Goal: Task Accomplishment & Management: Use online tool/utility

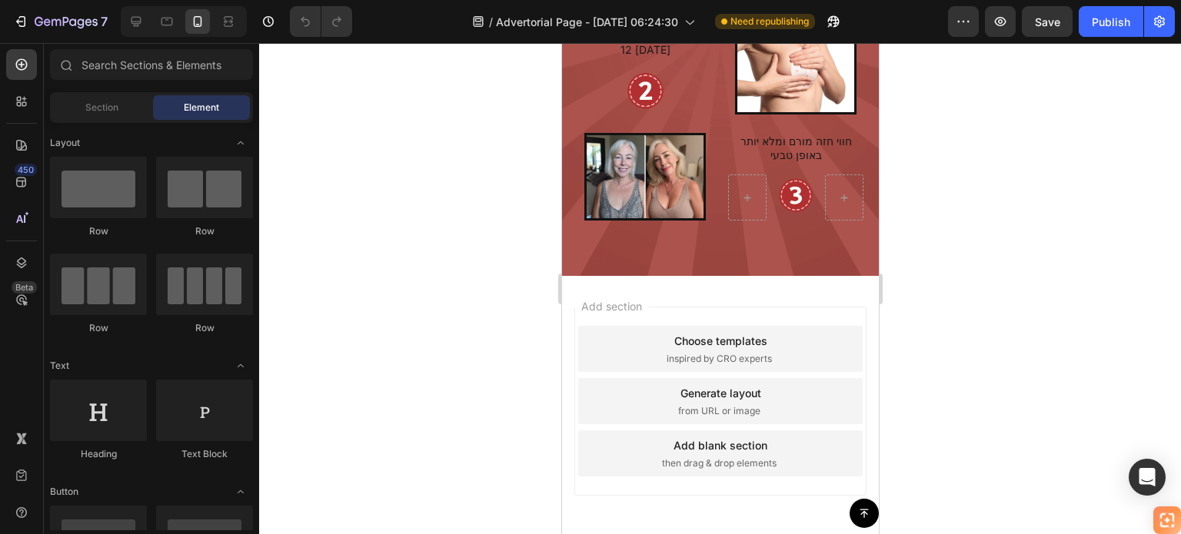
scroll to position [3536, 0]
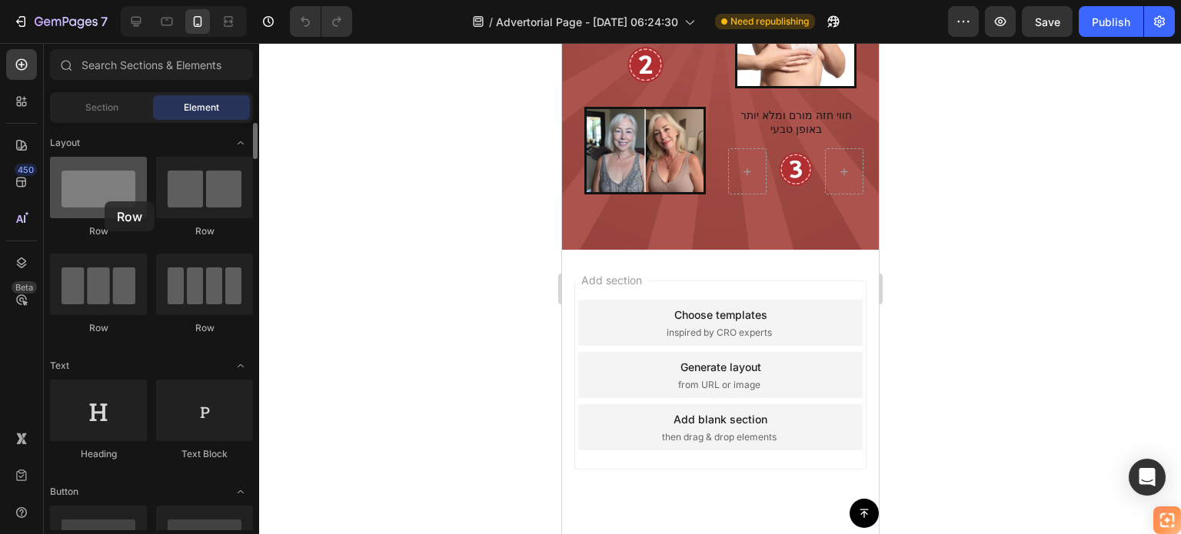
drag, startPoint x: 83, startPoint y: 209, endPoint x: 105, endPoint y: 201, distance: 22.9
click at [105, 201] on div at bounding box center [98, 187] width 97 height 61
click at [20, 187] on icon at bounding box center [21, 181] width 15 height 15
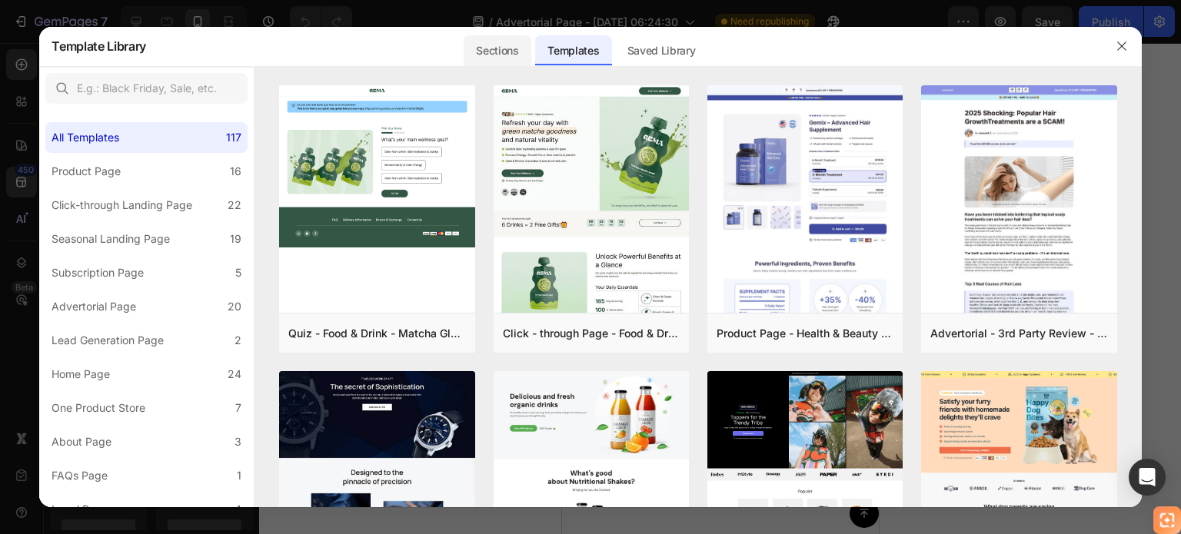
click at [519, 51] on div "Sections" at bounding box center [496, 50] width 67 height 31
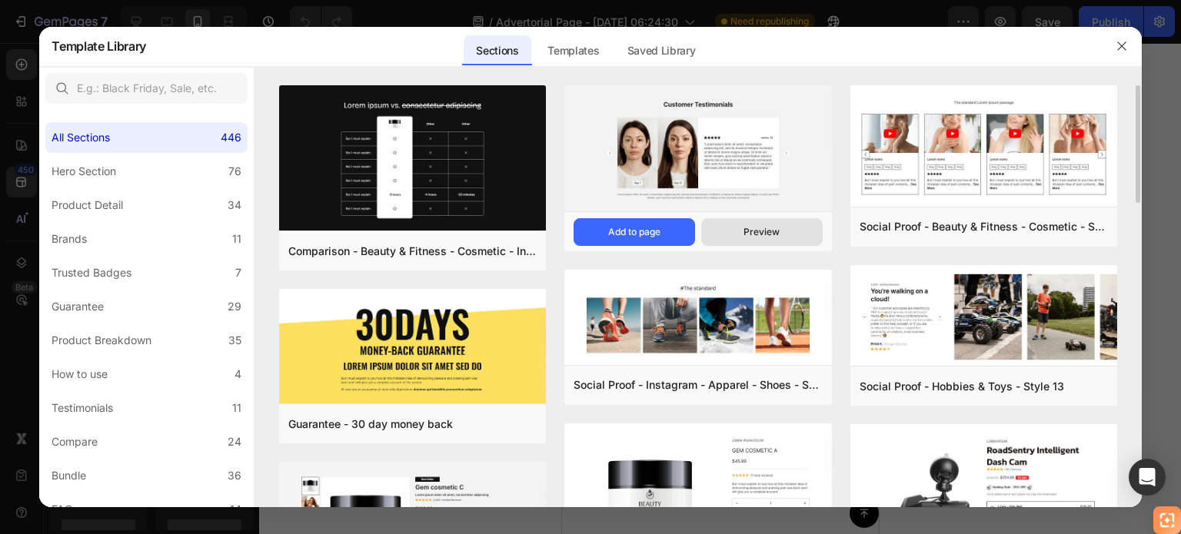
click at [726, 231] on button "Preview" at bounding box center [761, 232] width 121 height 28
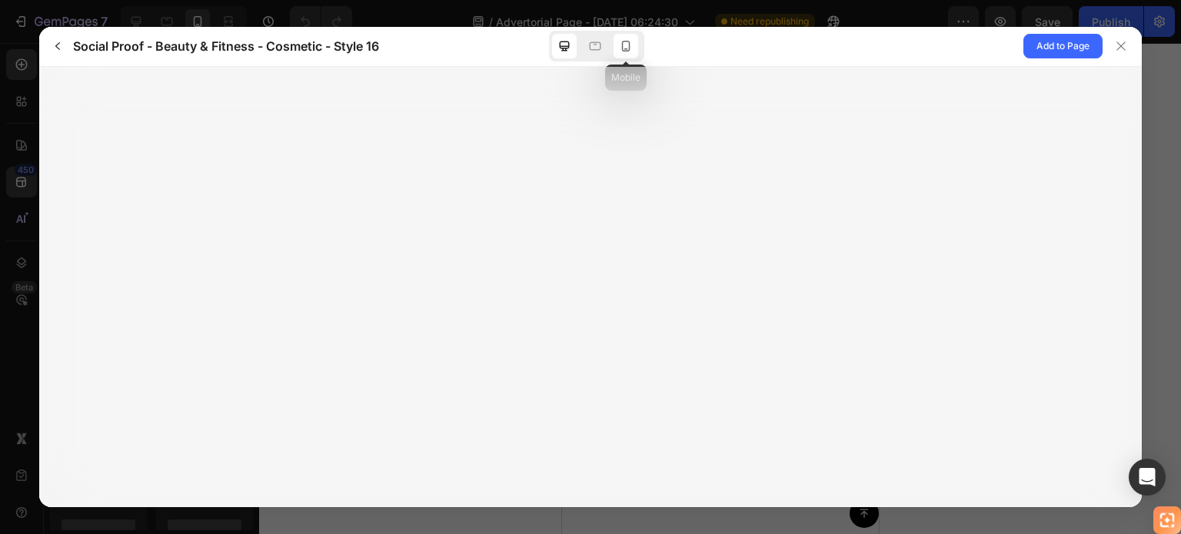
click at [621, 40] on icon at bounding box center [625, 45] width 15 height 15
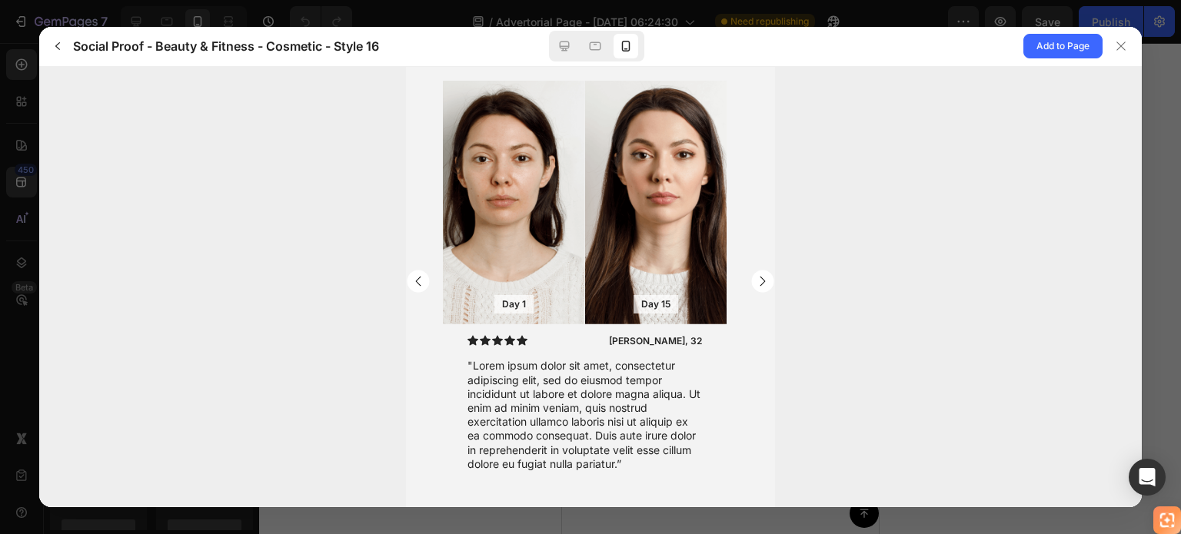
scroll to position [86, 0]
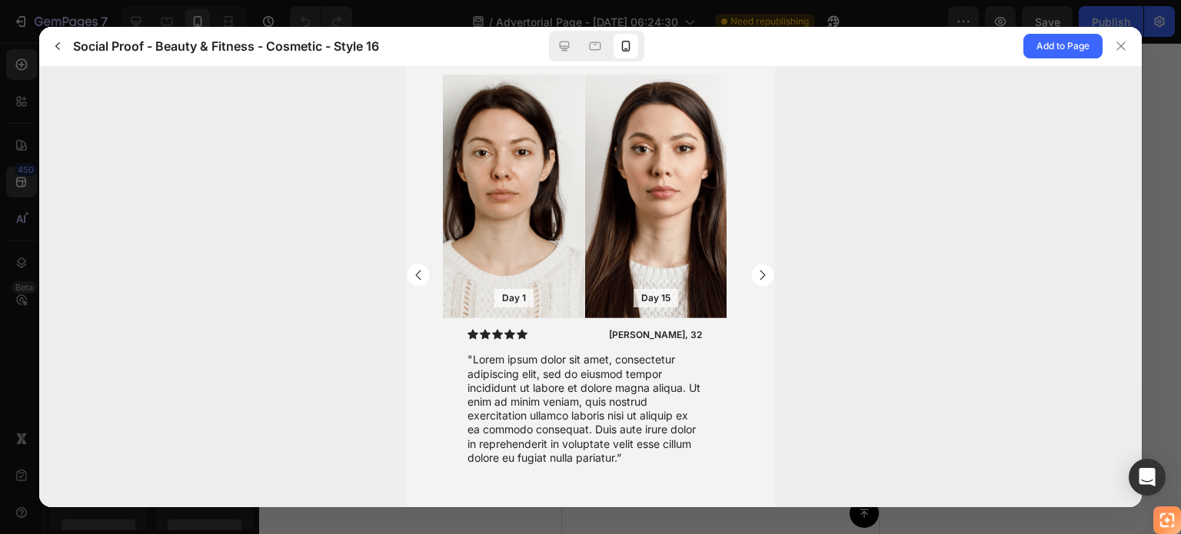
click at [751, 272] on rect "Carousel Next Arrow" at bounding box center [762, 274] width 22 height 22
click at [414, 270] on rect "Carousel Back Arrow" at bounding box center [418, 274] width 22 height 22
click at [1122, 47] on icon at bounding box center [1121, 46] width 12 height 12
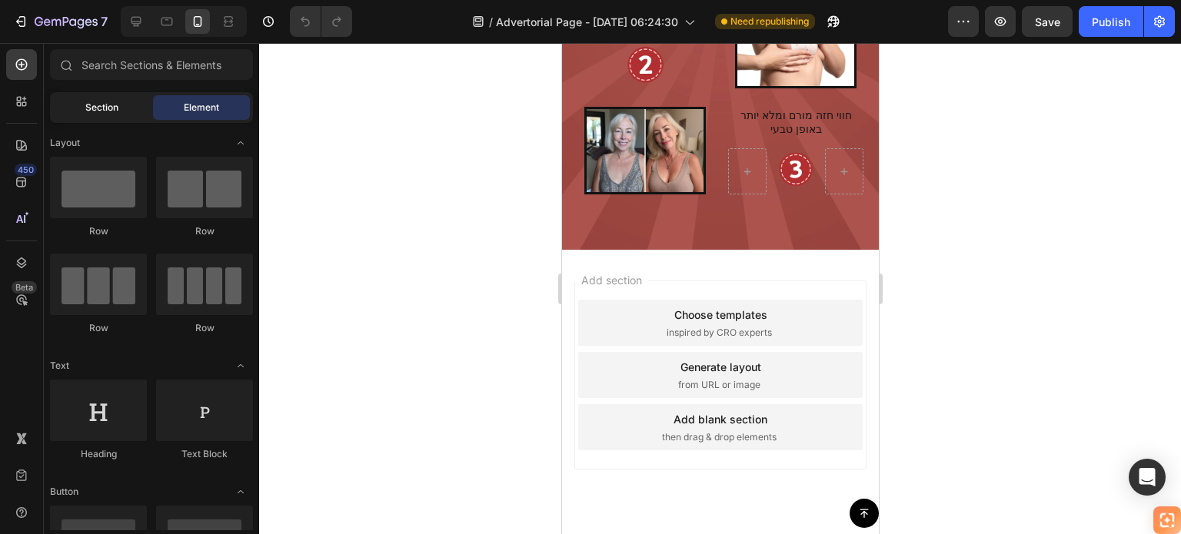
click at [128, 113] on div "Section" at bounding box center [101, 107] width 97 height 25
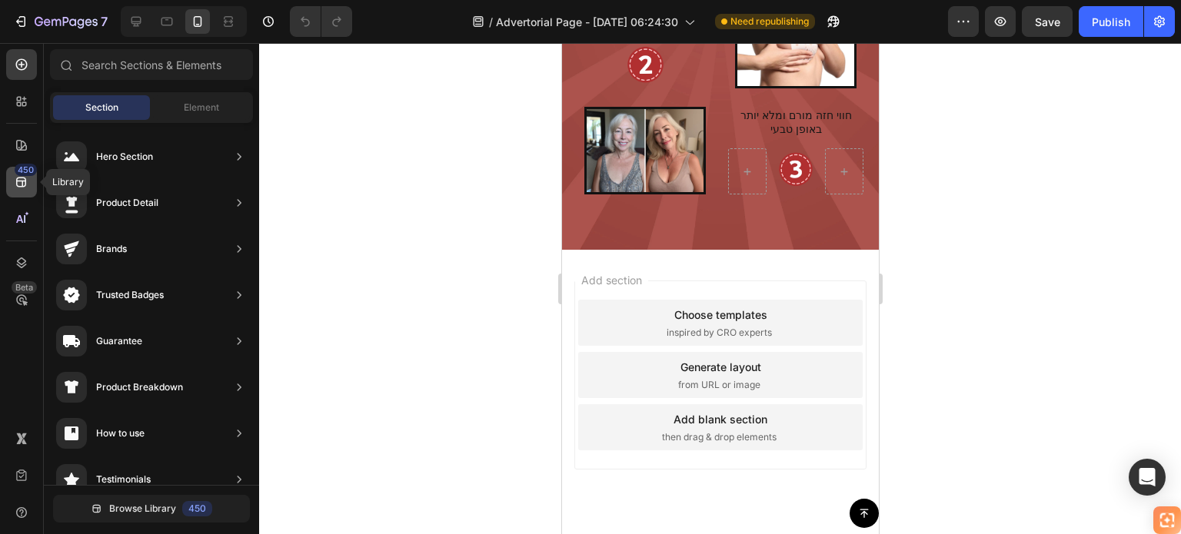
click at [15, 182] on icon at bounding box center [21, 181] width 15 height 15
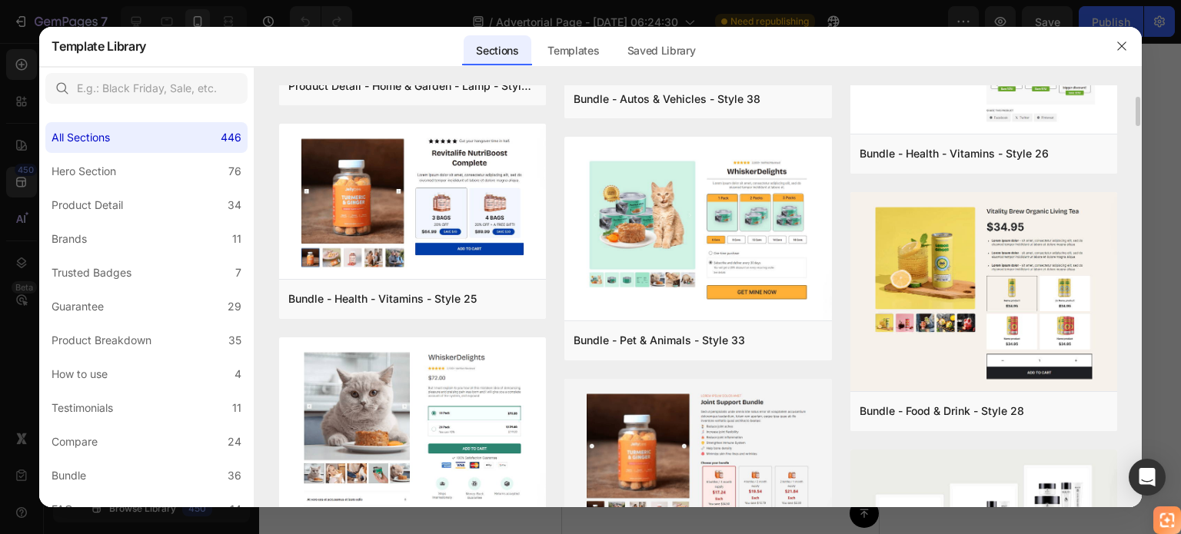
scroll to position [4559, 0]
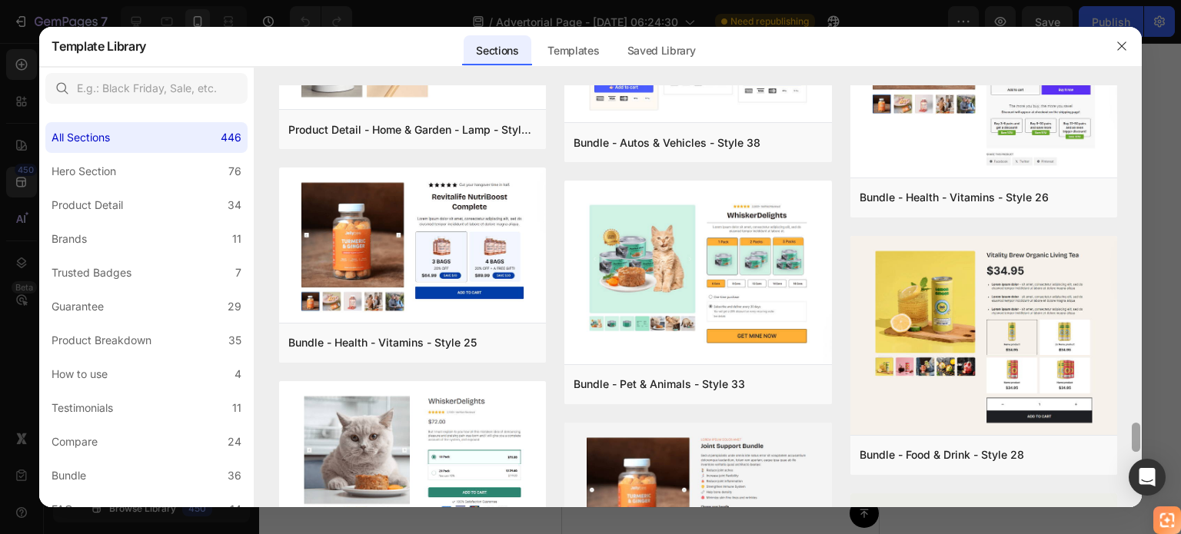
drag, startPoint x: 1138, startPoint y: 411, endPoint x: 1134, endPoint y: 434, distance: 23.5
click at [1134, 434] on div at bounding box center [1135, 437] width 8 height 29
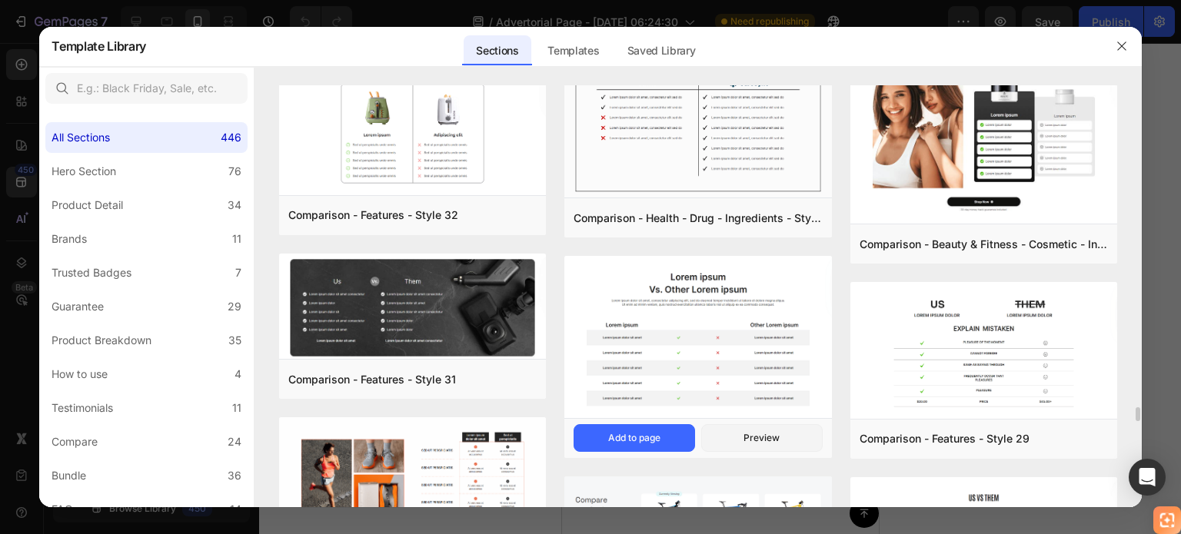
scroll to position [12170, 0]
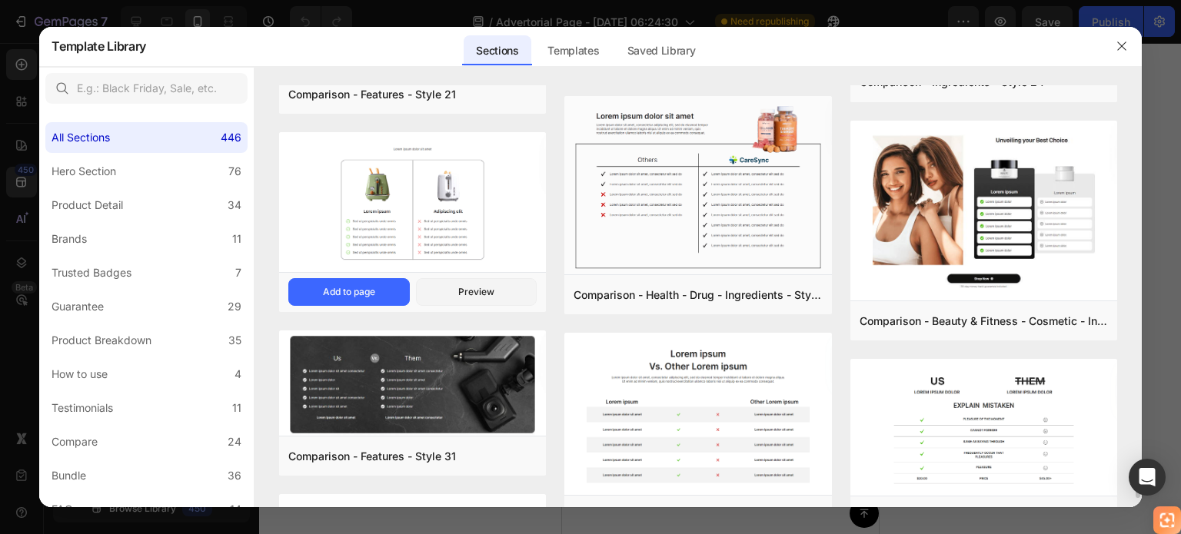
click at [477, 246] on img at bounding box center [412, 203] width 267 height 142
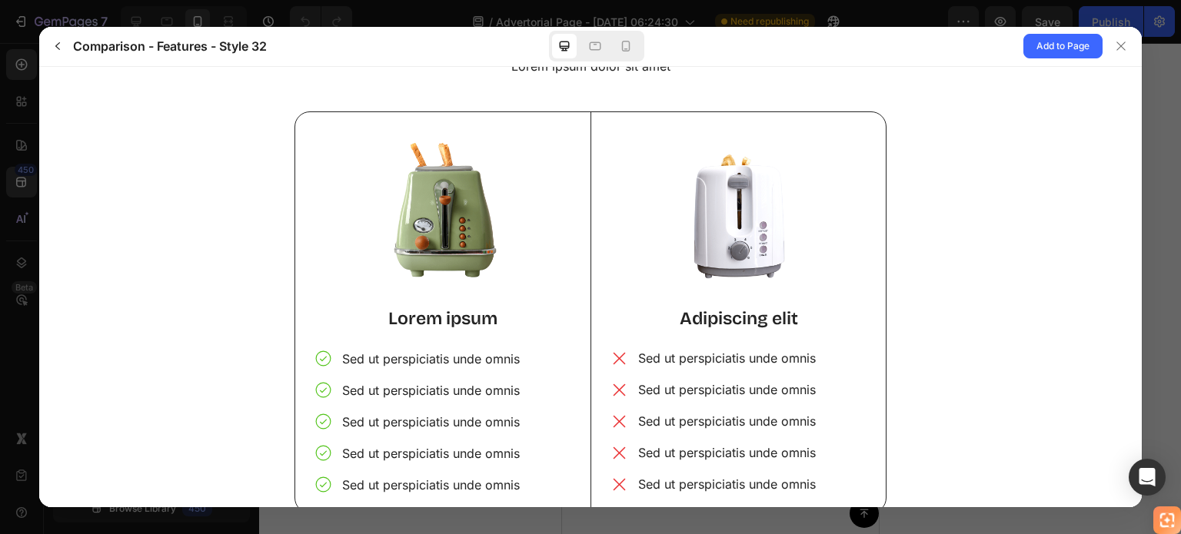
scroll to position [77, 0]
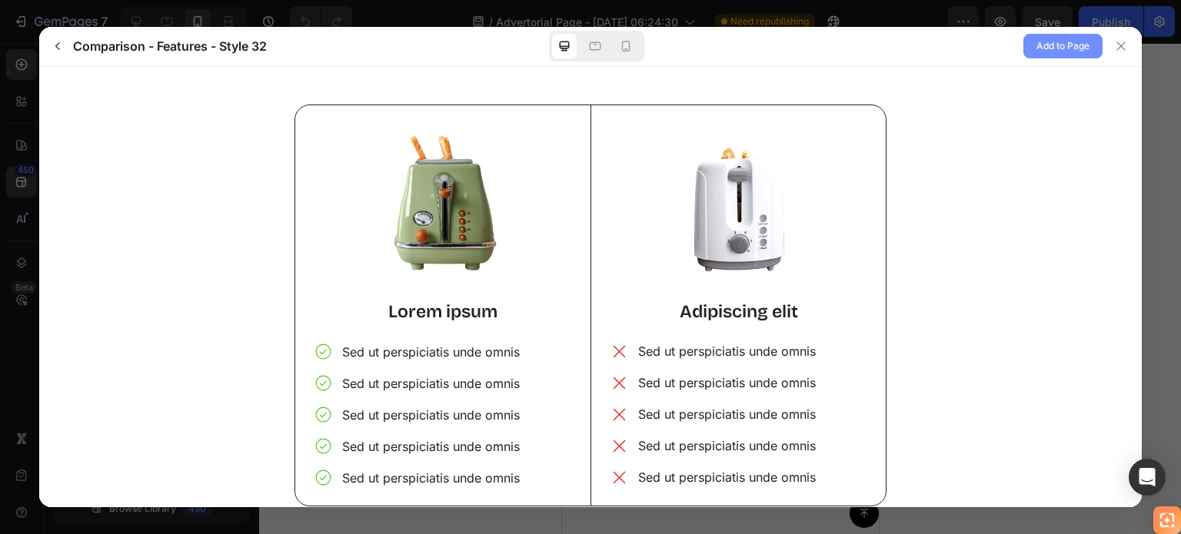
click at [1054, 48] on span "Add to Page" at bounding box center [1062, 46] width 53 height 18
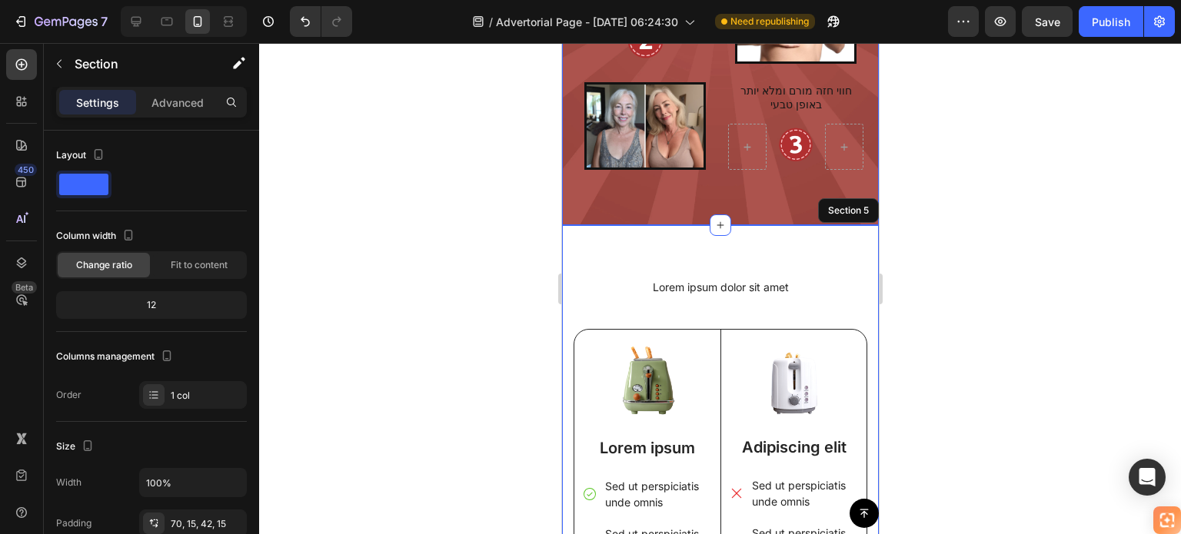
scroll to position [3511, 0]
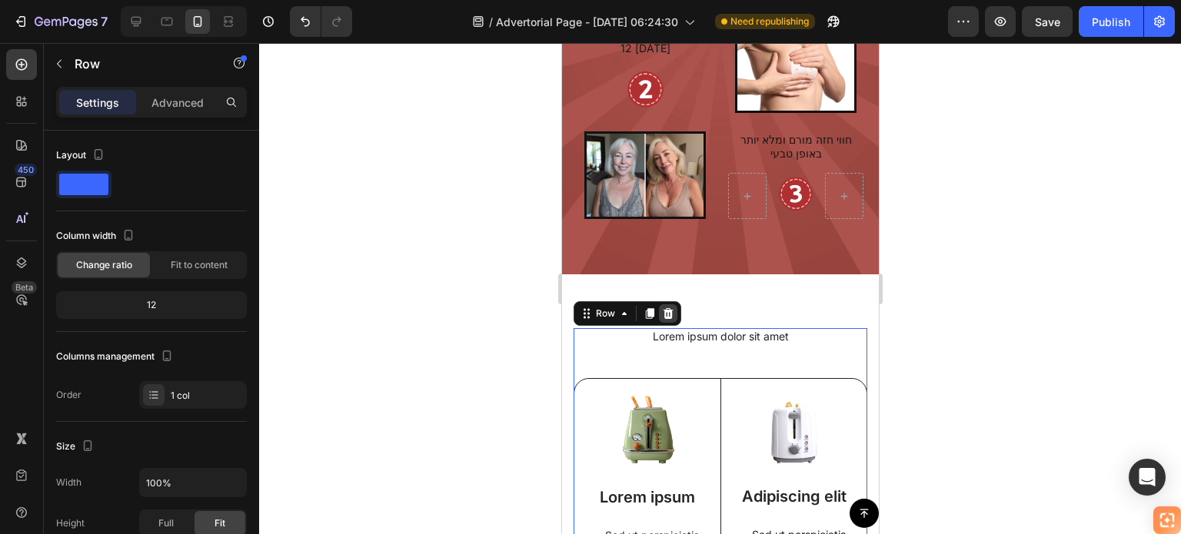
click at [664, 313] on icon at bounding box center [668, 313] width 10 height 11
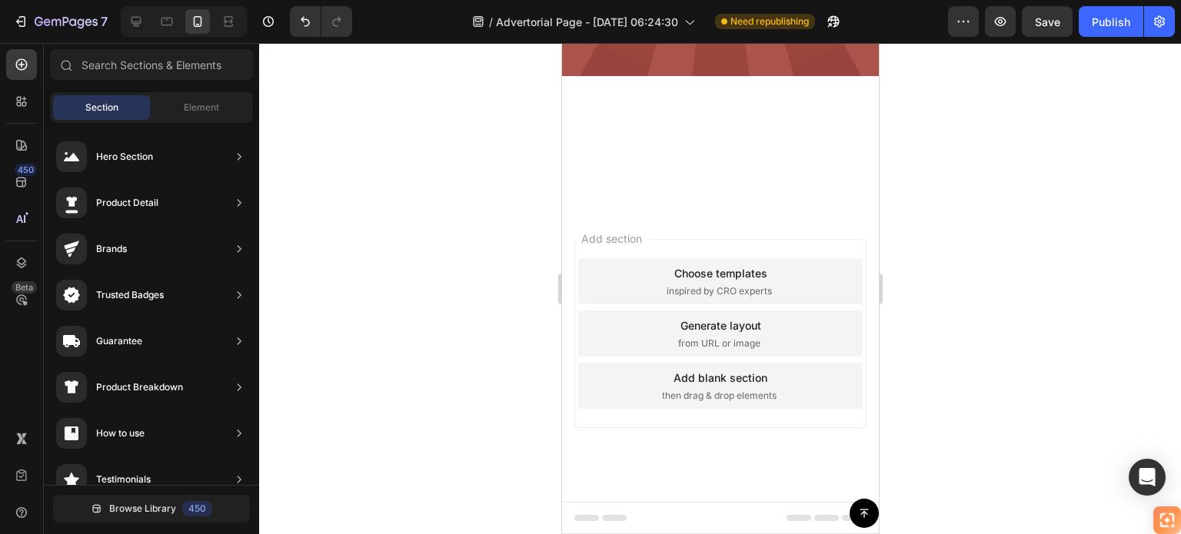
scroll to position [3050, 0]
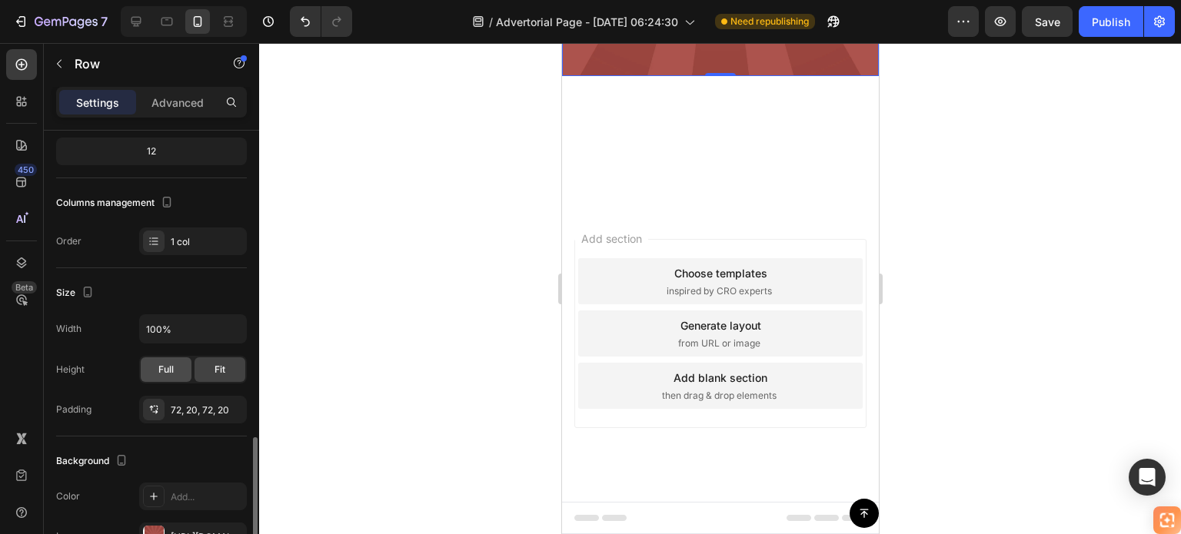
scroll to position [307, 0]
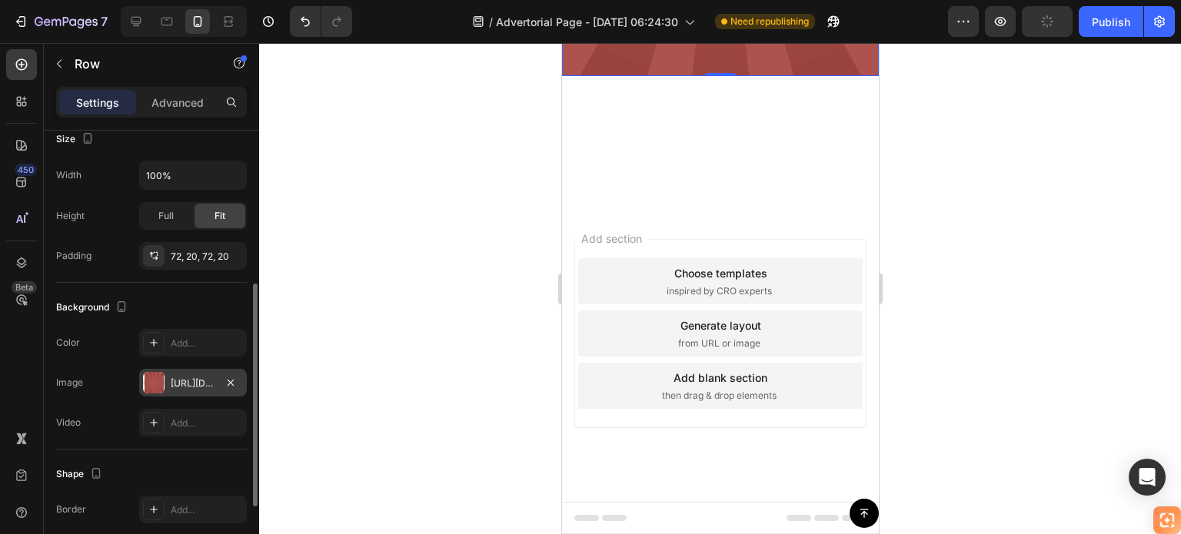
click at [157, 380] on div at bounding box center [154, 383] width 22 height 22
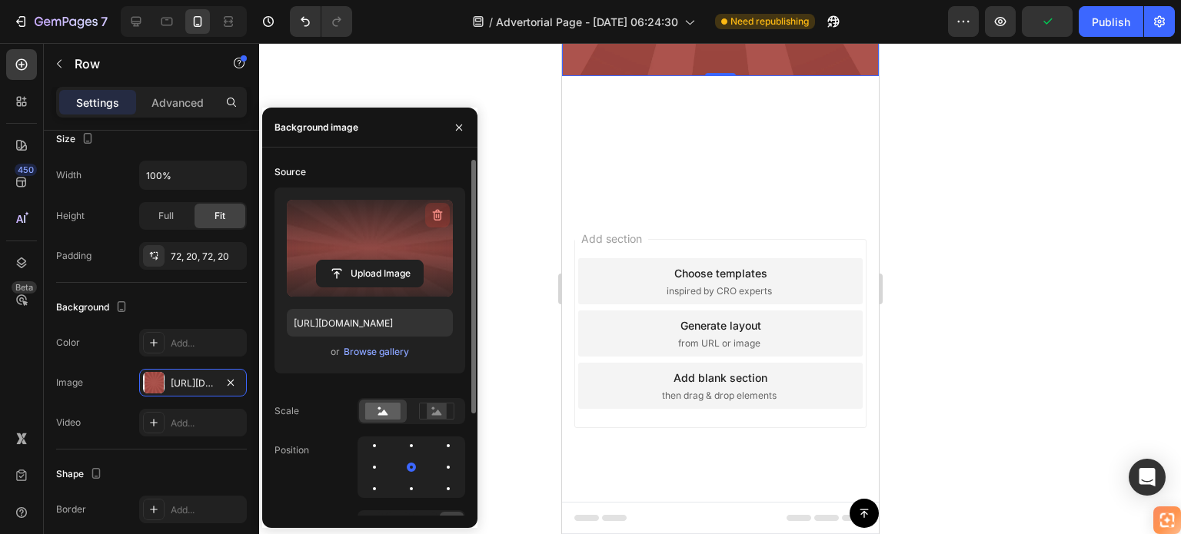
click at [438, 213] on icon "button" at bounding box center [437, 215] width 15 height 15
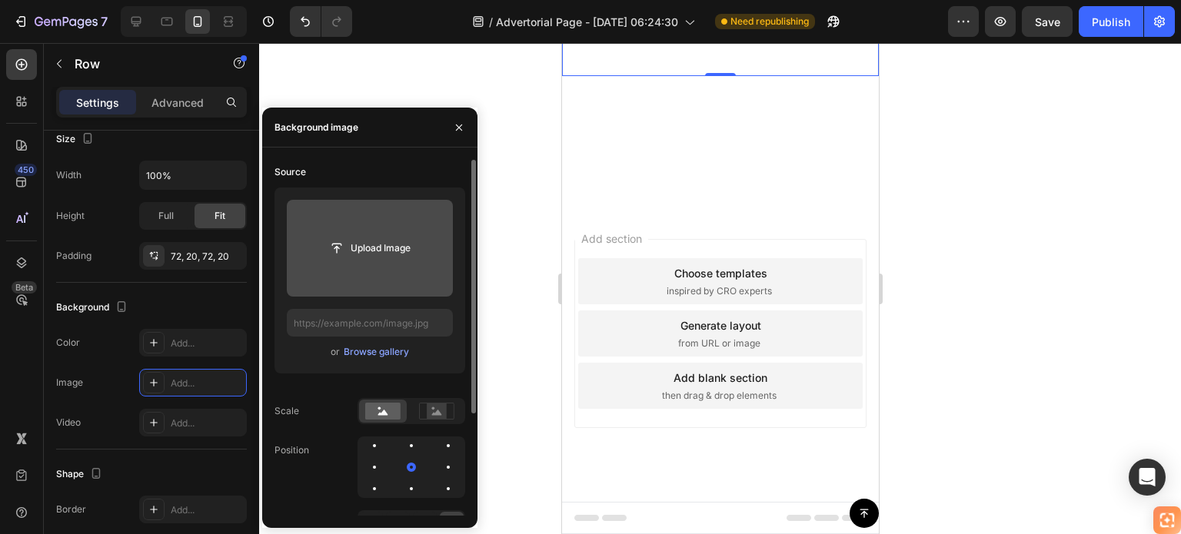
click at [493, 194] on div at bounding box center [720, 288] width 922 height 491
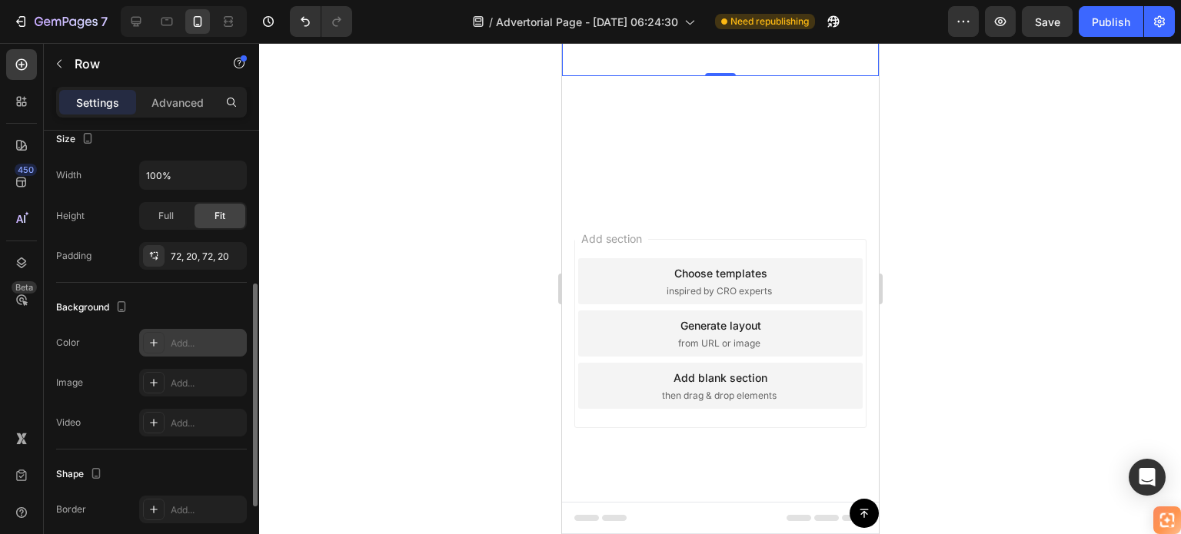
click at [157, 344] on icon at bounding box center [154, 343] width 12 height 12
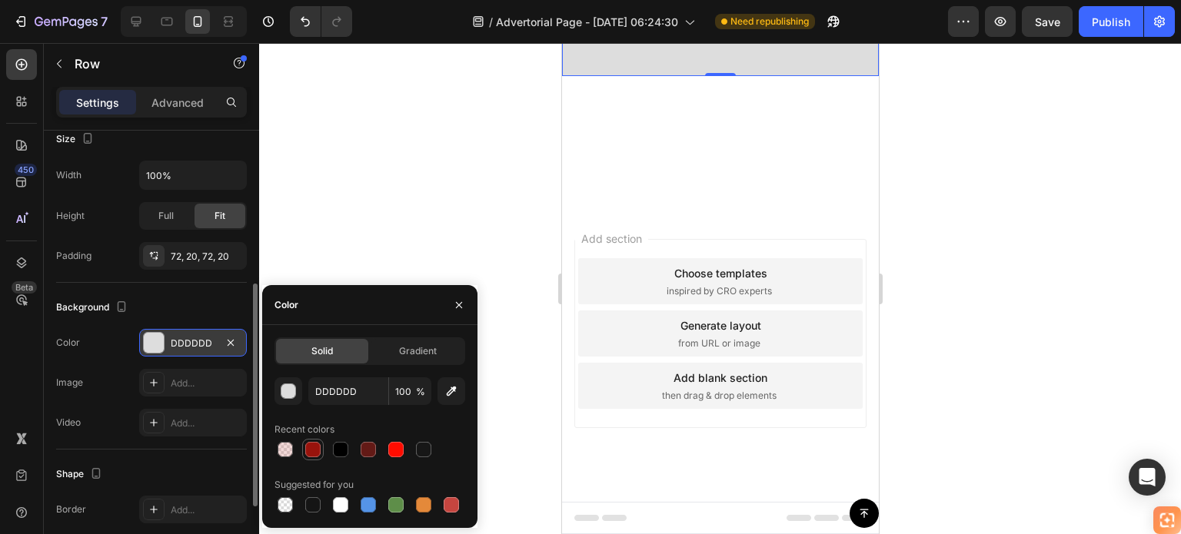
click at [310, 450] on div at bounding box center [312, 449] width 15 height 15
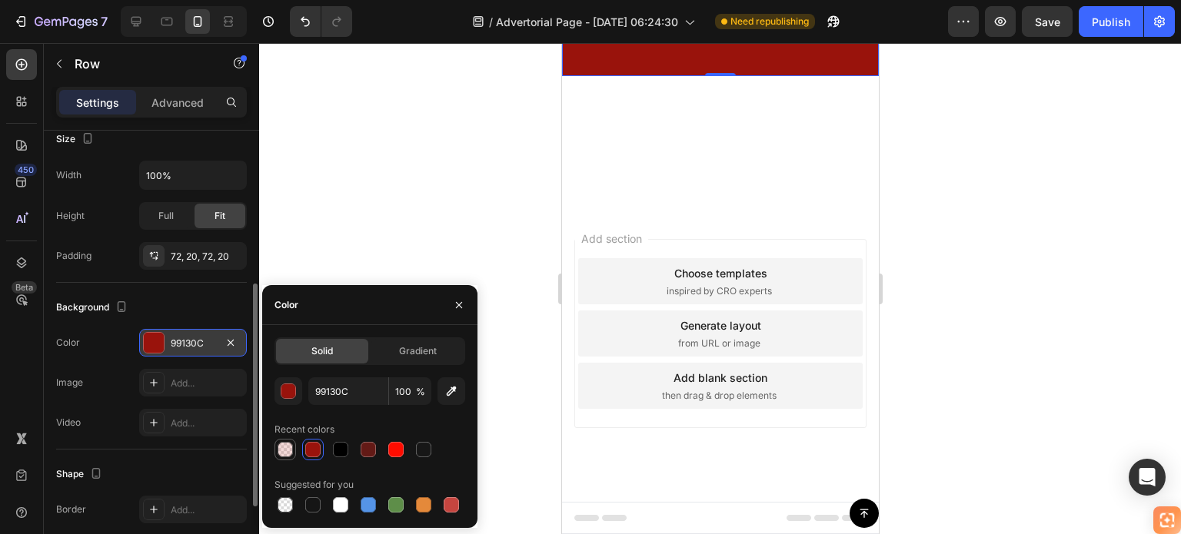
click at [287, 451] on div at bounding box center [284, 449] width 15 height 15
type input "C5453F"
type input "20"
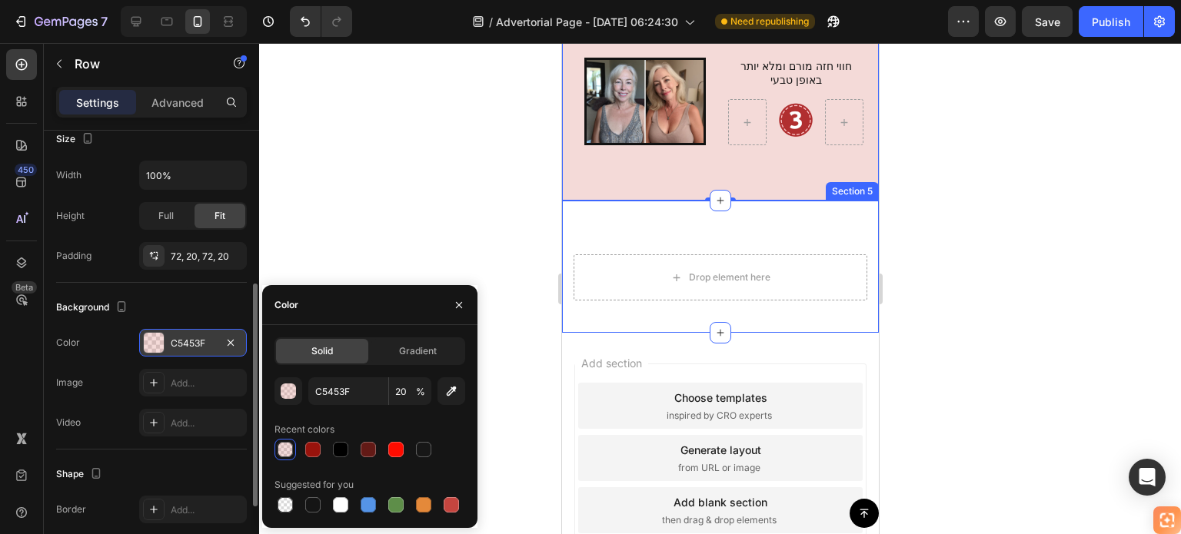
scroll to position [3588, 0]
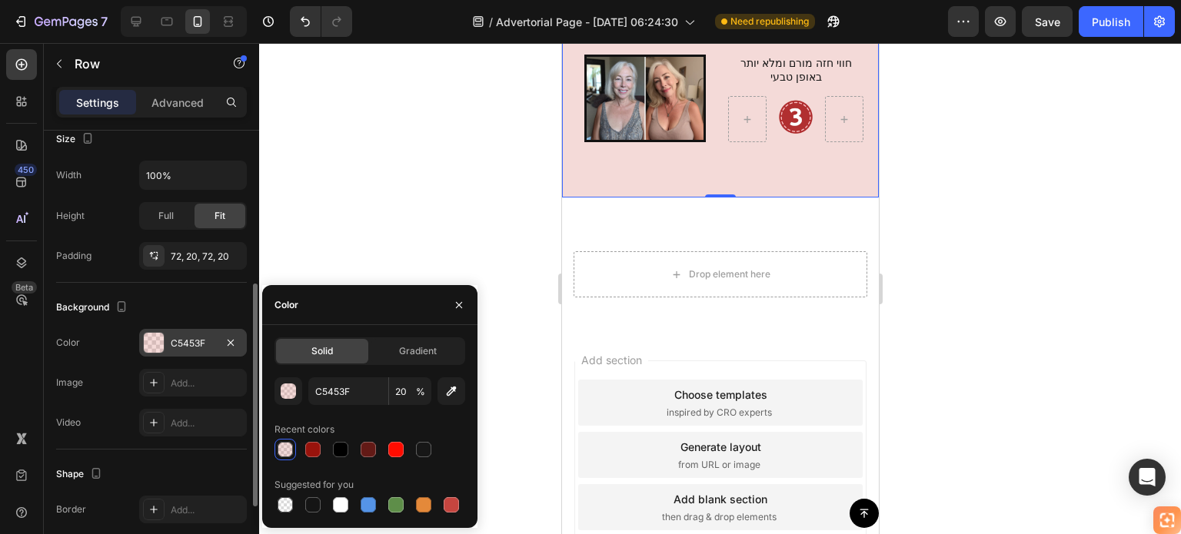
drag, startPoint x: 409, startPoint y: 193, endPoint x: 95, endPoint y: 161, distance: 315.3
click at [407, 193] on div at bounding box center [720, 288] width 922 height 491
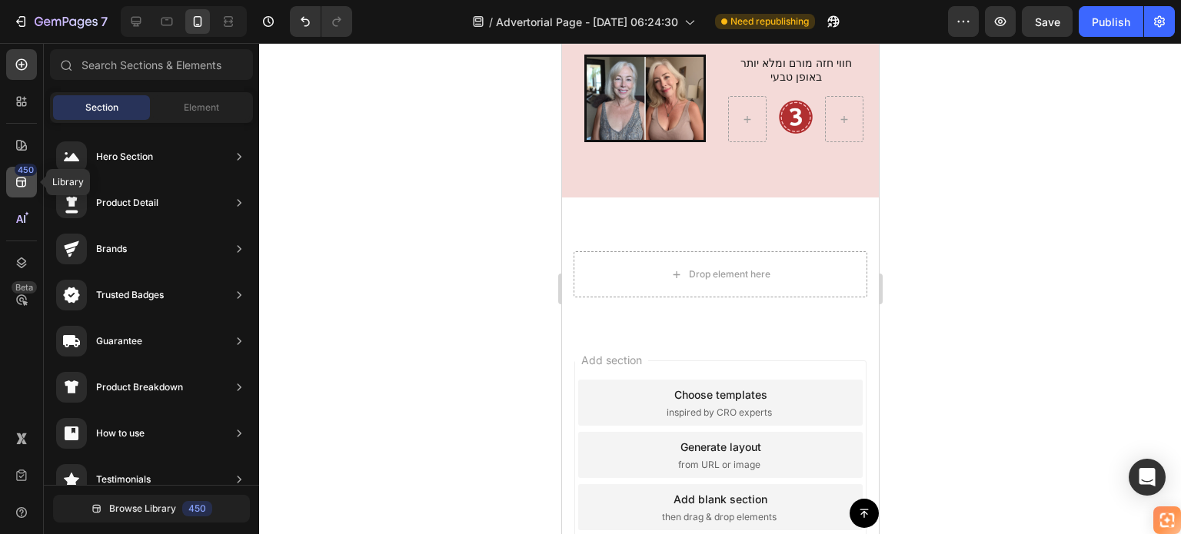
click at [30, 181] on div "450" at bounding box center [21, 182] width 31 height 31
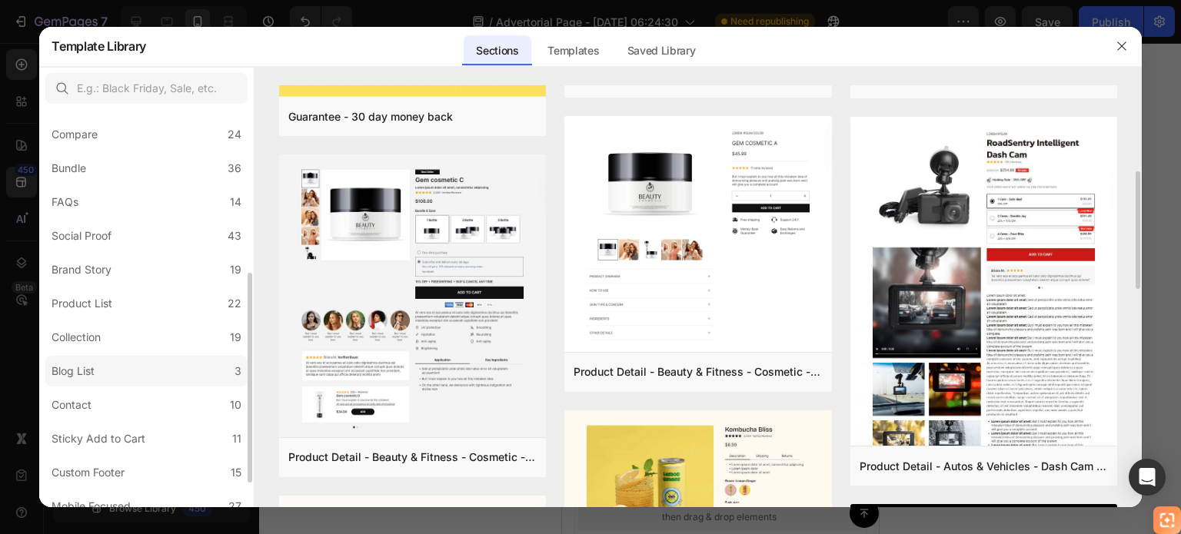
scroll to position [355, 0]
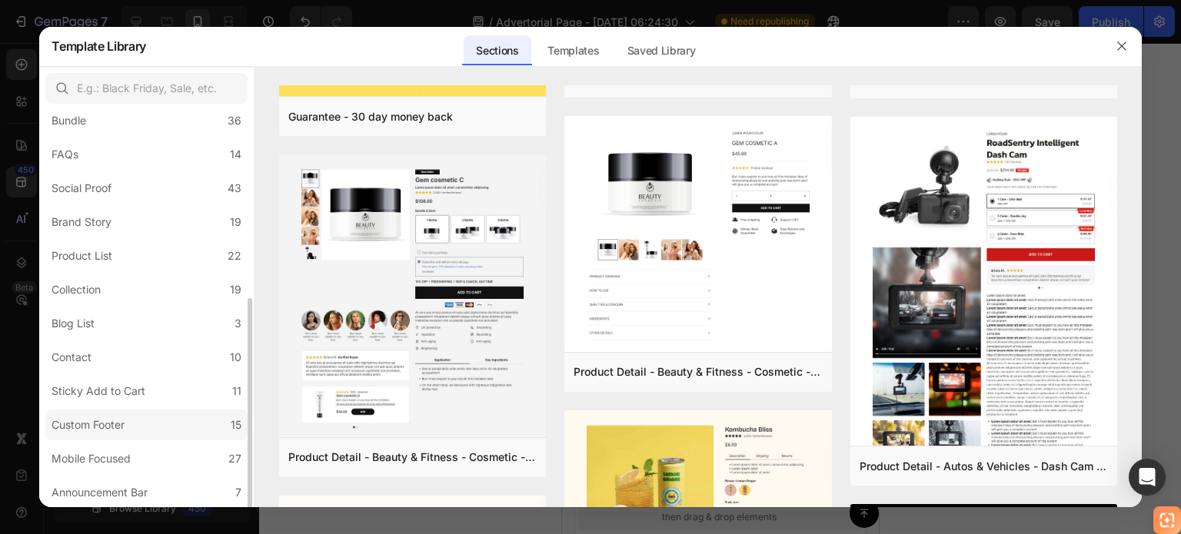
click at [123, 435] on label "Custom Footer 15" at bounding box center [146, 425] width 202 height 31
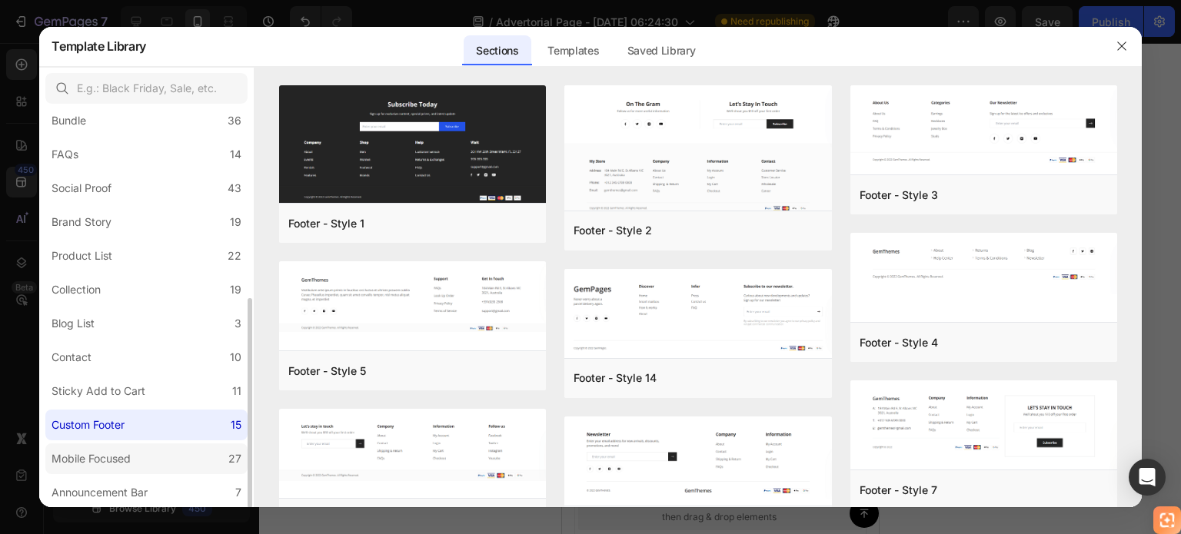
click at [118, 462] on div "Mobile Focused" at bounding box center [90, 459] width 79 height 18
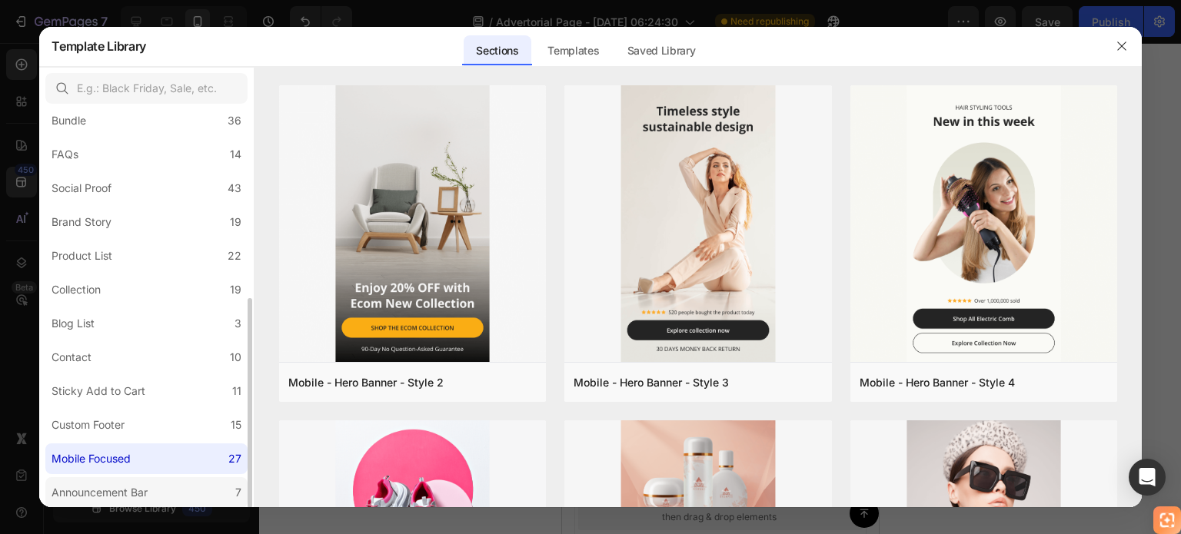
click at [101, 483] on div "Announcement Bar" at bounding box center [99, 492] width 96 height 18
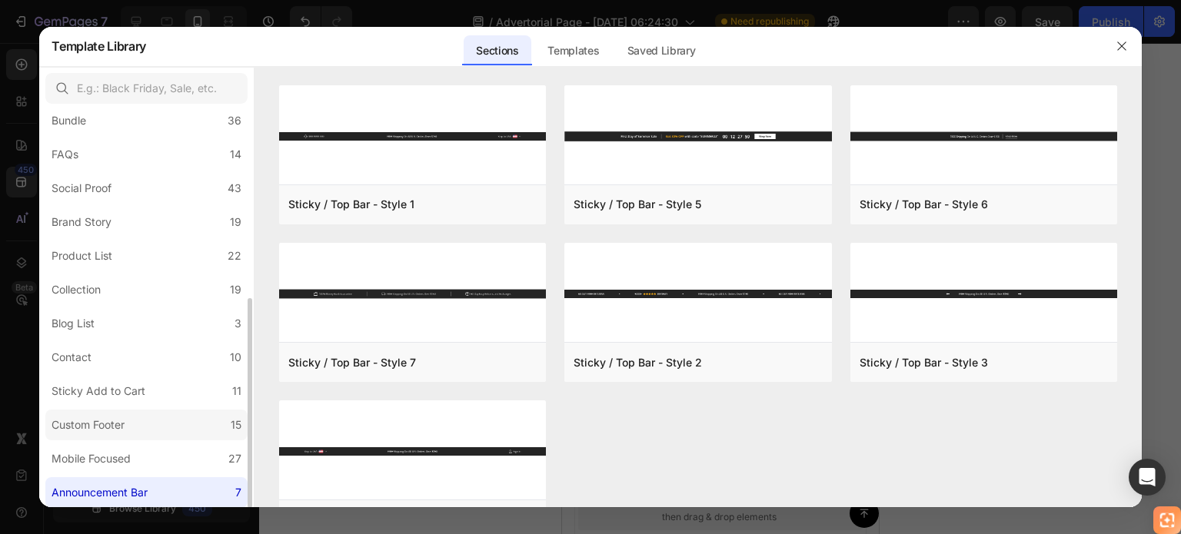
click at [110, 411] on label "Custom Footer 15" at bounding box center [146, 425] width 202 height 31
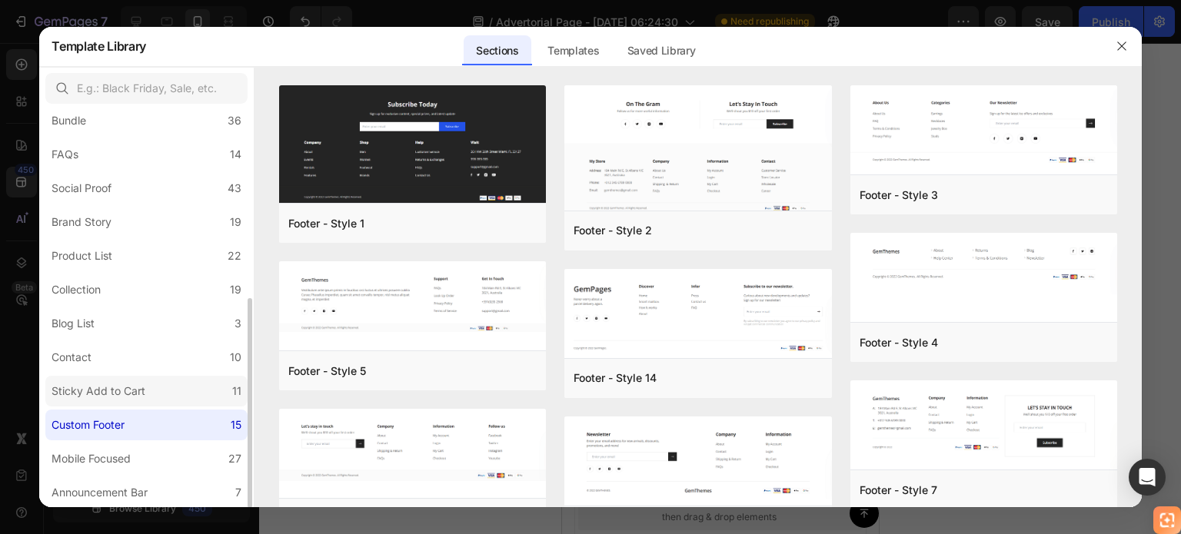
click at [101, 387] on div "Sticky Add to Cart" at bounding box center [98, 391] width 94 height 18
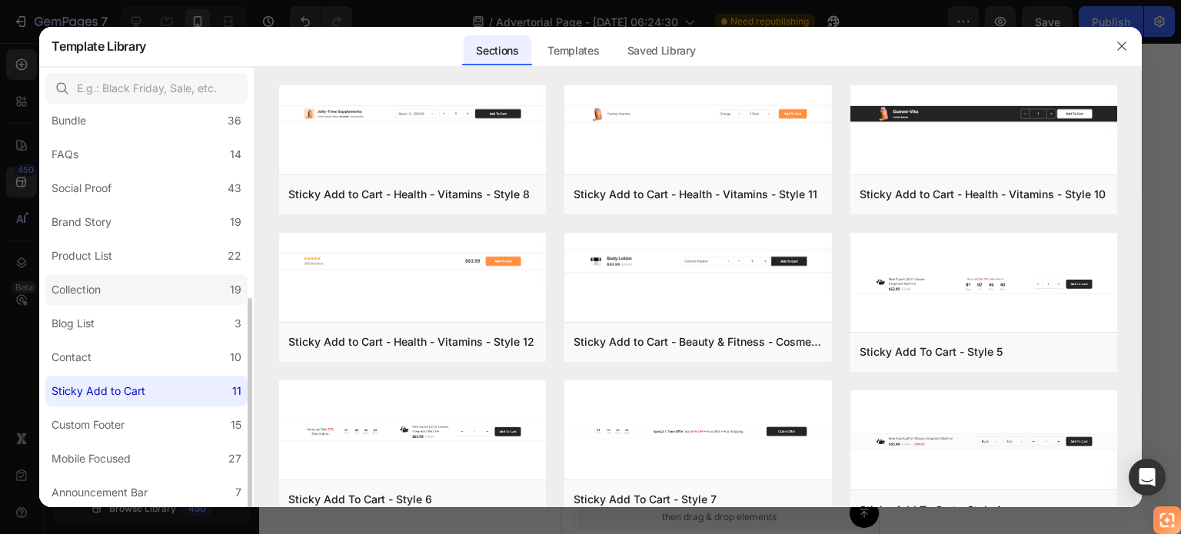
click at [115, 298] on label "Collection 19" at bounding box center [146, 289] width 202 height 31
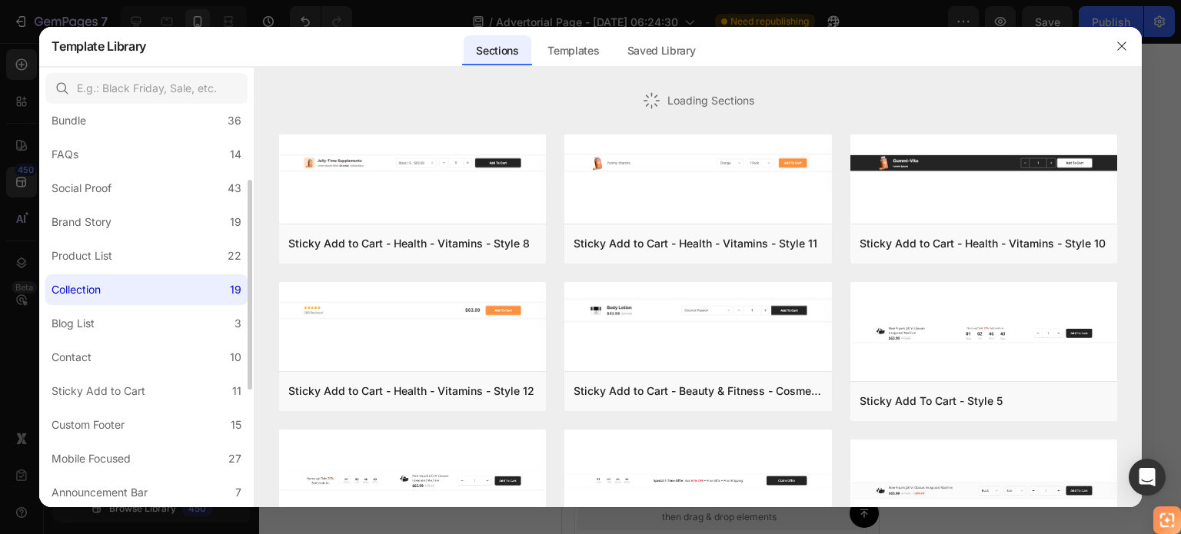
scroll to position [278, 0]
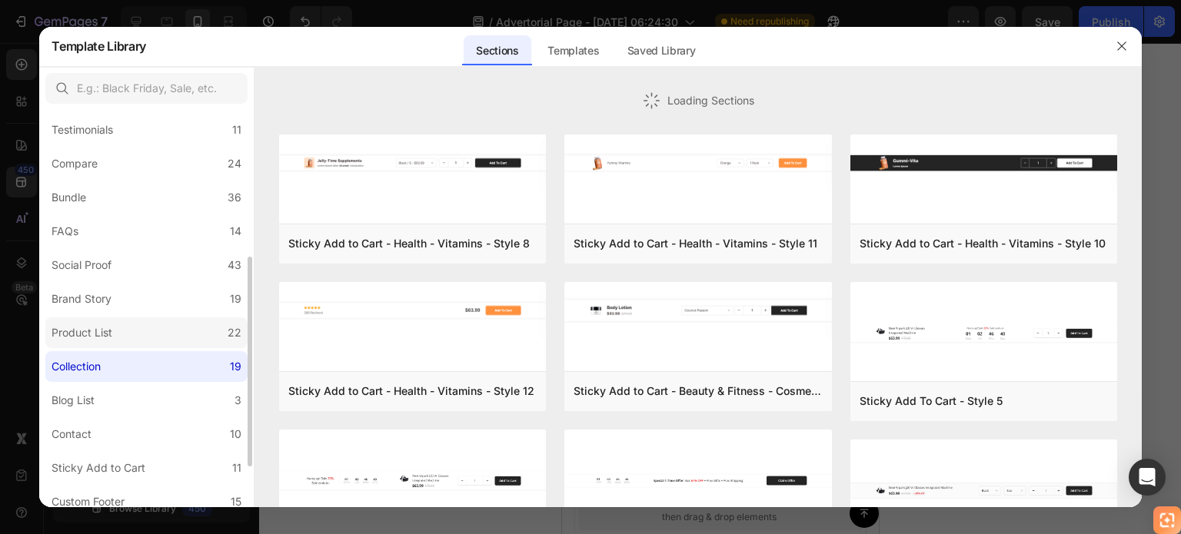
click at [114, 335] on div "Product List" at bounding box center [84, 333] width 67 height 18
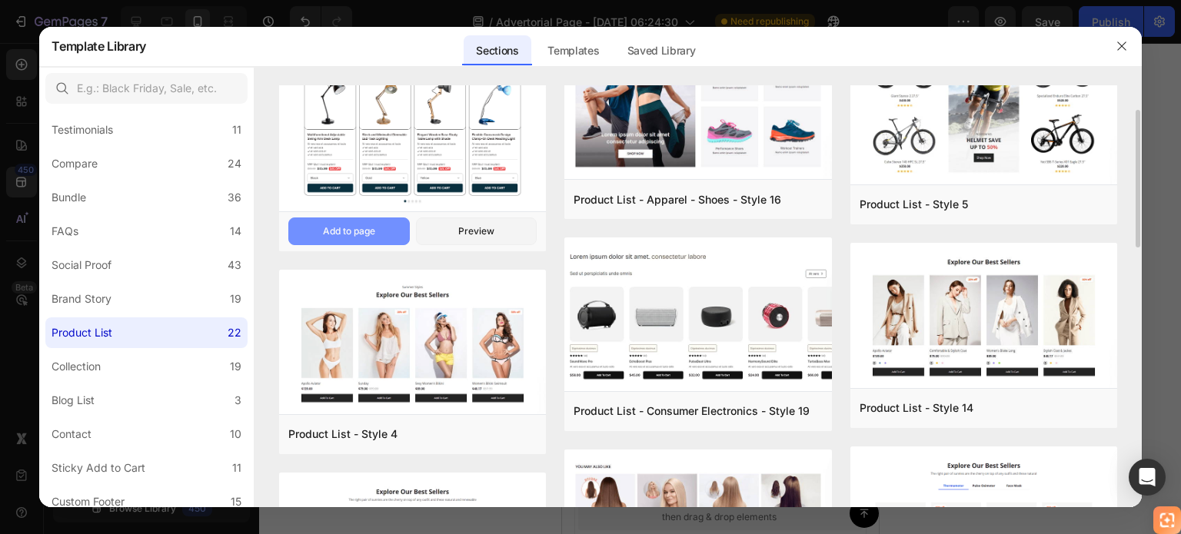
scroll to position [307, 0]
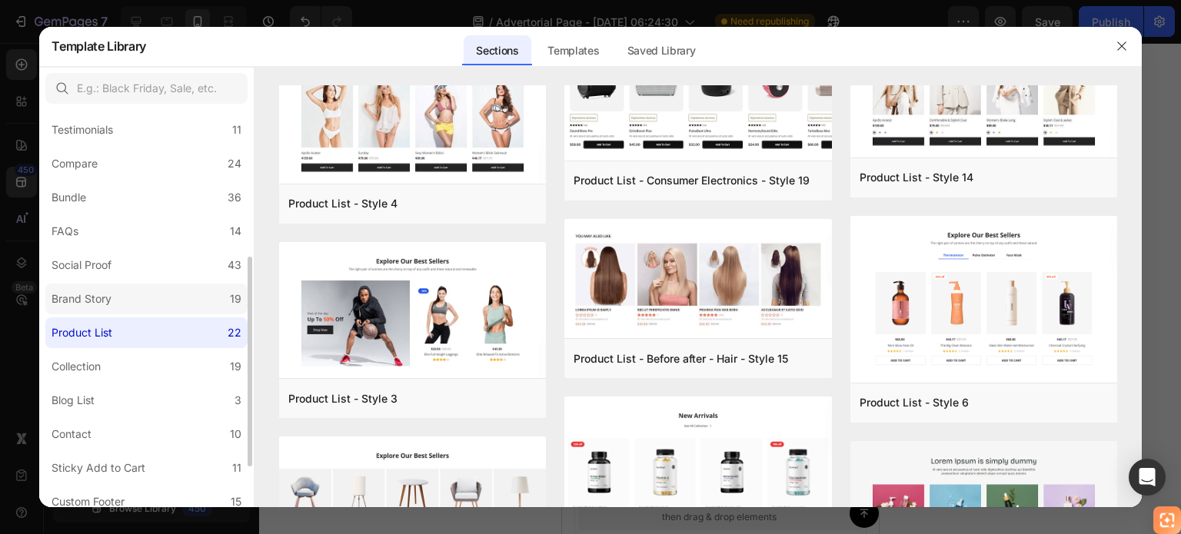
click at [148, 302] on label "Brand Story 19" at bounding box center [146, 299] width 202 height 31
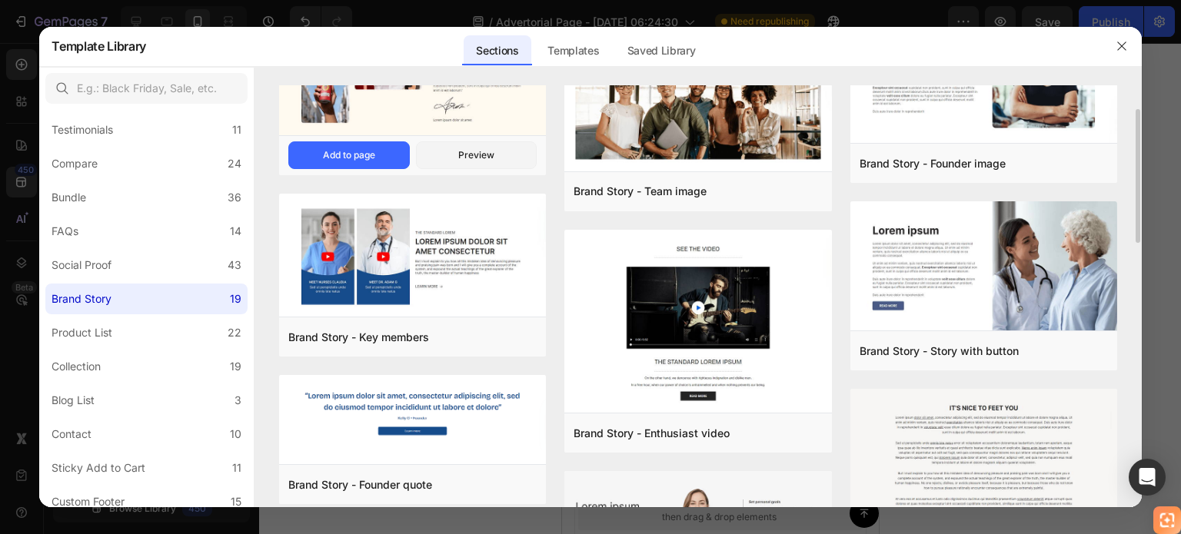
scroll to position [0, 0]
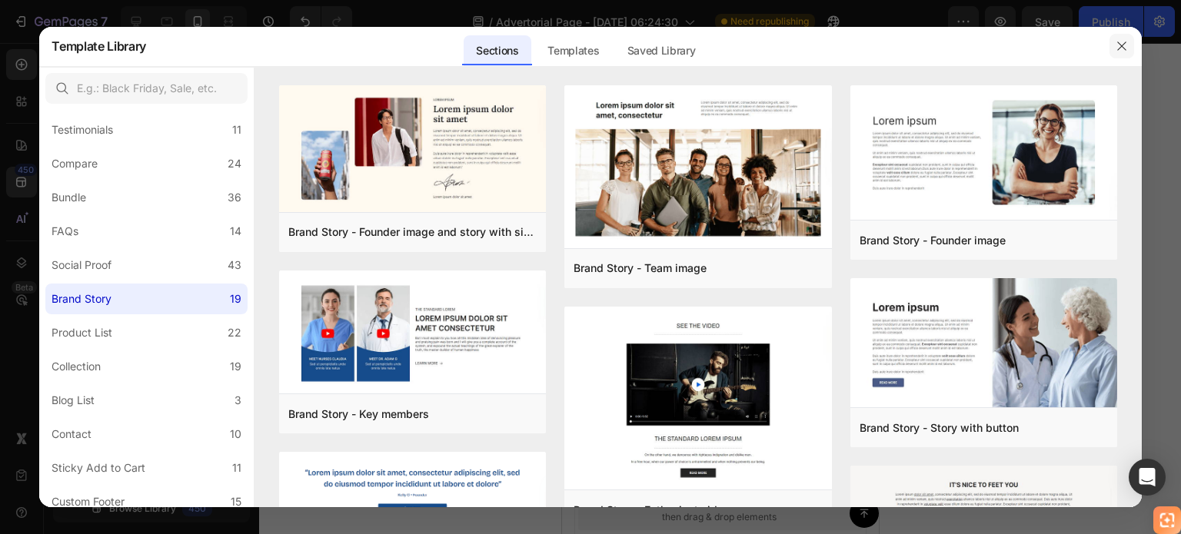
click at [1127, 42] on icon "button" at bounding box center [1121, 46] width 12 height 12
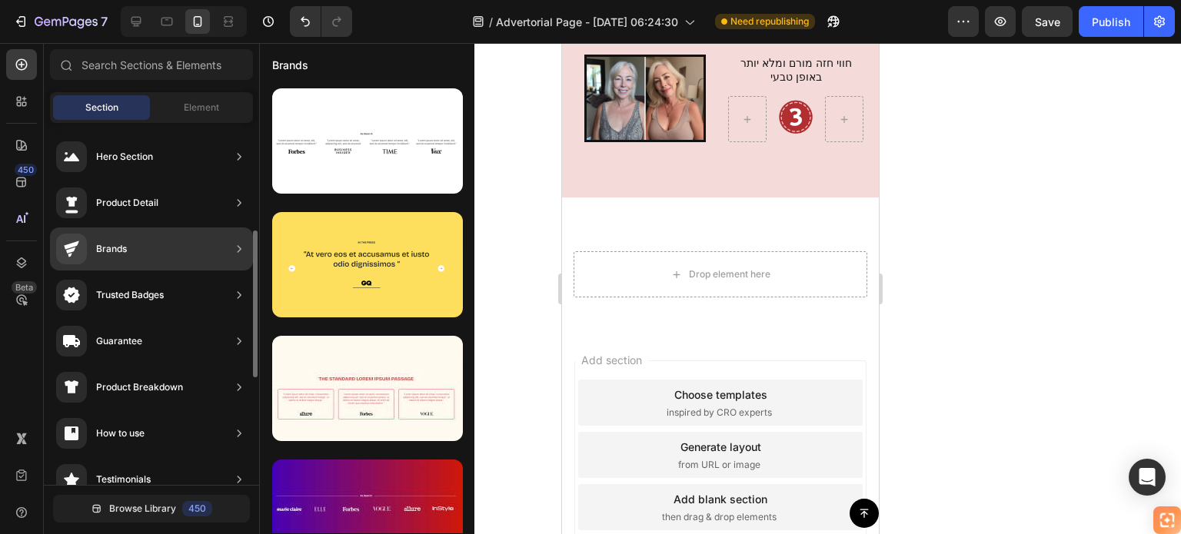
scroll to position [77, 0]
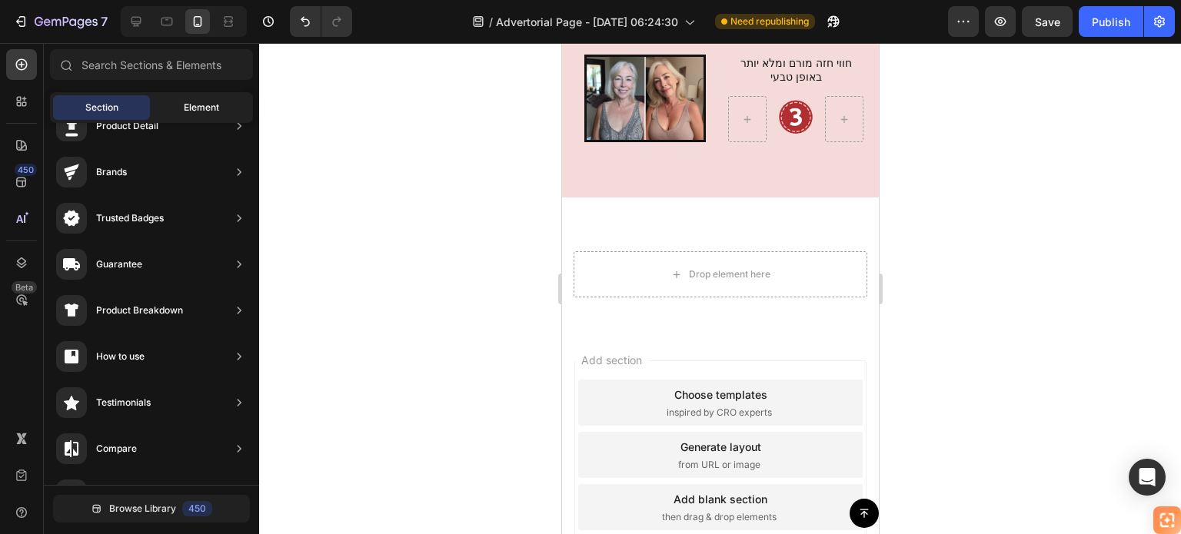
click at [197, 107] on span "Element" at bounding box center [201, 108] width 35 height 14
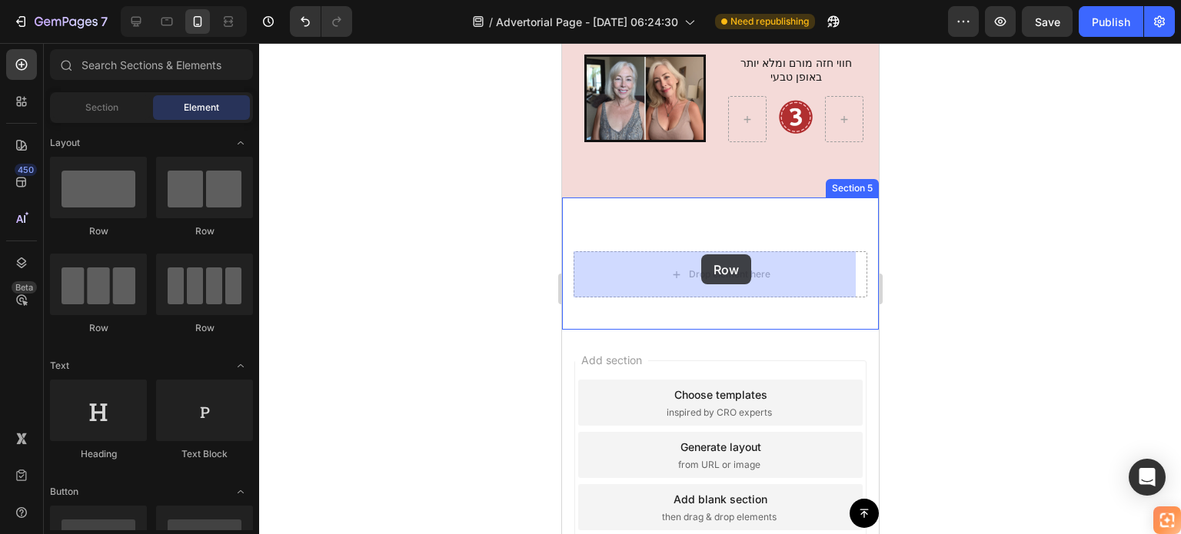
drag, startPoint x: 655, startPoint y: 248, endPoint x: 700, endPoint y: 254, distance: 45.8
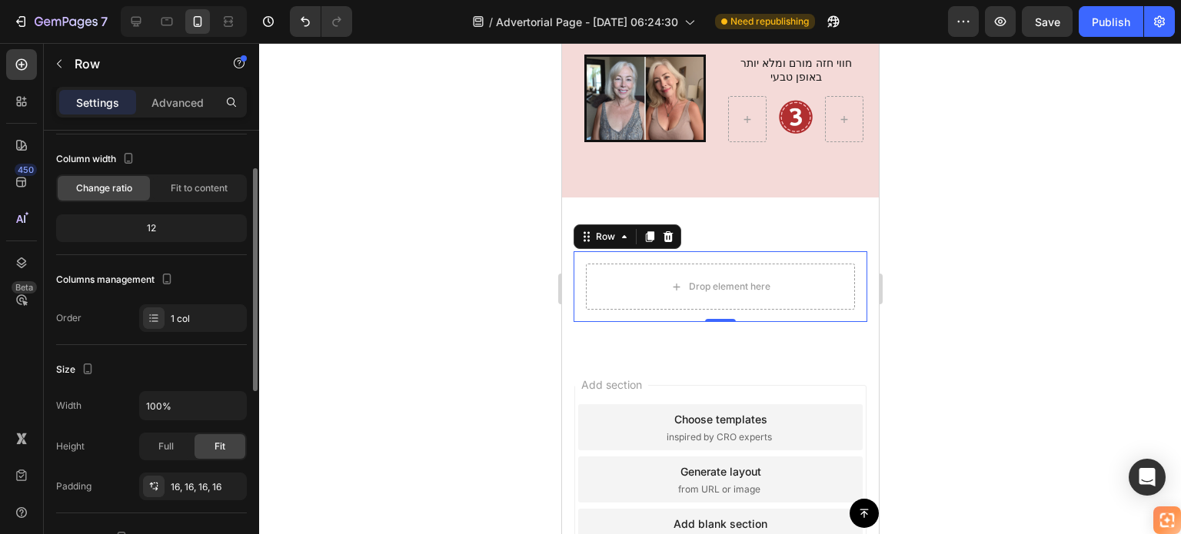
scroll to position [0, 0]
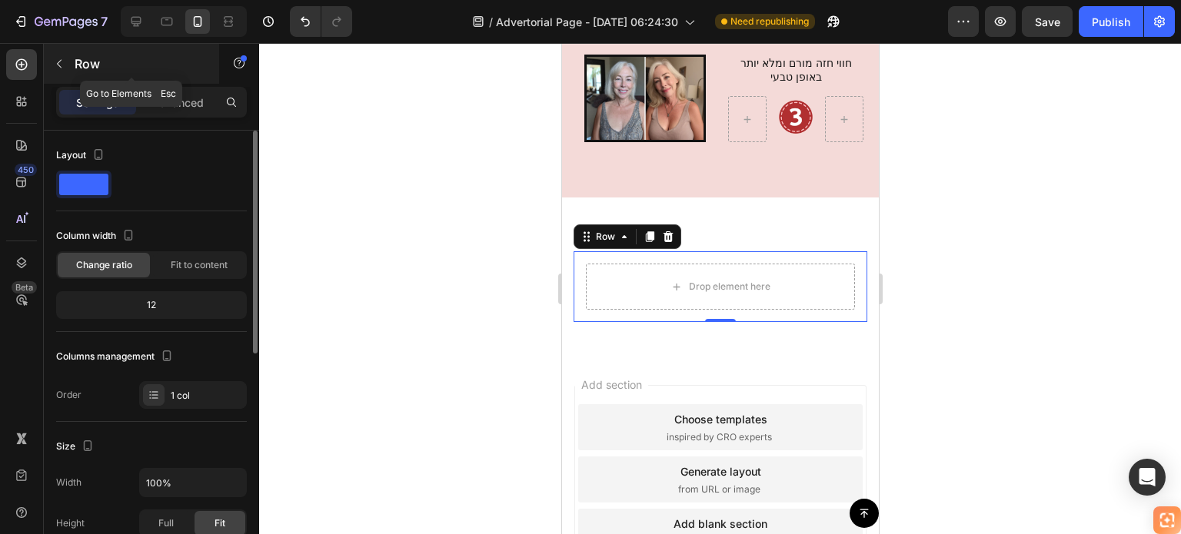
click at [65, 58] on icon "button" at bounding box center [59, 64] width 12 height 12
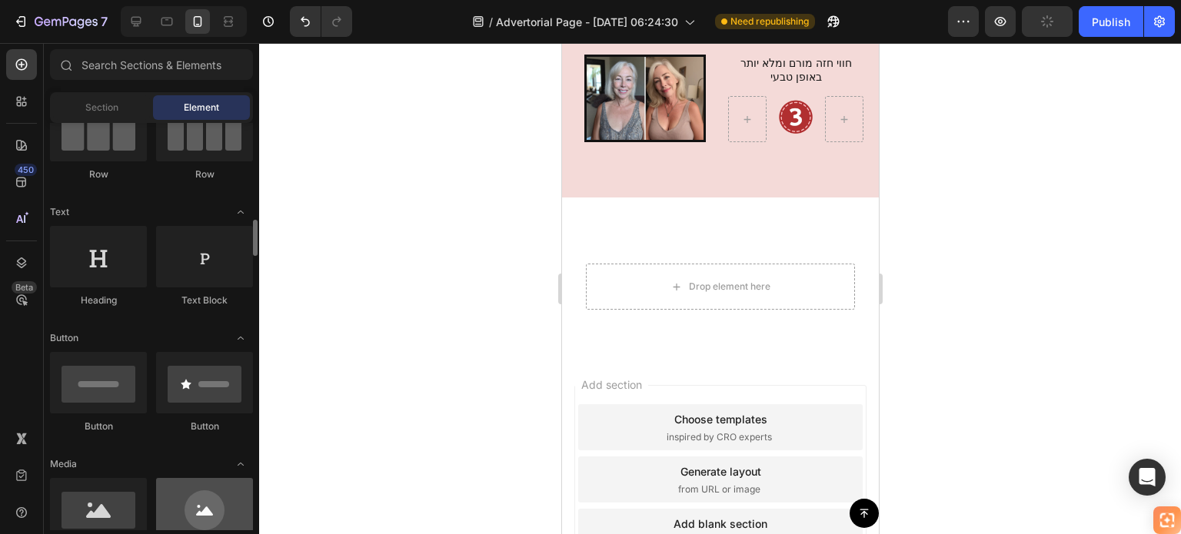
scroll to position [231, 0]
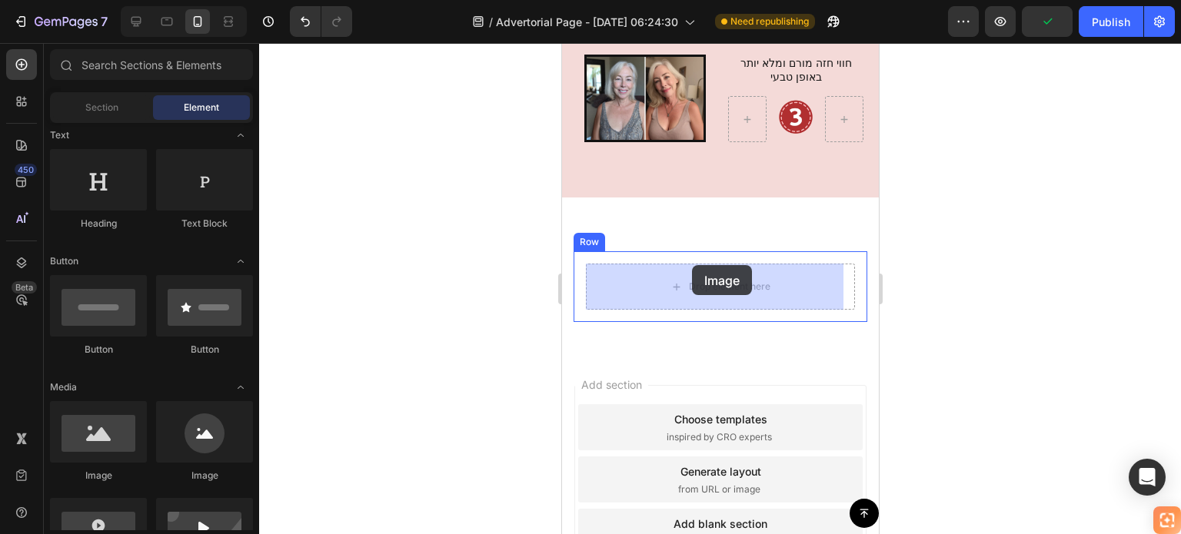
drag, startPoint x: 887, startPoint y: 461, endPoint x: 691, endPoint y: 265, distance: 277.2
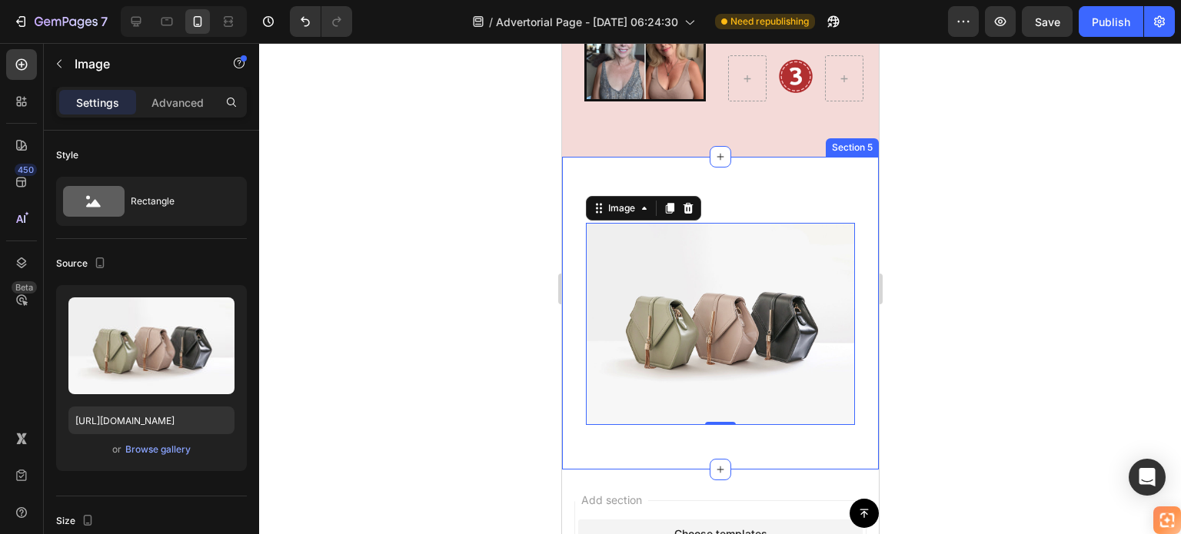
scroll to position [3665, 0]
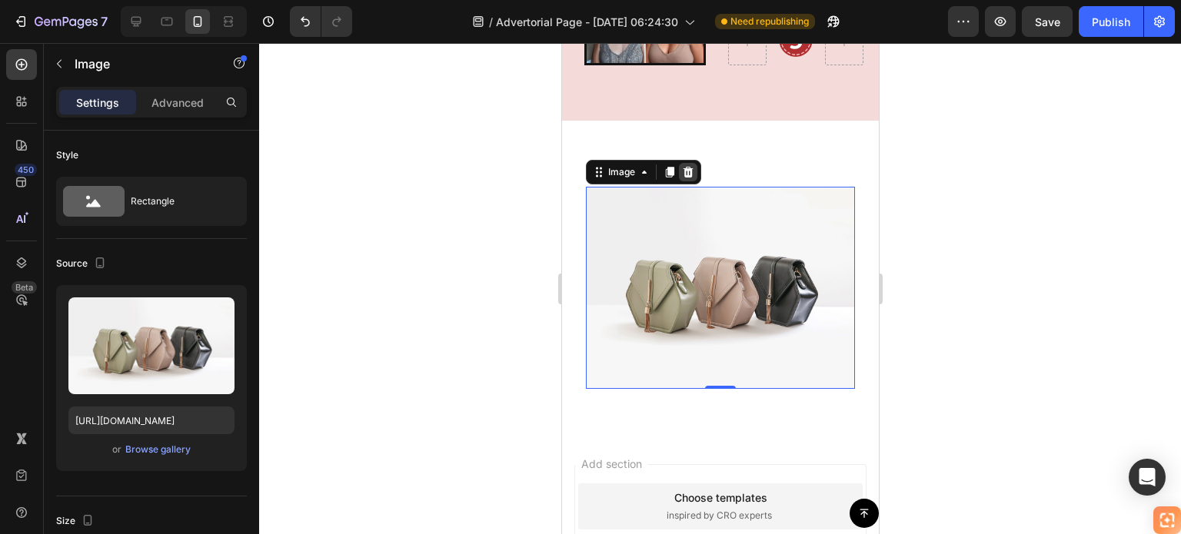
click at [689, 171] on icon at bounding box center [688, 172] width 10 height 11
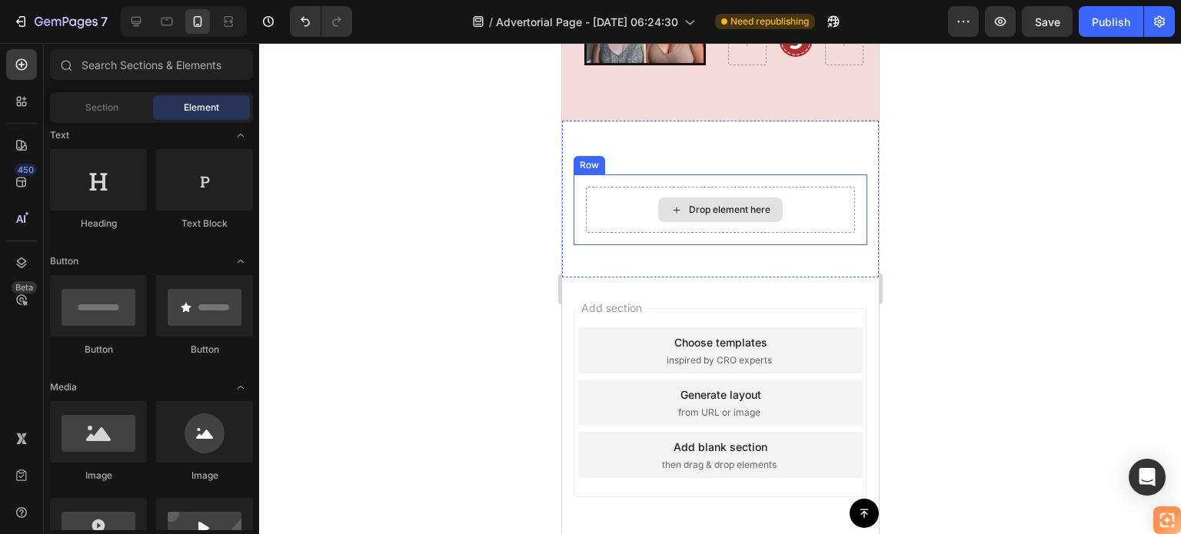
click at [657, 206] on div "Drop element here" at bounding box center [719, 210] width 125 height 25
click at [845, 157] on div "Drop element here Row Section 5" at bounding box center [719, 199] width 317 height 157
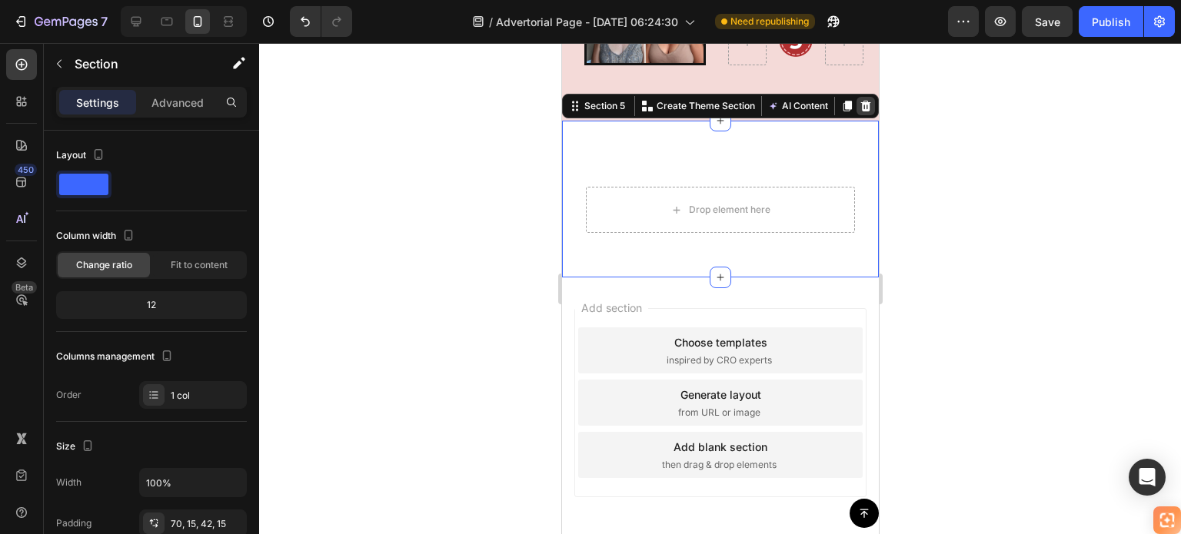
click at [860, 102] on icon at bounding box center [865, 106] width 10 height 11
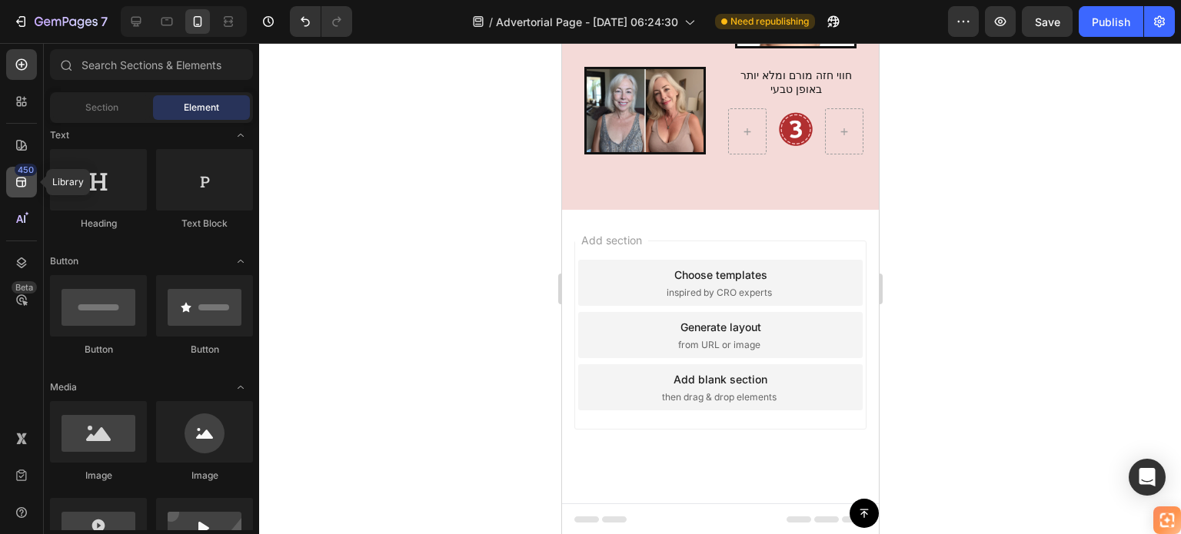
click at [22, 176] on icon at bounding box center [21, 181] width 15 height 15
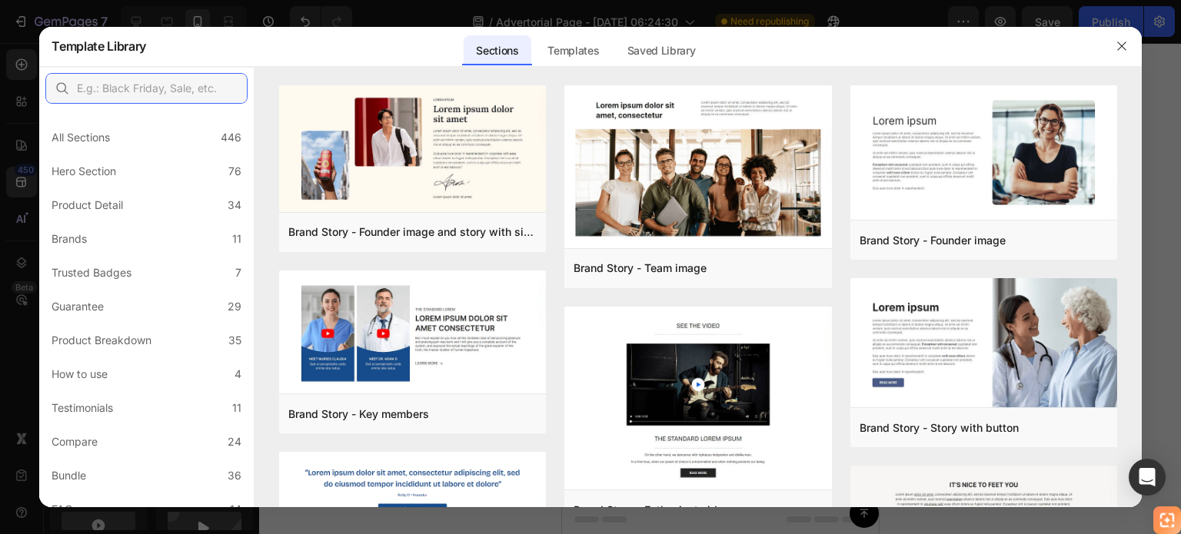
click at [194, 88] on input "text" at bounding box center [146, 88] width 202 height 31
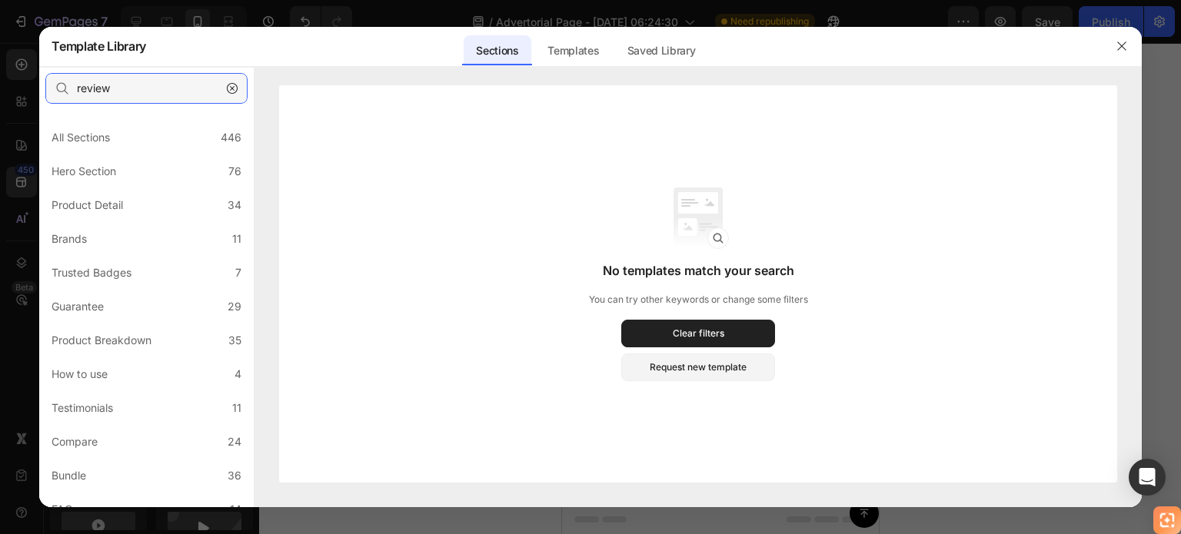
type input "reviewsreviews"
click at [144, 86] on input "reviewsreviews" at bounding box center [146, 88] width 202 height 31
type input "r"
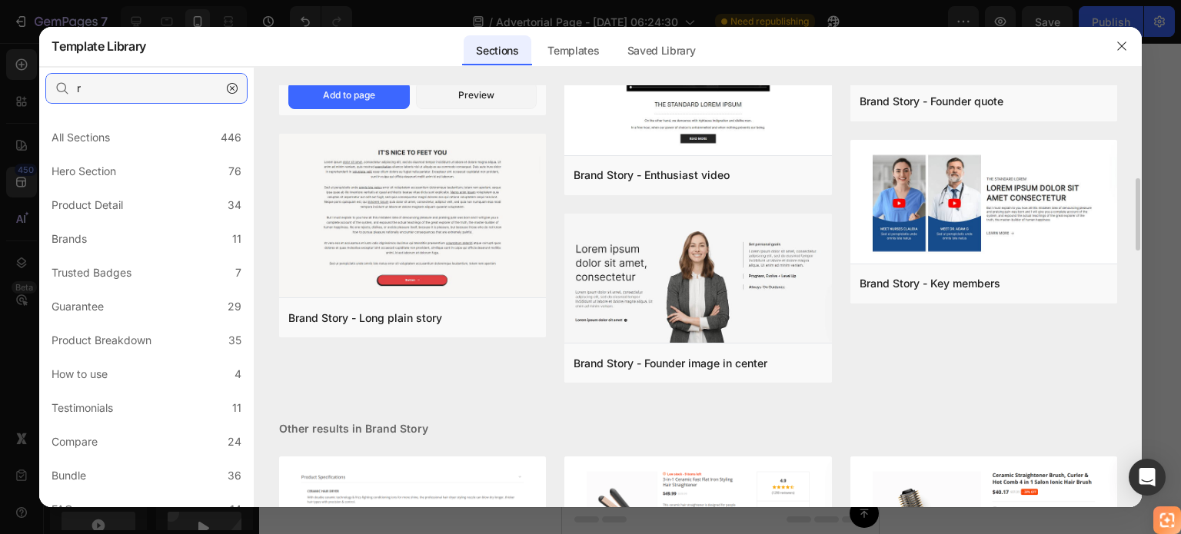
scroll to position [615, 0]
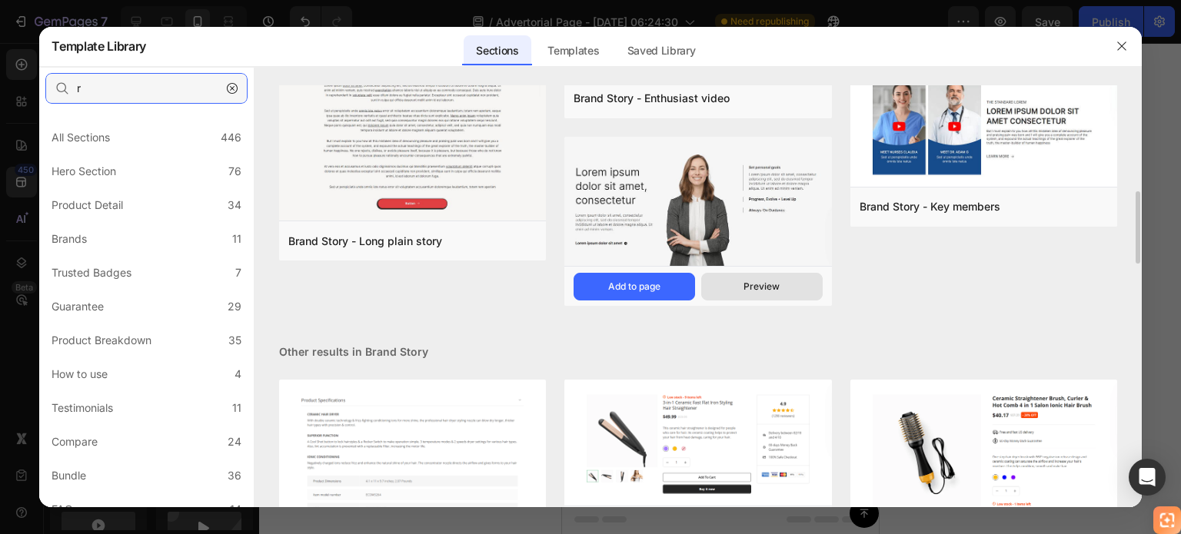
type input "r"
click at [0, 0] on div "Preview" at bounding box center [0, 0] width 0 height 0
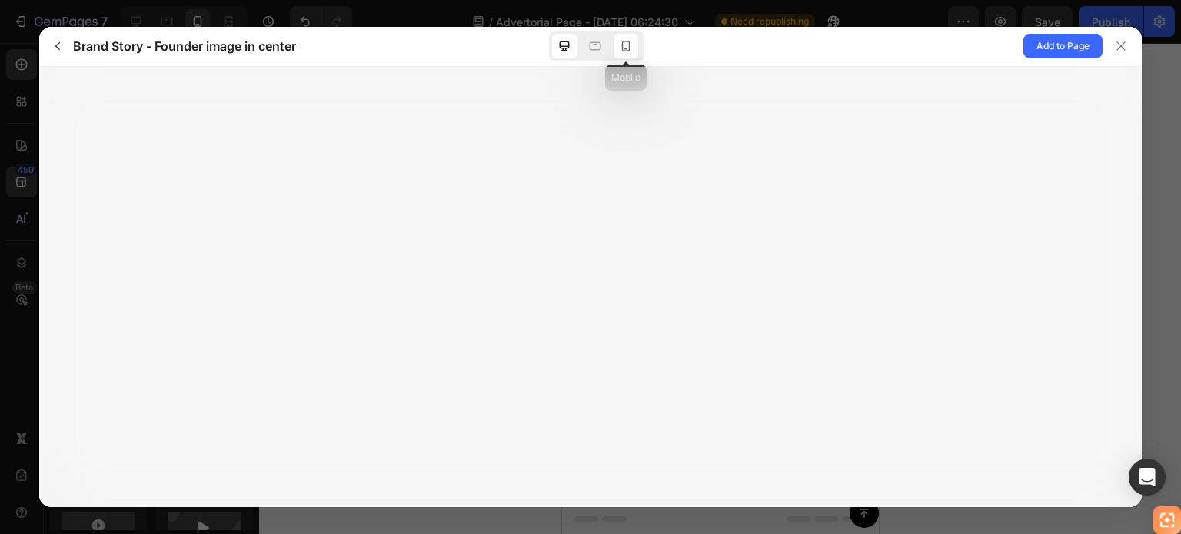
click at [621, 42] on icon at bounding box center [625, 45] width 15 height 15
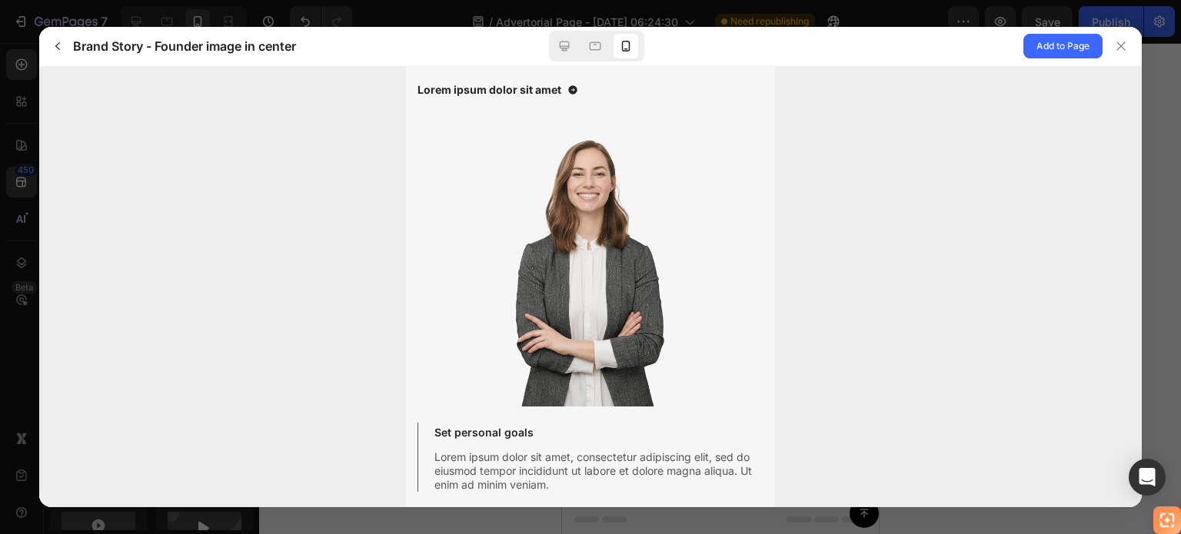
scroll to position [0, 0]
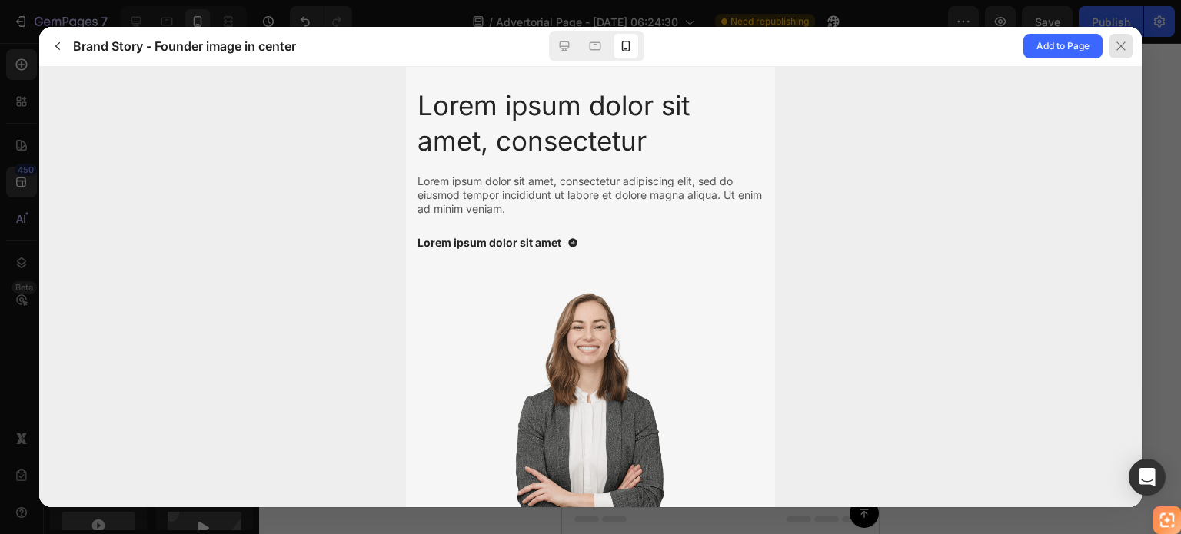
click at [1124, 48] on icon at bounding box center [1121, 46] width 12 height 12
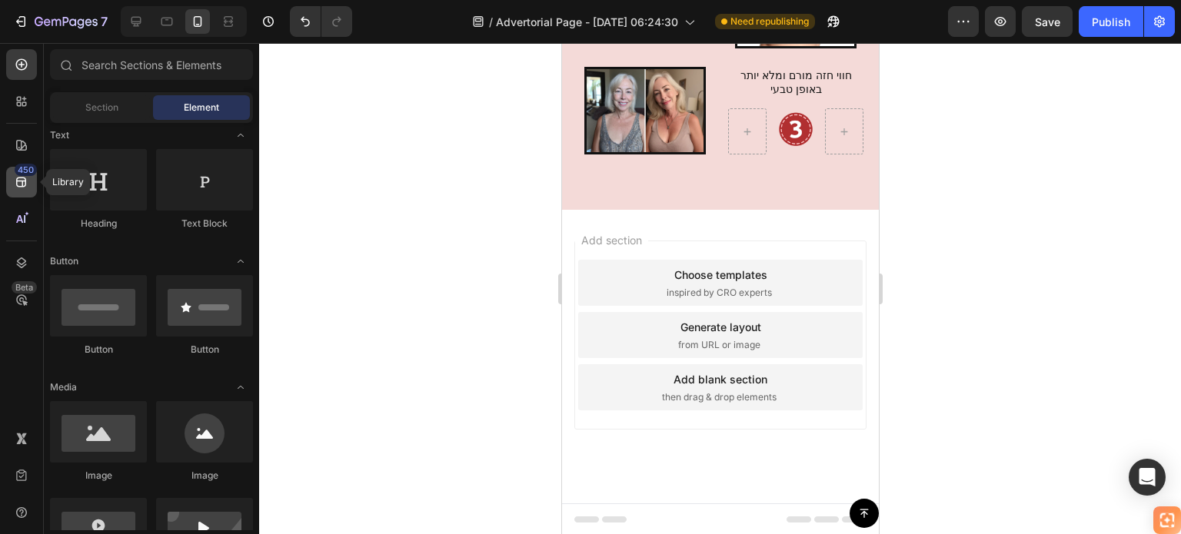
click at [31, 181] on div "450" at bounding box center [21, 182] width 31 height 31
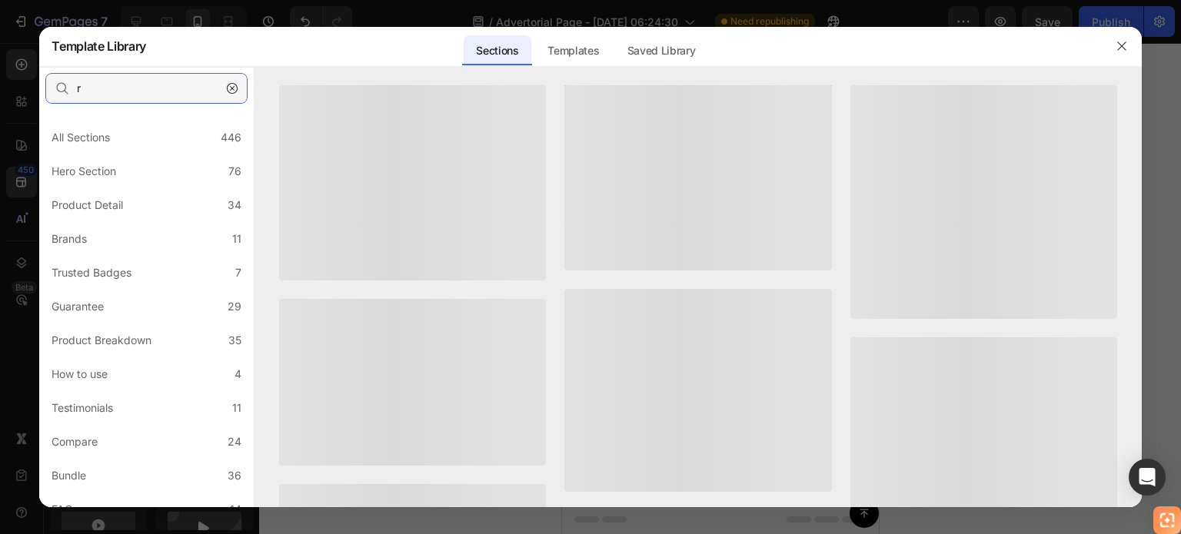
click at [123, 85] on input "r" at bounding box center [146, 88] width 202 height 31
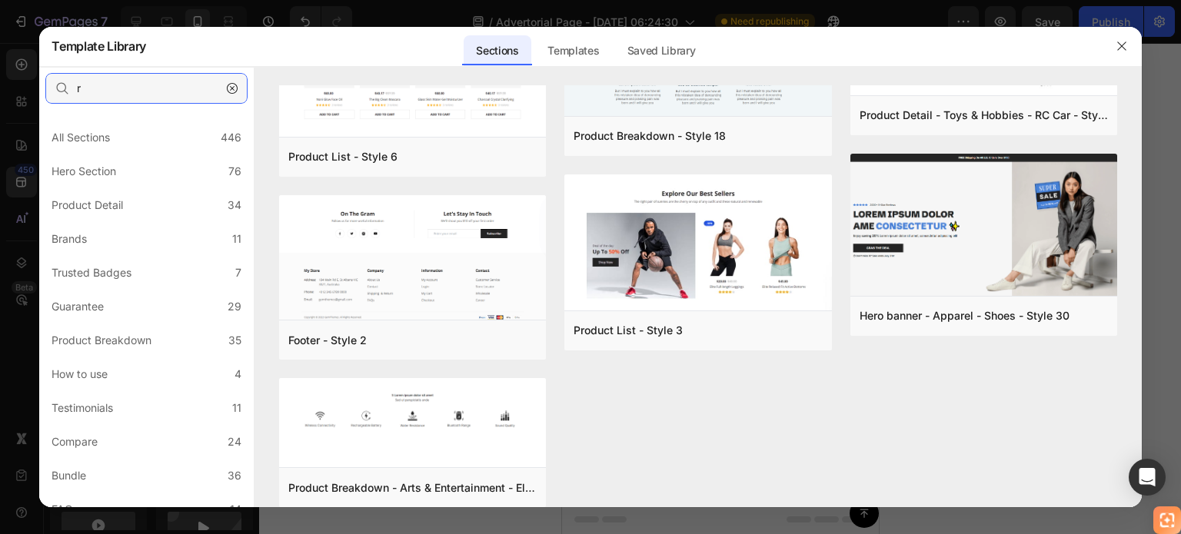
scroll to position [6743, 0]
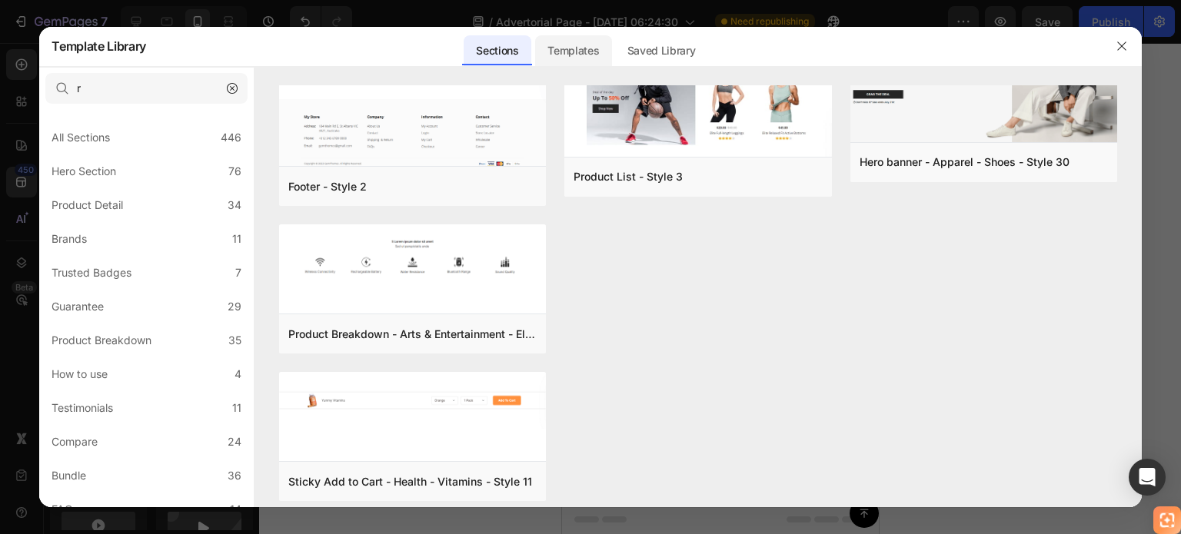
click at [590, 57] on div "Templates" at bounding box center [573, 50] width 76 height 31
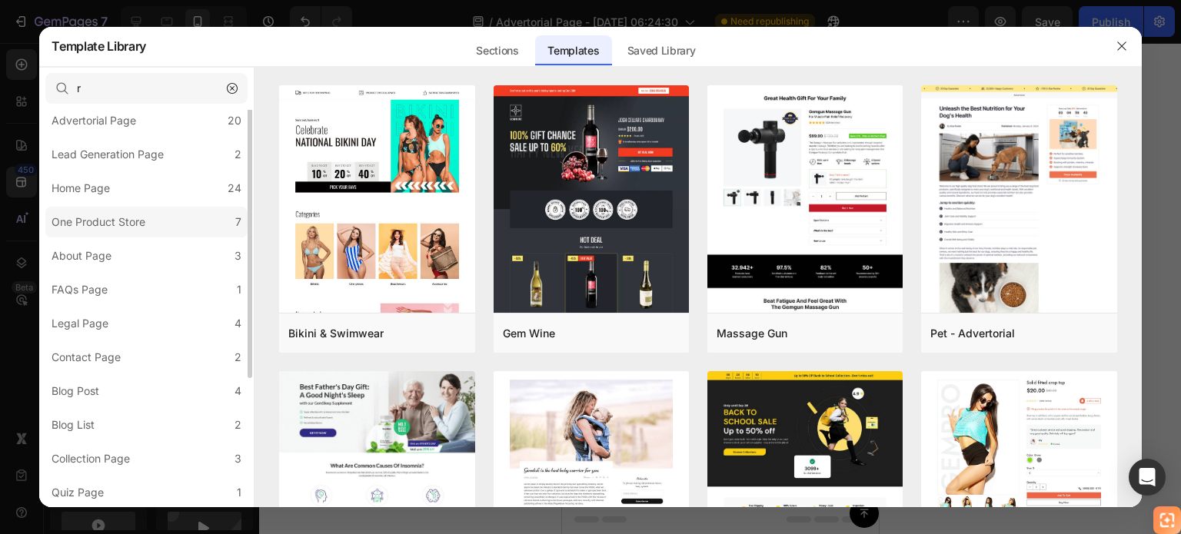
scroll to position [109, 0]
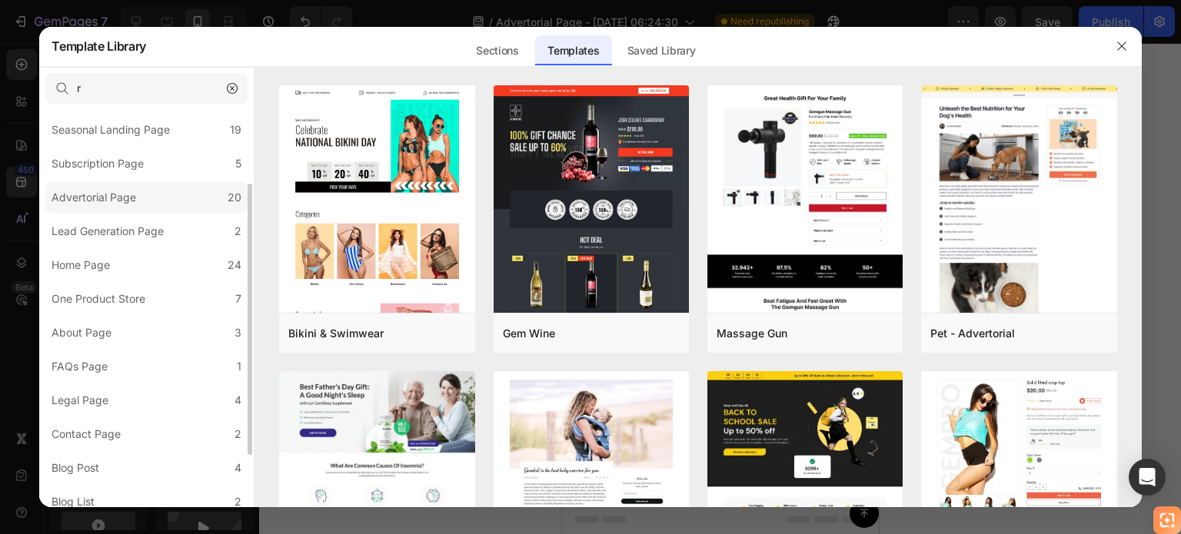
click at [159, 191] on label "Advertorial Page 20" at bounding box center [146, 197] width 202 height 31
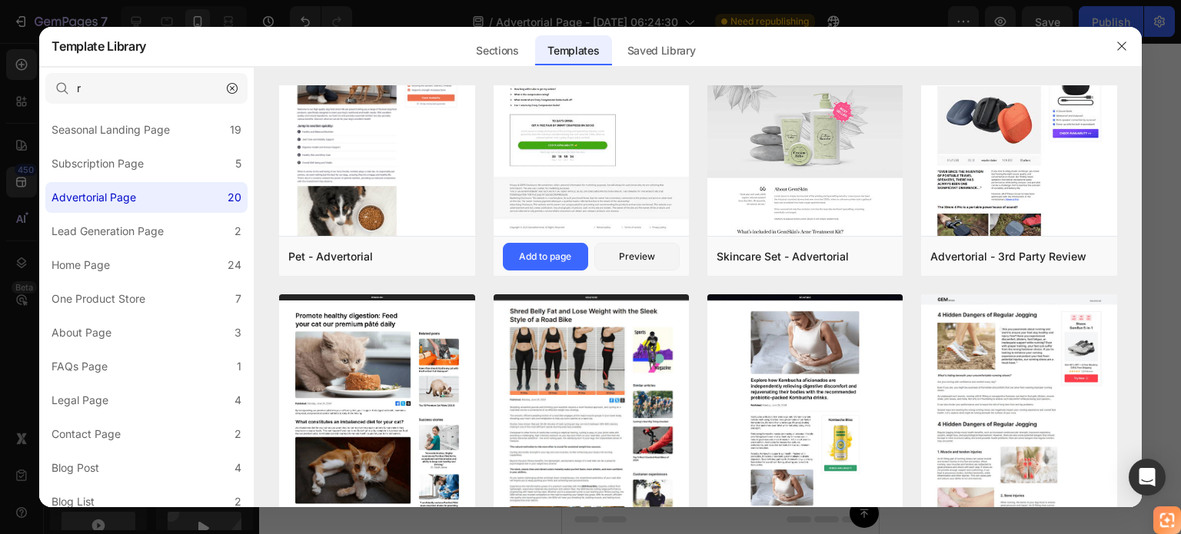
scroll to position [0, 0]
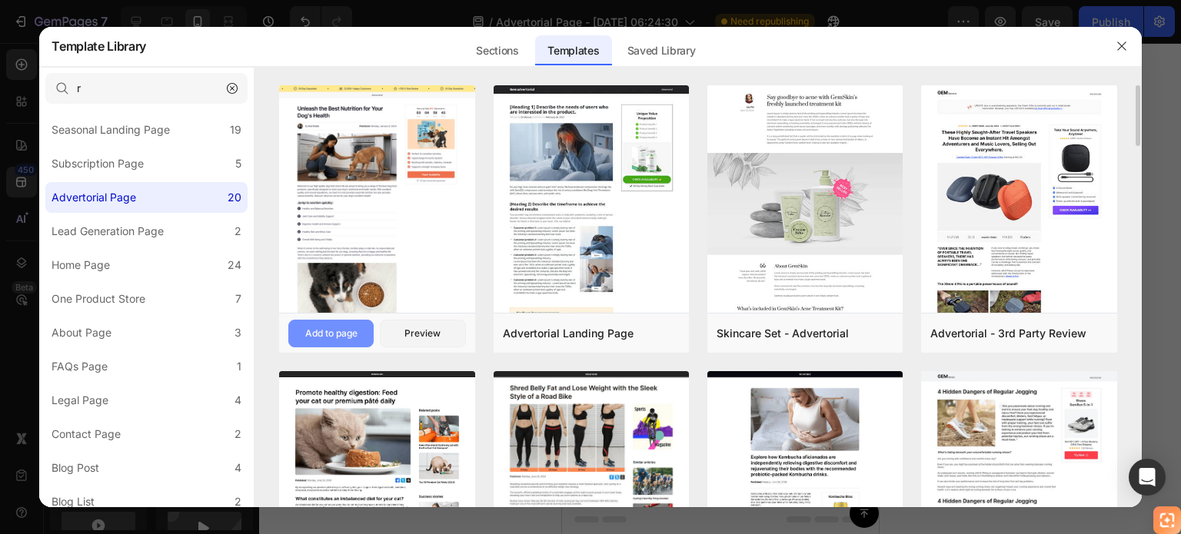
click at [356, 335] on div "Add to page" at bounding box center [331, 334] width 52 height 14
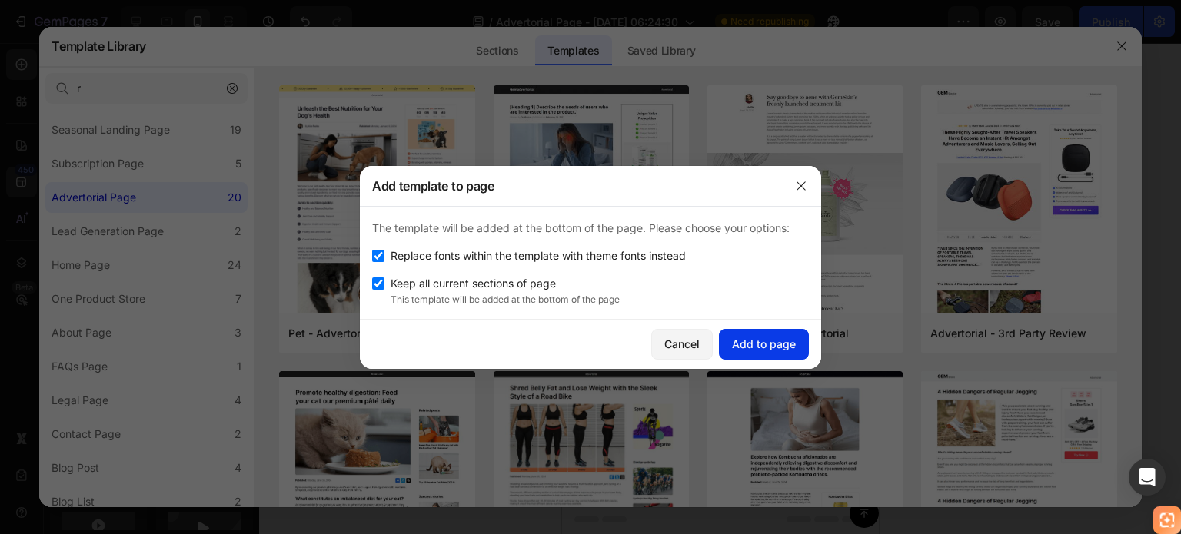
click at [772, 340] on div "Add to page" at bounding box center [764, 344] width 64 height 16
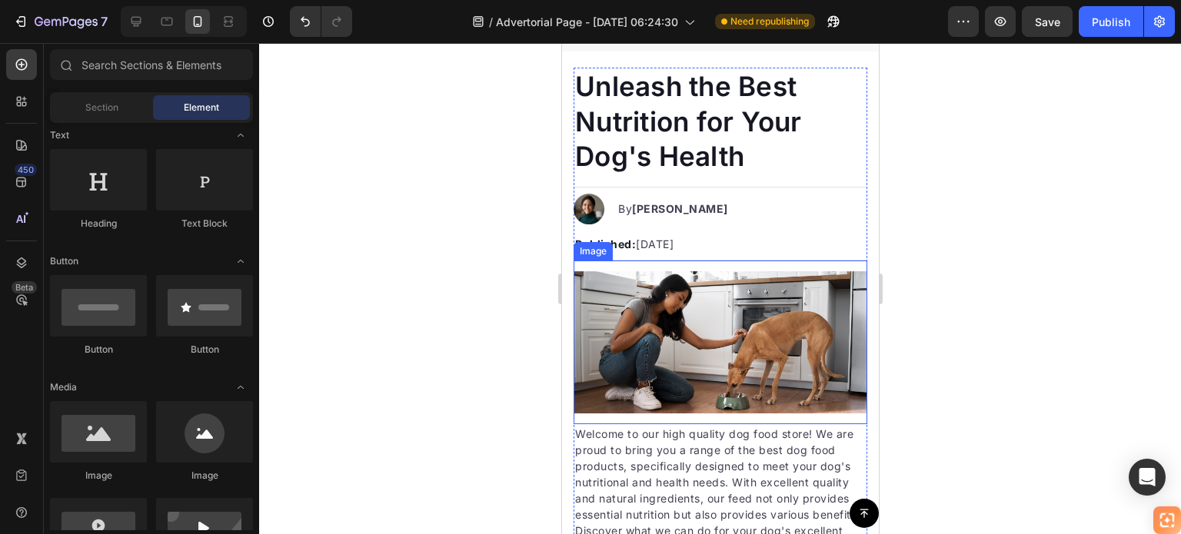
scroll to position [3665, 0]
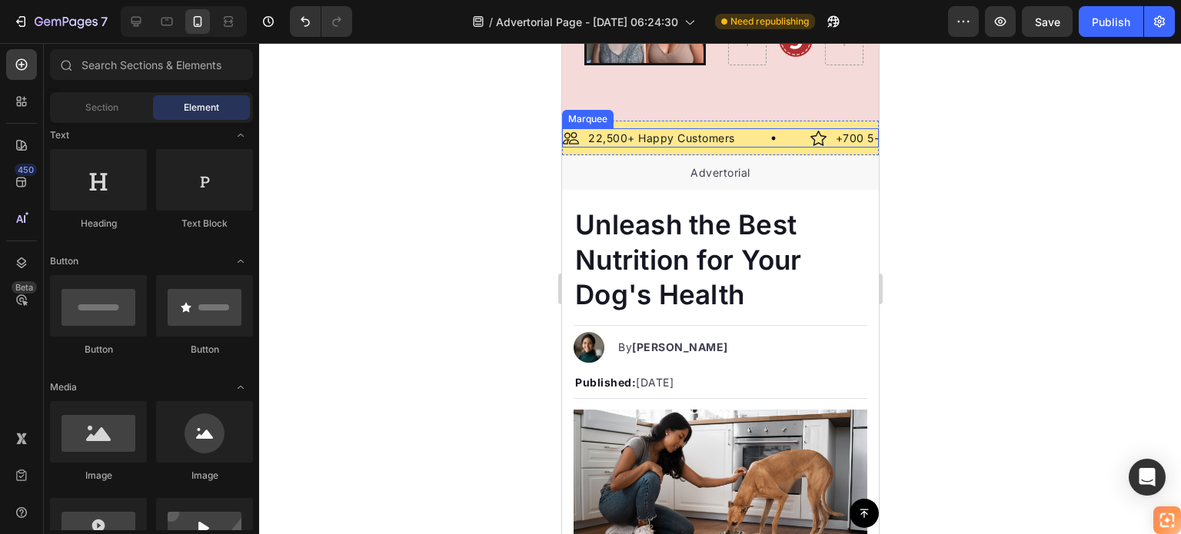
click at [769, 133] on div "Image 22,500+ Happy Customers Text Block Row" at bounding box center [685, 137] width 247 height 19
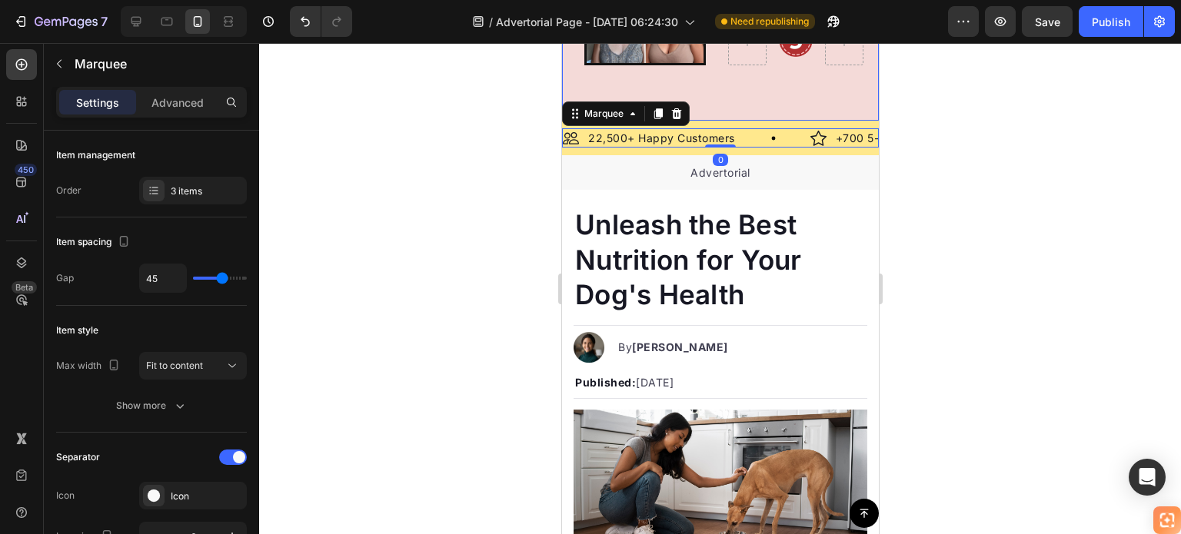
click at [759, 122] on div "Image 22,500+ Happy Customers Text Block Row Image +700 5-Star Reviews Text Blo…" at bounding box center [719, 138] width 317 height 35
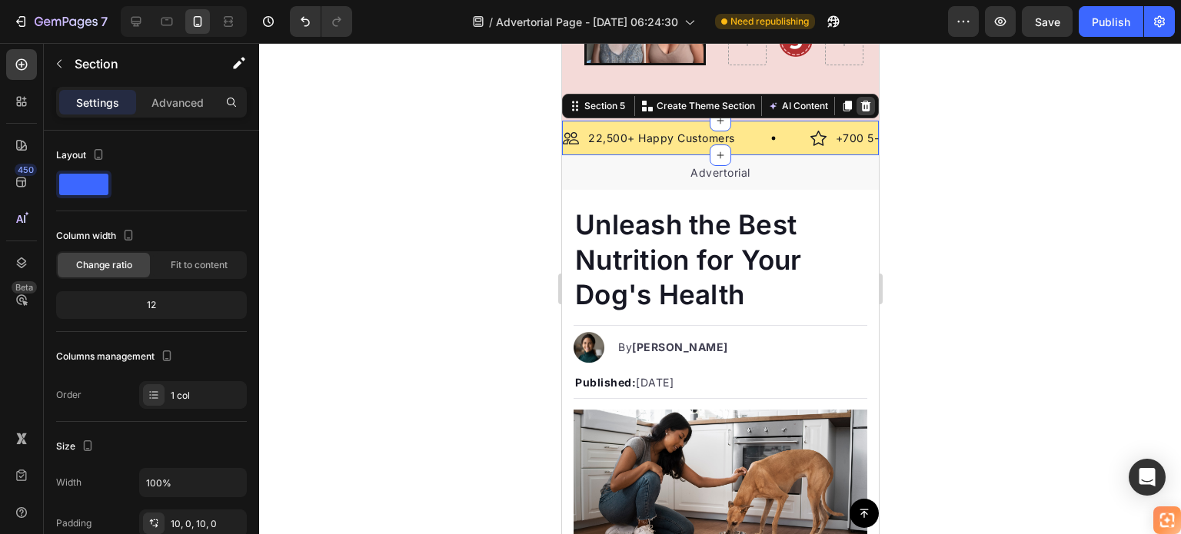
click at [859, 104] on icon at bounding box center [865, 106] width 12 height 12
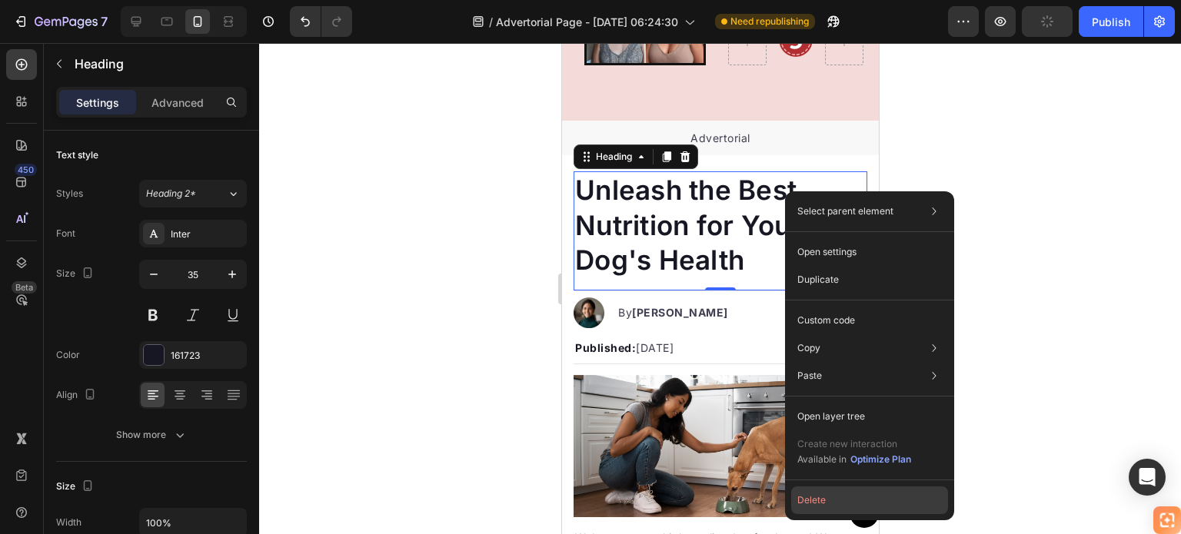
click at [852, 497] on button "Delete" at bounding box center [869, 501] width 157 height 28
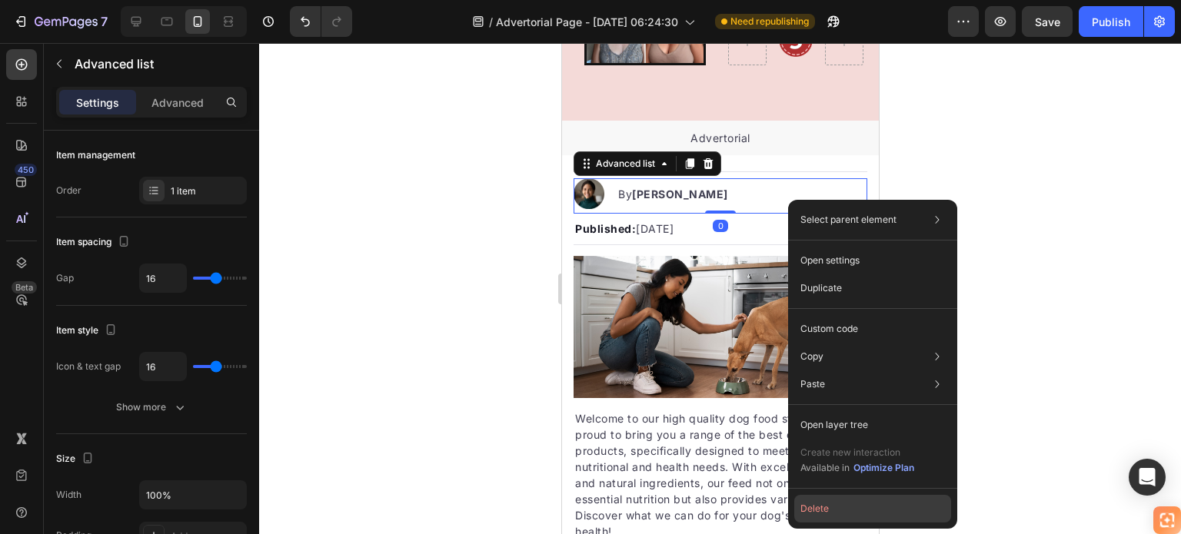
click at [841, 516] on button "Delete" at bounding box center [872, 509] width 157 height 28
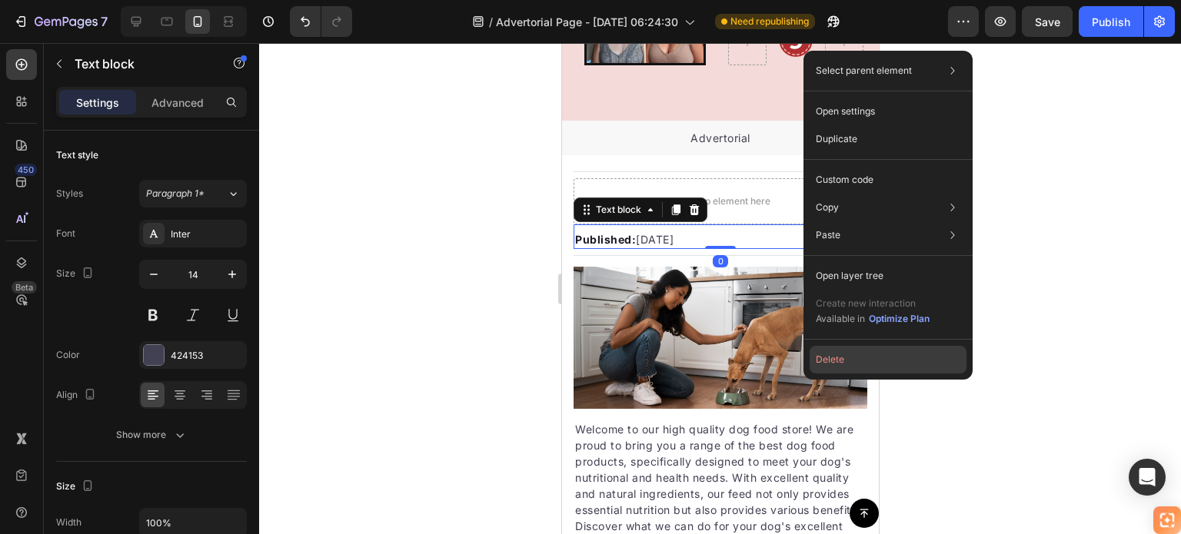
click at [840, 361] on button "Delete" at bounding box center [887, 360] width 157 height 28
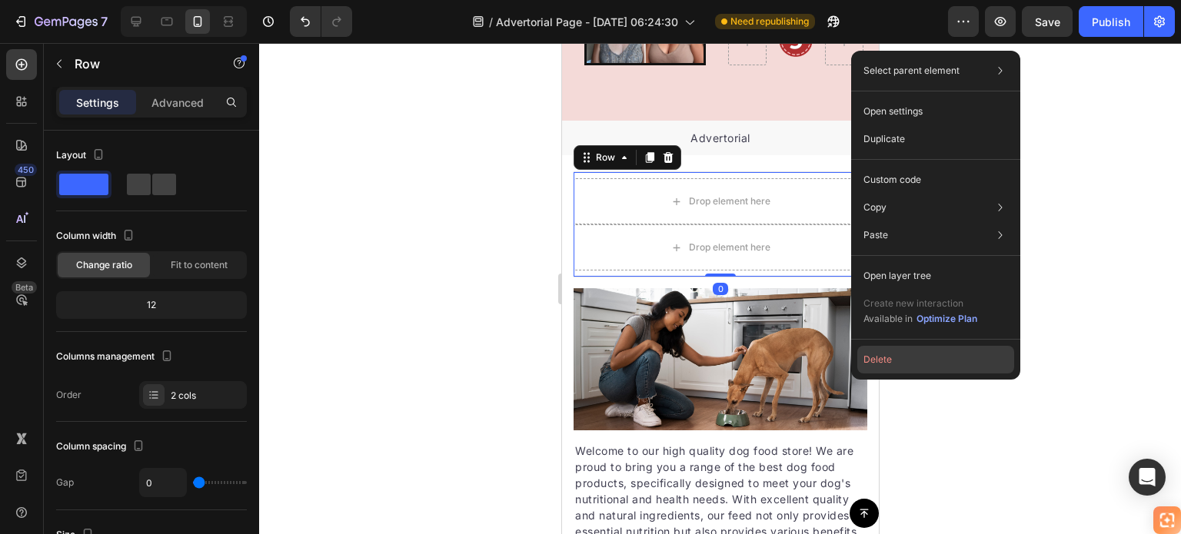
click at [878, 362] on button "Delete" at bounding box center [935, 360] width 157 height 28
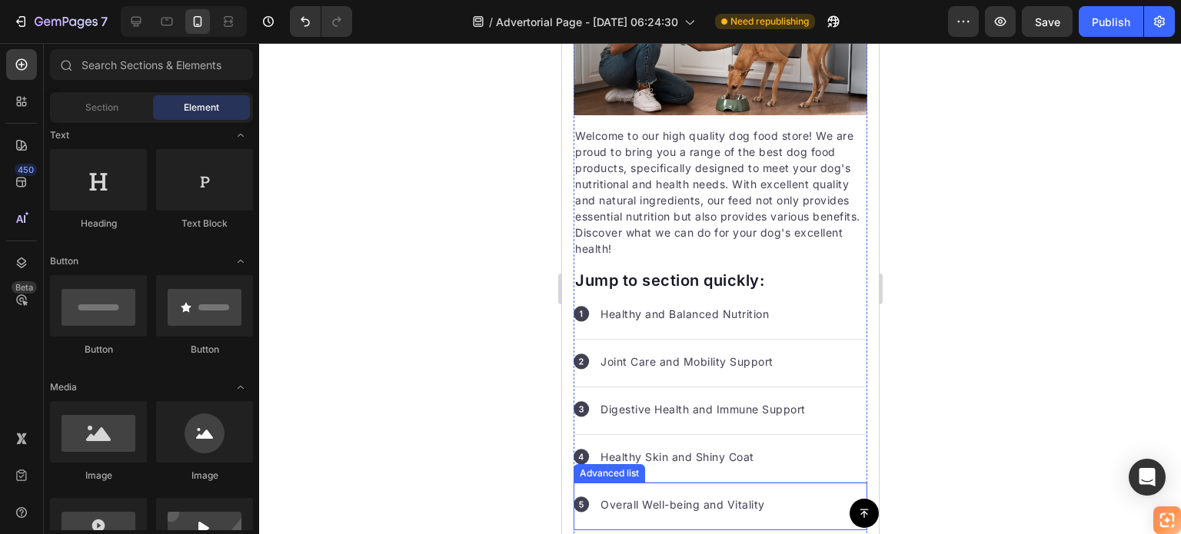
scroll to position [3819, 0]
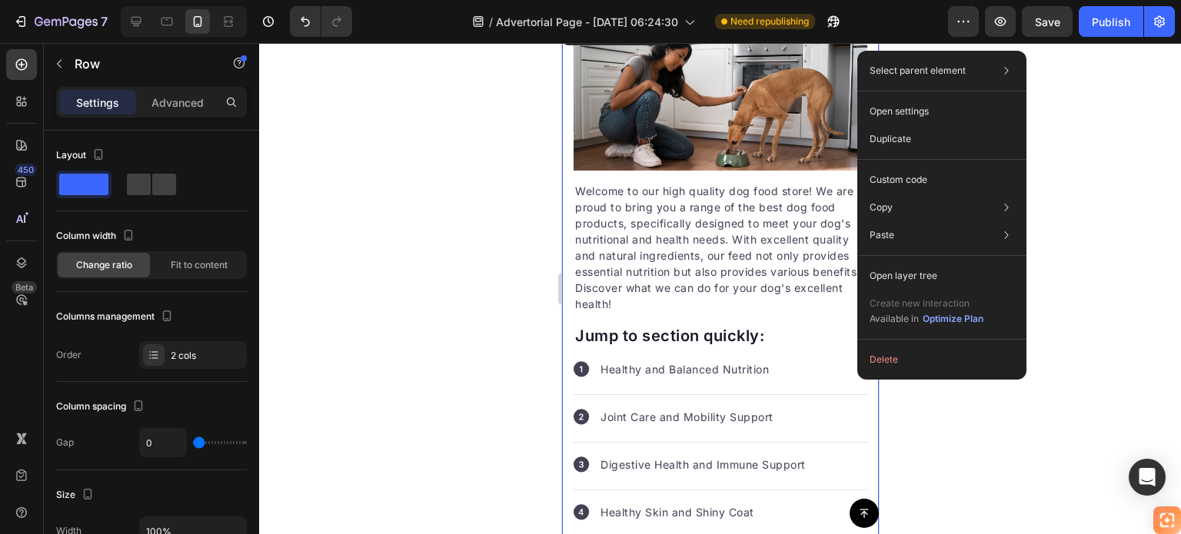
click at [898, 361] on button "Delete" at bounding box center [941, 360] width 157 height 28
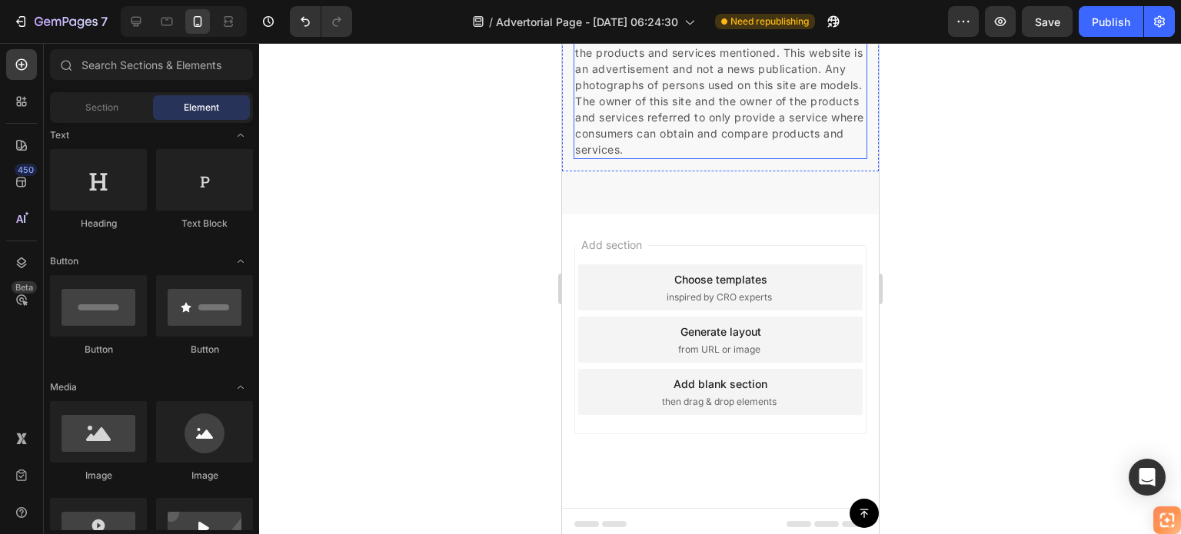
scroll to position [4194, 0]
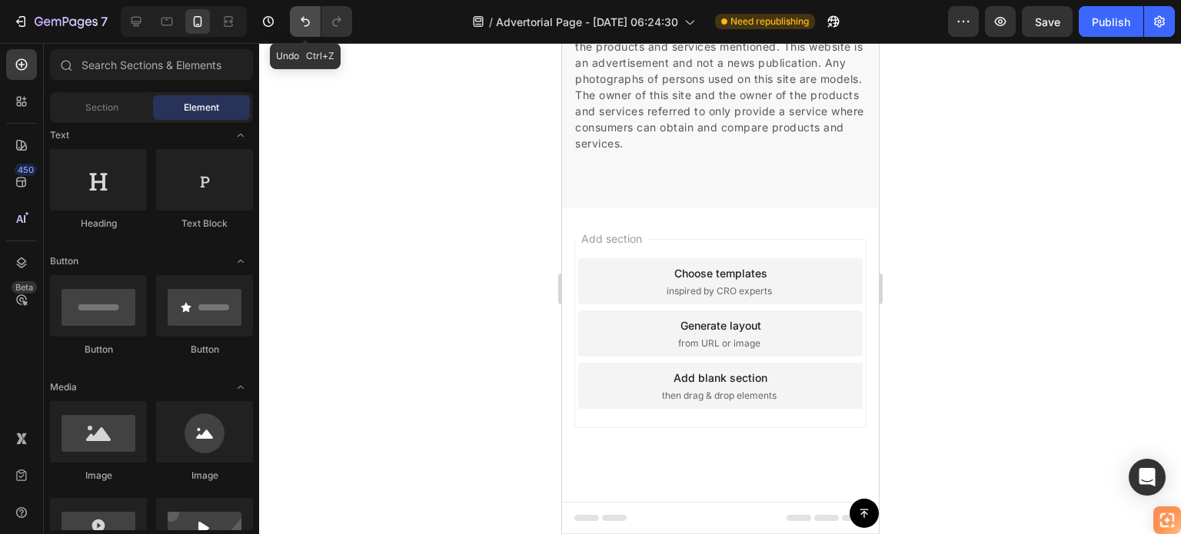
click at [301, 22] on icon "Undo/Redo" at bounding box center [304, 21] width 15 height 15
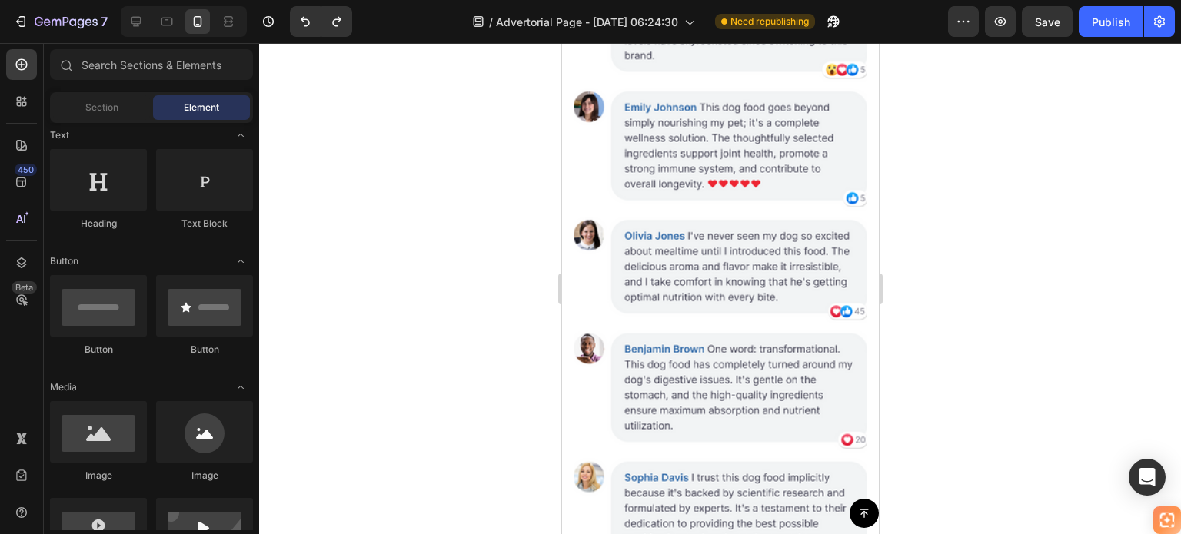
scroll to position [7883, 0]
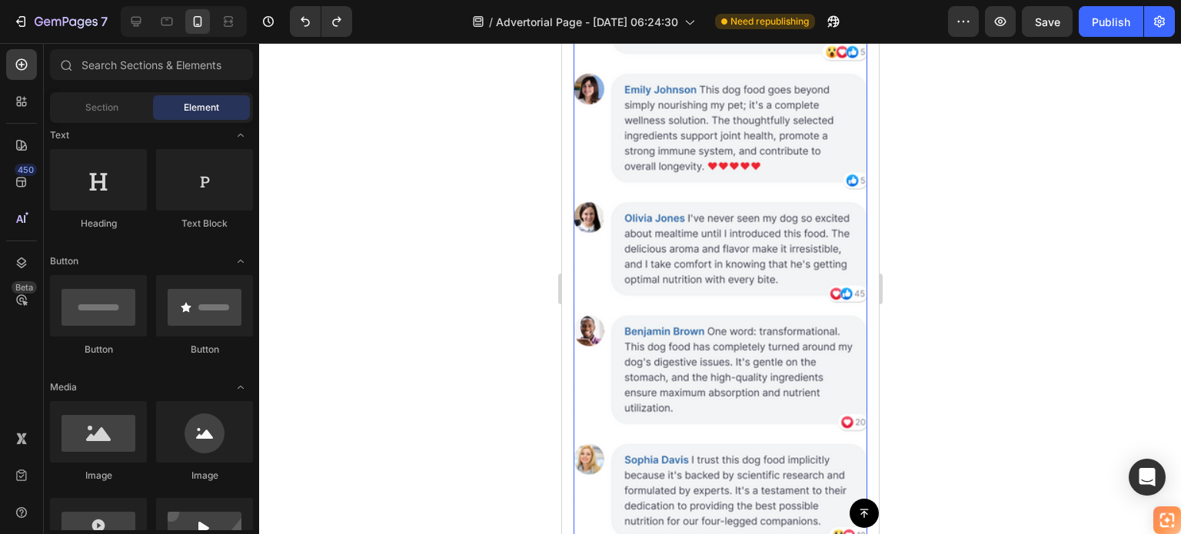
click at [737, 259] on img at bounding box center [720, 323] width 294 height 737
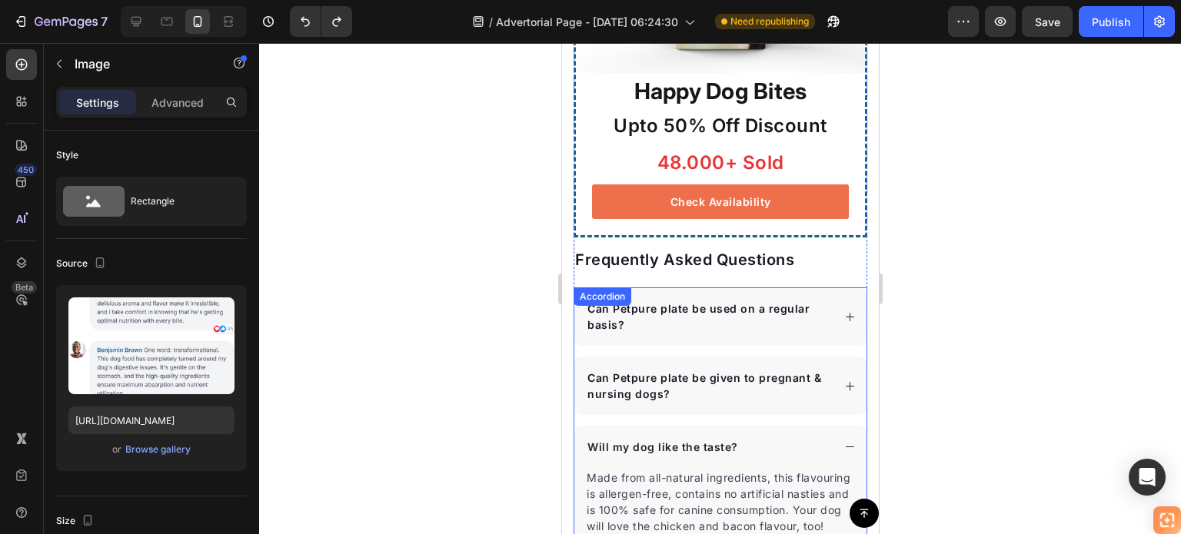
scroll to position [8961, 0]
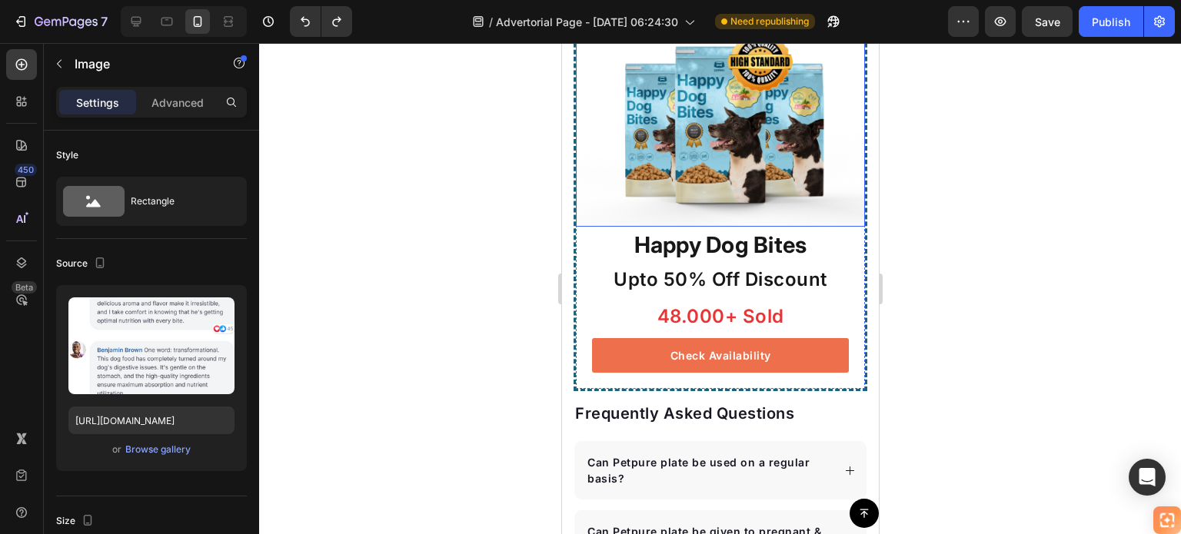
click at [834, 138] on img at bounding box center [719, 122] width 289 height 209
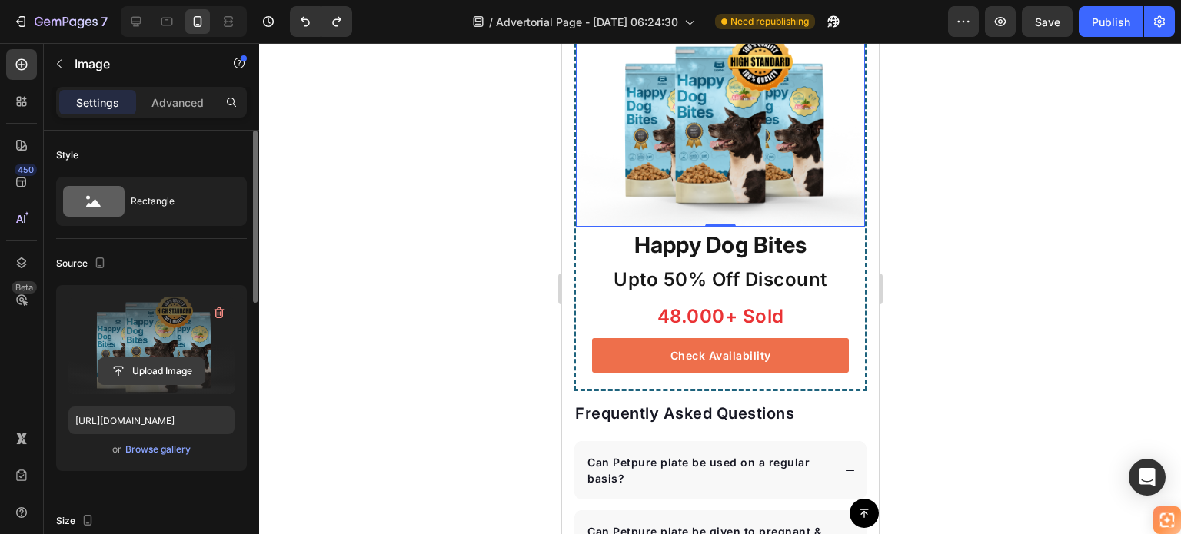
click at [157, 365] on input "file" at bounding box center [151, 371] width 106 height 26
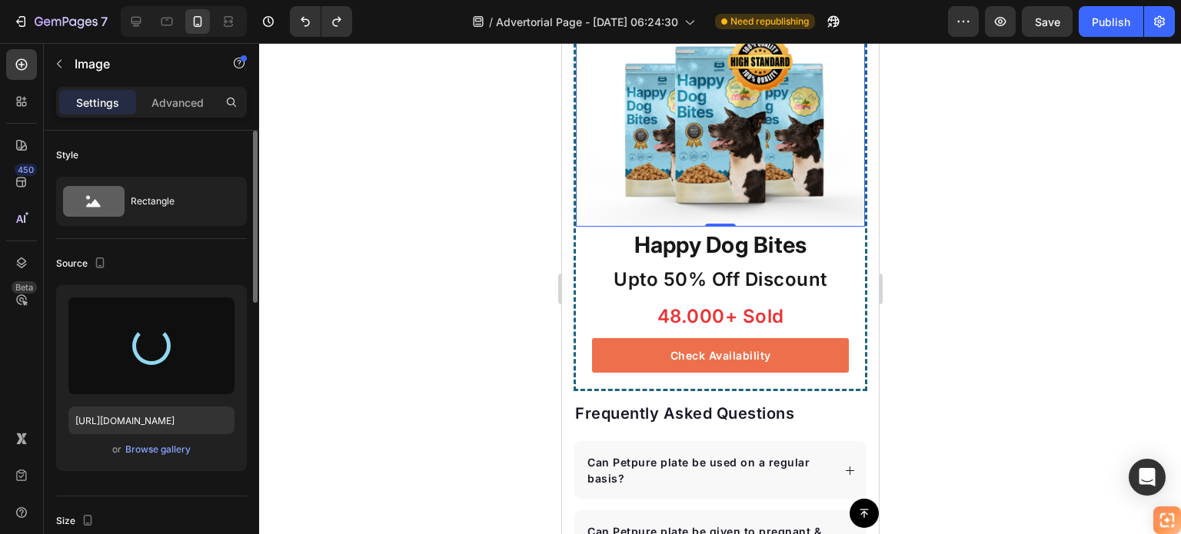
type input "[URL][DOMAIN_NAME]"
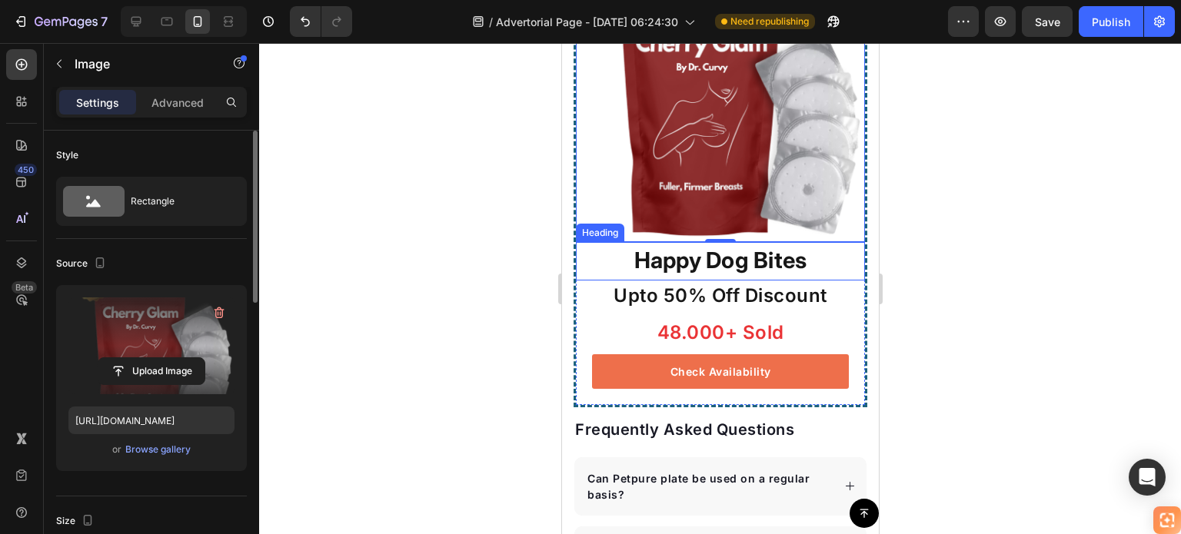
scroll to position [9037, 0]
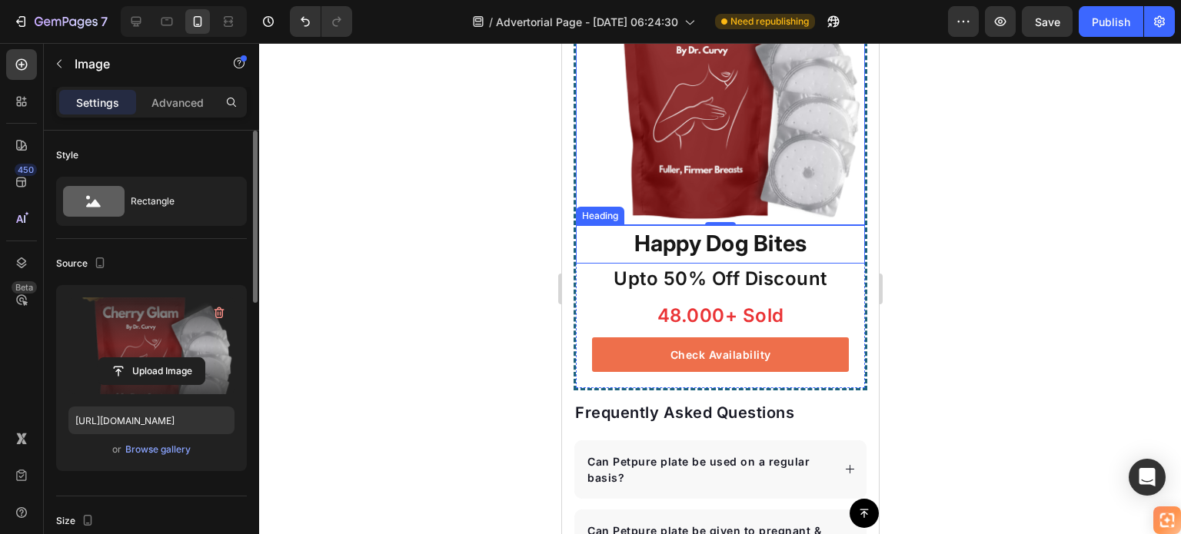
click at [751, 261] on p "Happy Dog Bites" at bounding box center [720, 244] width 254 height 34
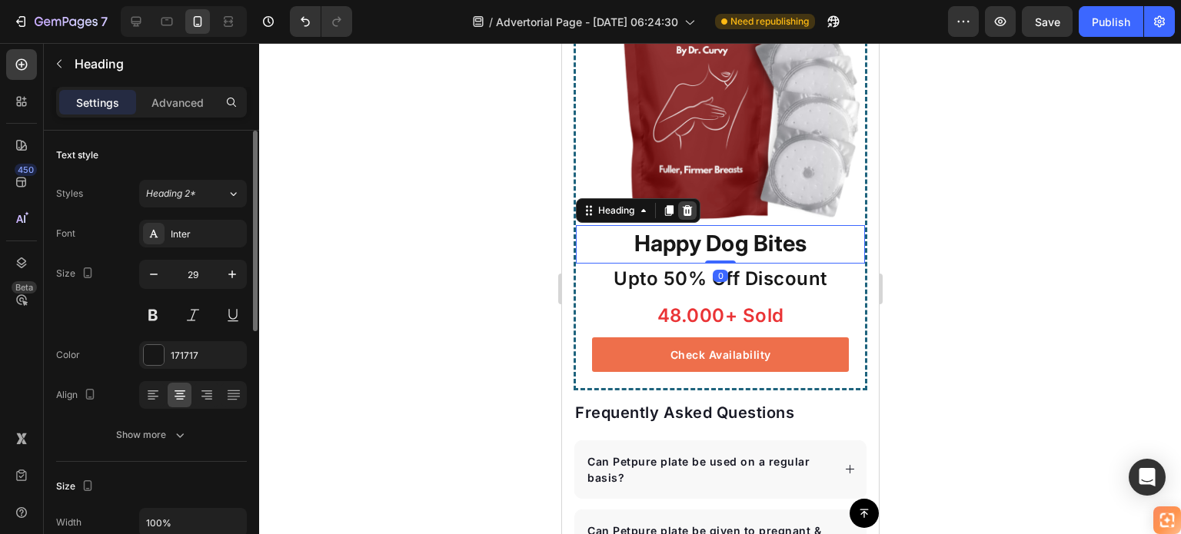
click at [689, 216] on icon at bounding box center [687, 210] width 10 height 11
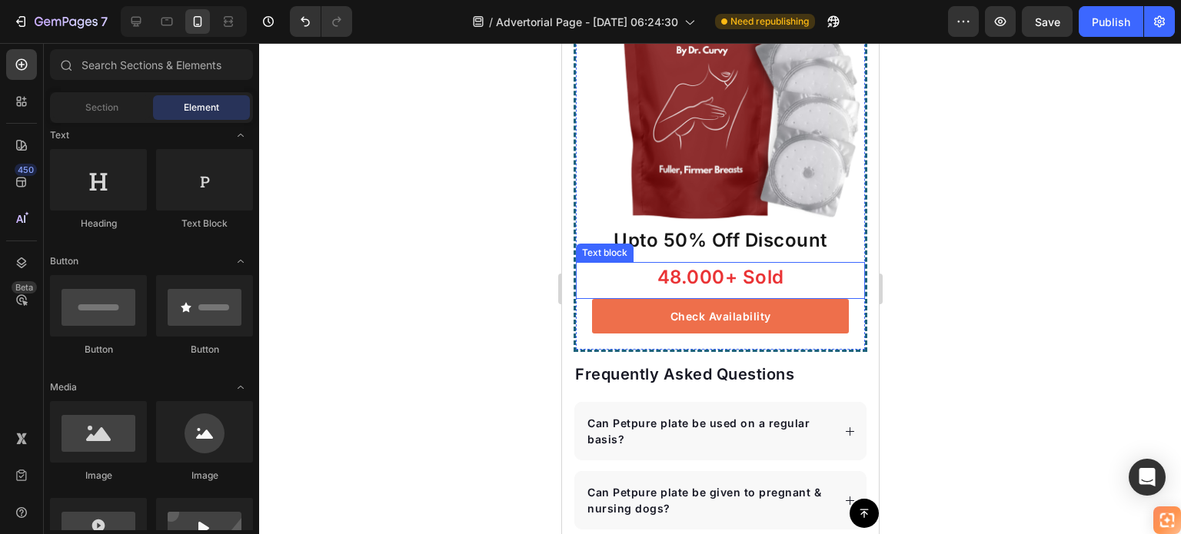
click at [714, 291] on p "48.000+ Sold" at bounding box center [720, 278] width 254 height 28
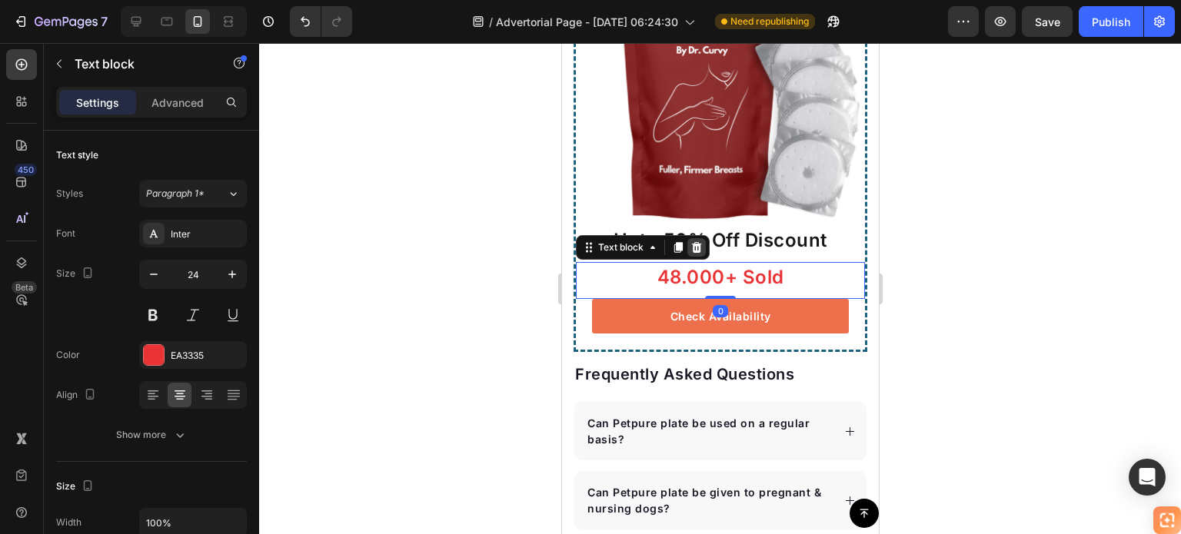
click at [697, 254] on icon at bounding box center [695, 247] width 12 height 12
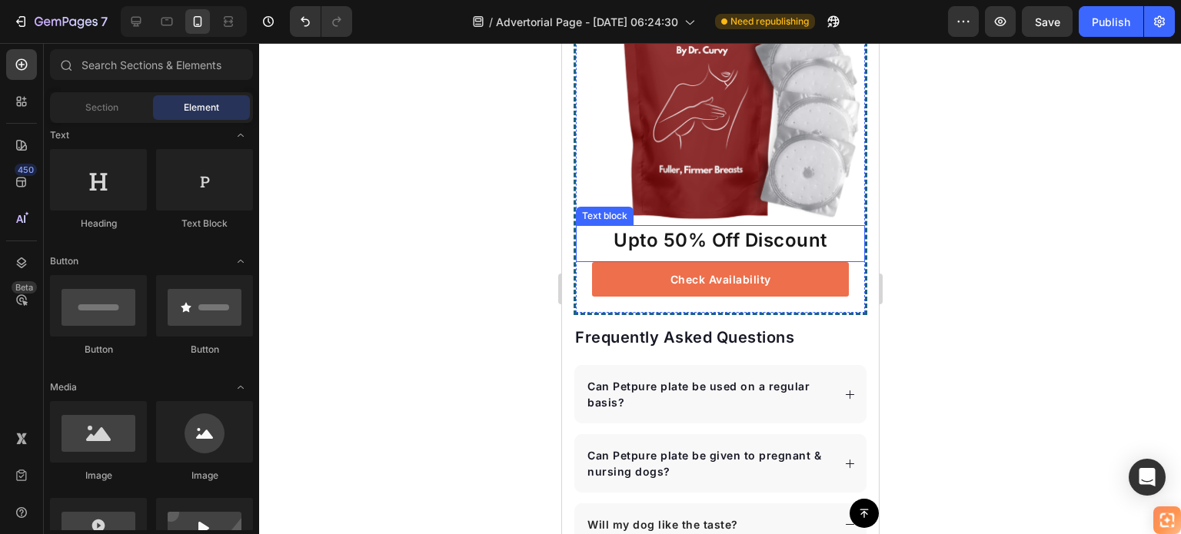
click at [660, 254] on p "Upto 50% Off Discount" at bounding box center [720, 241] width 254 height 28
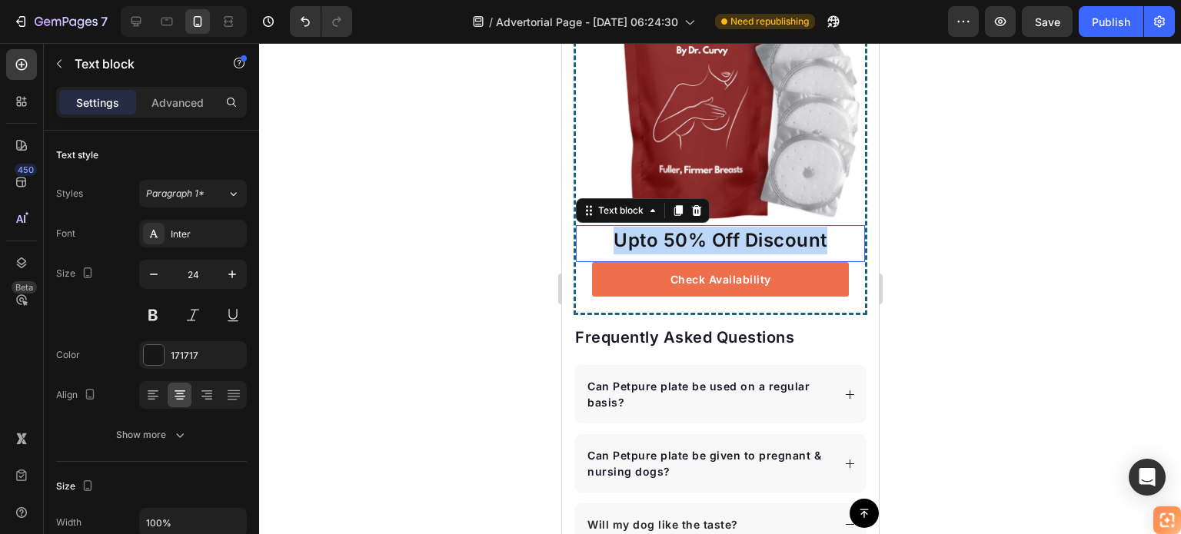
click at [660, 254] on p "Upto 50% Off Discount" at bounding box center [720, 241] width 254 height 28
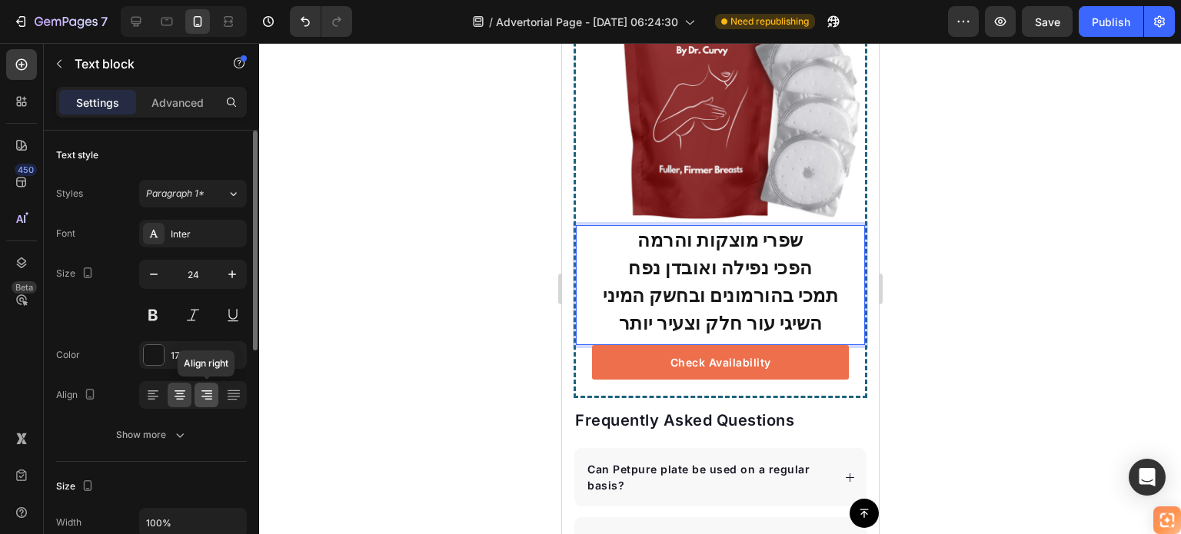
click at [203, 401] on icon at bounding box center [206, 394] width 15 height 15
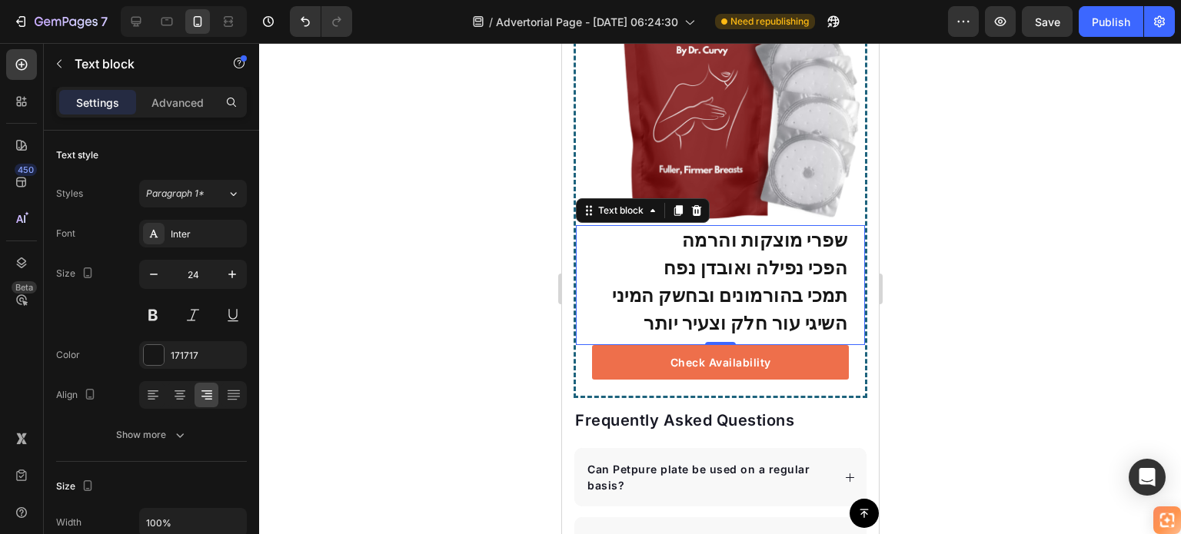
scroll to position [9191, 0]
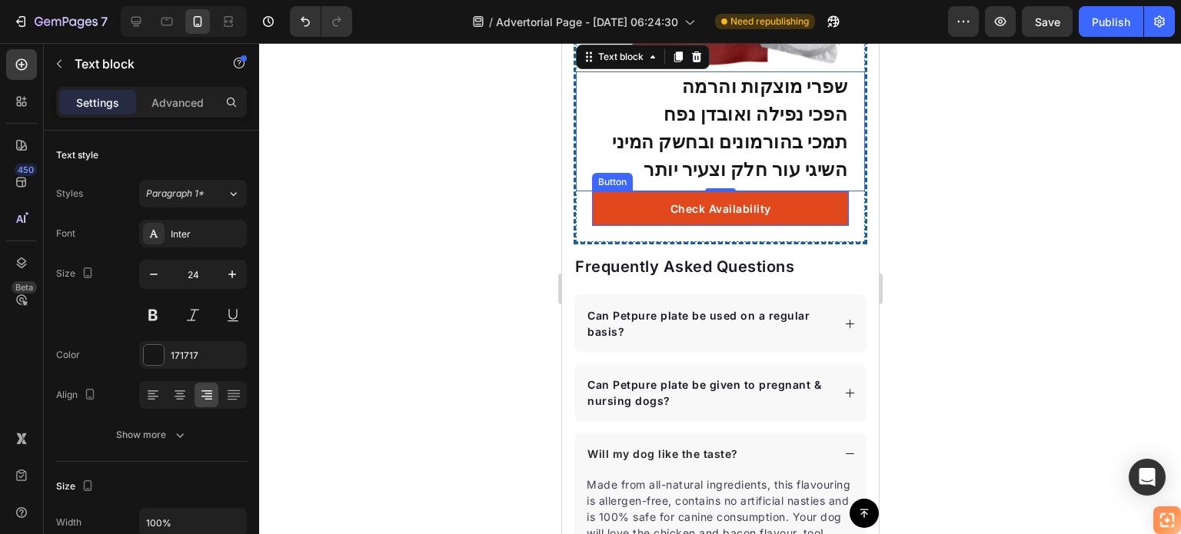
click at [830, 226] on link "Check Availability" at bounding box center [719, 208] width 257 height 35
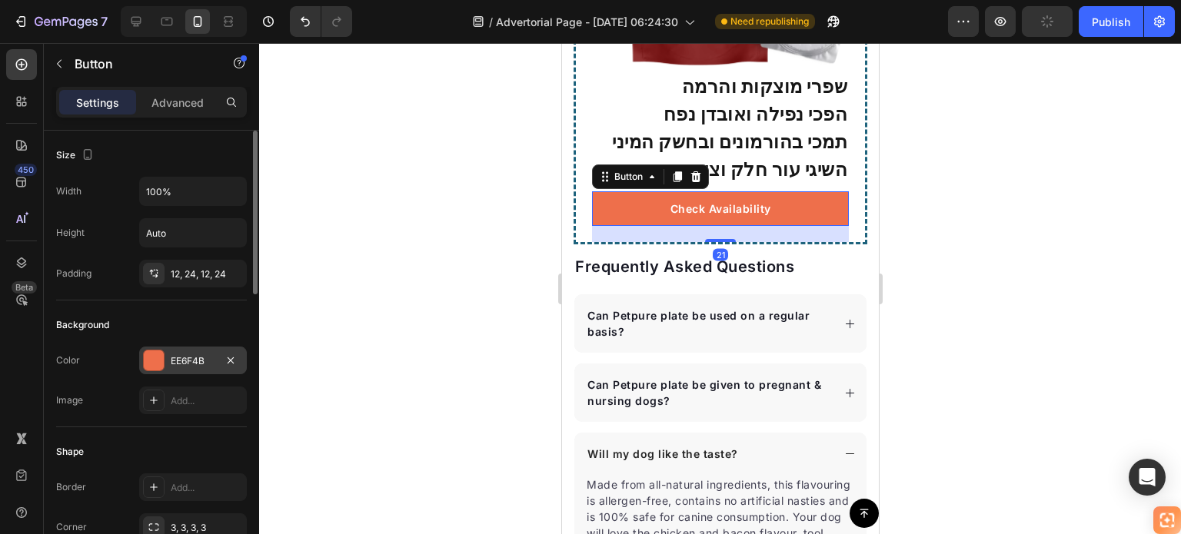
click at [154, 356] on div at bounding box center [154, 360] width 20 height 20
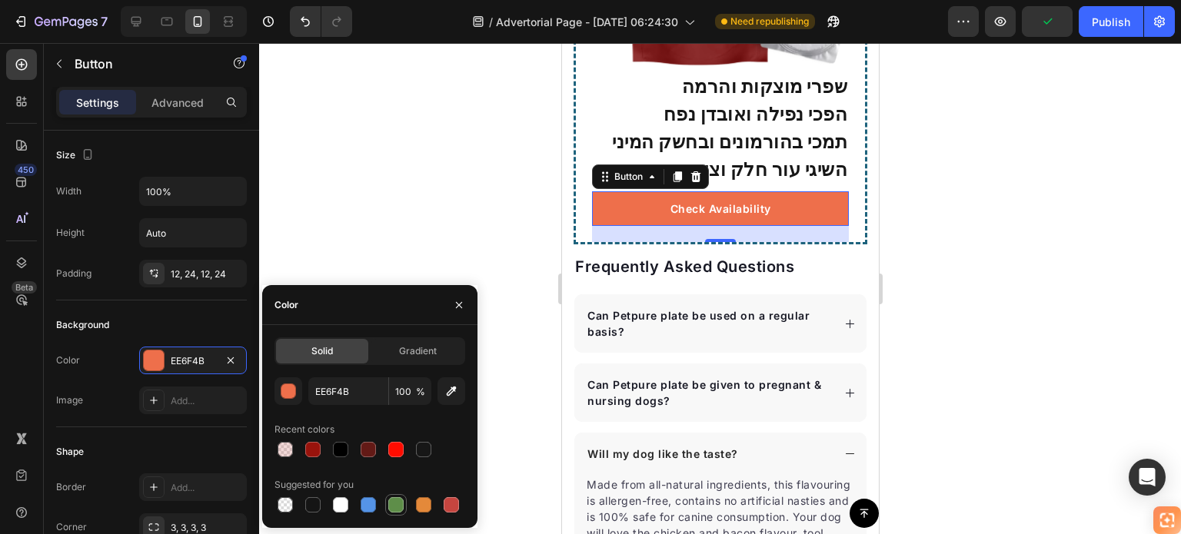
click at [396, 503] on div at bounding box center [395, 504] width 15 height 15
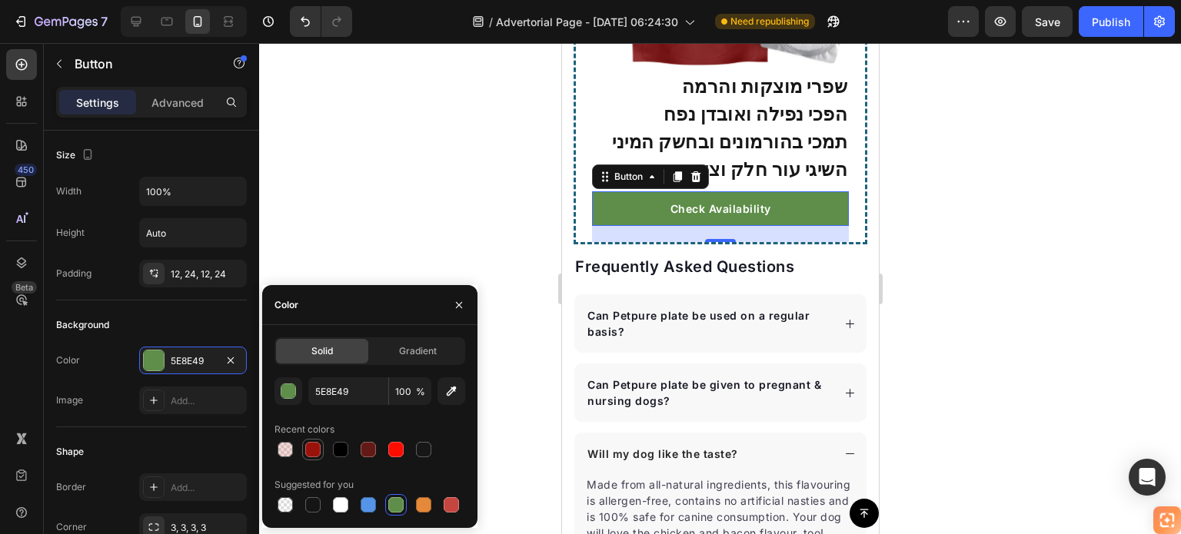
click at [307, 450] on div at bounding box center [312, 449] width 15 height 15
type input "99130C"
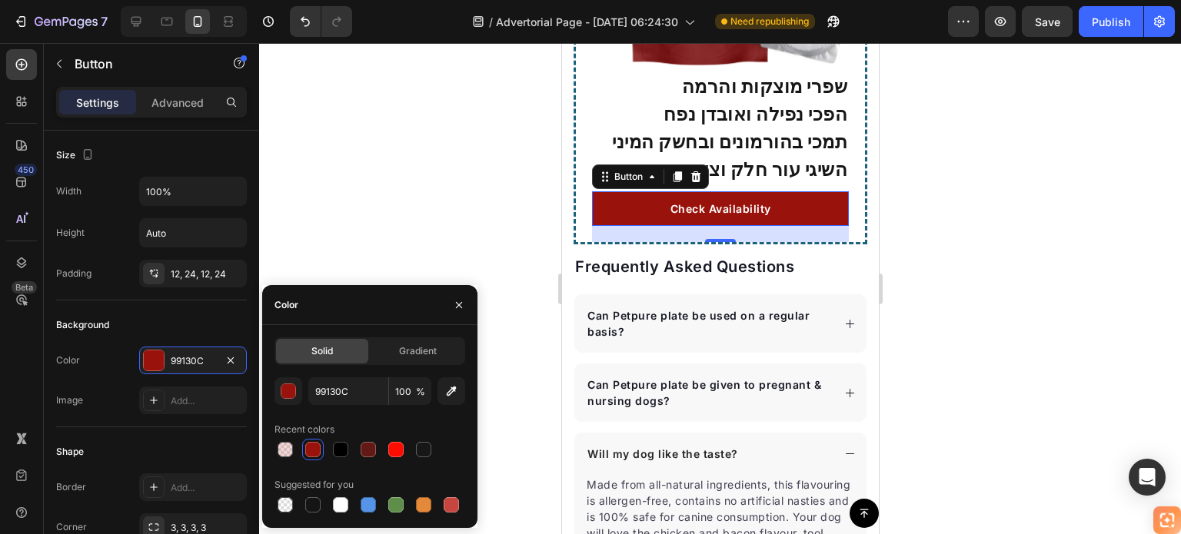
click at [945, 294] on div at bounding box center [720, 288] width 922 height 491
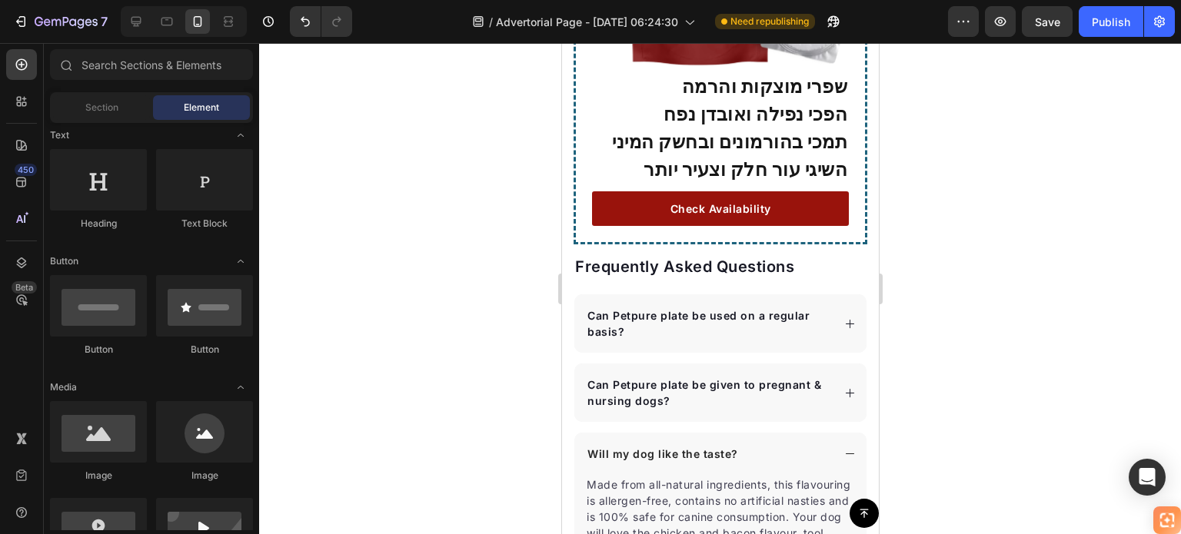
click at [945, 294] on div at bounding box center [720, 288] width 922 height 491
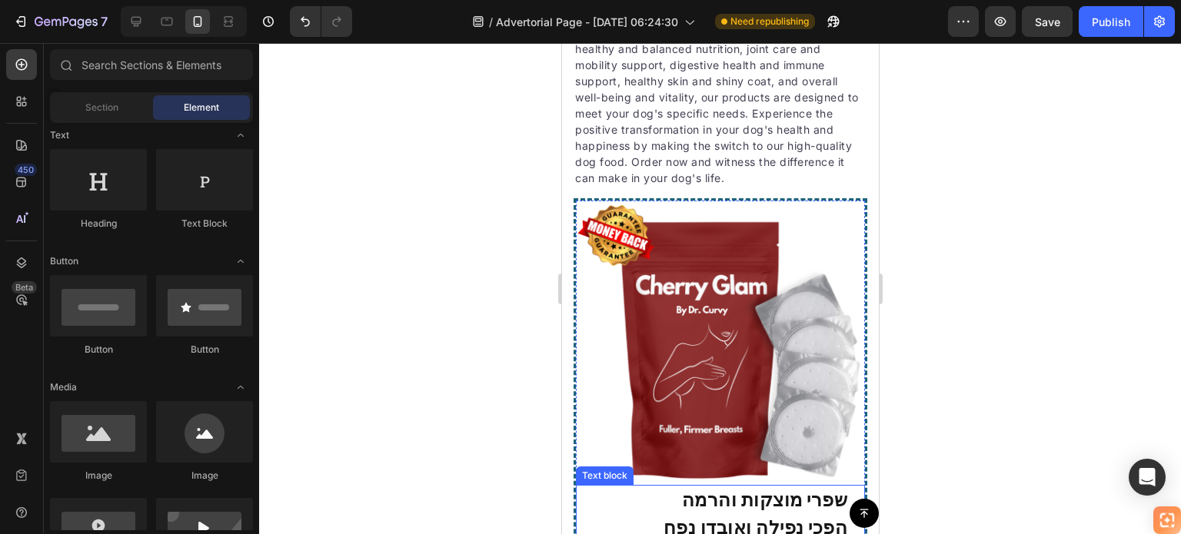
scroll to position [8653, 0]
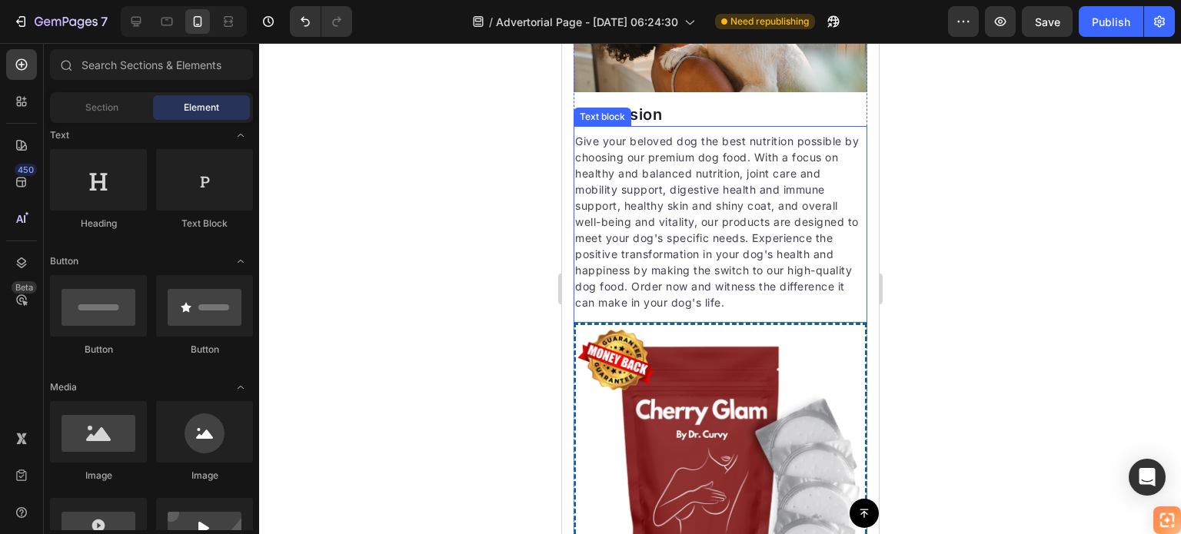
click at [717, 267] on p "Give your beloved dog the best nutrition possible by choosing our premium dog f…" at bounding box center [719, 222] width 291 height 178
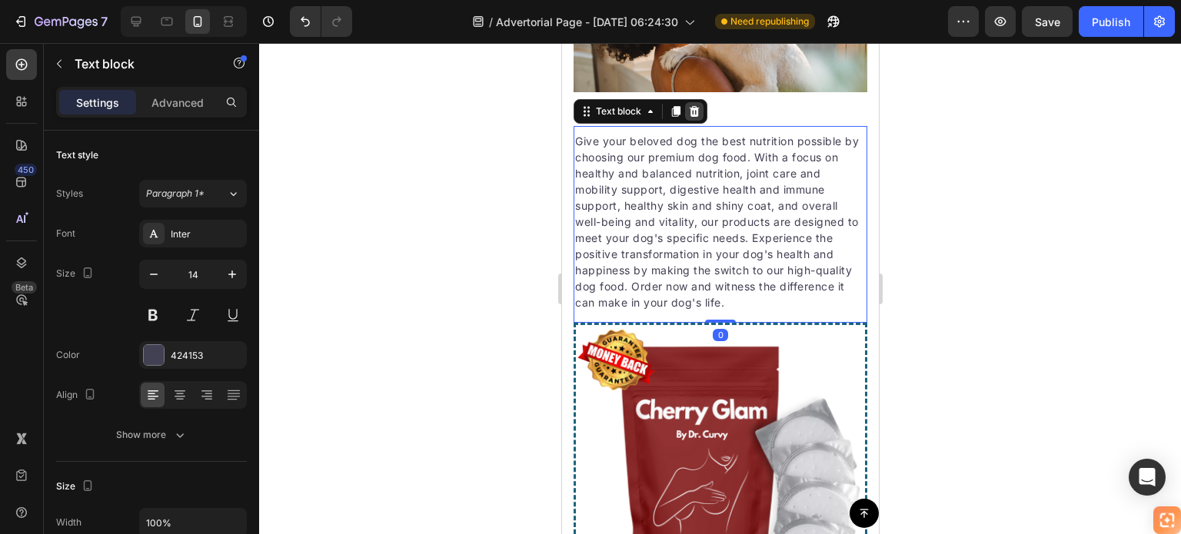
click at [697, 118] on icon at bounding box center [693, 111] width 12 height 12
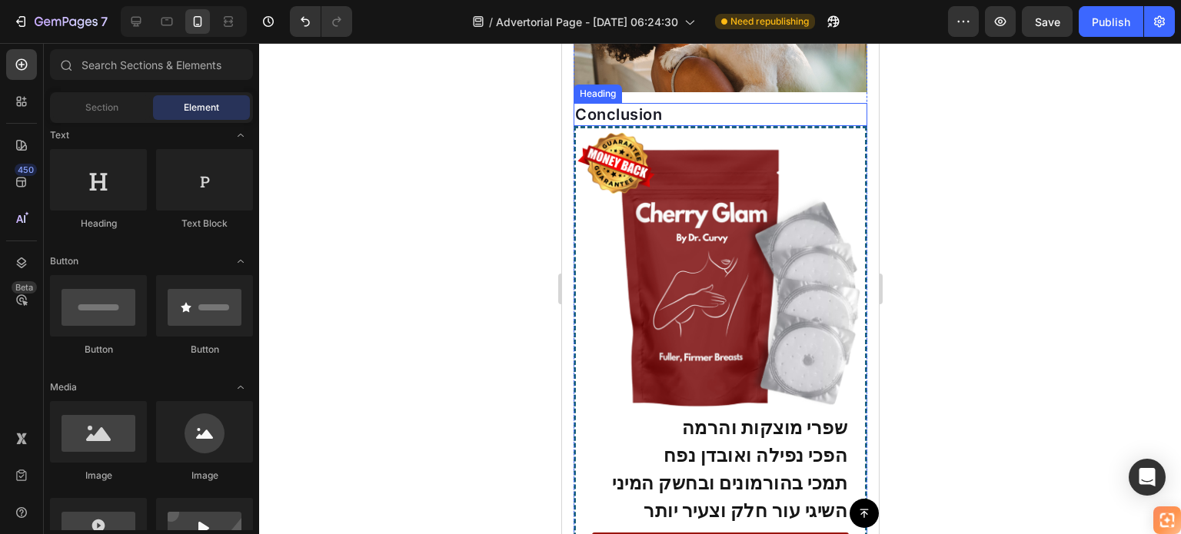
click at [706, 125] on p "Conclusion" at bounding box center [719, 115] width 291 height 20
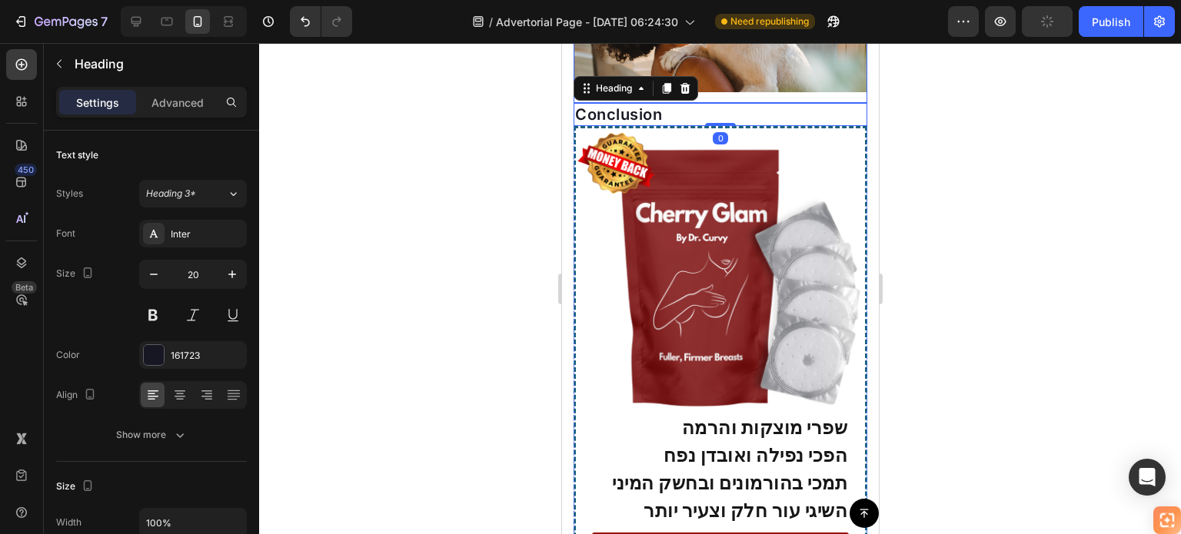
click at [686, 94] on icon at bounding box center [684, 88] width 10 height 11
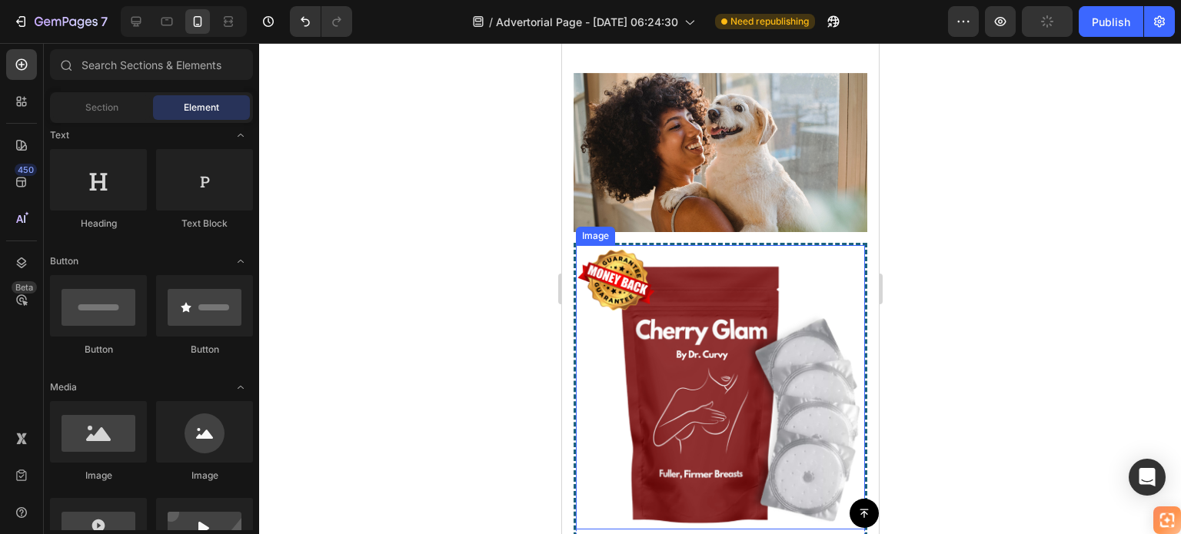
scroll to position [8499, 0]
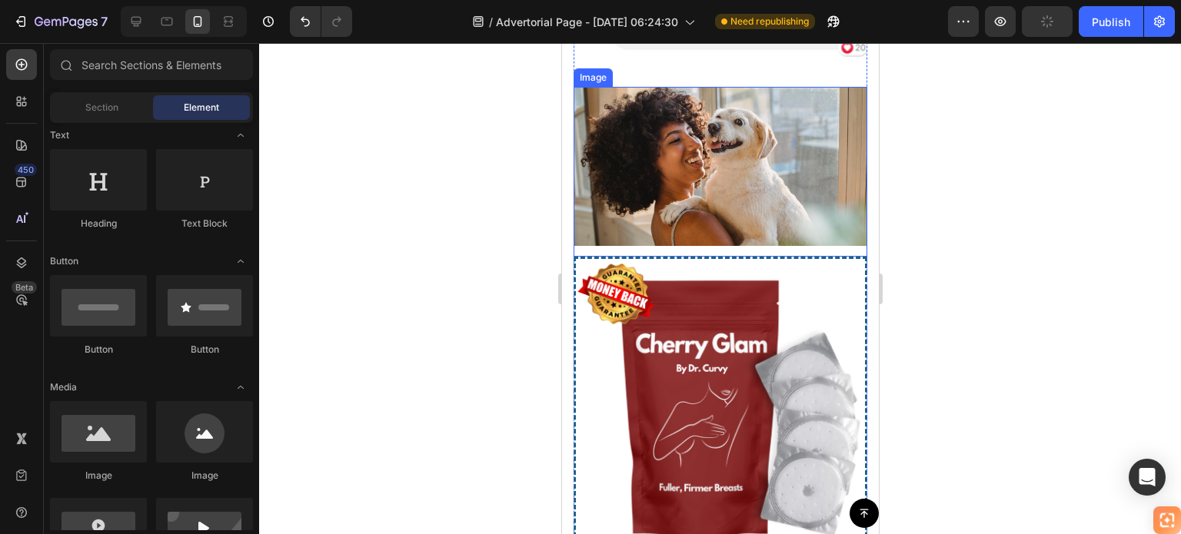
click at [766, 208] on img at bounding box center [720, 166] width 294 height 159
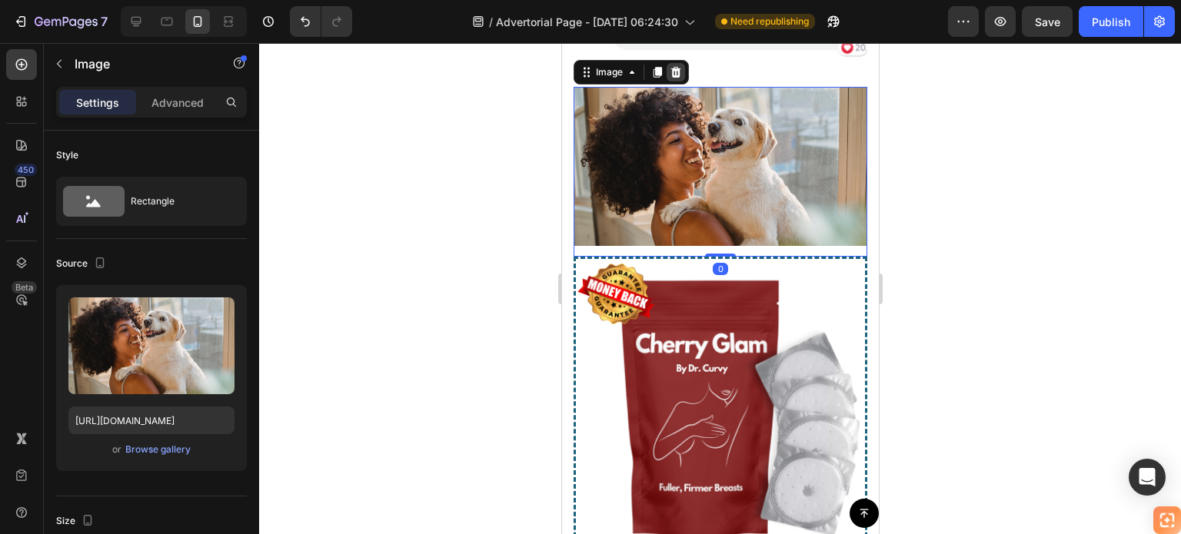
click at [673, 78] on icon at bounding box center [675, 72] width 10 height 11
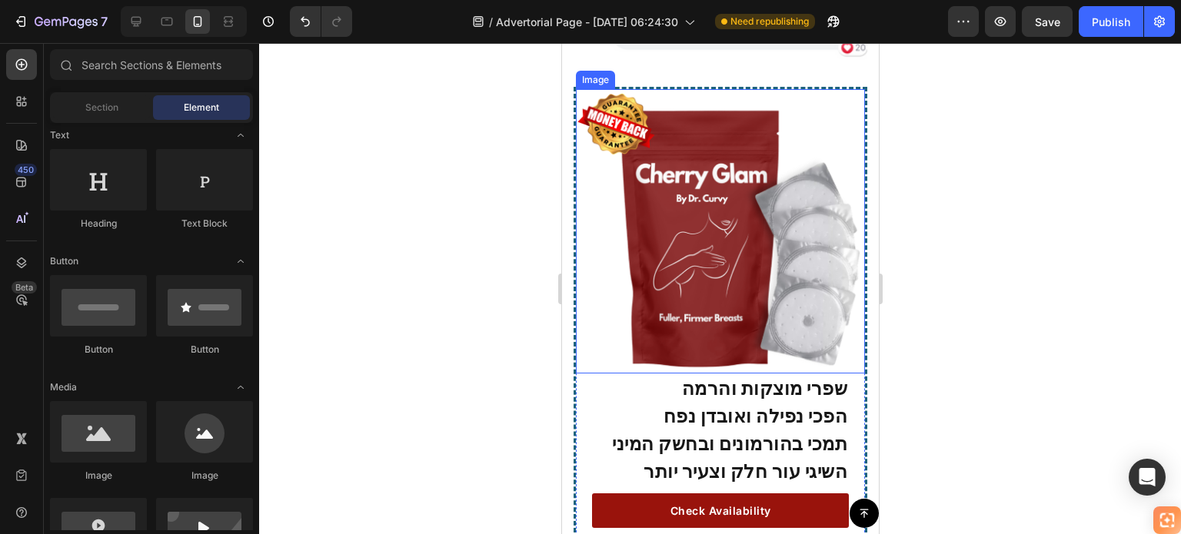
scroll to position [8423, 0]
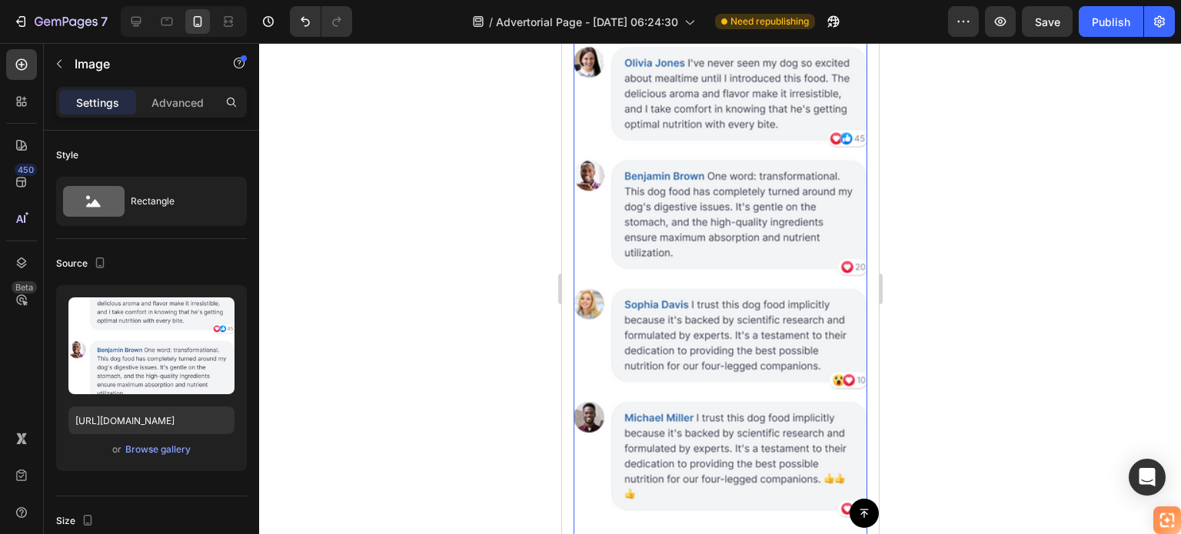
scroll to position [7808, 0]
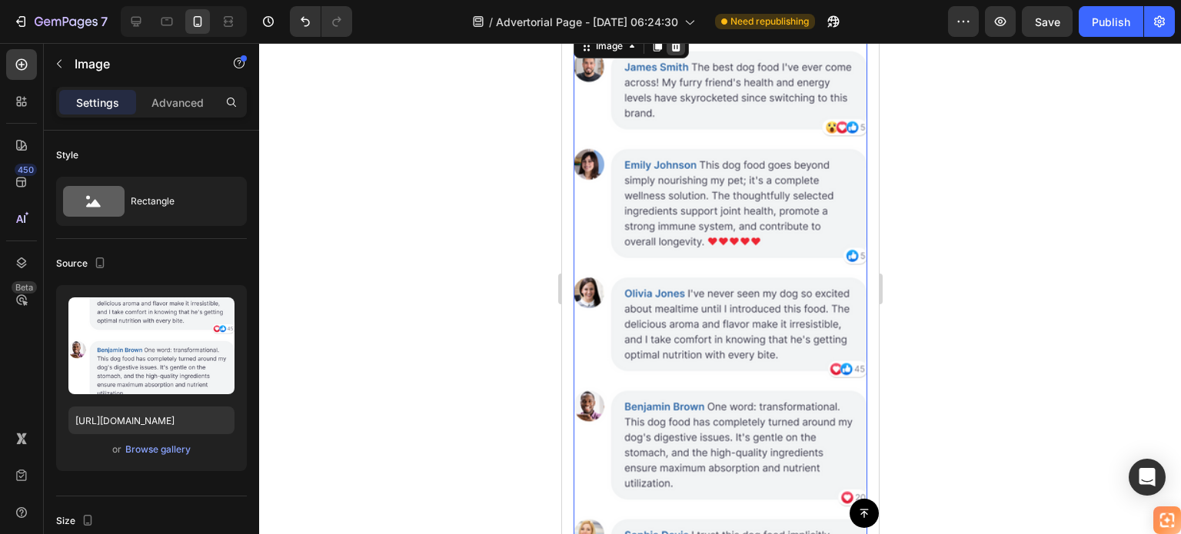
click at [678, 51] on icon at bounding box center [675, 46] width 10 height 11
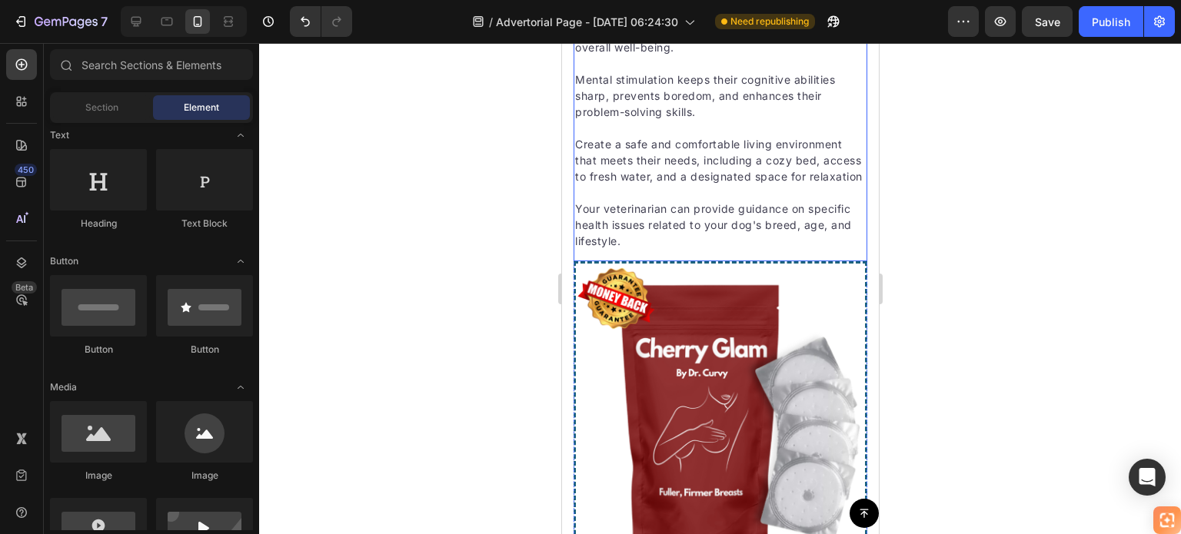
click at [752, 120] on p "Mental stimulation keeps their cognitive abilities sharp, prevents boredom, and…" at bounding box center [719, 95] width 291 height 48
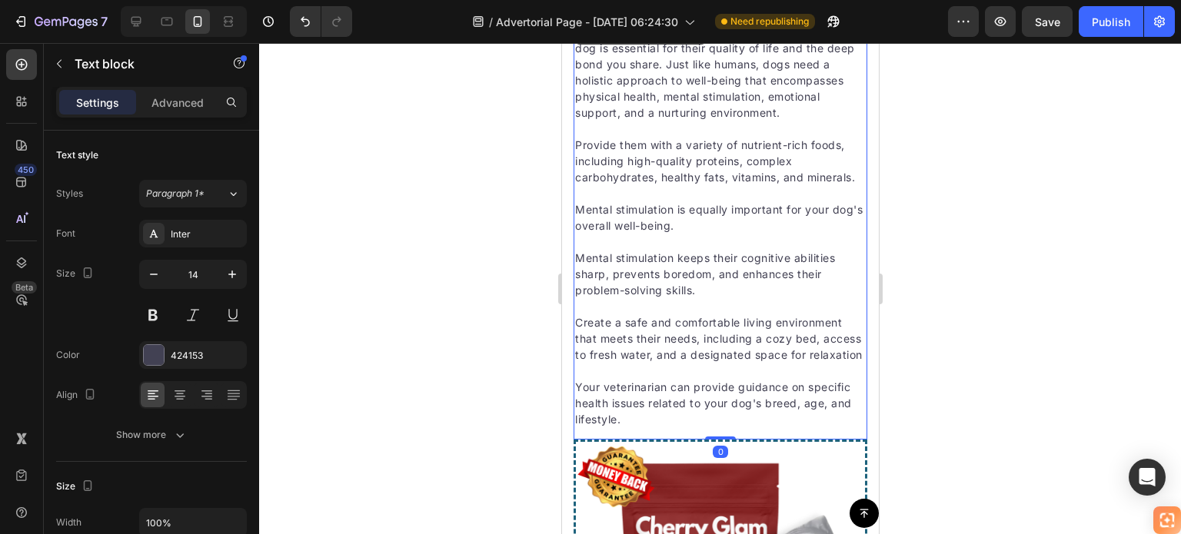
scroll to position [7423, 0]
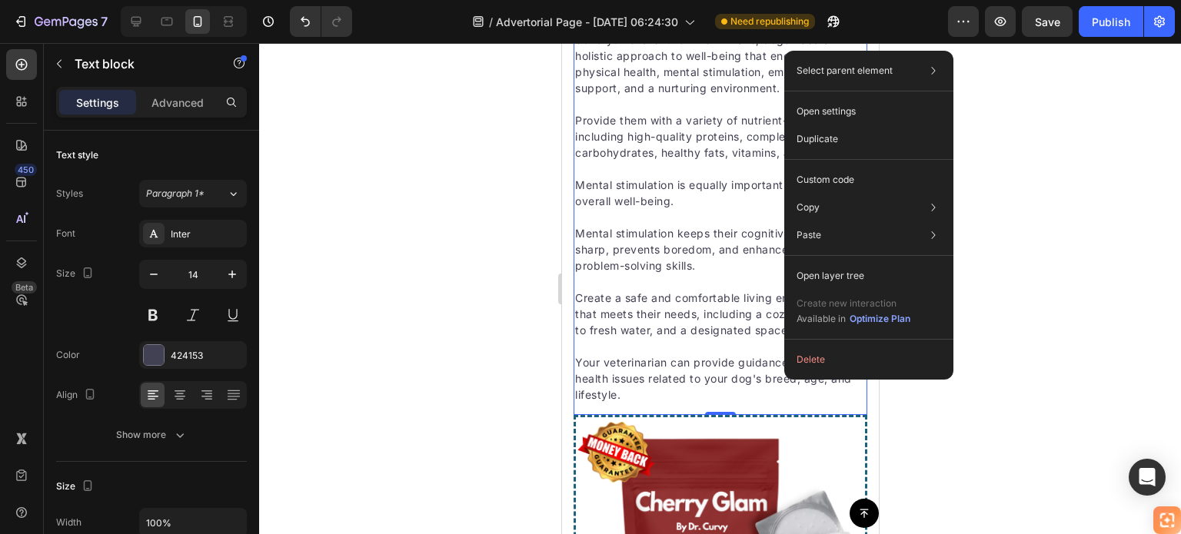
click at [717, 161] on p "Provide them with a variety of nutrient-rich foods, including high-quality prot…" at bounding box center [719, 136] width 291 height 48
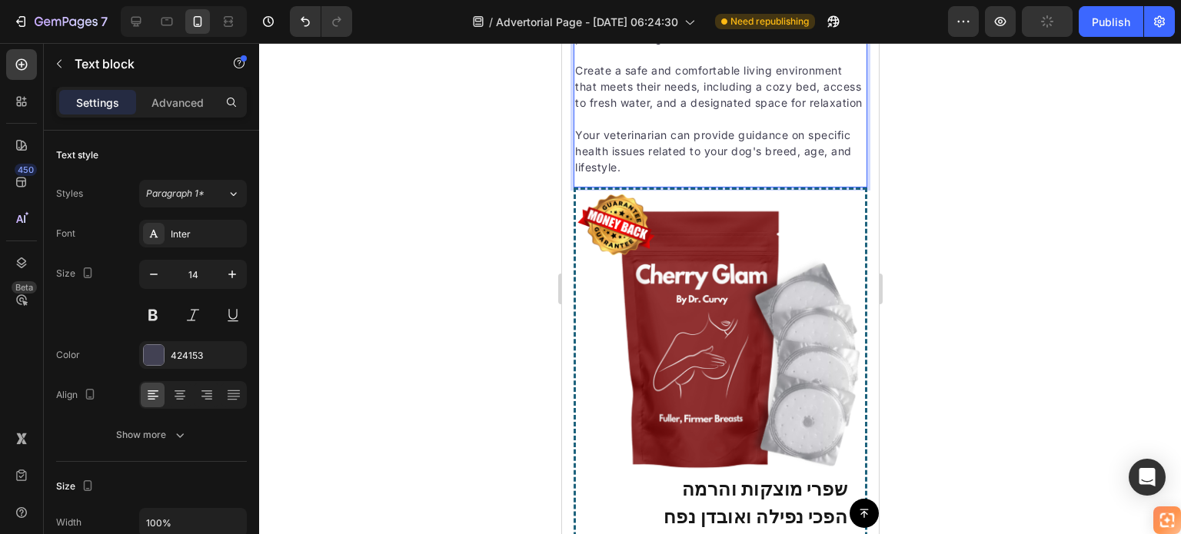
scroll to position [7731, 0]
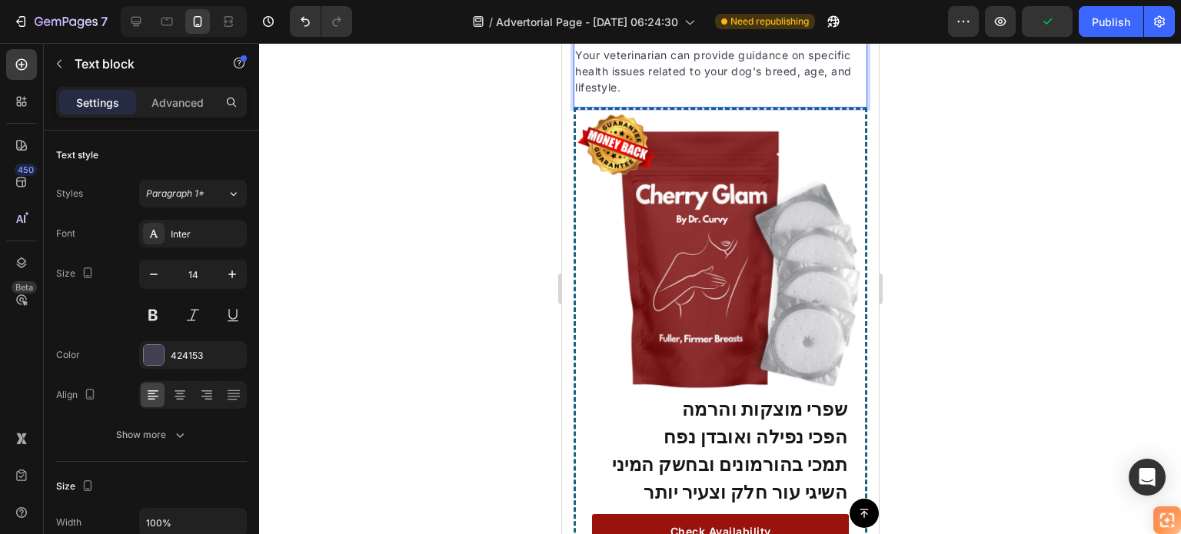
click at [634, 95] on p "Your veterinarian can provide guidance on specific health issues related to you…" at bounding box center [719, 71] width 291 height 48
click at [641, 95] on p "Your veterinarian can provide guidance on specific health issues related to you…" at bounding box center [719, 71] width 291 height 48
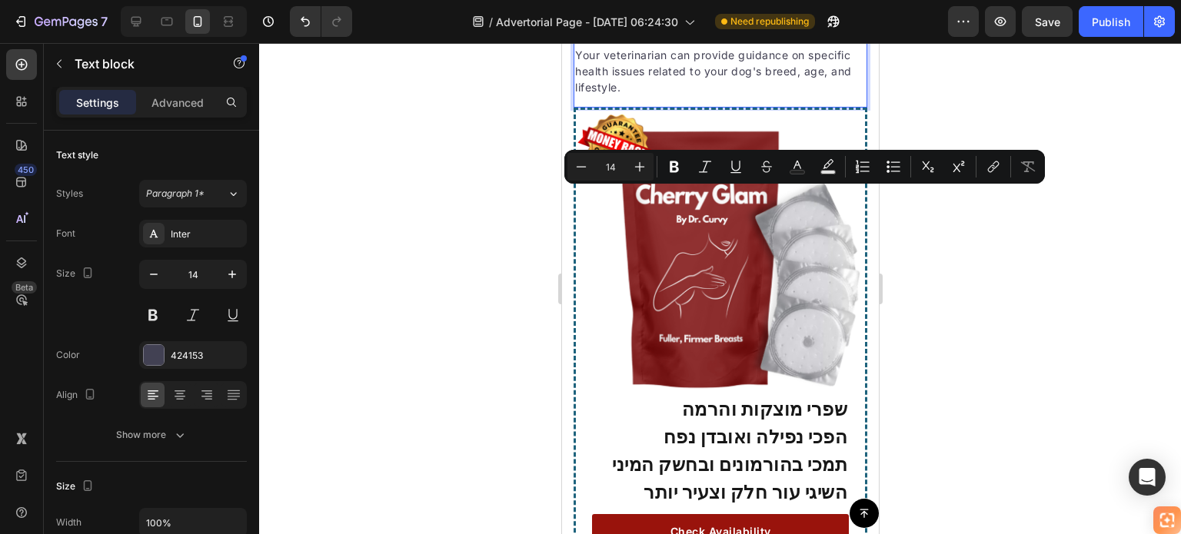
click at [640, 95] on p "Your veterinarian can provide guidance on specific health issues related to you…" at bounding box center [719, 71] width 291 height 48
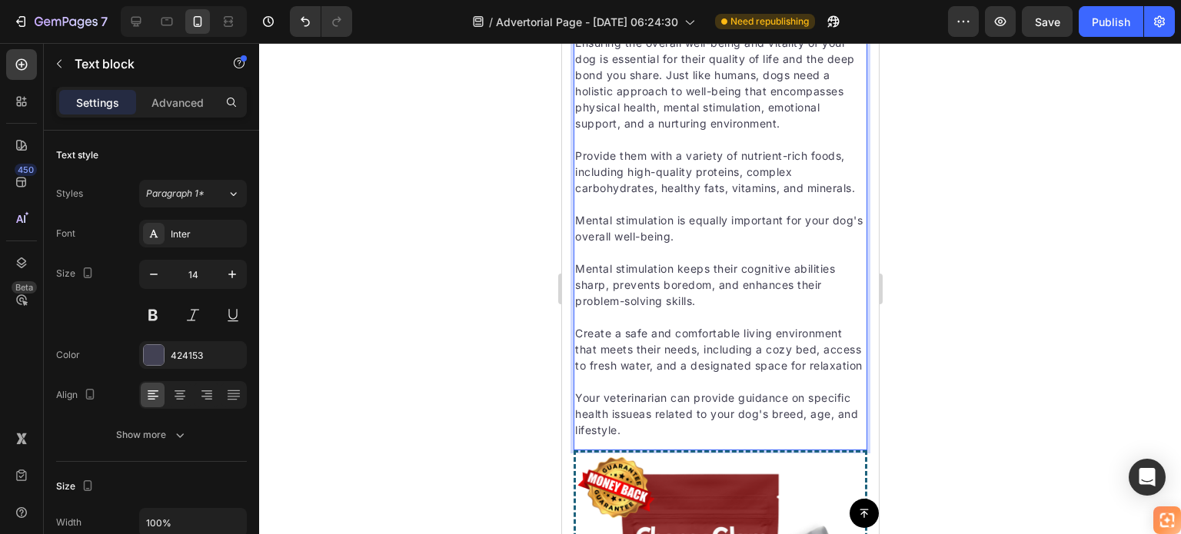
scroll to position [7347, 0]
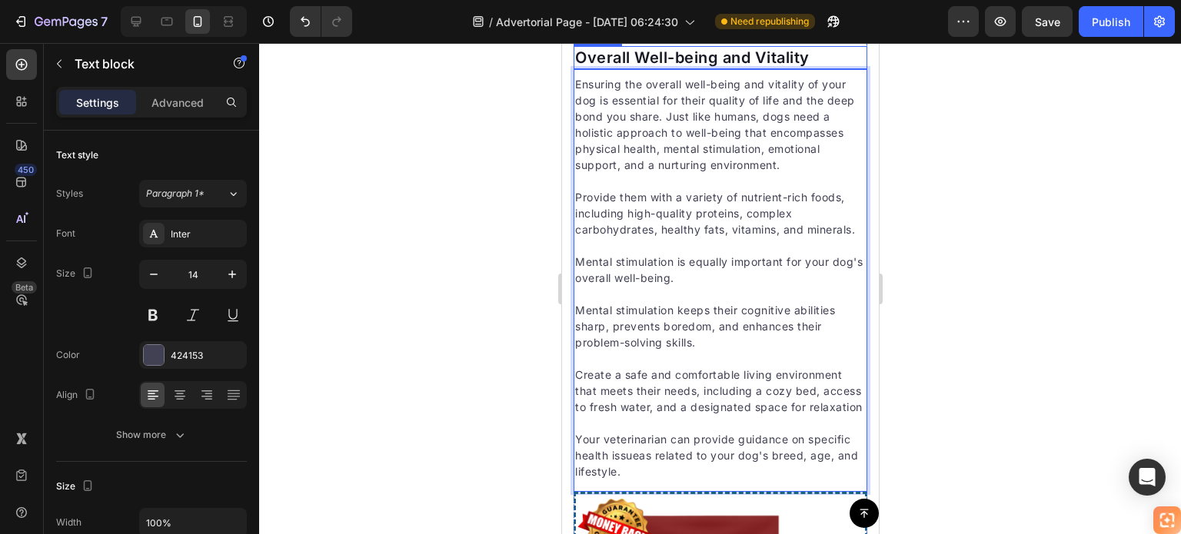
click at [650, 68] on p "Overall Well-being and Vitality" at bounding box center [719, 58] width 291 height 20
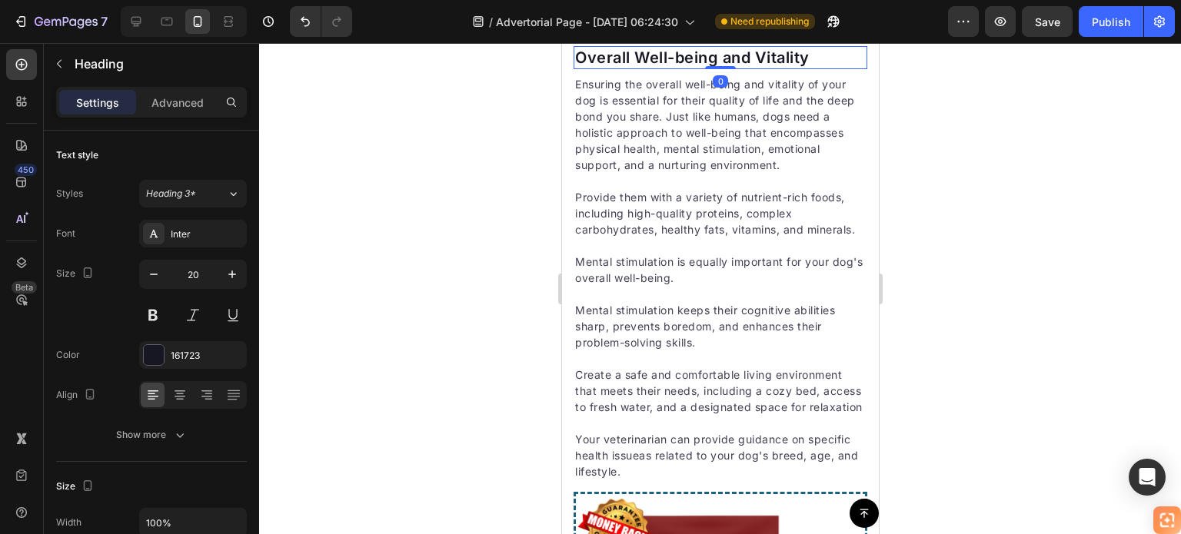
click at [650, 68] on p "Overall Well-being and Vitality" at bounding box center [719, 58] width 291 height 20
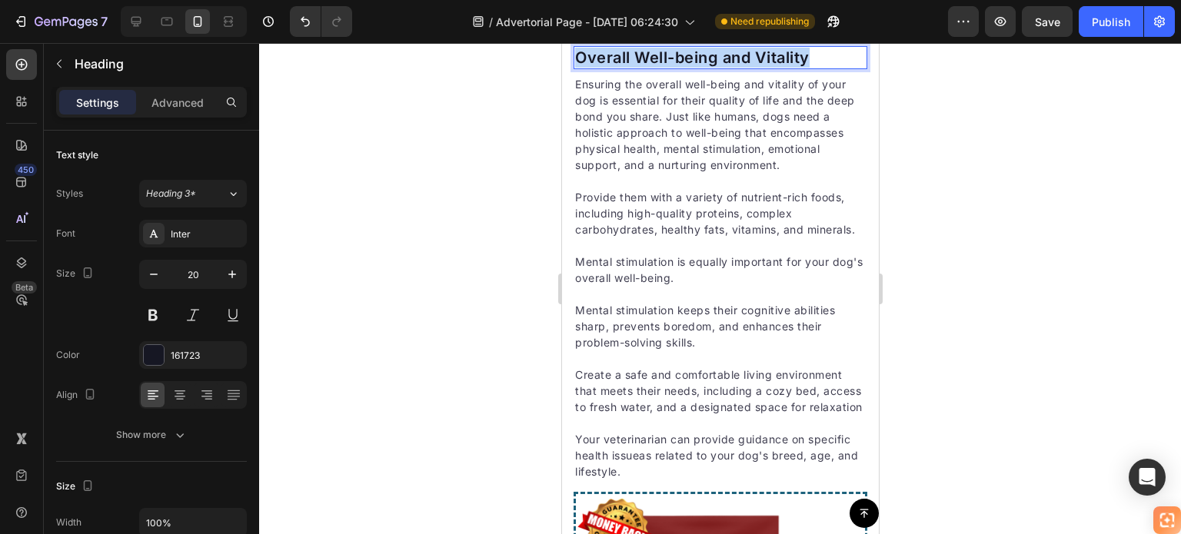
click at [650, 68] on p "Overall Well-being and Vitality" at bounding box center [719, 58] width 291 height 20
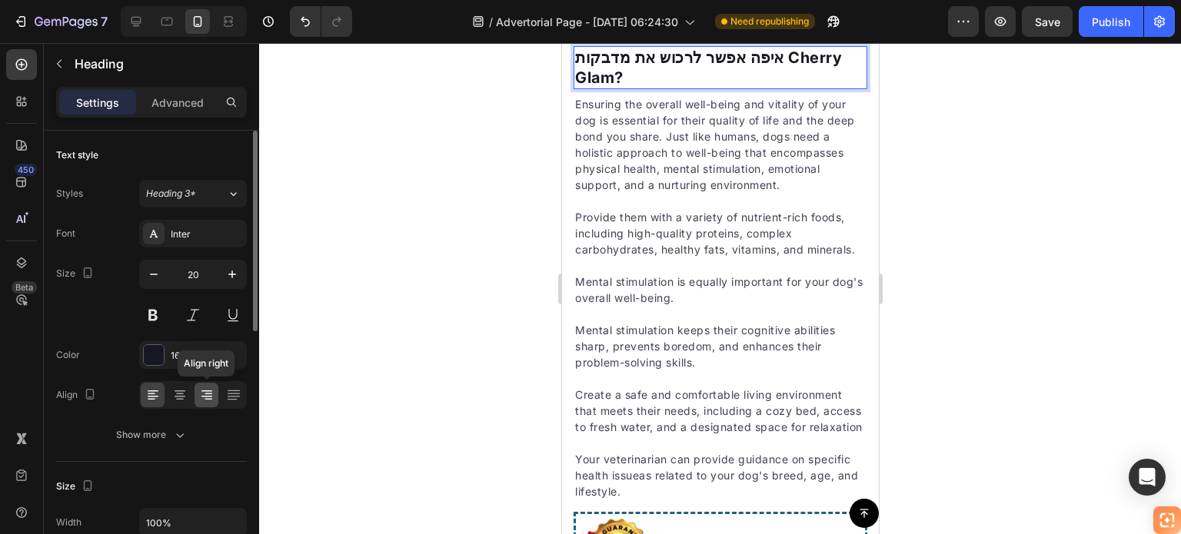
click at [206, 394] on icon at bounding box center [208, 395] width 8 height 2
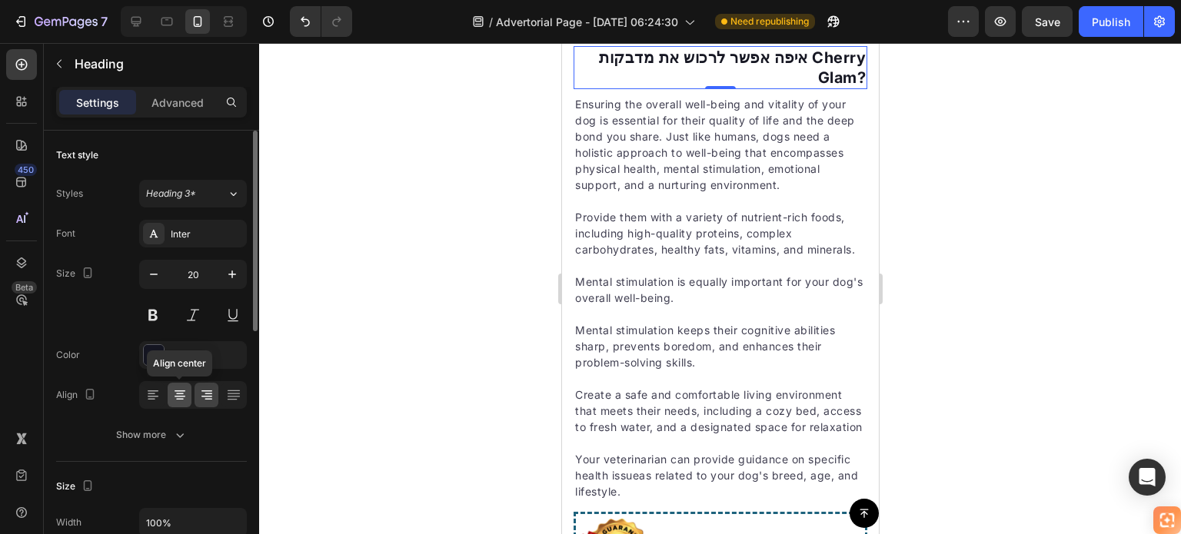
click at [179, 397] on icon at bounding box center [179, 394] width 15 height 15
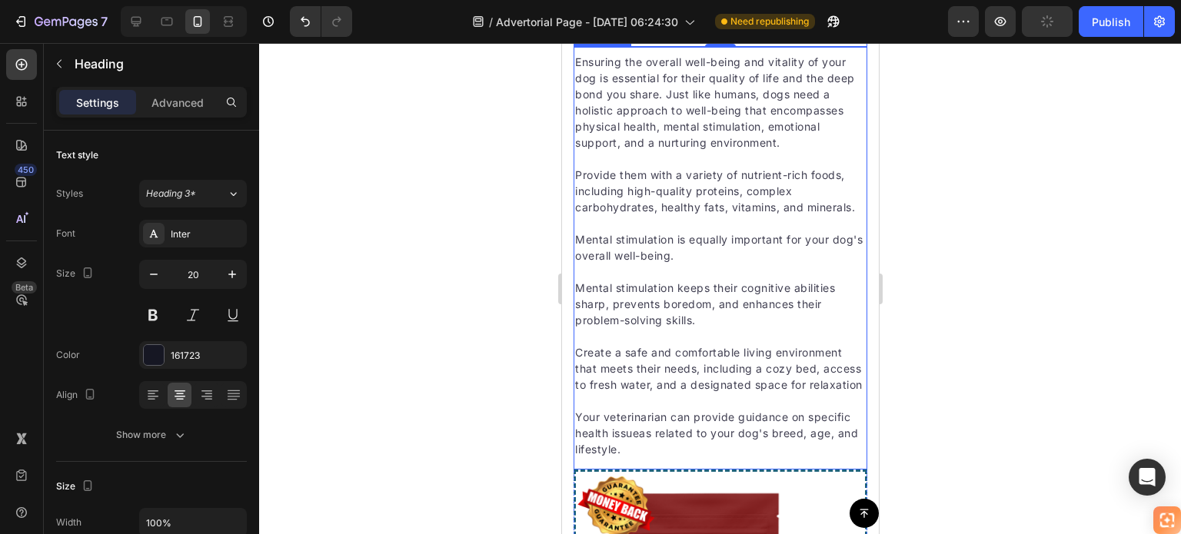
scroll to position [7423, 0]
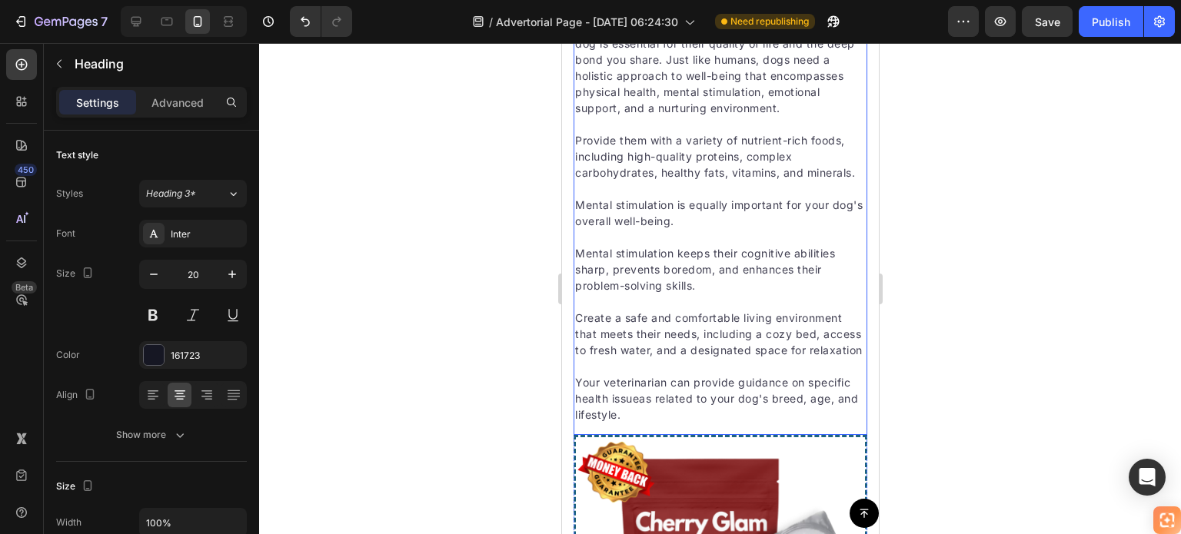
click at [692, 116] on p "Ensuring the overall well-being and vitality of your dog is essential for their…" at bounding box center [719, 67] width 291 height 97
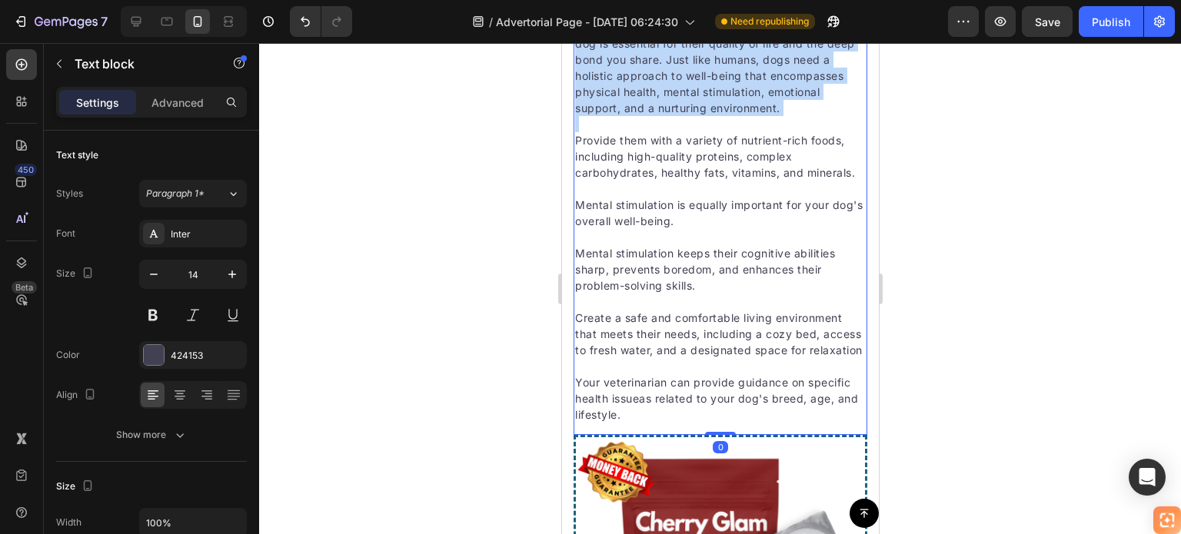
click at [692, 116] on p "Ensuring the overall well-being and vitality of your dog is essential for their…" at bounding box center [719, 67] width 291 height 97
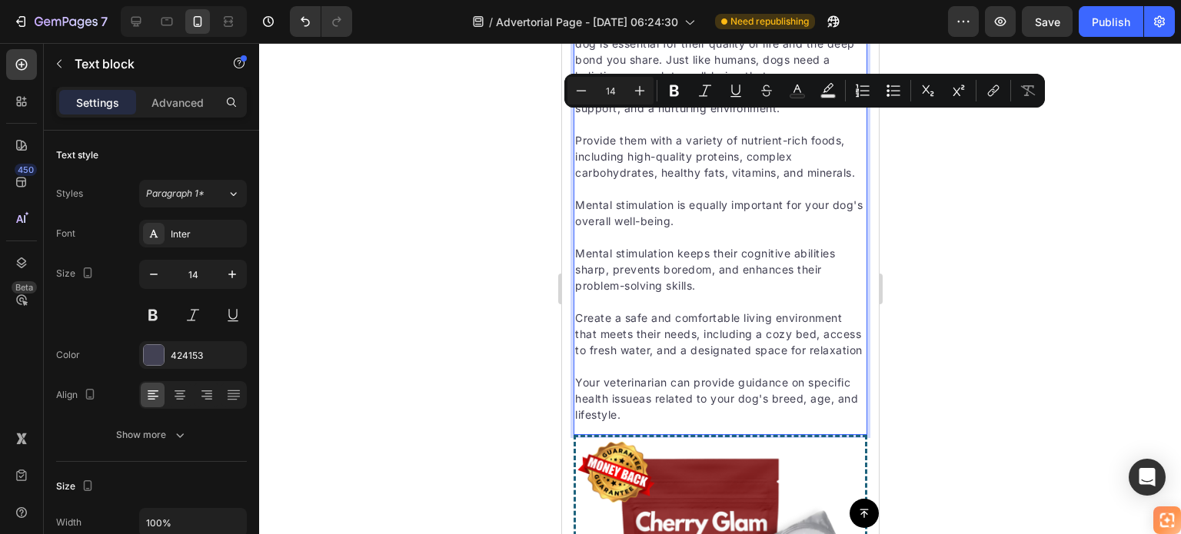
click at [679, 181] on p "Provide them with a variety of nutrient-rich foods, including high-quality prot…" at bounding box center [719, 156] width 291 height 48
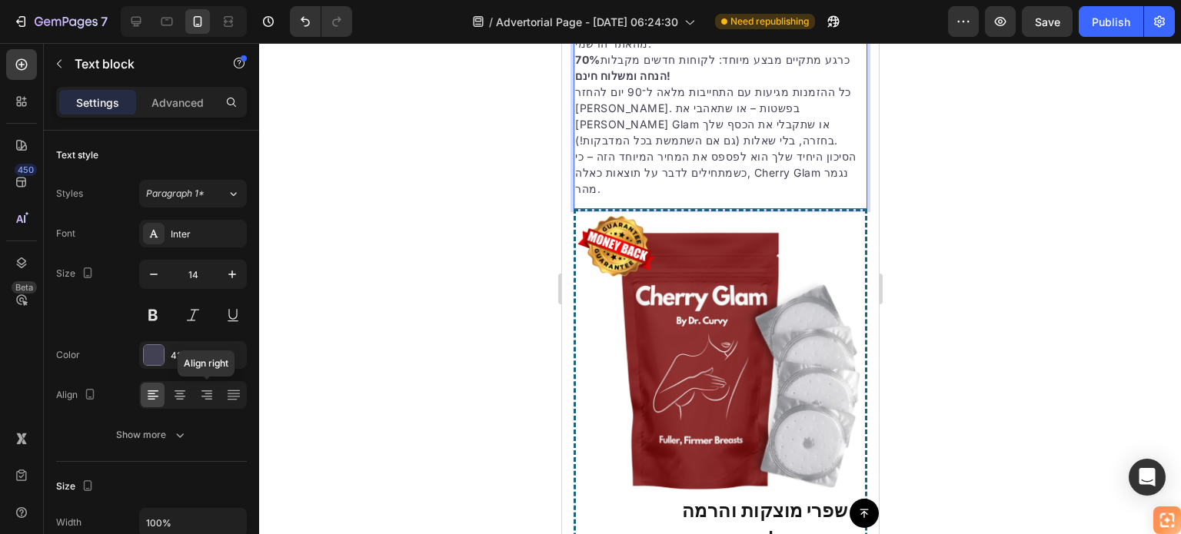
click at [203, 390] on icon at bounding box center [206, 394] width 15 height 15
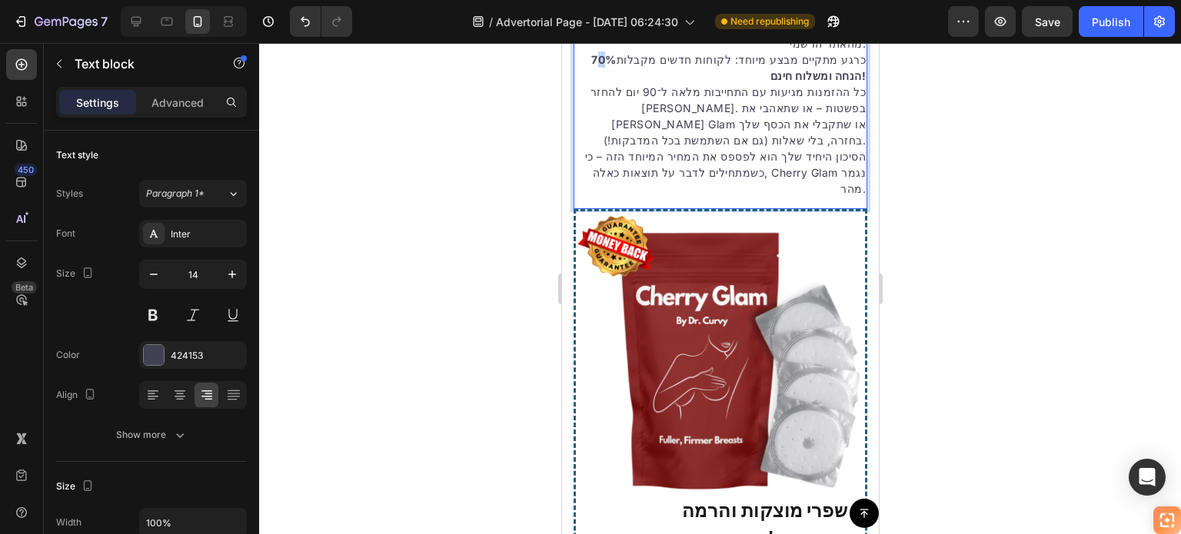
click at [631, 82] on strong "70% הנחה ומשלוח חינם!" at bounding box center [727, 67] width 274 height 29
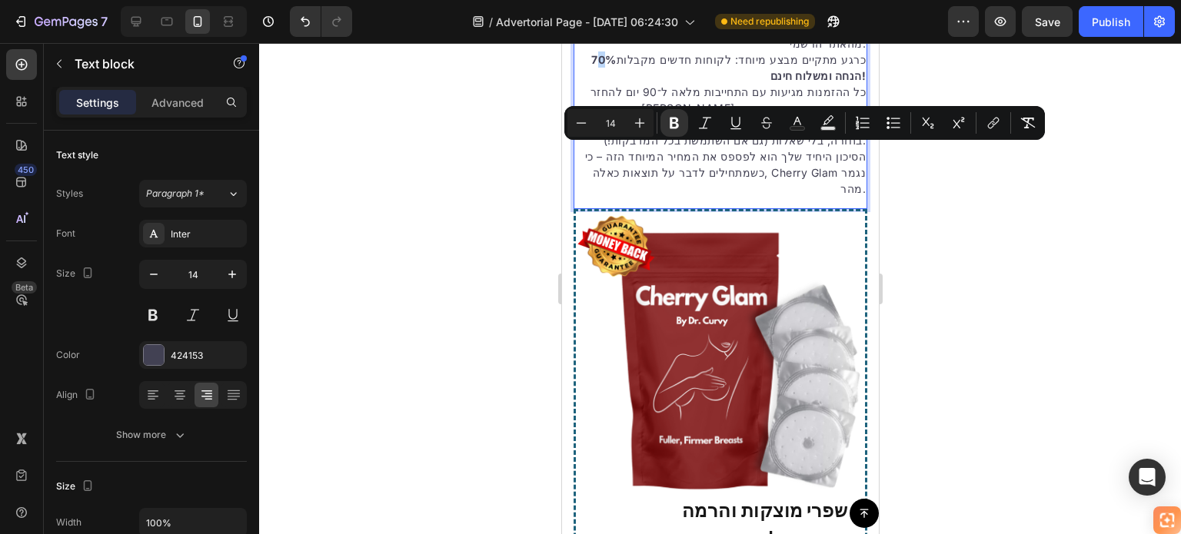
click at [626, 82] on strong "70% הנחה ומשלוח חינם!" at bounding box center [727, 67] width 274 height 29
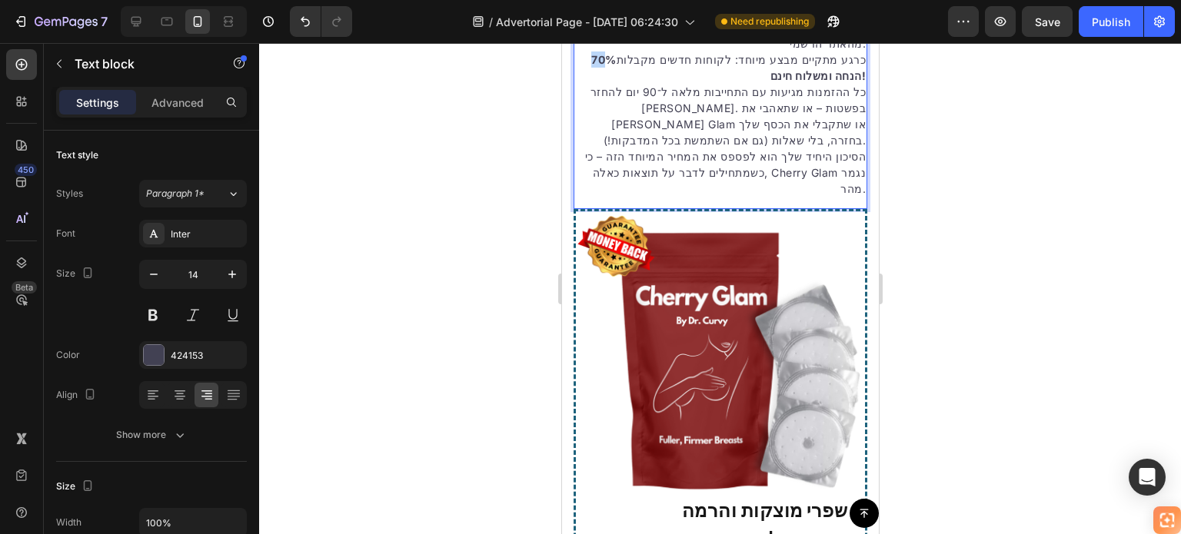
click at [626, 82] on strong "70% הנחה ומשלוח חינם!" at bounding box center [727, 67] width 274 height 29
click at [918, 178] on div at bounding box center [720, 288] width 922 height 491
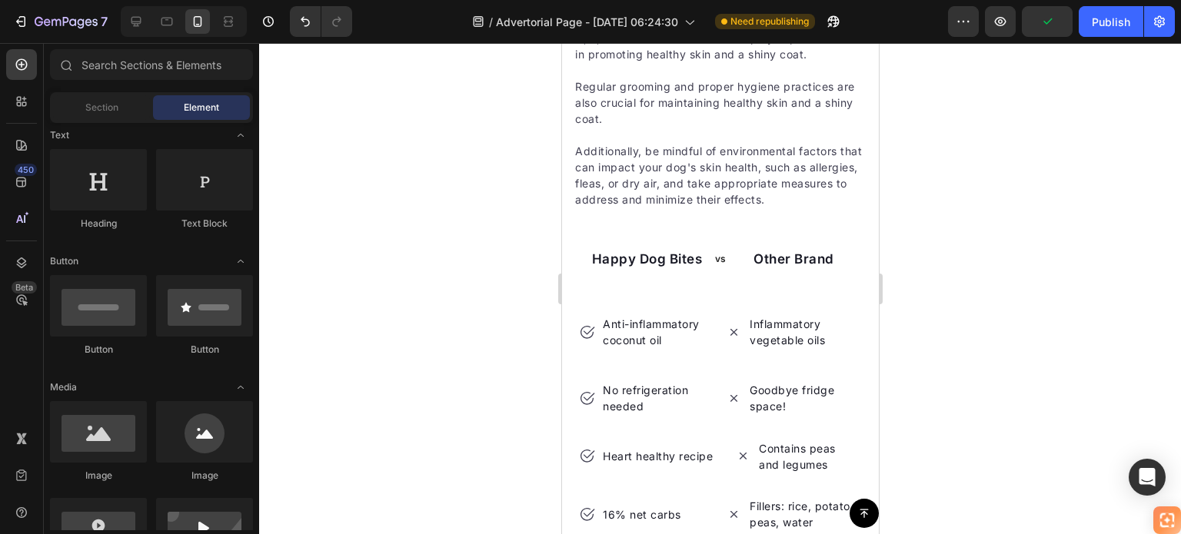
scroll to position [7039, 0]
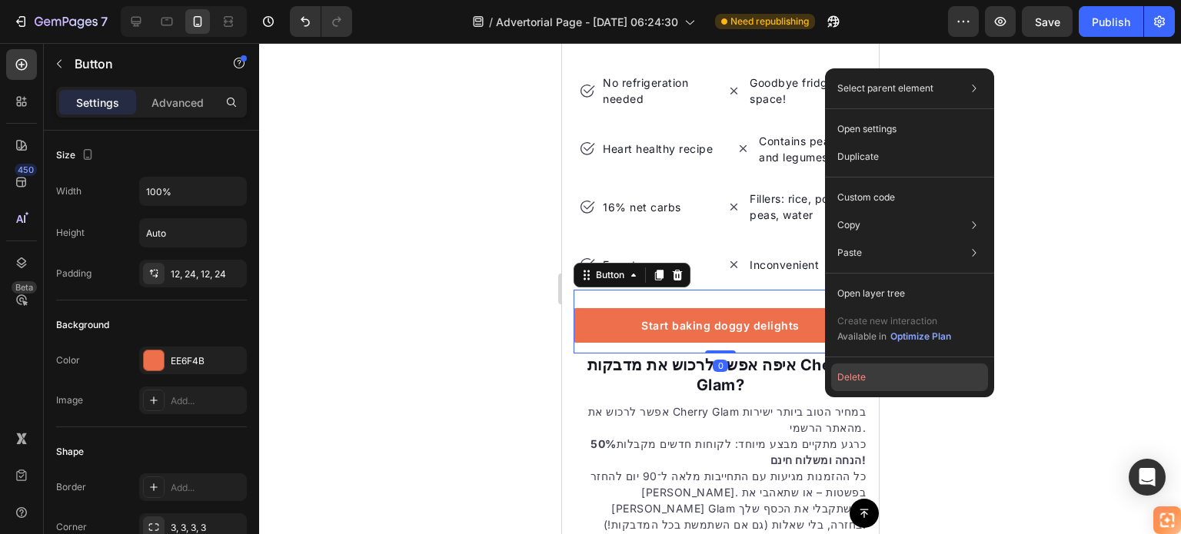
click at [854, 368] on button "Delete" at bounding box center [909, 378] width 157 height 28
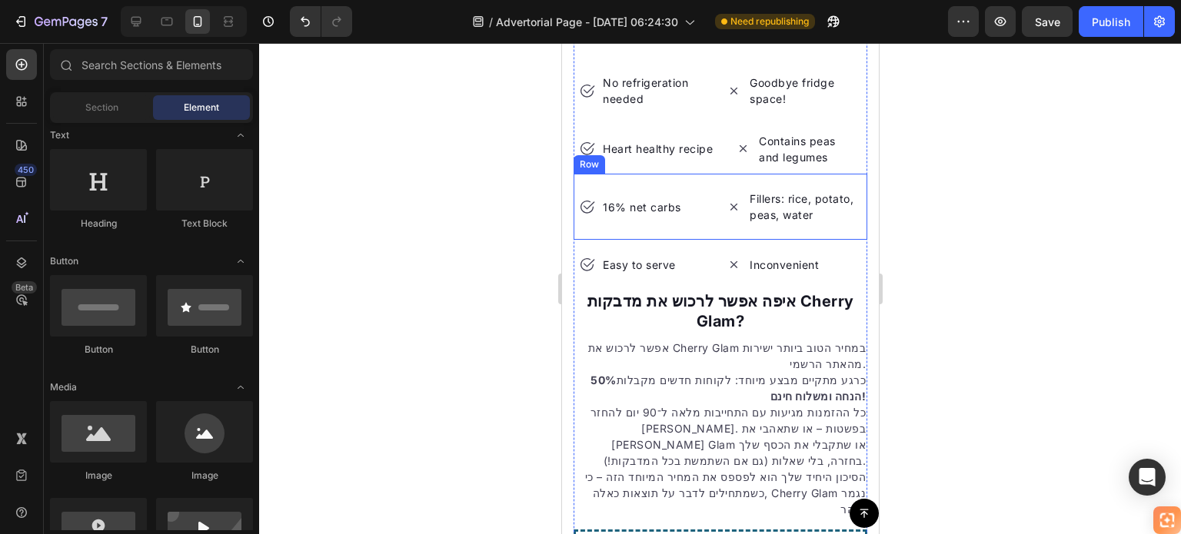
scroll to position [6962, 0]
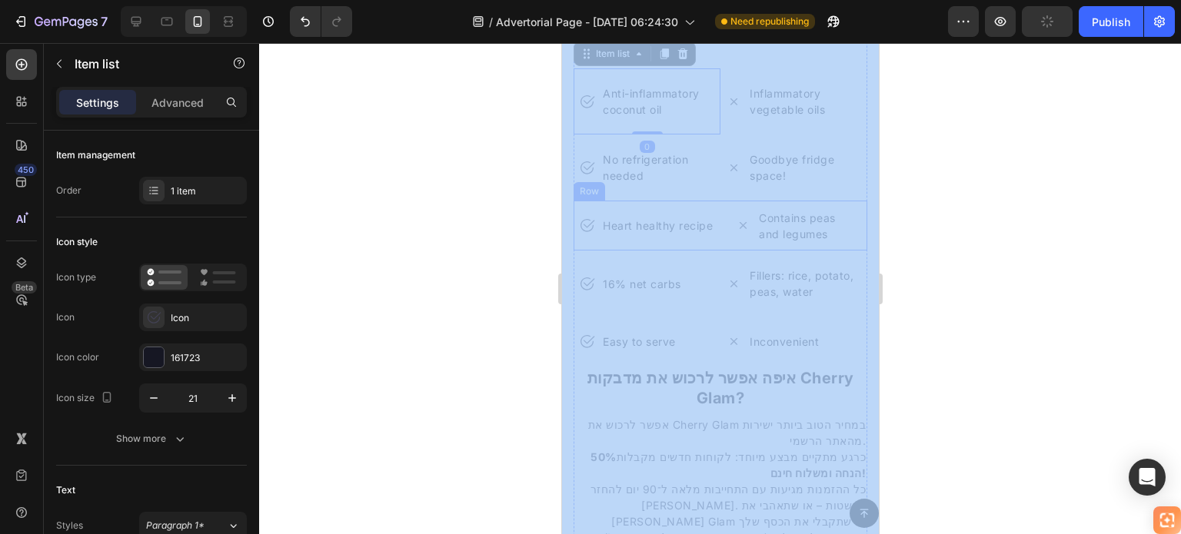
drag, startPoint x: 978, startPoint y: 139, endPoint x: 872, endPoint y: 261, distance: 161.2
click at [958, 267] on div at bounding box center [720, 288] width 922 height 491
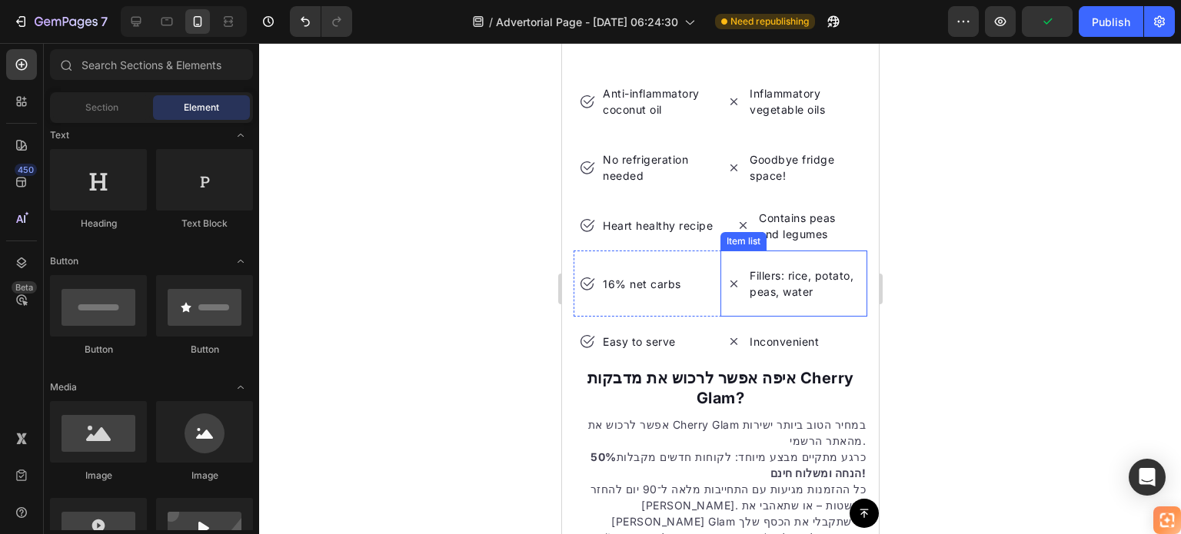
click at [789, 300] on p "Fillers: rice, potato, peas, water" at bounding box center [804, 283] width 110 height 32
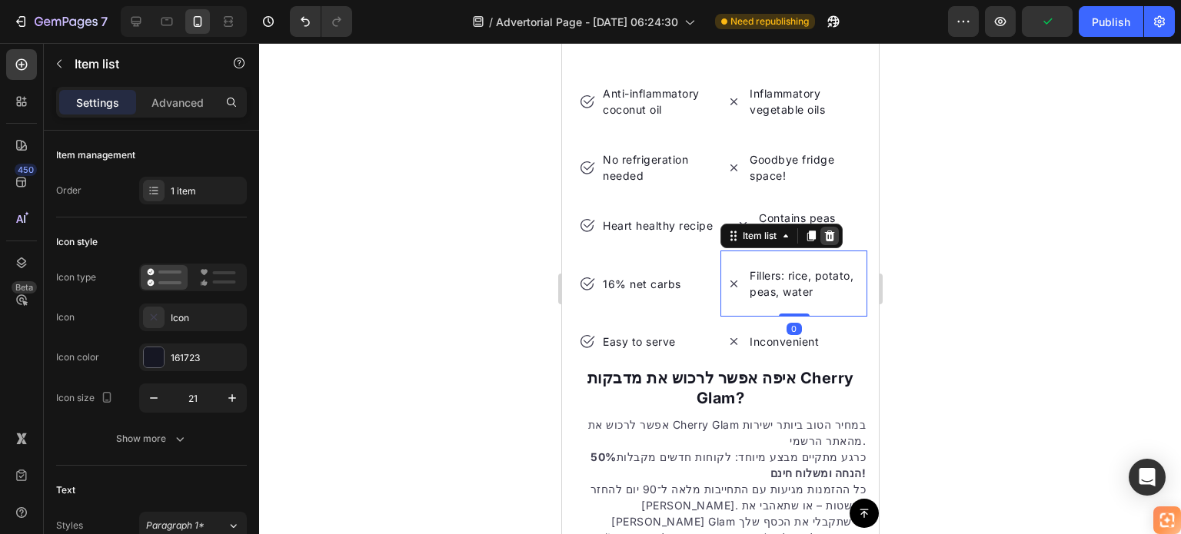
click at [822, 242] on icon at bounding box center [828, 236] width 12 height 12
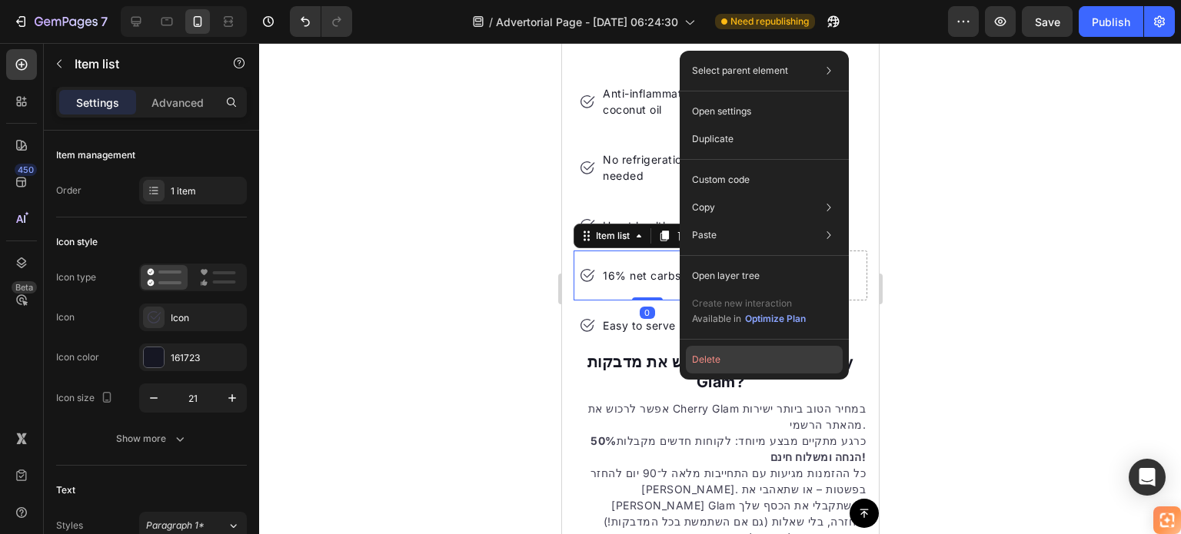
drag, startPoint x: 723, startPoint y: 356, endPoint x: 161, endPoint y: 313, distance: 563.5
click at [723, 356] on button "Delete" at bounding box center [764, 360] width 157 height 28
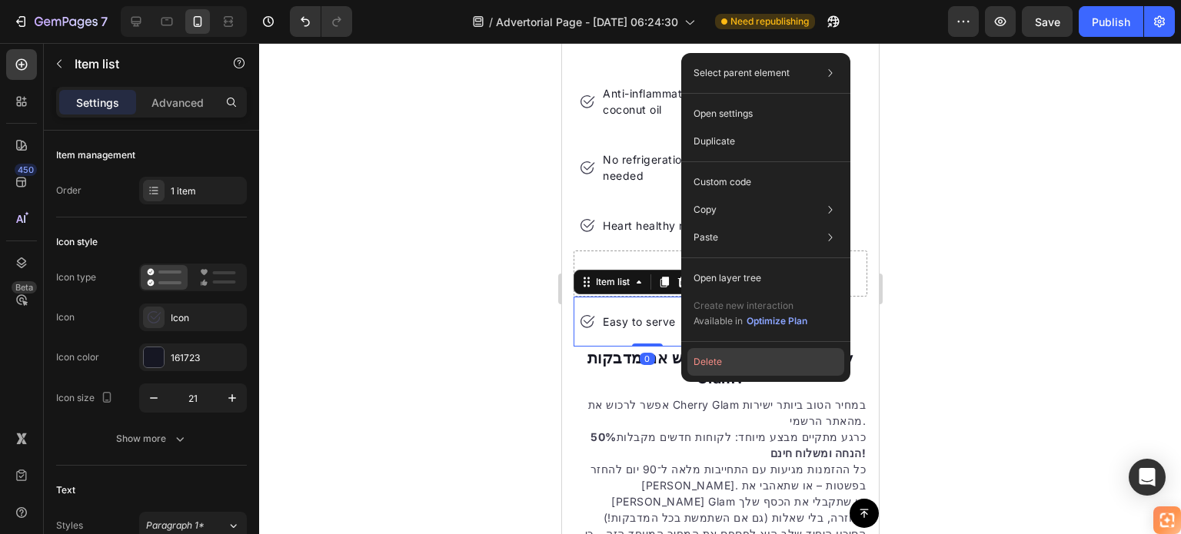
drag, startPoint x: 729, startPoint y: 360, endPoint x: 174, endPoint y: 256, distance: 565.5
click at [729, 360] on button "Delete" at bounding box center [765, 362] width 157 height 28
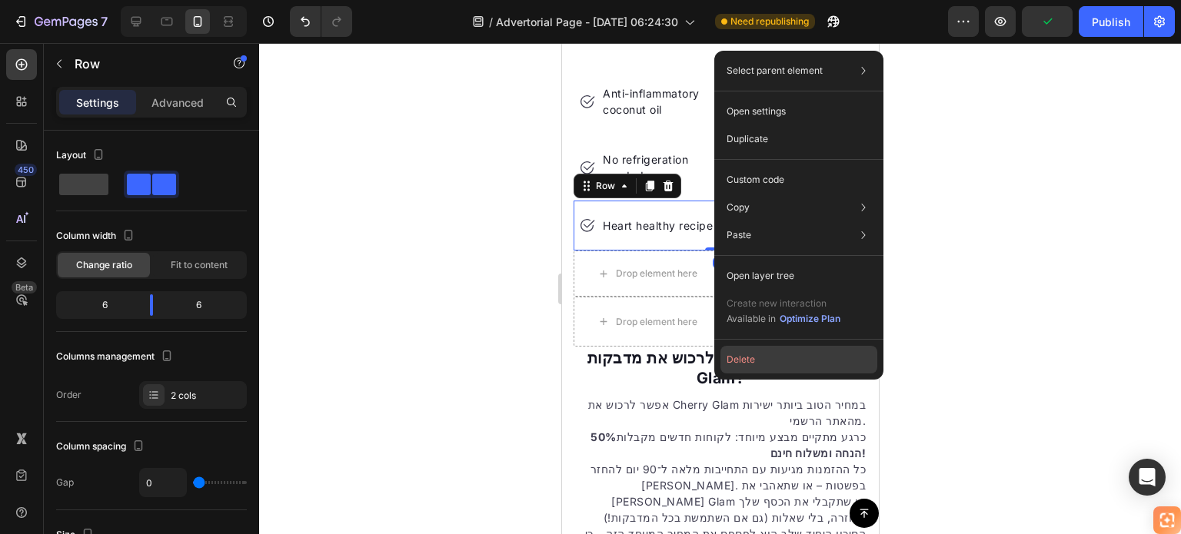
click at [738, 363] on button "Delete" at bounding box center [798, 360] width 157 height 28
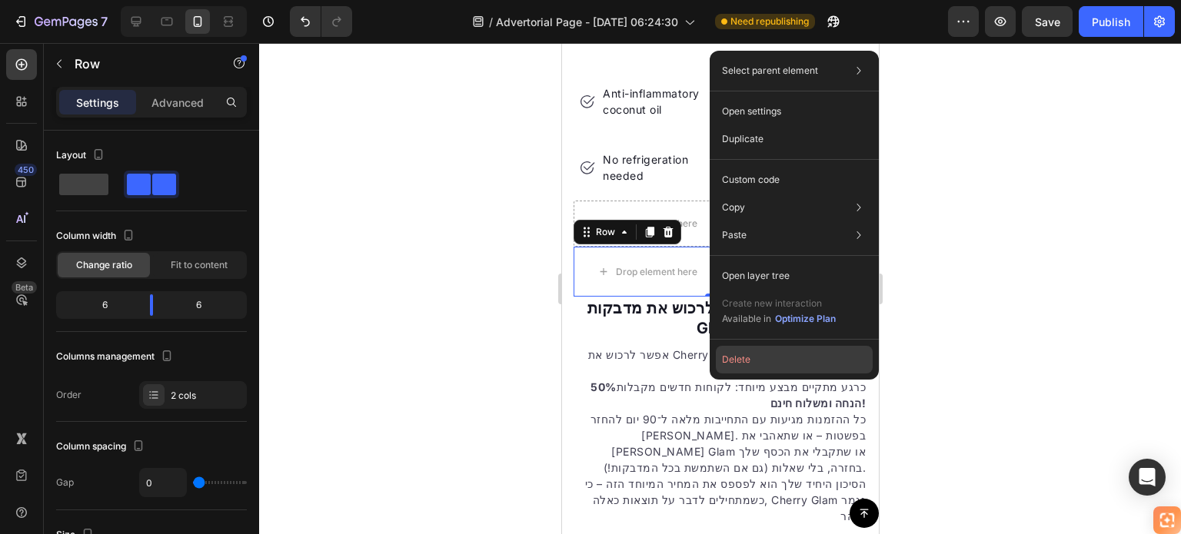
click at [729, 358] on button "Delete" at bounding box center [794, 360] width 157 height 28
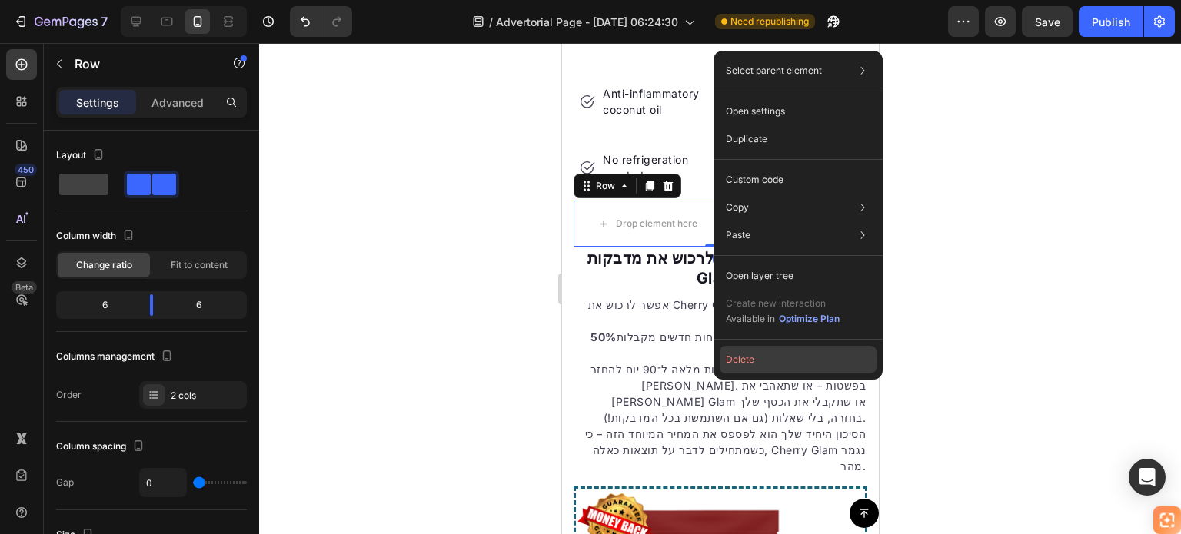
click at [736, 356] on button "Delete" at bounding box center [797, 360] width 157 height 28
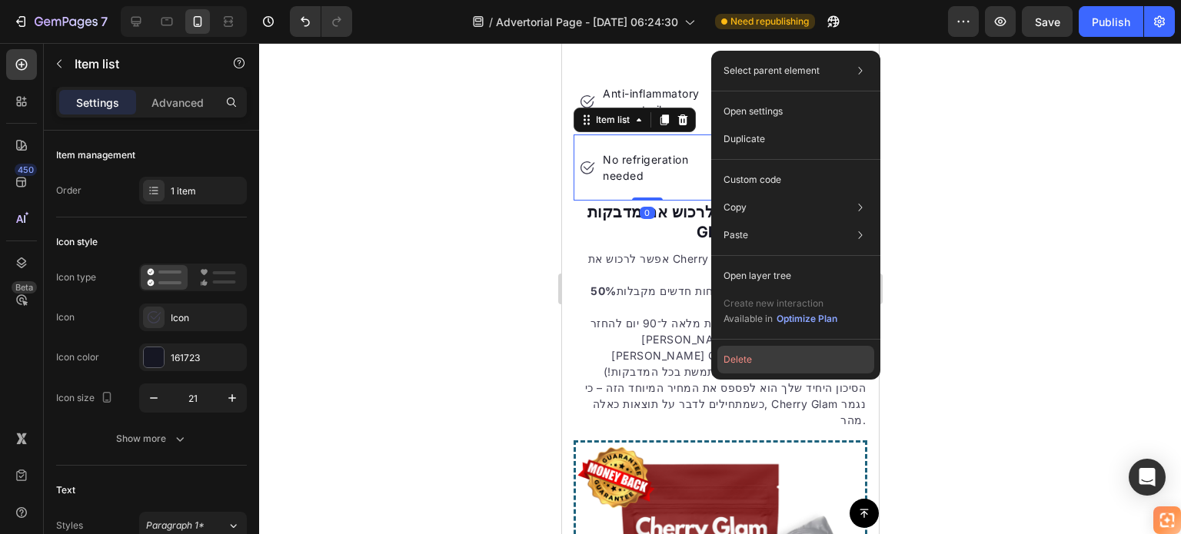
click at [735, 363] on button "Delete" at bounding box center [795, 360] width 157 height 28
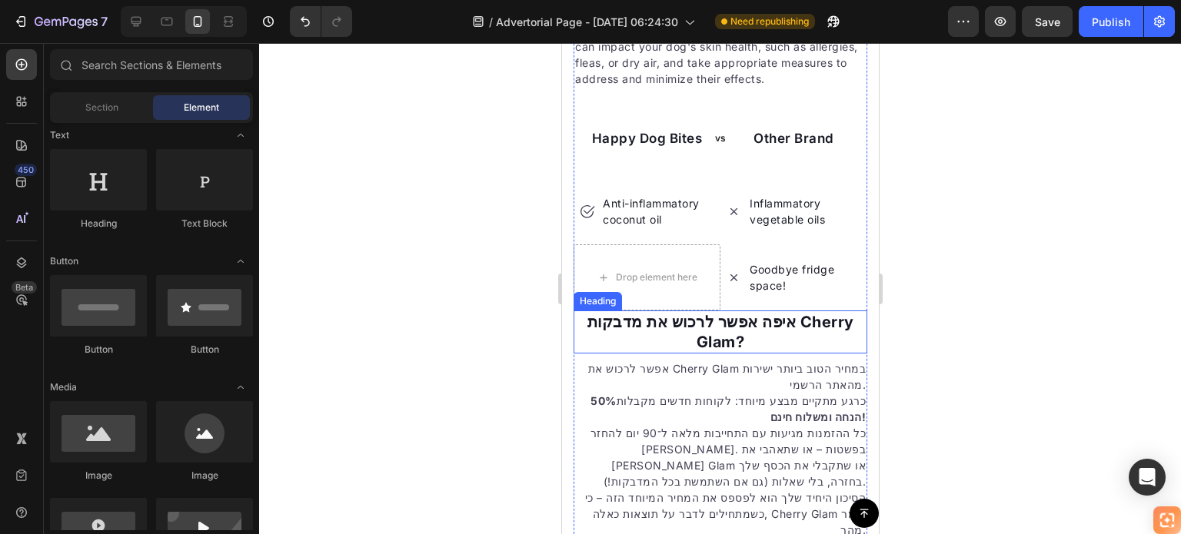
scroll to position [6808, 0]
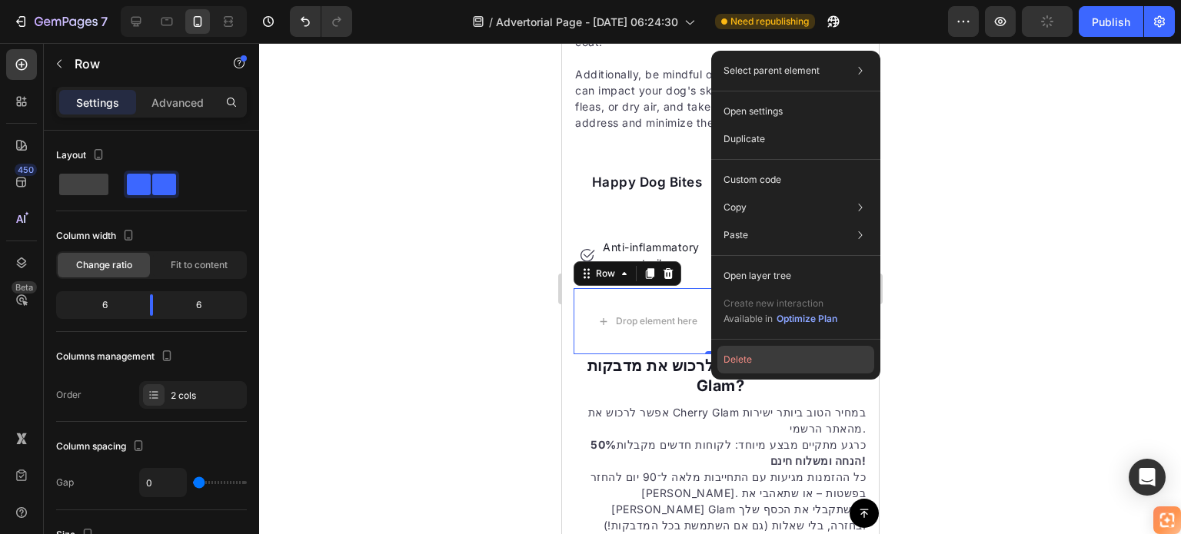
drag, startPoint x: 729, startPoint y: 356, endPoint x: 159, endPoint y: 300, distance: 572.3
click at [729, 356] on button "Delete" at bounding box center [795, 360] width 157 height 28
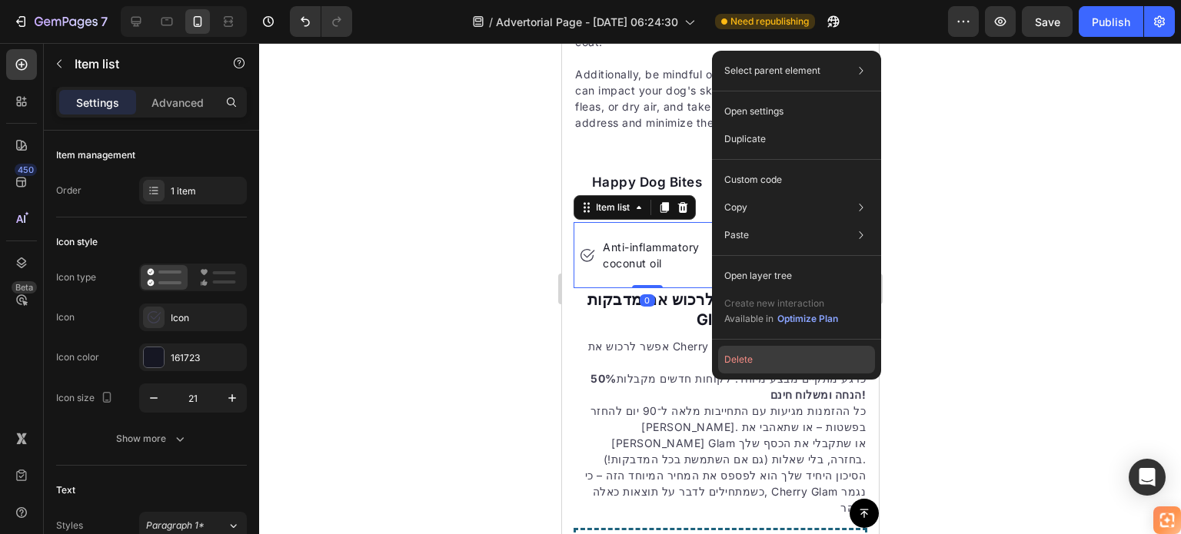
click at [728, 362] on button "Delete" at bounding box center [796, 360] width 157 height 28
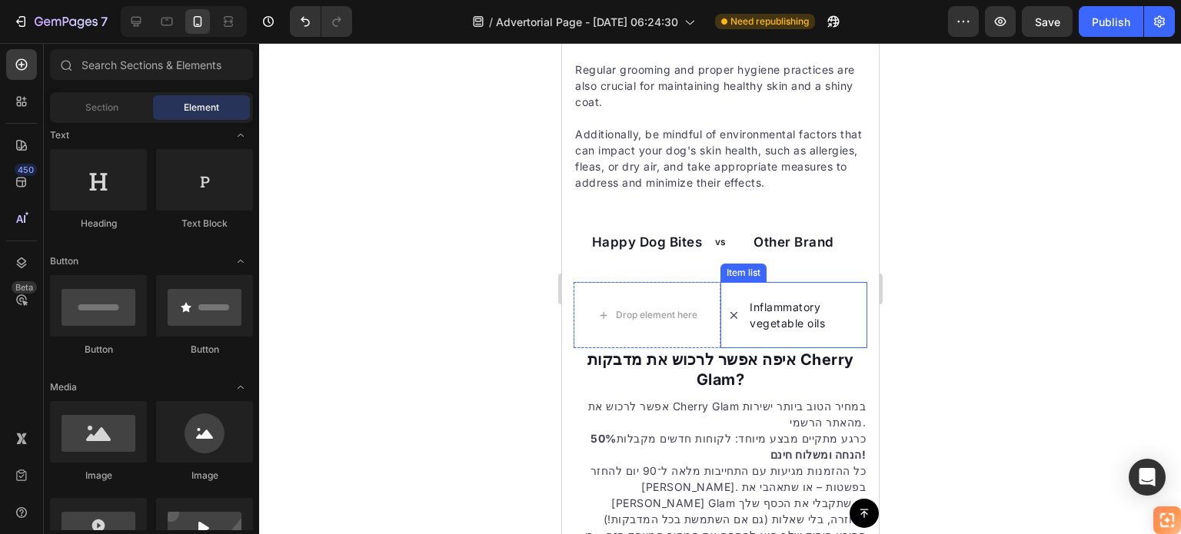
scroll to position [6732, 0]
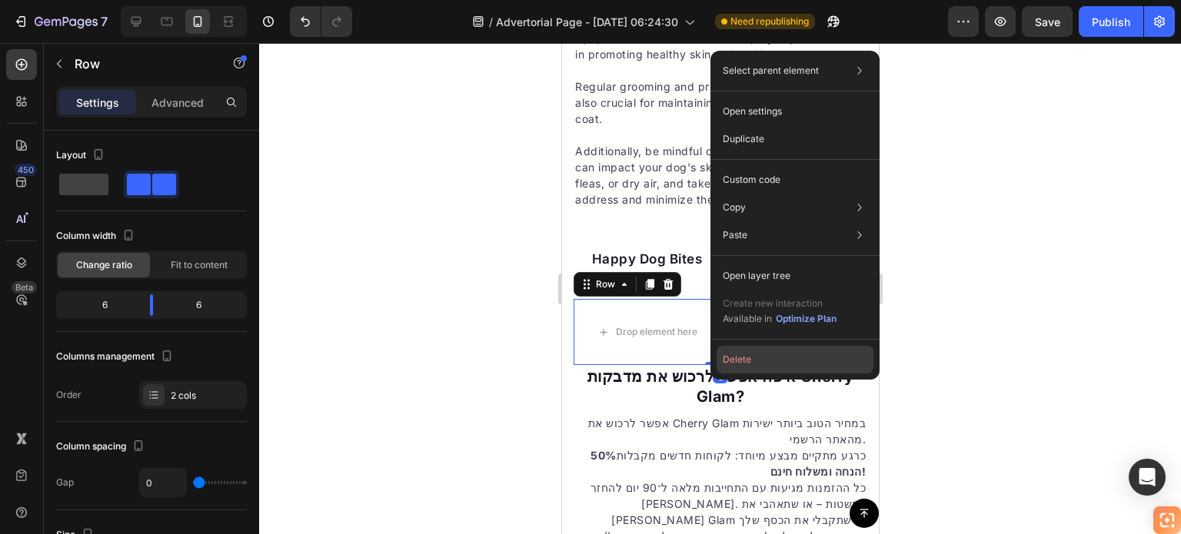
click at [746, 358] on button "Delete" at bounding box center [794, 360] width 157 height 28
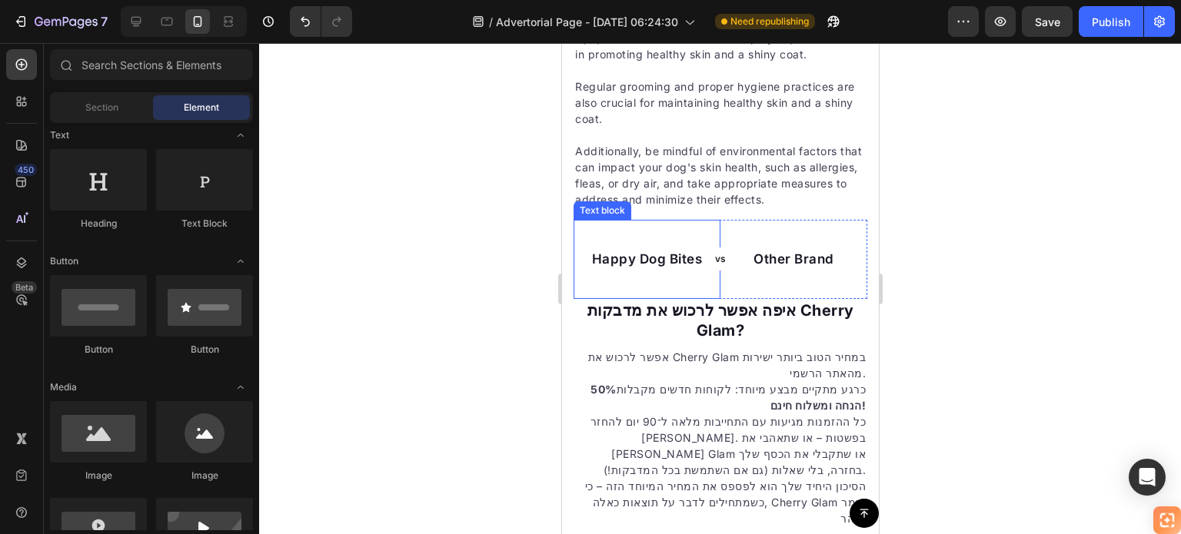
click at [706, 288] on div "Happy Dog Bites Text block" at bounding box center [646, 260] width 147 height 80
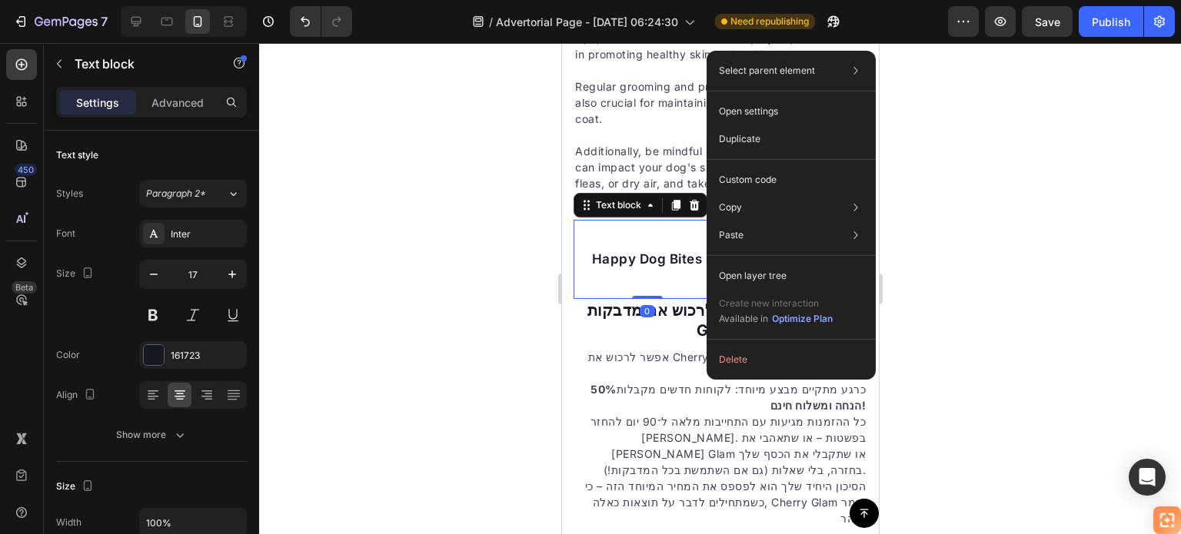
click at [477, 281] on div at bounding box center [720, 288] width 922 height 491
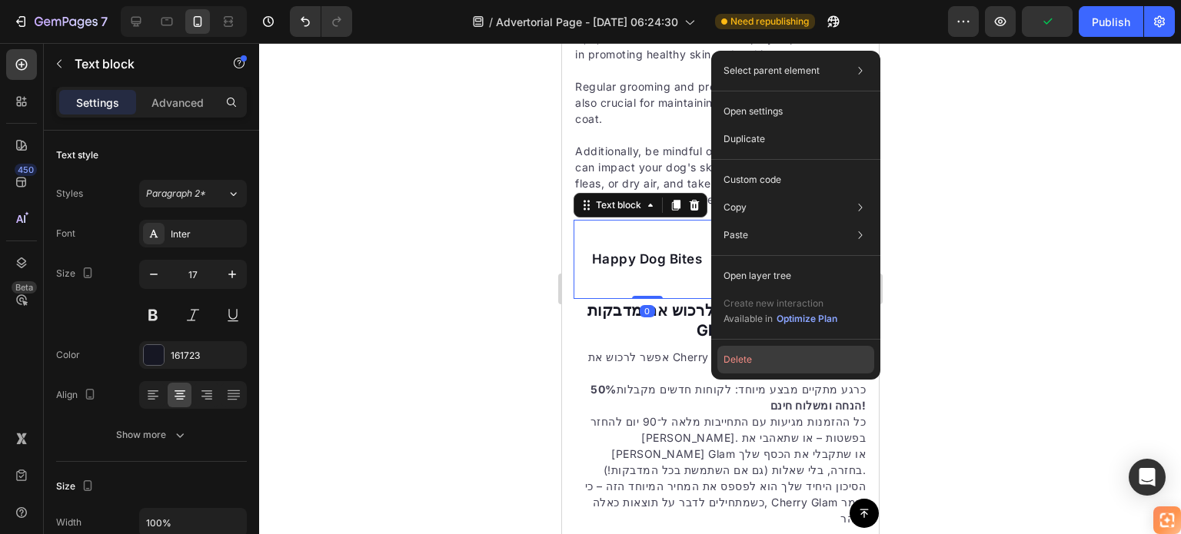
click at [738, 354] on button "Delete" at bounding box center [795, 360] width 157 height 28
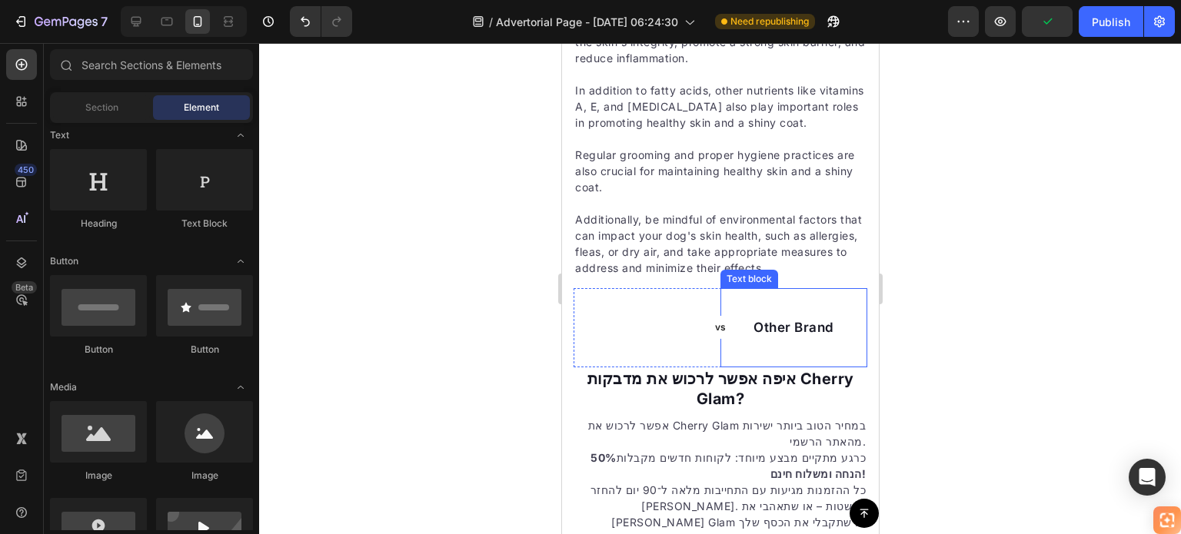
scroll to position [6655, 0]
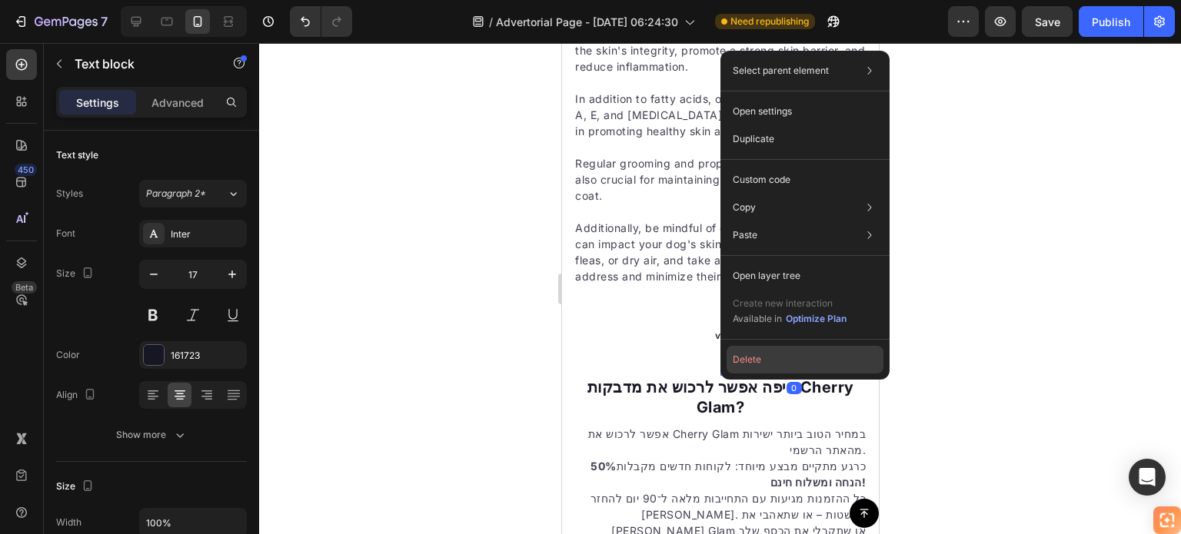
click at [745, 361] on button "Delete" at bounding box center [804, 360] width 157 height 28
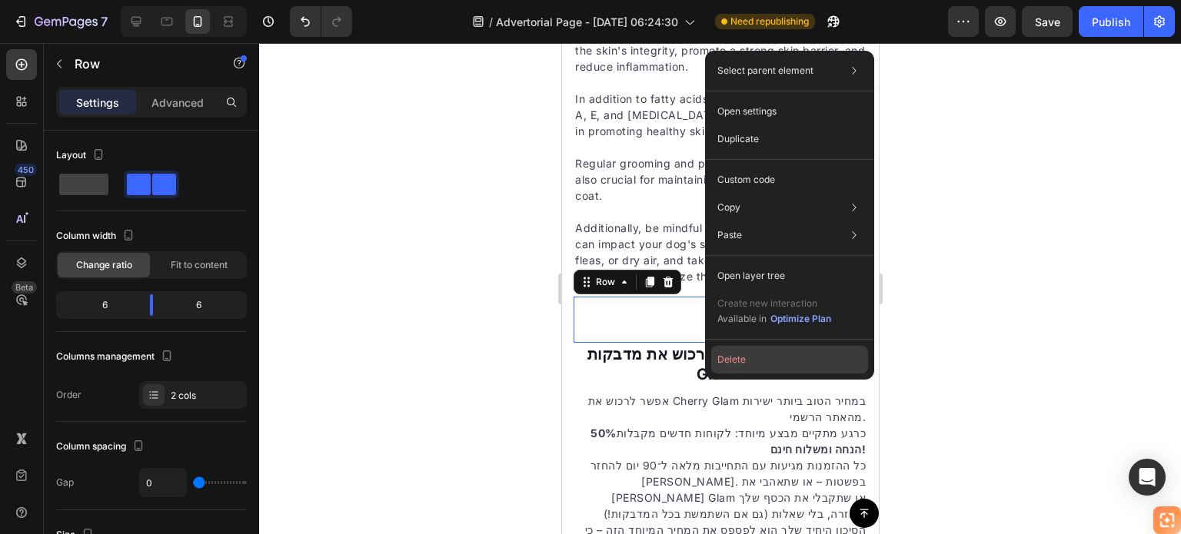
click at [737, 356] on button "Delete" at bounding box center [789, 360] width 157 height 28
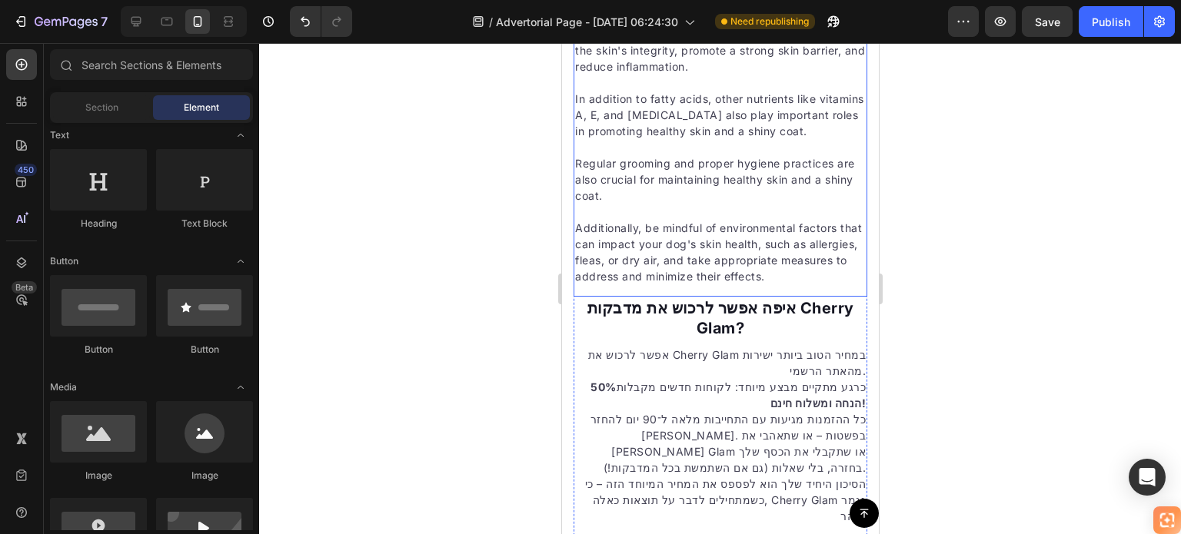
scroll to position [6501, 0]
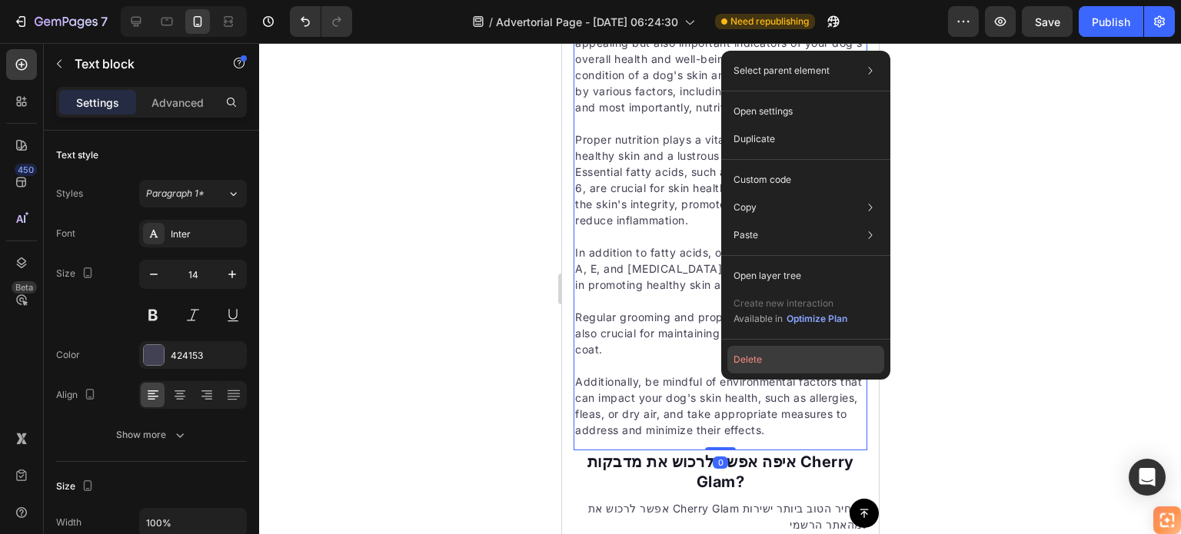
click at [747, 357] on button "Delete" at bounding box center [805, 360] width 157 height 28
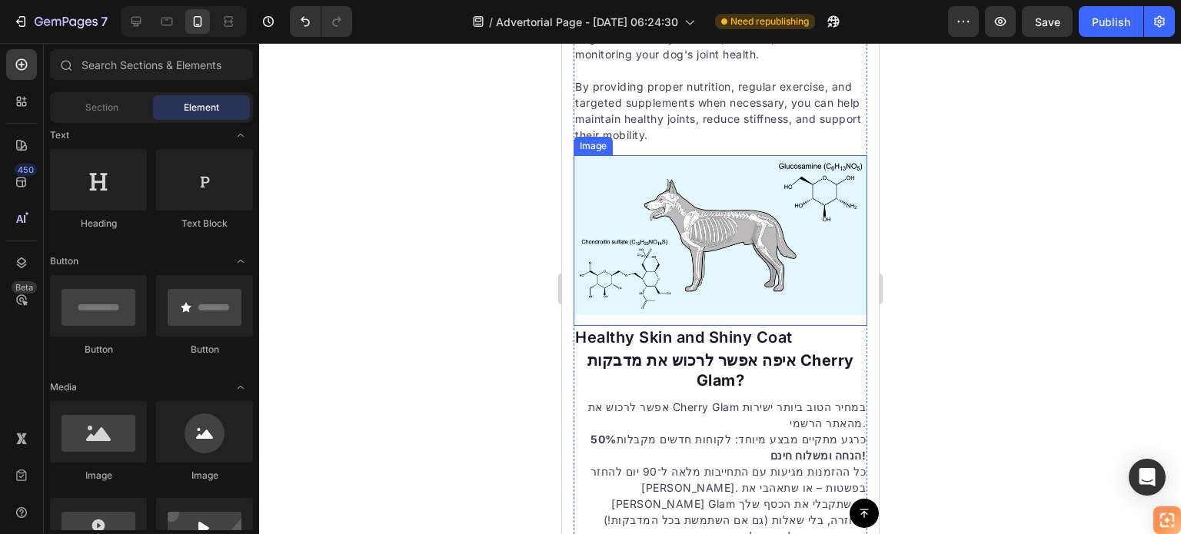
scroll to position [6117, 0]
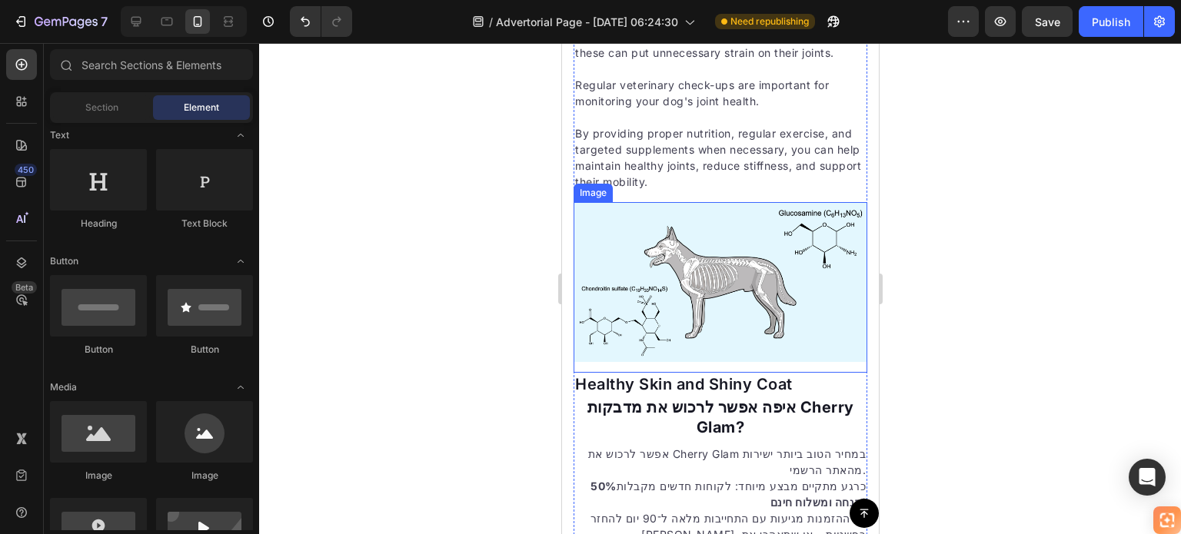
click at [784, 313] on img at bounding box center [720, 281] width 294 height 159
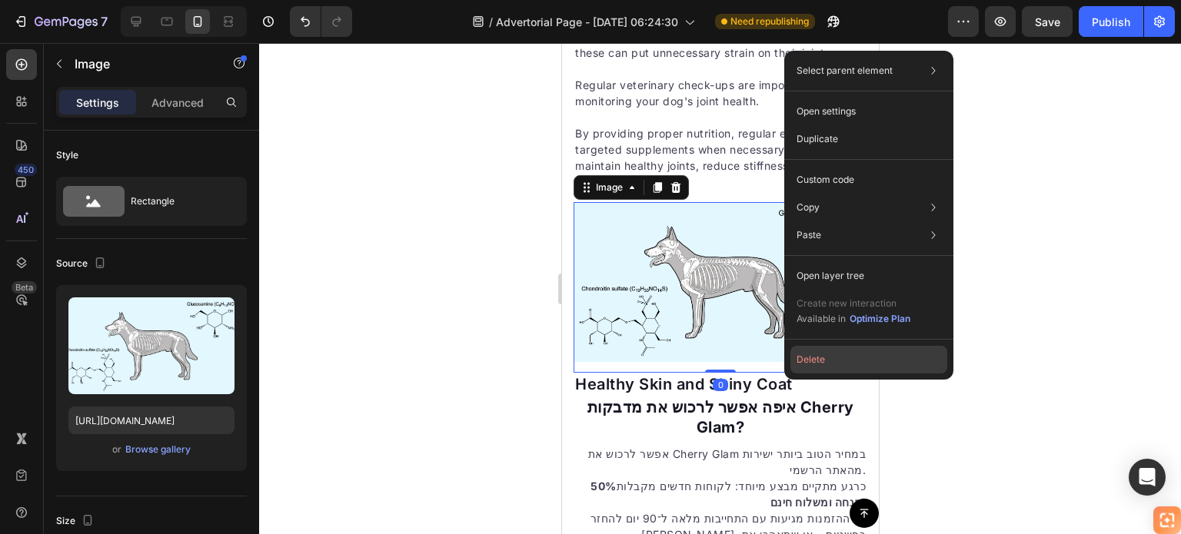
drag, startPoint x: 817, startPoint y: 353, endPoint x: 216, endPoint y: 309, distance: 602.7
click at [817, 353] on button "Delete" at bounding box center [868, 360] width 157 height 28
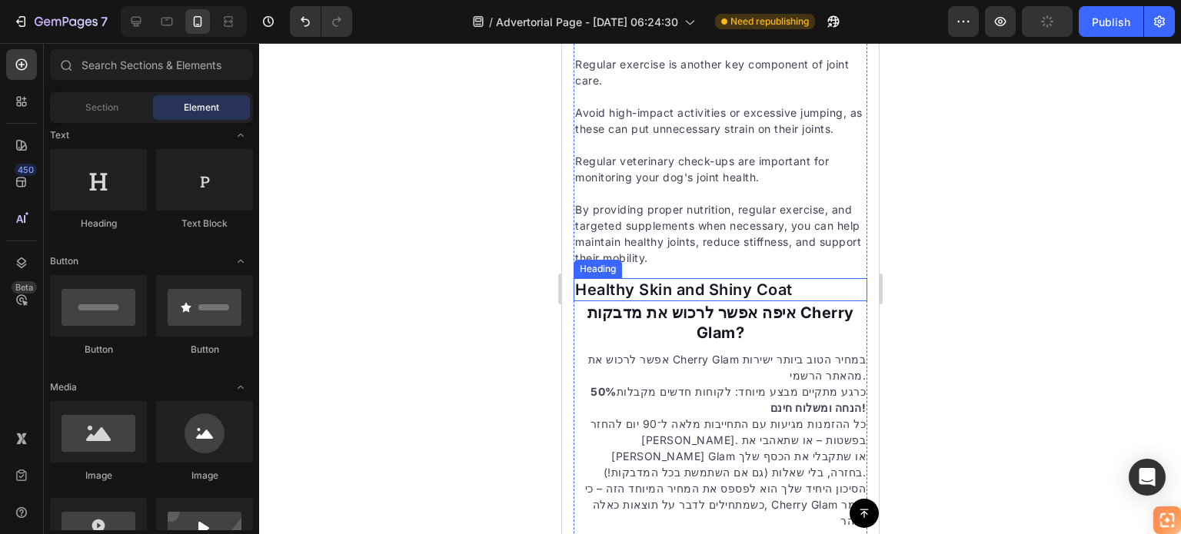
scroll to position [6040, 0]
click at [743, 267] on p "By providing proper nutrition, regular exercise, and targeted supplements when …" at bounding box center [719, 234] width 291 height 65
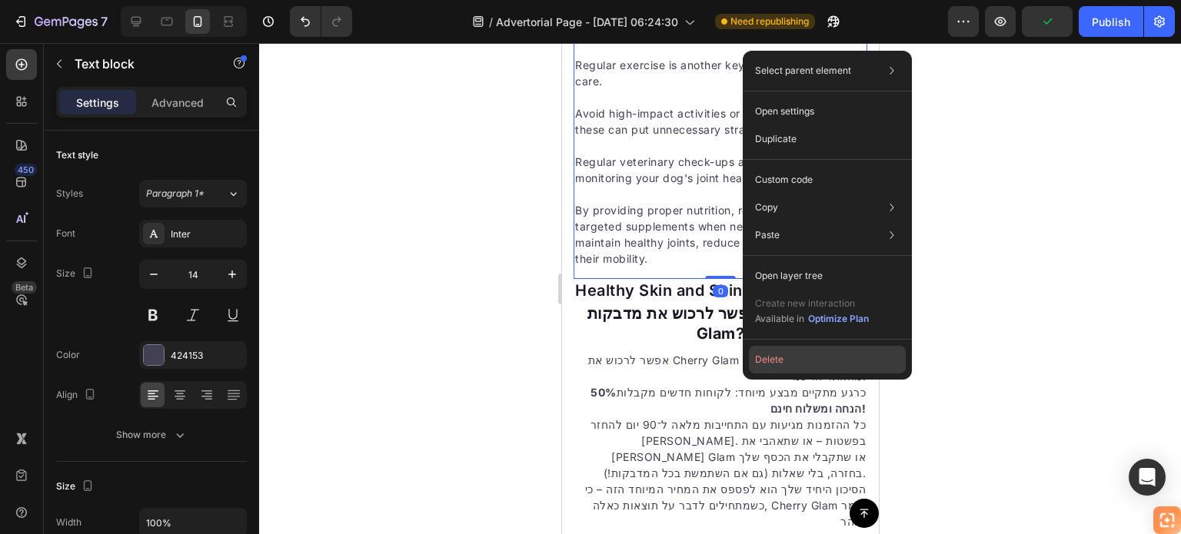
click at [796, 361] on button "Delete" at bounding box center [827, 360] width 157 height 28
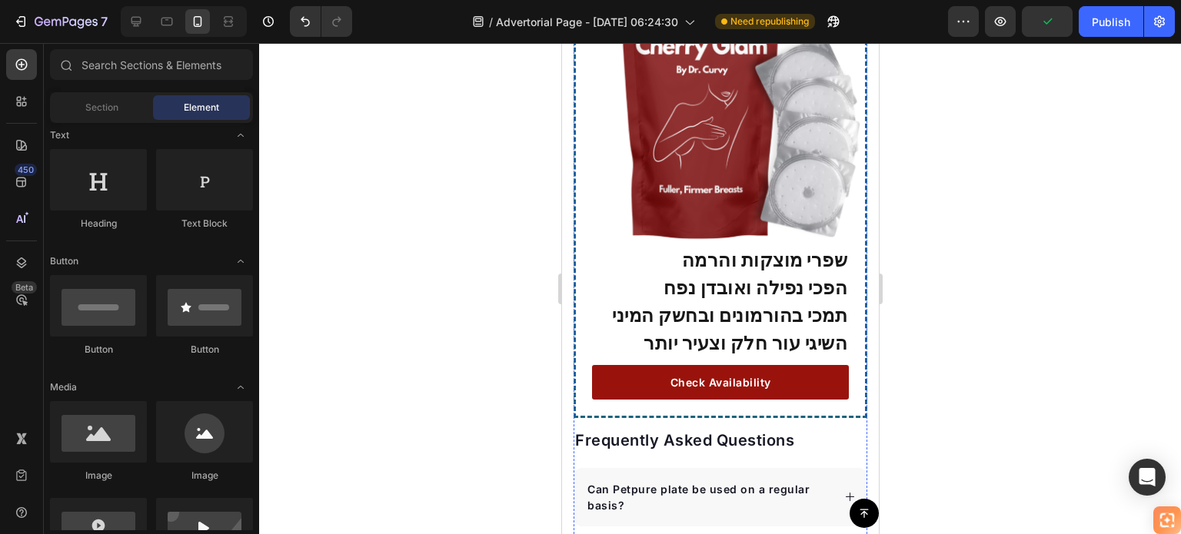
scroll to position [5440, 0]
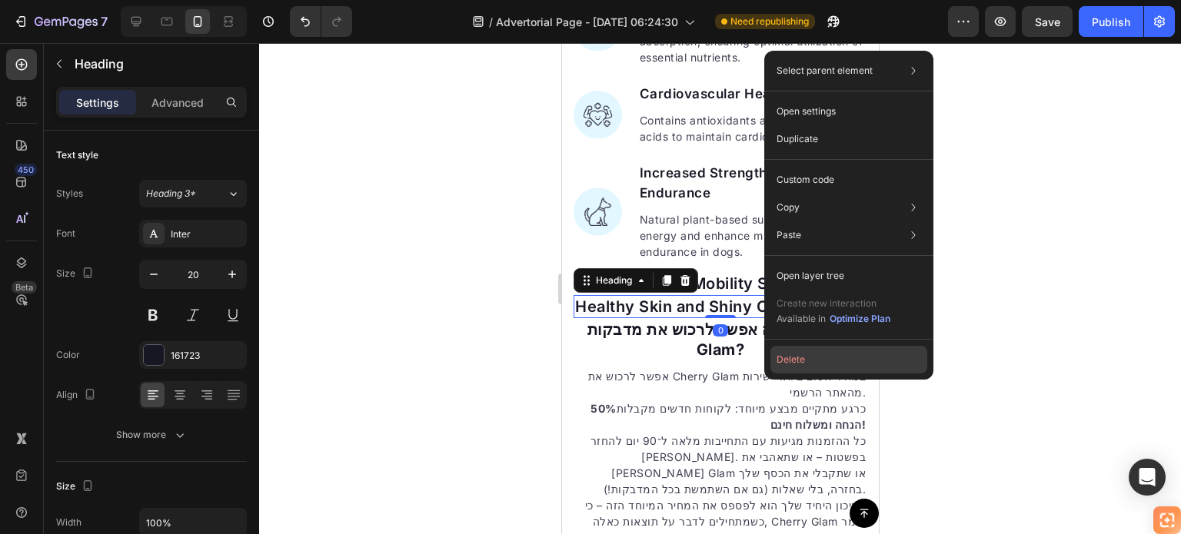
drag, startPoint x: 787, startPoint y: 353, endPoint x: 208, endPoint y: 297, distance: 581.4
click at [787, 353] on button "Delete" at bounding box center [848, 360] width 157 height 28
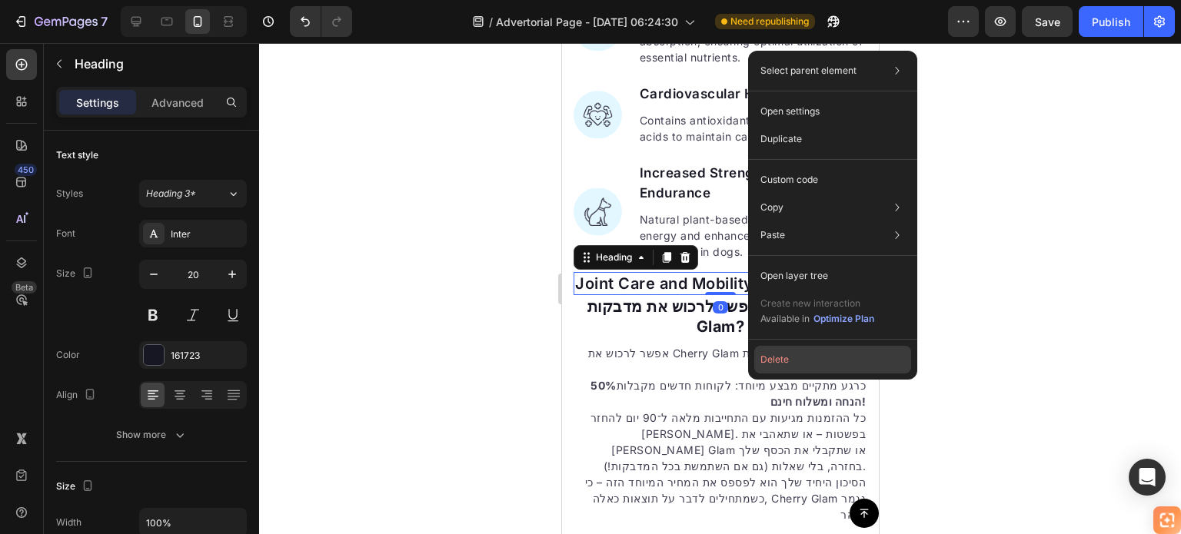
click at [781, 356] on button "Delete" at bounding box center [832, 360] width 157 height 28
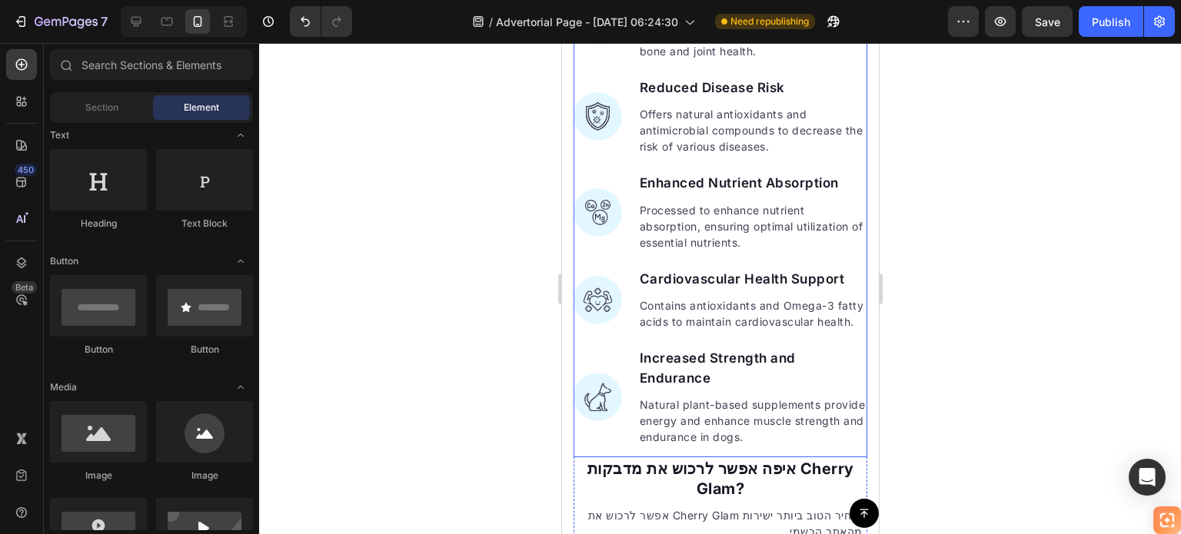
scroll to position [5363, 0]
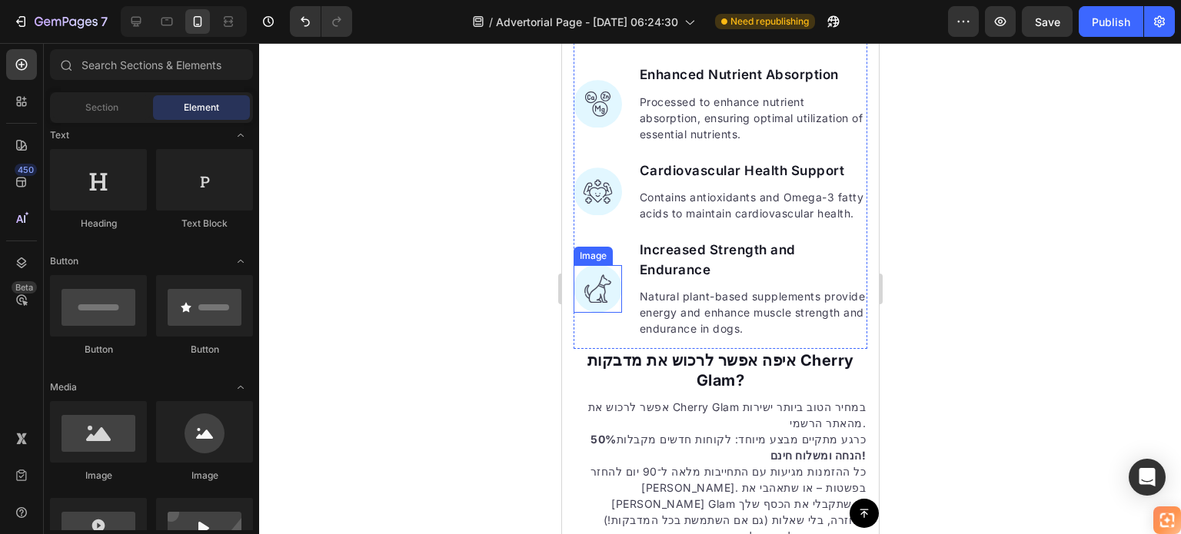
click at [600, 314] on img at bounding box center [597, 289] width 48 height 48
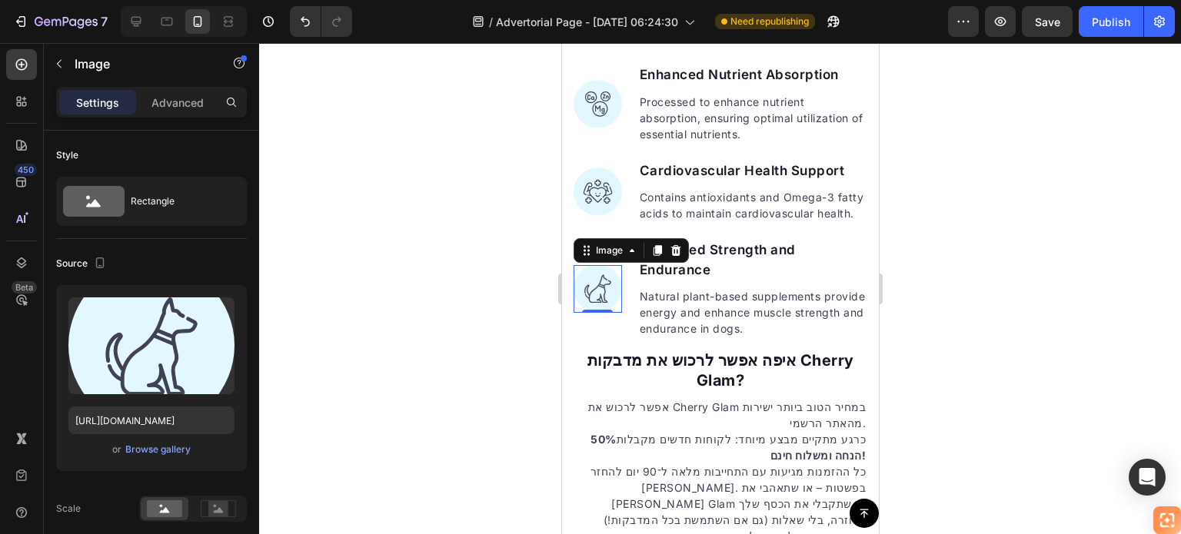
click at [600, 314] on img at bounding box center [597, 289] width 48 height 48
click at [852, 261] on ul "Image Bone and Joint Support Text block Provides minerals and supplements like …" at bounding box center [720, 105] width 294 height 466
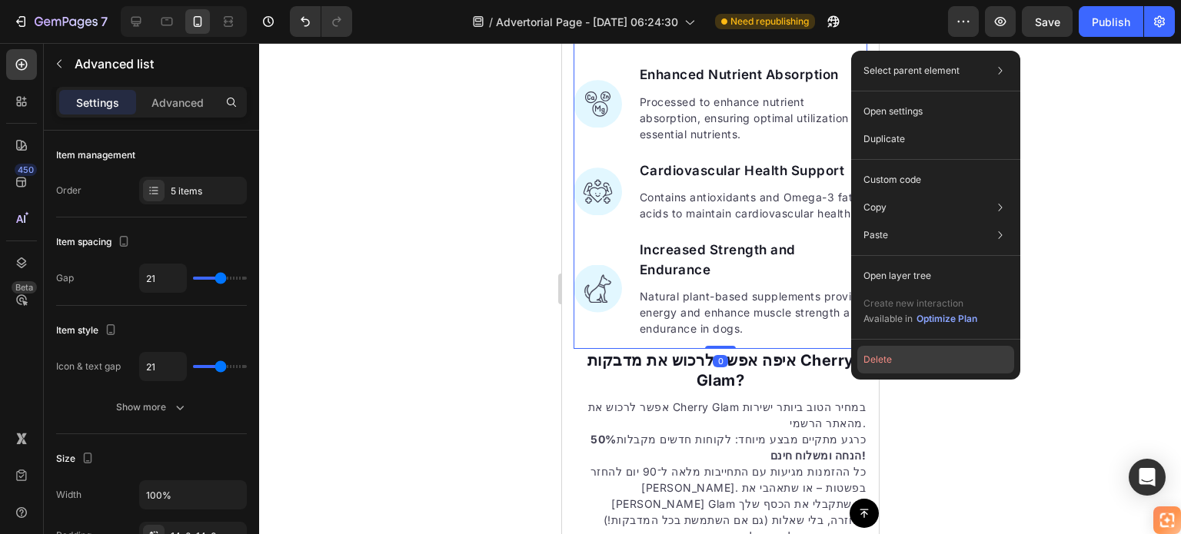
click at [888, 360] on button "Delete" at bounding box center [935, 360] width 157 height 28
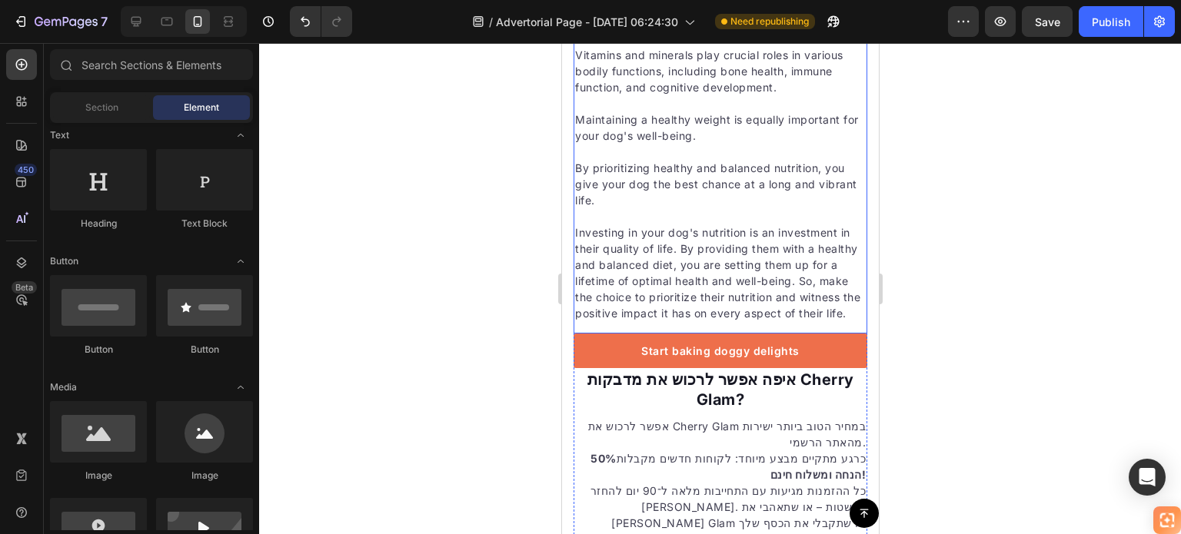
scroll to position [4859, 0]
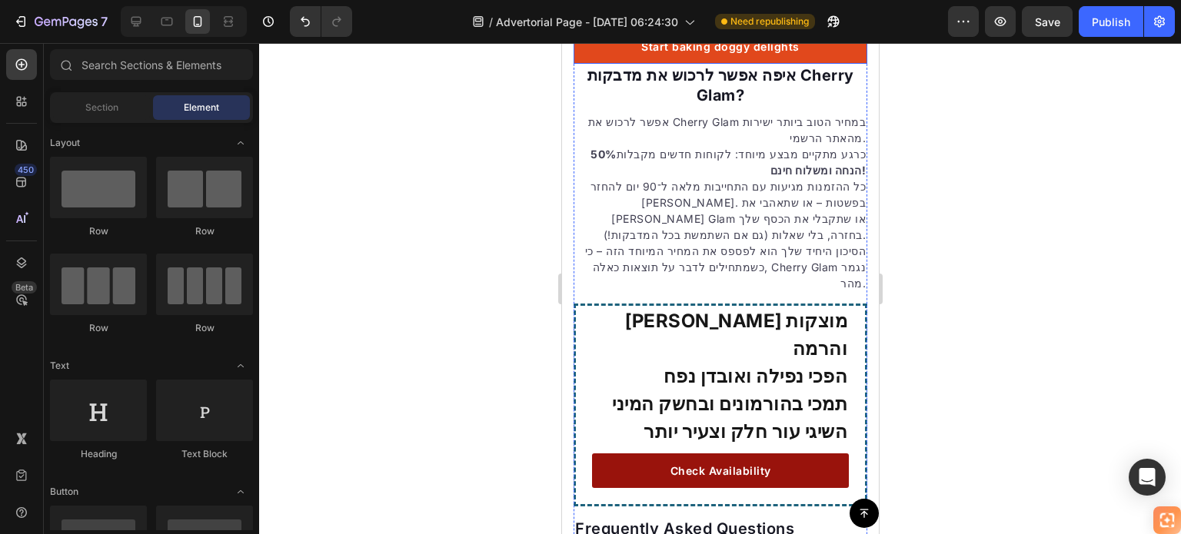
scroll to position [231, 0]
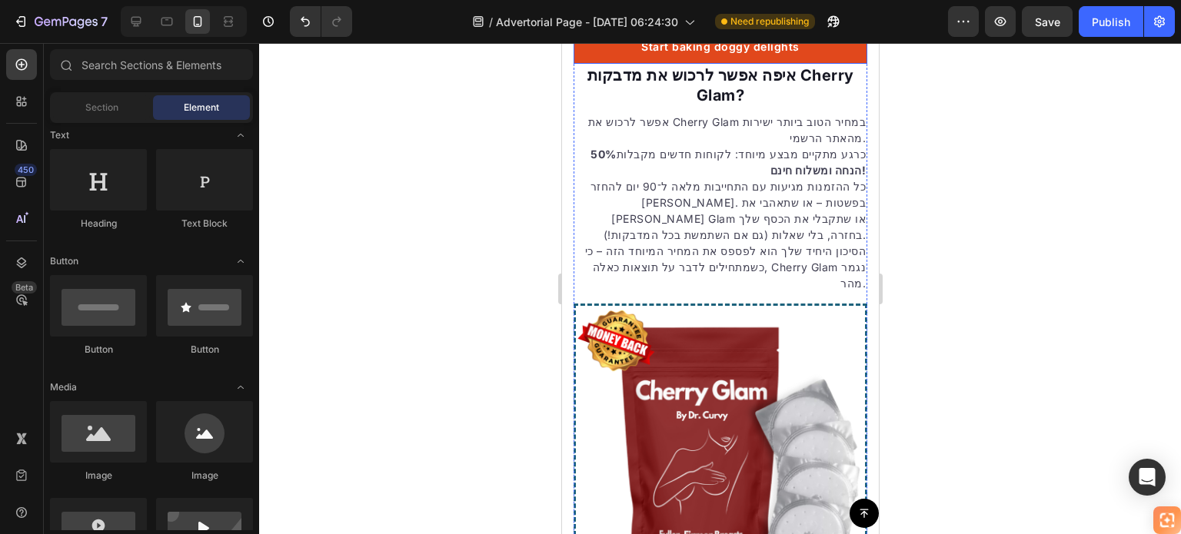
click at [841, 64] on link "Start baking doggy delights" at bounding box center [720, 46] width 294 height 35
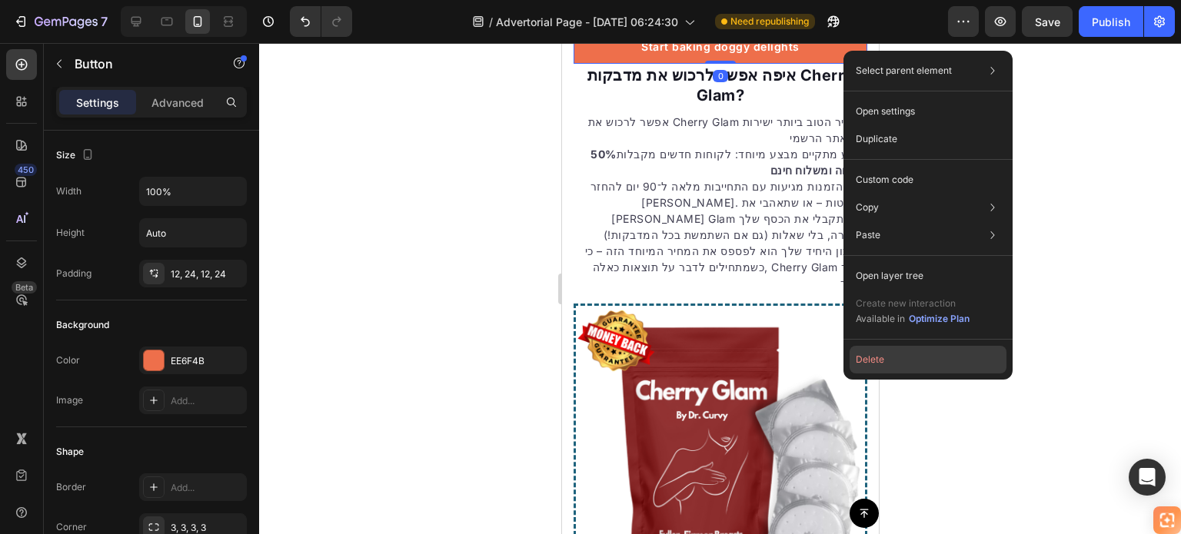
click at [862, 359] on button "Delete" at bounding box center [927, 360] width 157 height 28
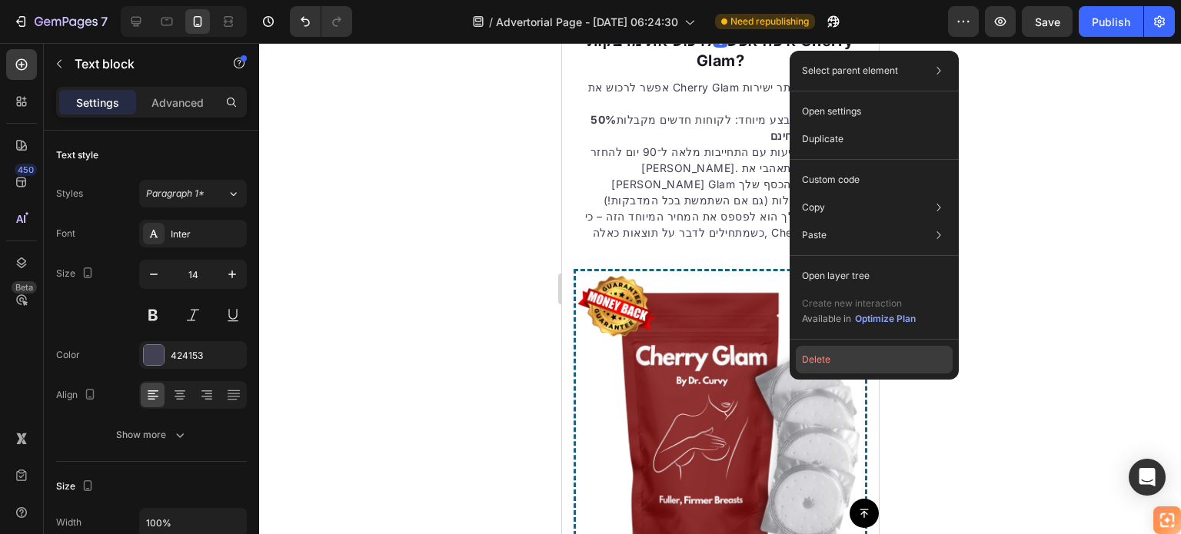
click at [814, 359] on button "Delete" at bounding box center [874, 360] width 157 height 28
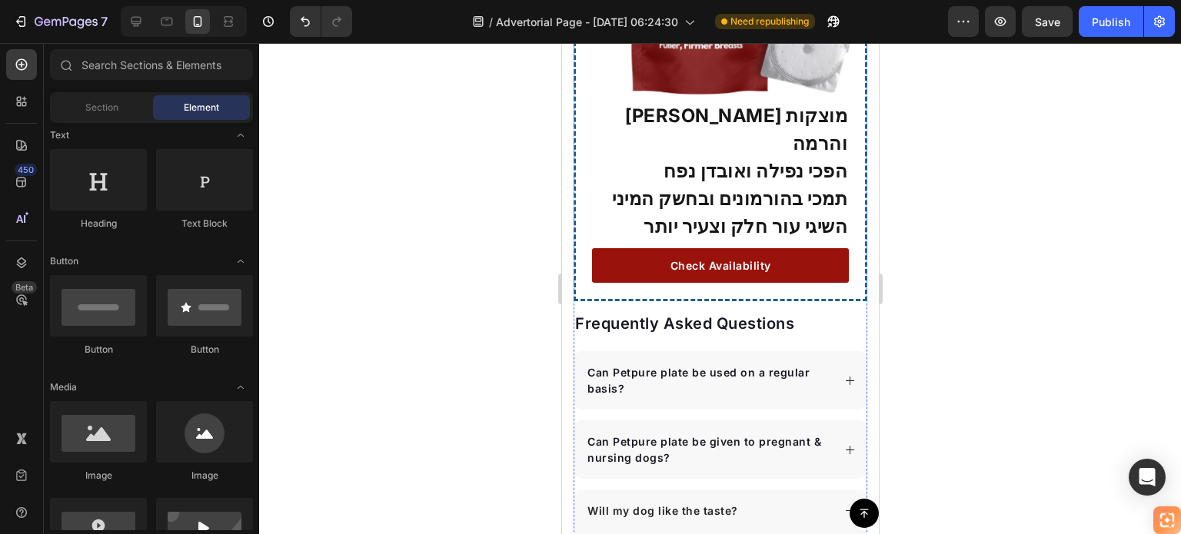
scroll to position [4372, 0]
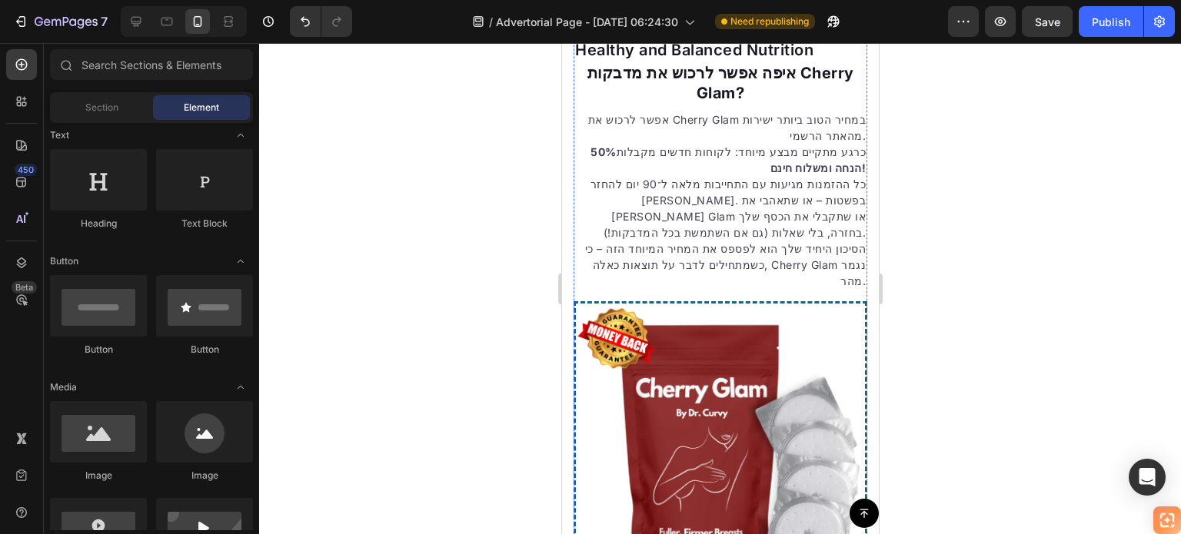
click at [805, 28] on img at bounding box center [720, 28] width 294 height 0
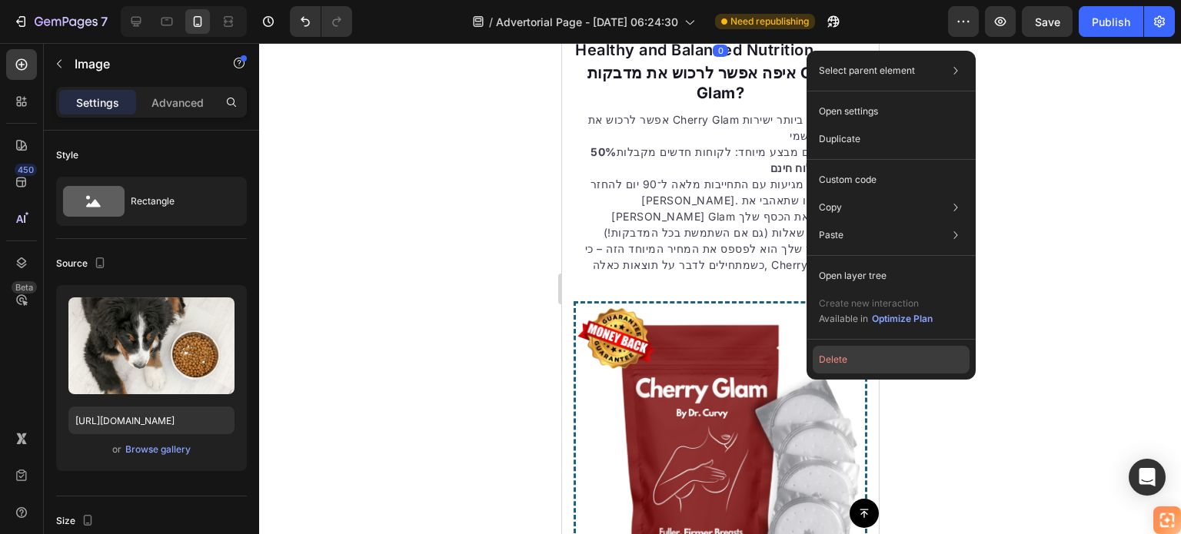
click at [834, 356] on button "Delete" at bounding box center [890, 360] width 157 height 28
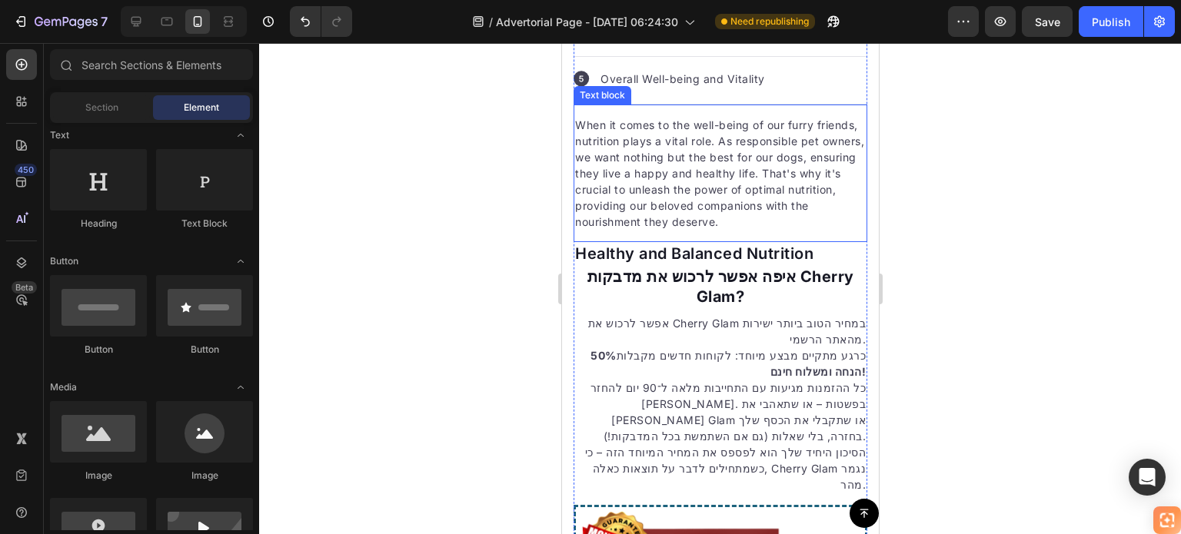
scroll to position [4131, 0]
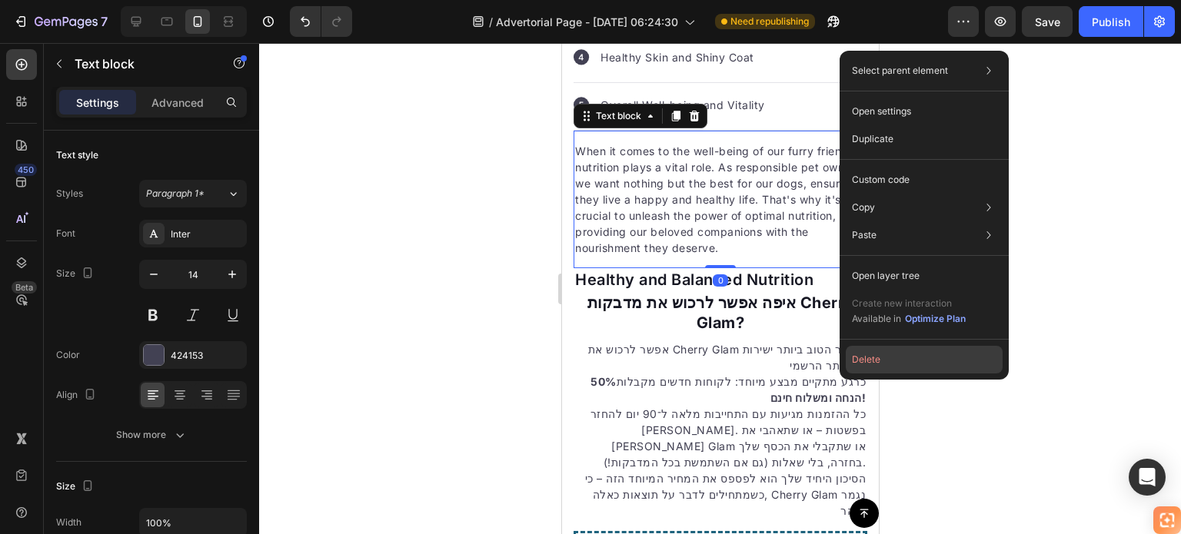
drag, startPoint x: 860, startPoint y: 358, endPoint x: 297, endPoint y: 313, distance: 564.5
click at [860, 358] on button "Delete" at bounding box center [923, 360] width 157 height 28
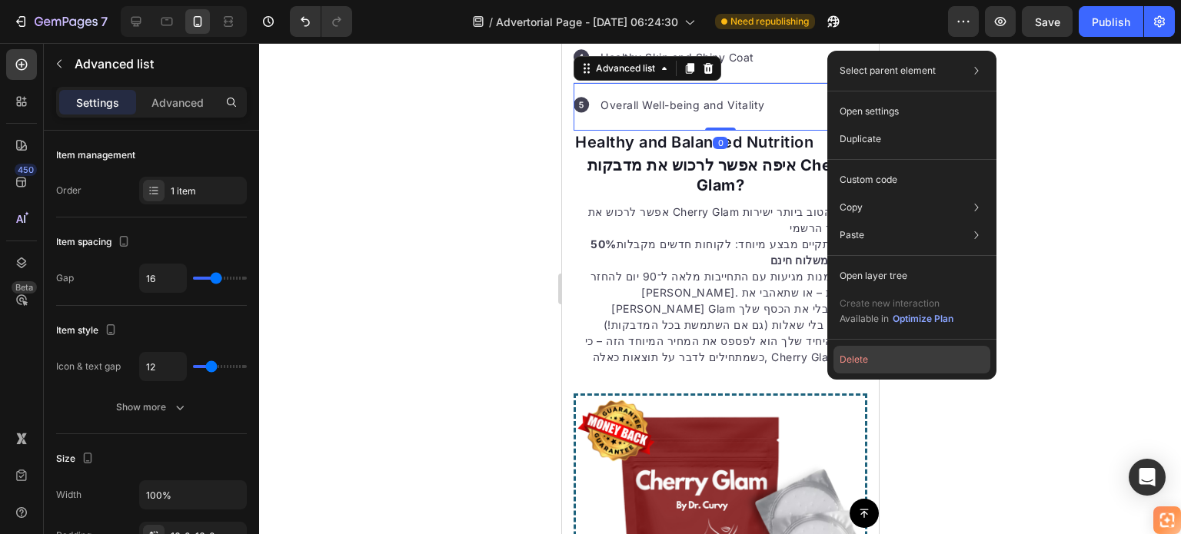
drag, startPoint x: 857, startPoint y: 358, endPoint x: 271, endPoint y: 270, distance: 593.1
click at [857, 358] on button "Delete" at bounding box center [911, 360] width 157 height 28
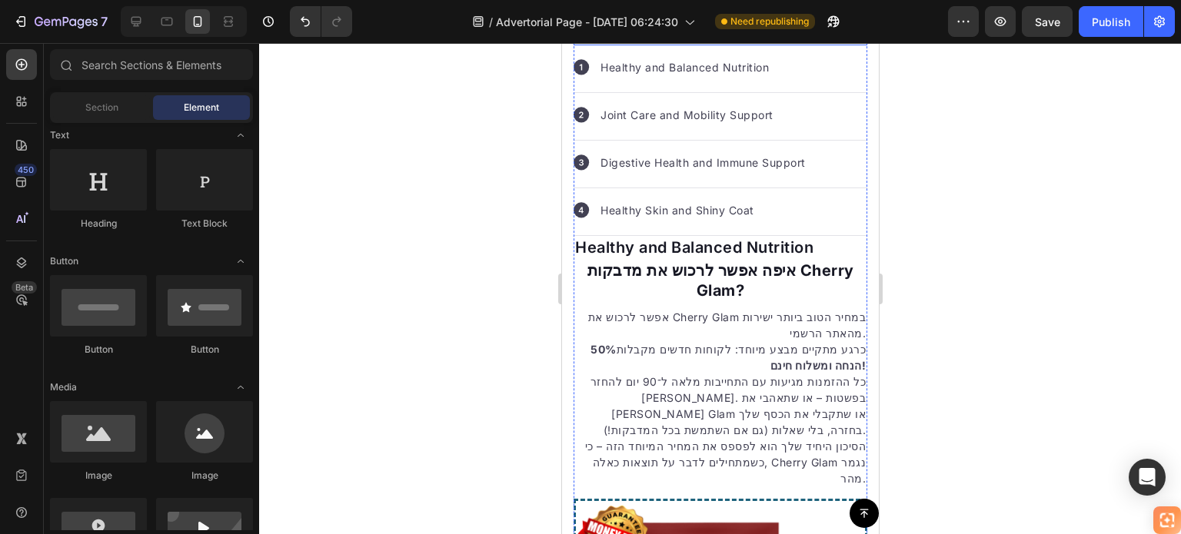
scroll to position [3978, 0]
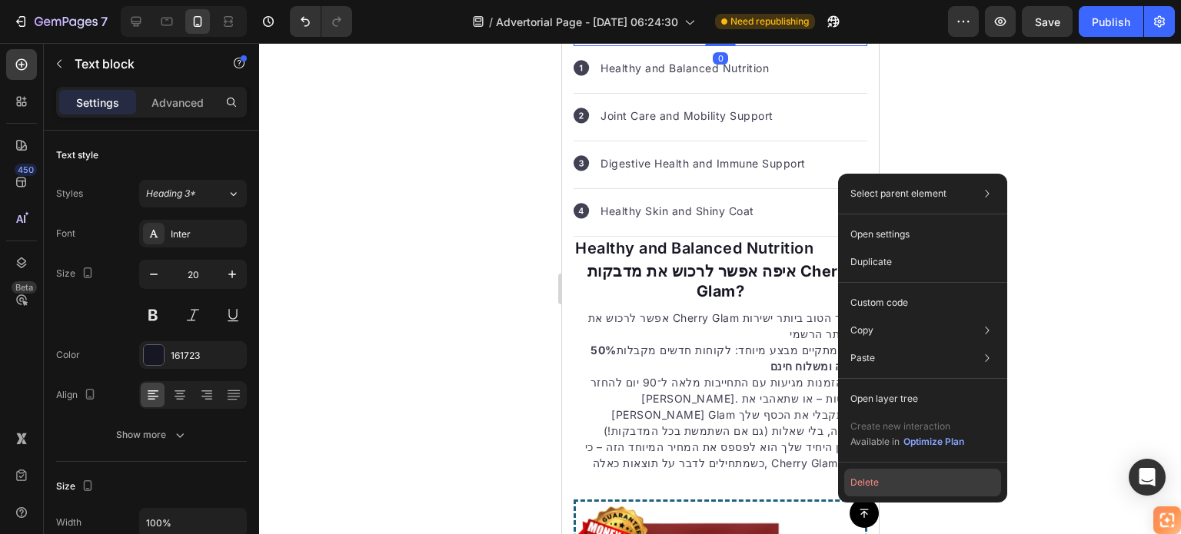
click at [862, 477] on button "Delete" at bounding box center [922, 483] width 157 height 28
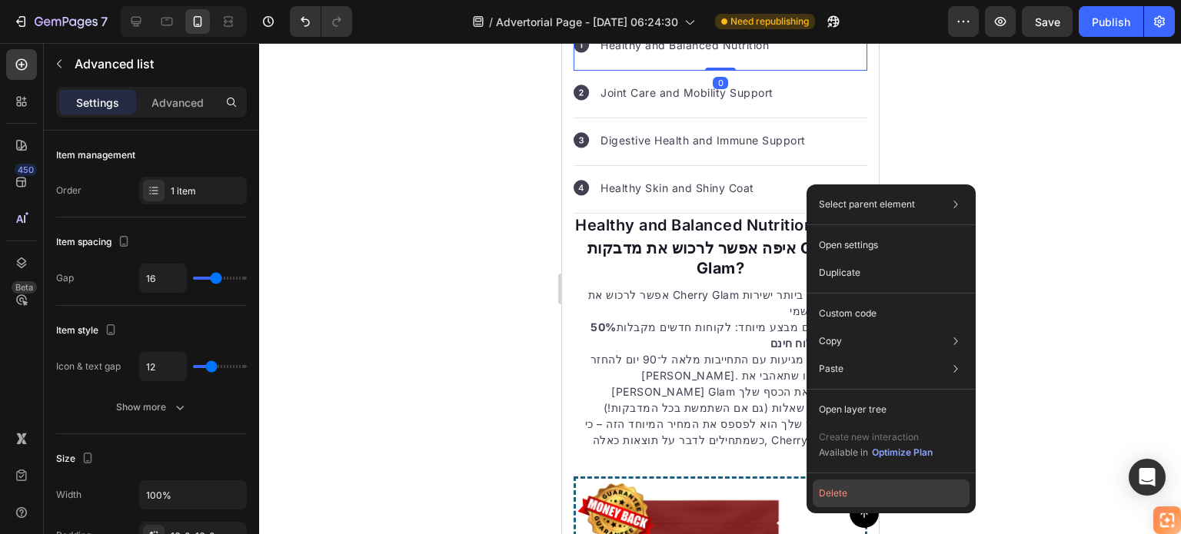
click at [842, 488] on button "Delete" at bounding box center [890, 494] width 157 height 28
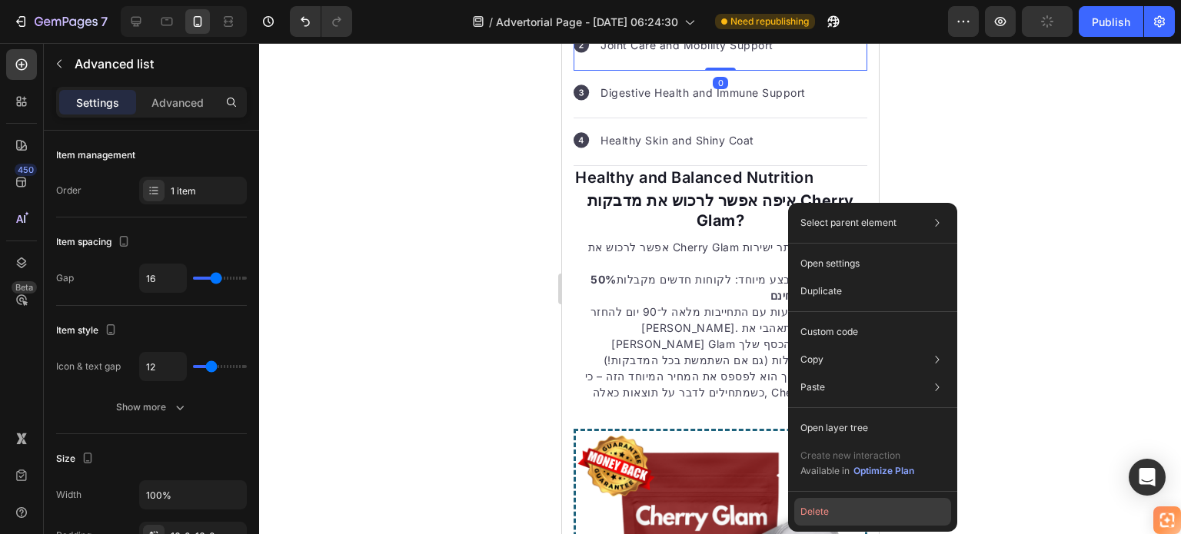
drag, startPoint x: 813, startPoint y: 510, endPoint x: 208, endPoint y: 194, distance: 682.4
click at [813, 510] on button "Delete" at bounding box center [872, 512] width 157 height 28
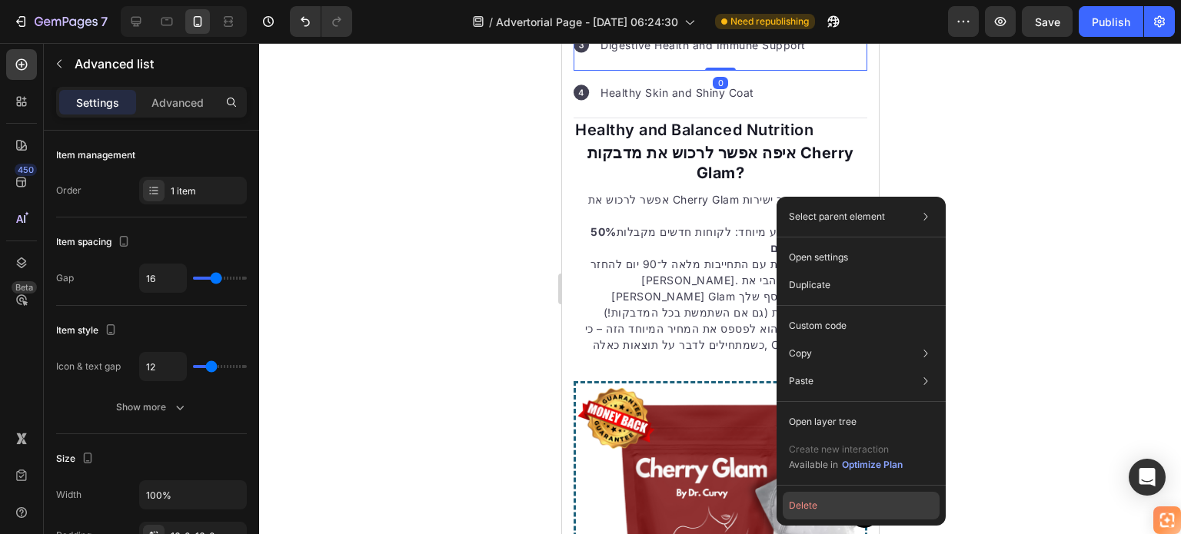
click at [812, 510] on button "Delete" at bounding box center [860, 506] width 157 height 28
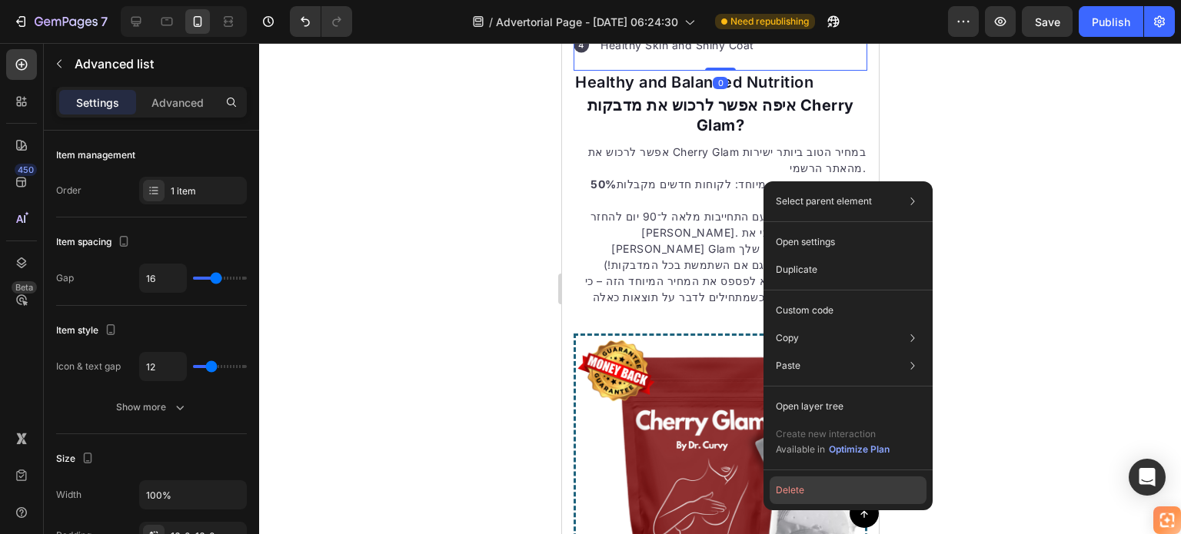
click at [818, 493] on button "Delete" at bounding box center [847, 491] width 157 height 28
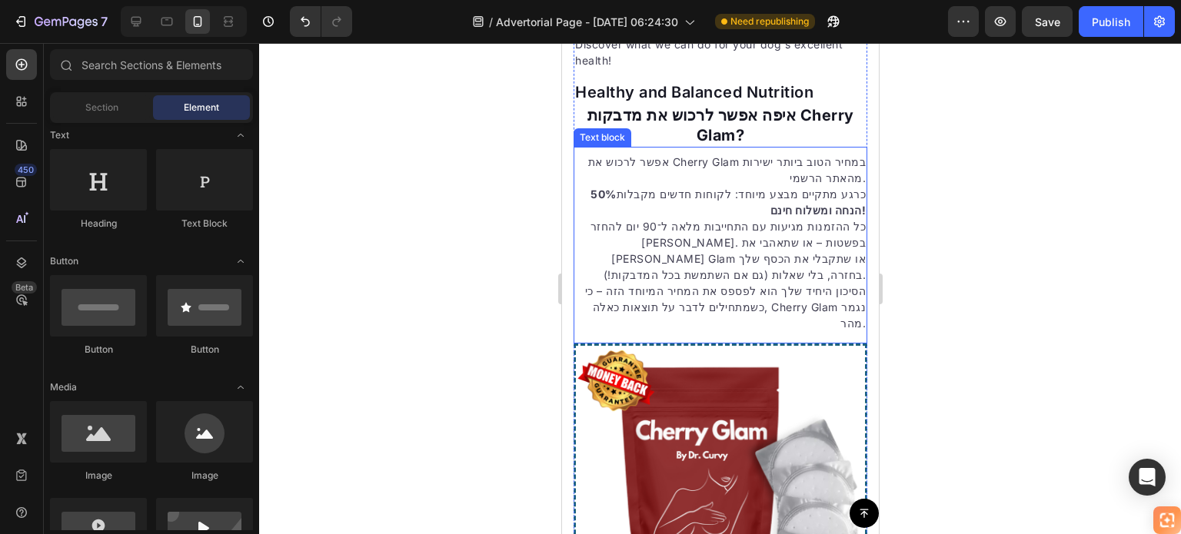
scroll to position [3824, 0]
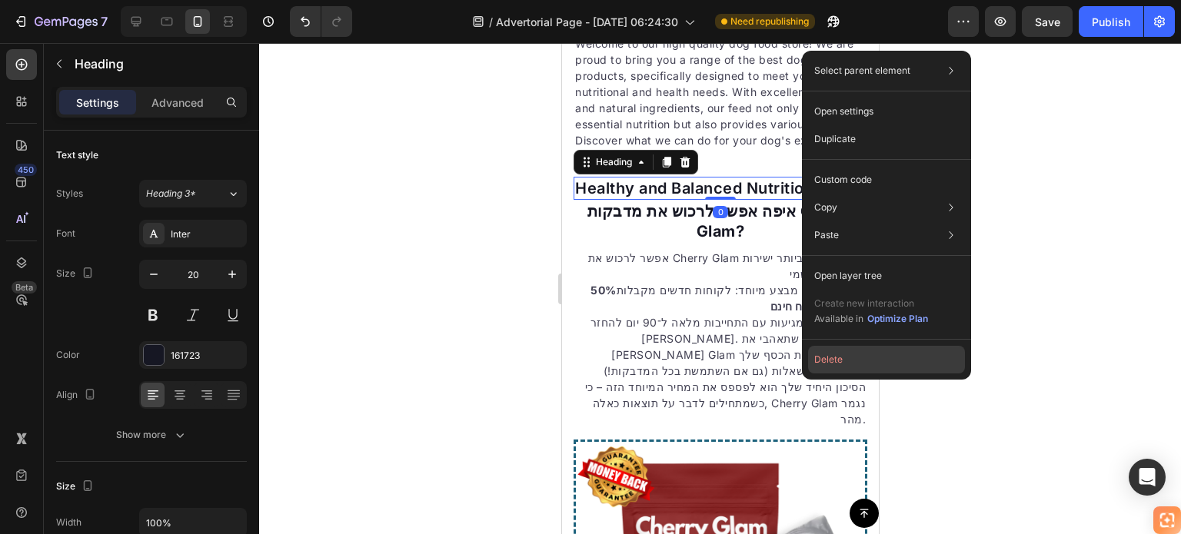
click at [826, 357] on button "Delete" at bounding box center [886, 360] width 157 height 28
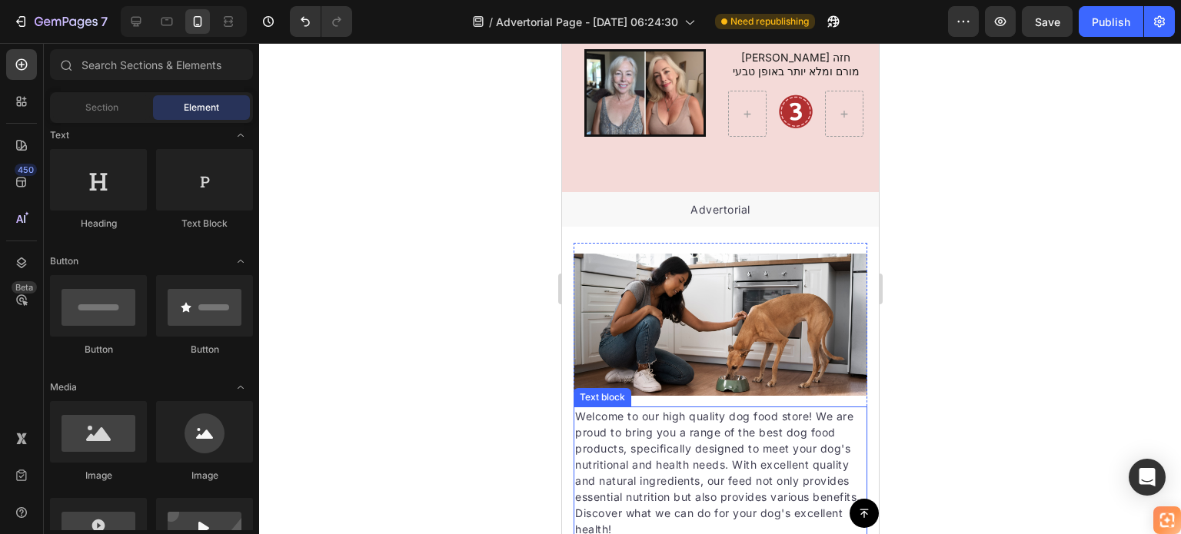
scroll to position [3670, 0]
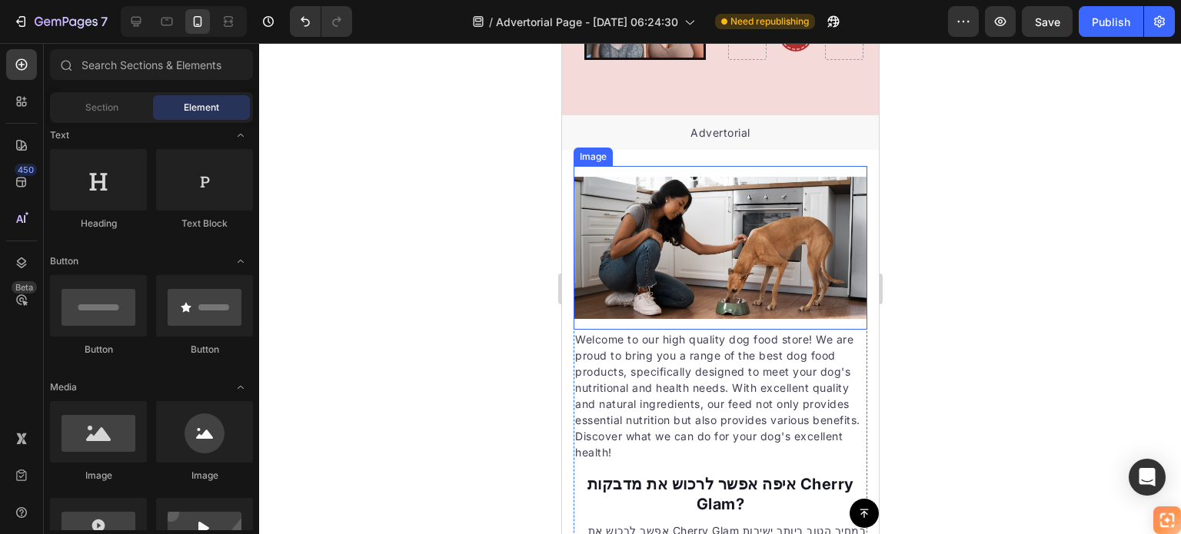
click at [776, 215] on img at bounding box center [720, 248] width 294 height 142
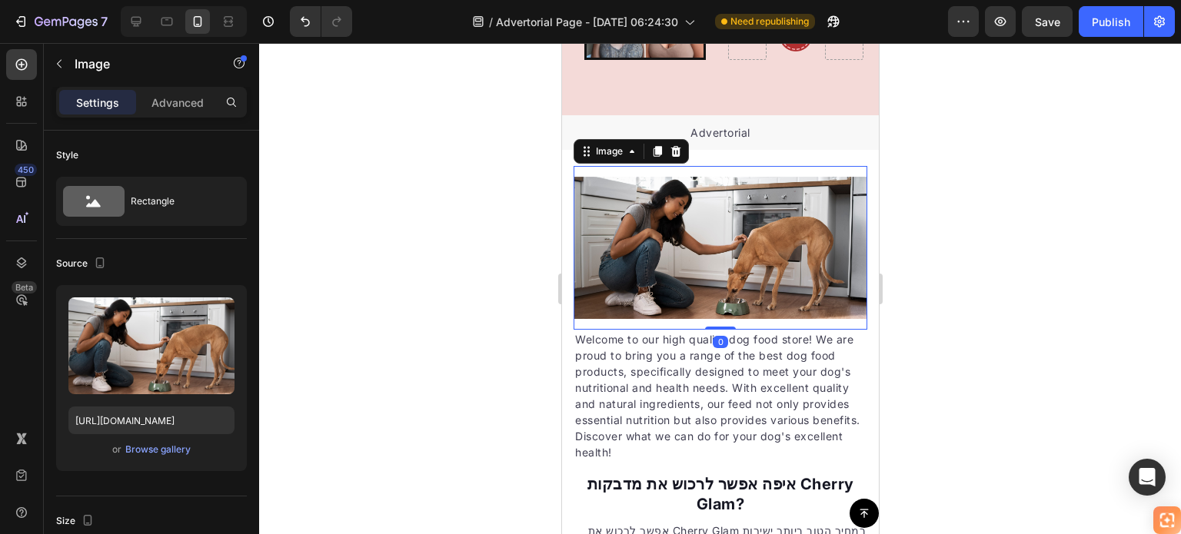
click at [674, 151] on icon at bounding box center [675, 151] width 10 height 11
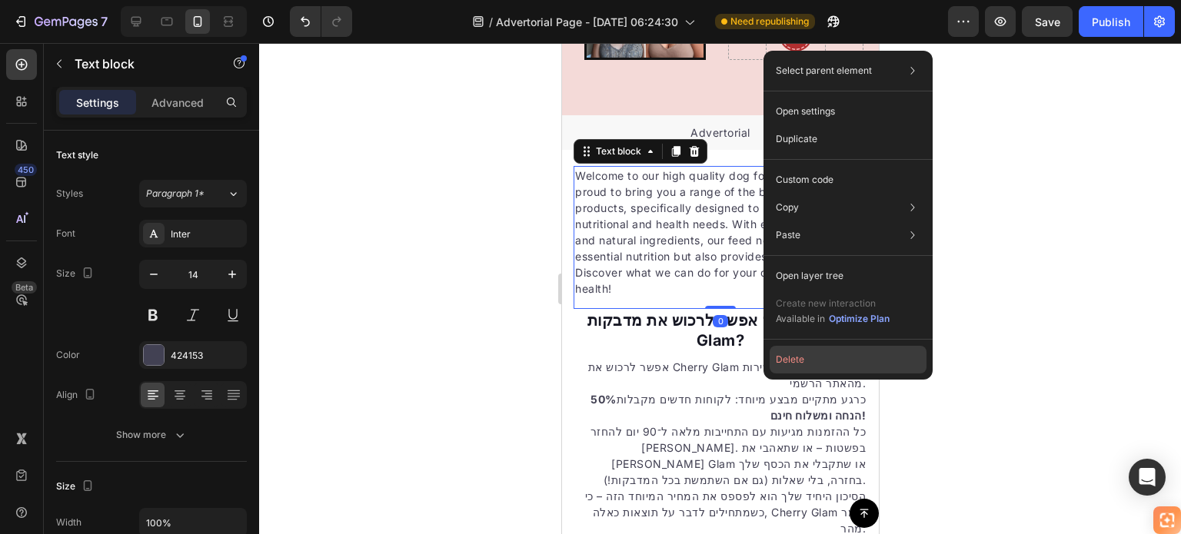
click at [809, 359] on button "Delete" at bounding box center [847, 360] width 157 height 28
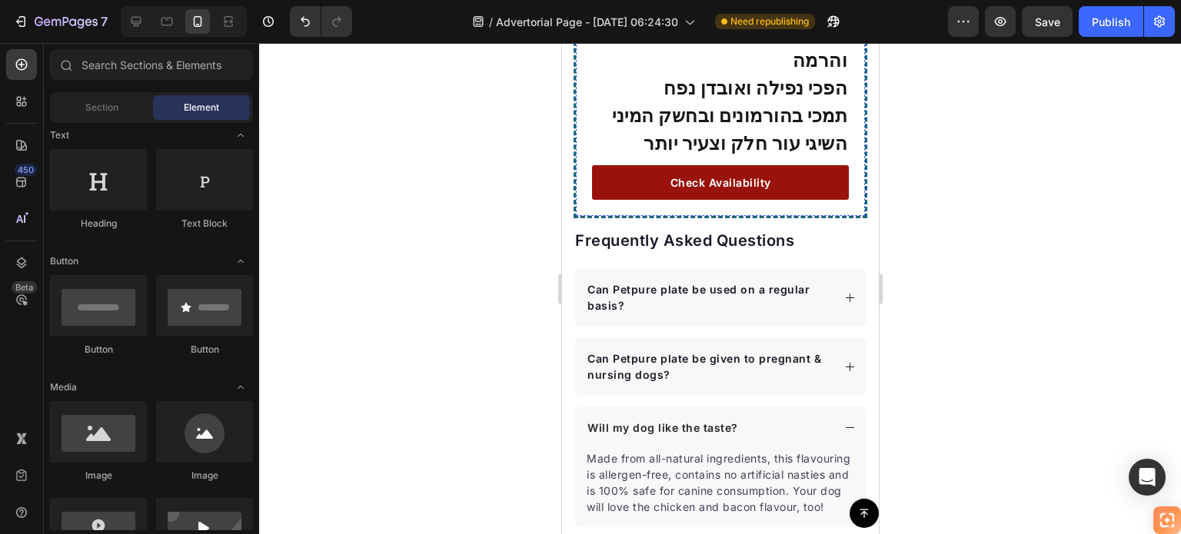
scroll to position [4362, 0]
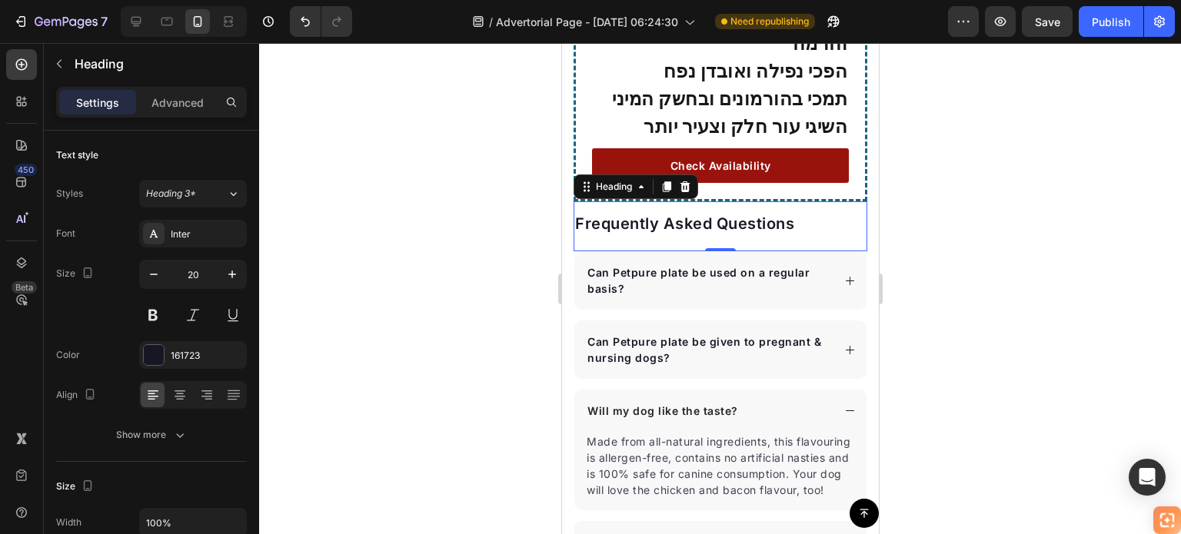
drag, startPoint x: 1540, startPoint y: 149, endPoint x: 724, endPoint y: 153, distance: 815.5
click at [668, 214] on p "Frequently Asked Questions" at bounding box center [719, 224] width 291 height 20
drag, startPoint x: 792, startPoint y: 150, endPoint x: 756, endPoint y: 150, distance: 36.1
drag, startPoint x: 194, startPoint y: 107, endPoint x: 1006, endPoint y: 135, distance: 812.2
click at [1006, 135] on div at bounding box center [720, 288] width 922 height 491
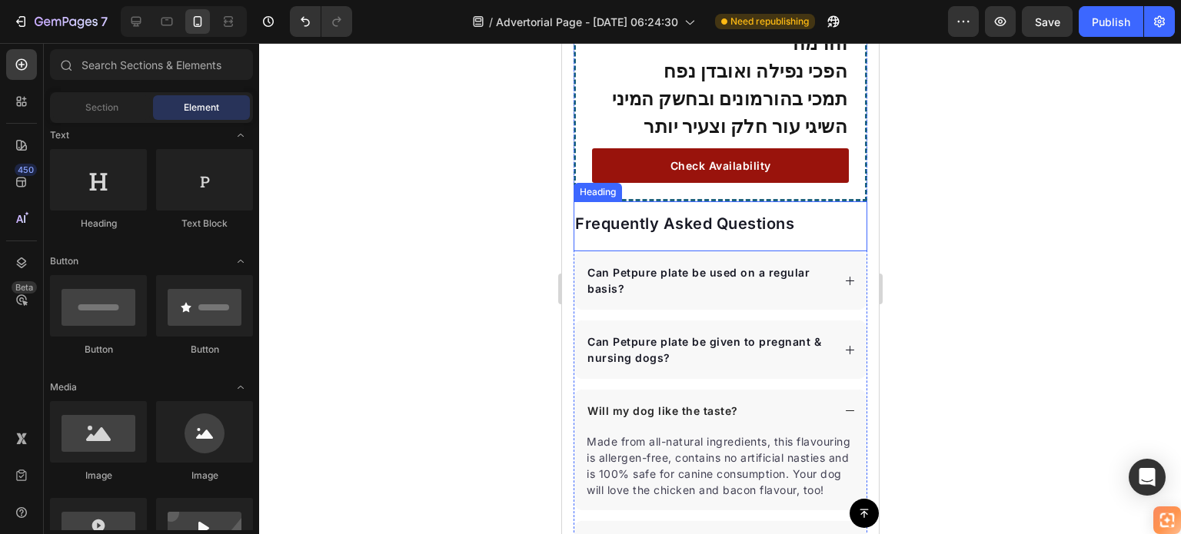
click at [822, 214] on p "Frequently Asked Questions" at bounding box center [719, 224] width 291 height 20
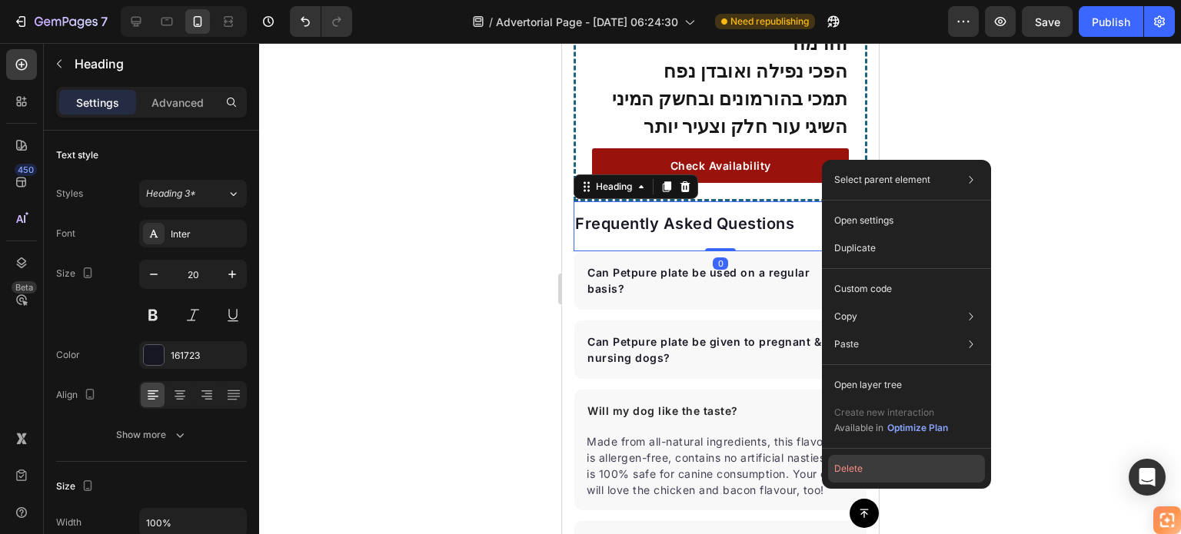
click at [874, 473] on button "Delete" at bounding box center [906, 469] width 157 height 28
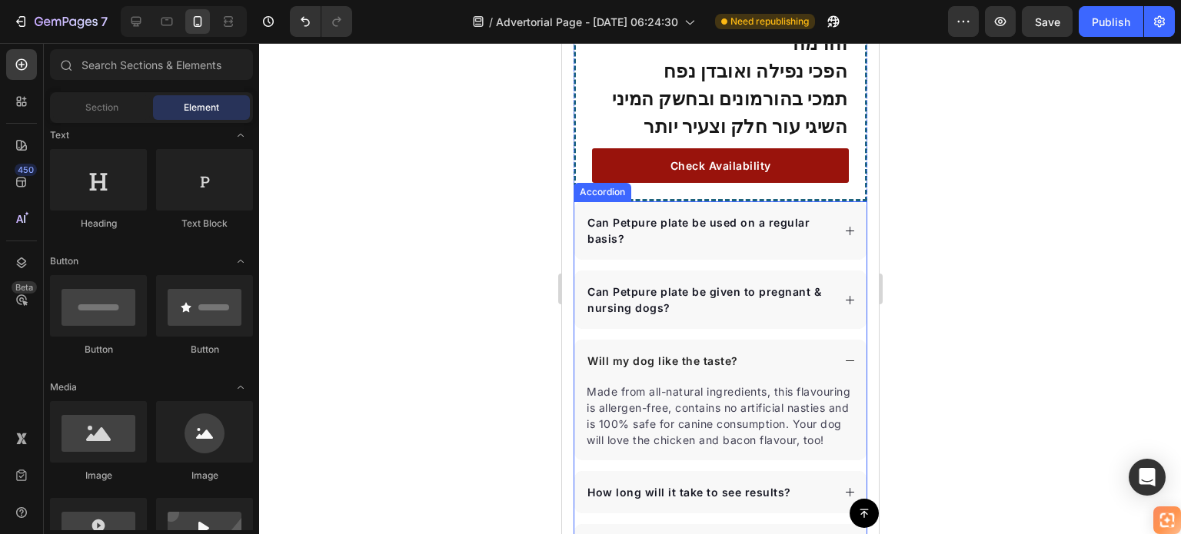
click at [849, 201] on div "Can Petpure plate be used on a regular basis? Can Petpure plate be given to pre…" at bounding box center [720, 418] width 294 height 434
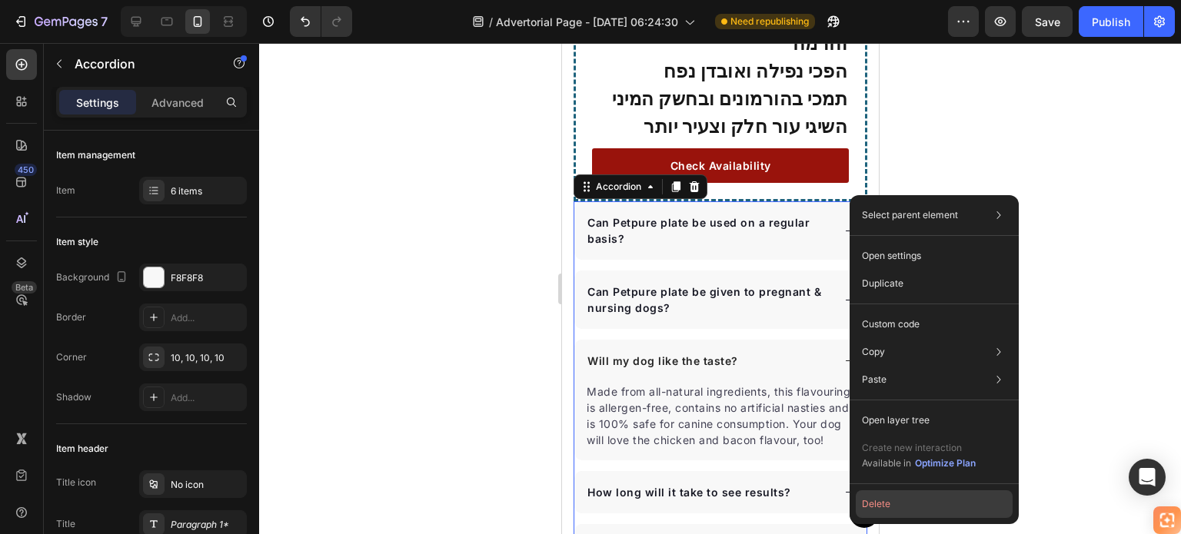
click at [889, 502] on button "Delete" at bounding box center [933, 504] width 157 height 28
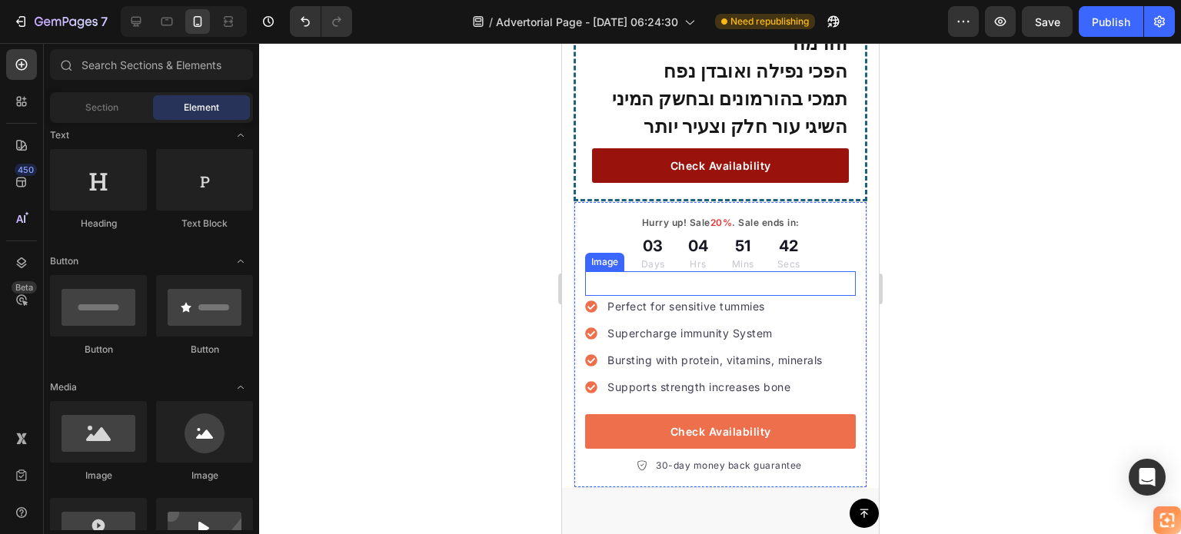
click at [802, 341] on img at bounding box center [719, 366] width 271 height 174
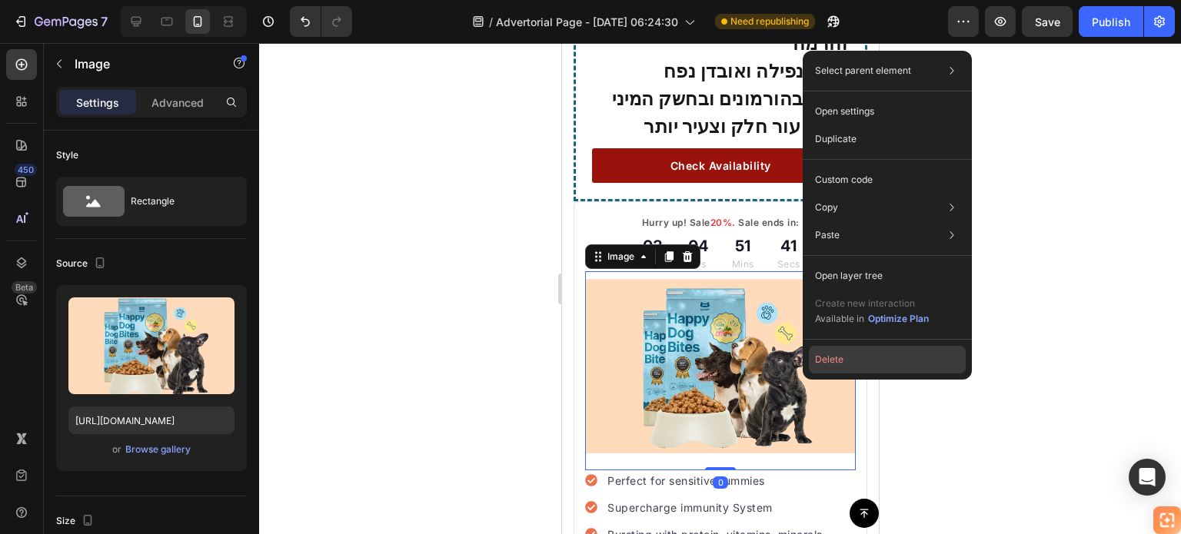
click at [831, 357] on button "Delete" at bounding box center [887, 360] width 157 height 28
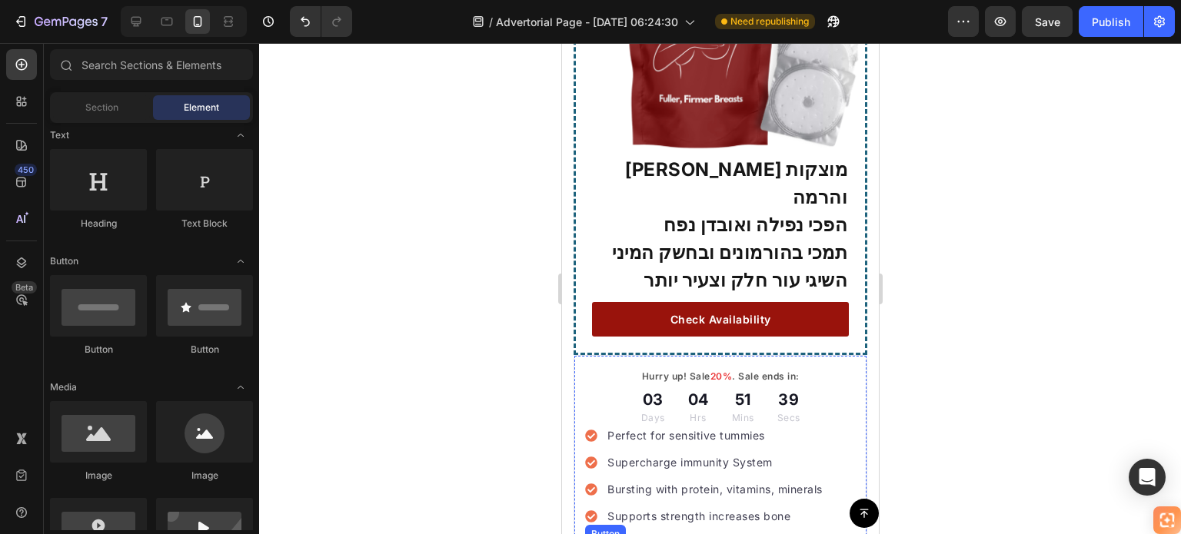
scroll to position [4285, 0]
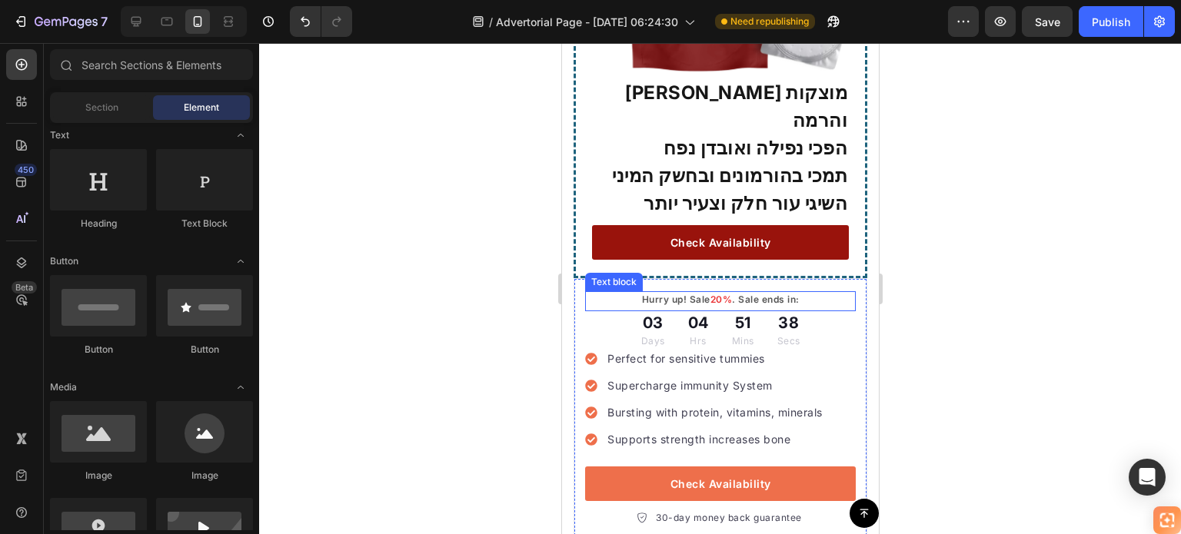
click at [812, 293] on p "Hurry up! Sale 20% . Sale ends in:" at bounding box center [719, 300] width 267 height 14
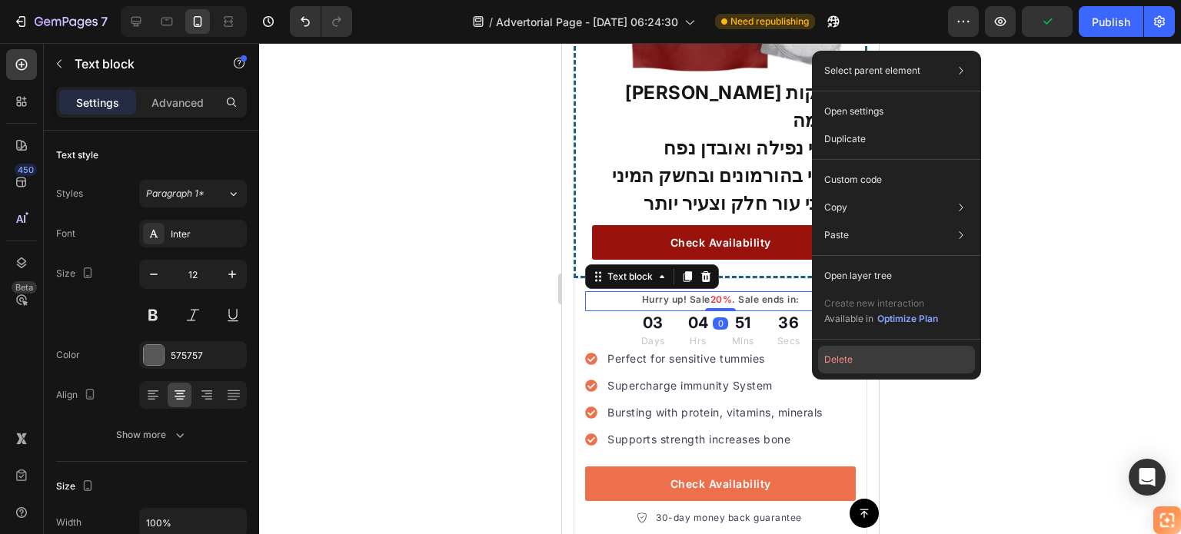
click at [845, 357] on button "Delete" at bounding box center [896, 360] width 157 height 28
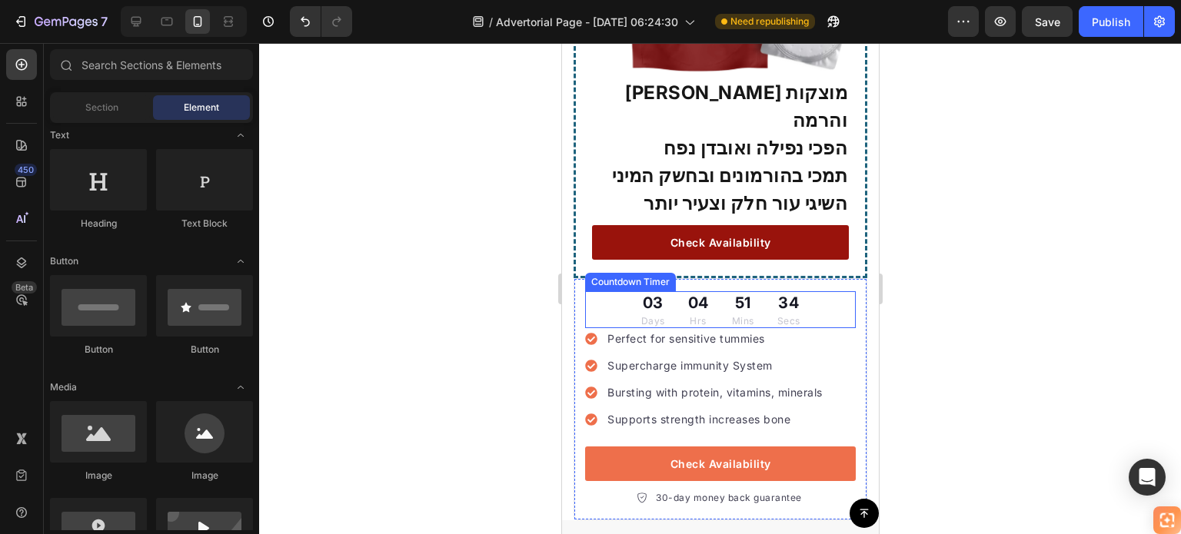
click at [804, 291] on div "03 Days 04 Hrs 51 Mins 34 Secs" at bounding box center [719, 309] width 271 height 37
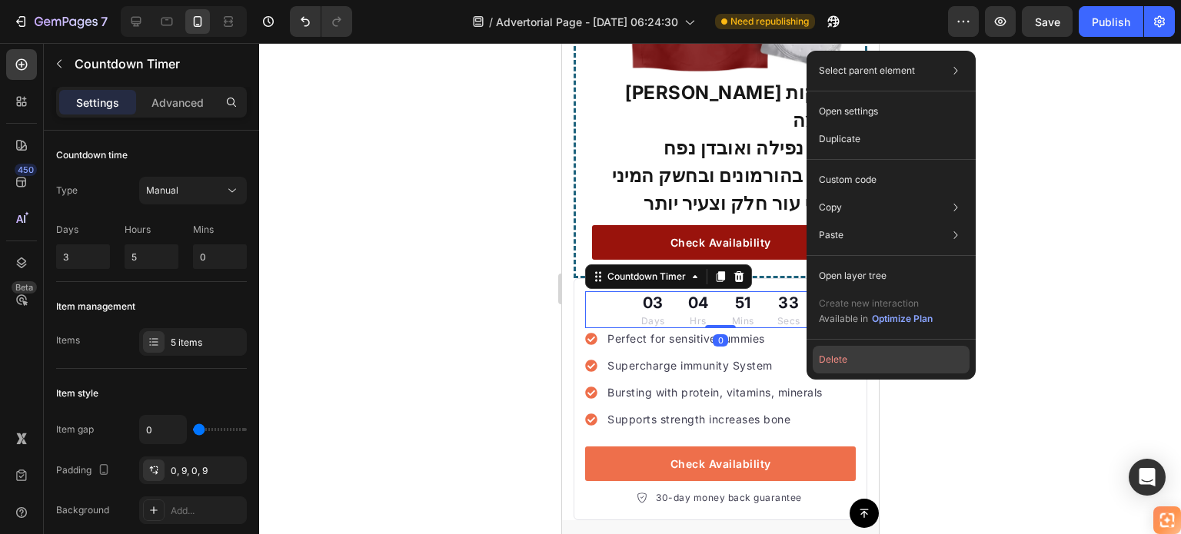
drag, startPoint x: 833, startPoint y: 358, endPoint x: 267, endPoint y: 301, distance: 569.3
click at [833, 358] on button "Delete" at bounding box center [890, 360] width 157 height 28
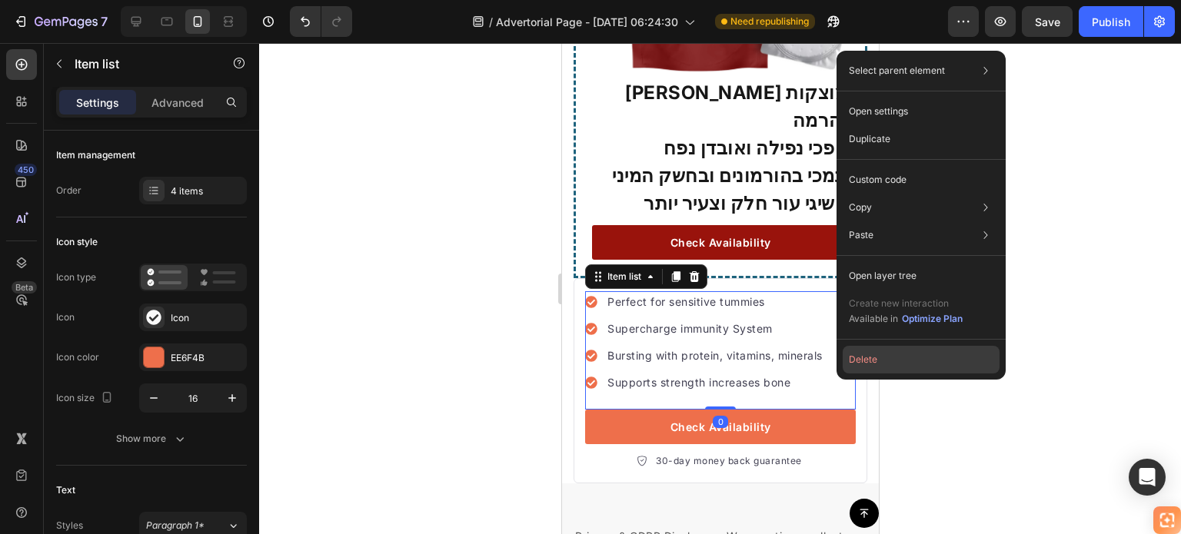
click at [854, 362] on button "Delete" at bounding box center [920, 360] width 157 height 28
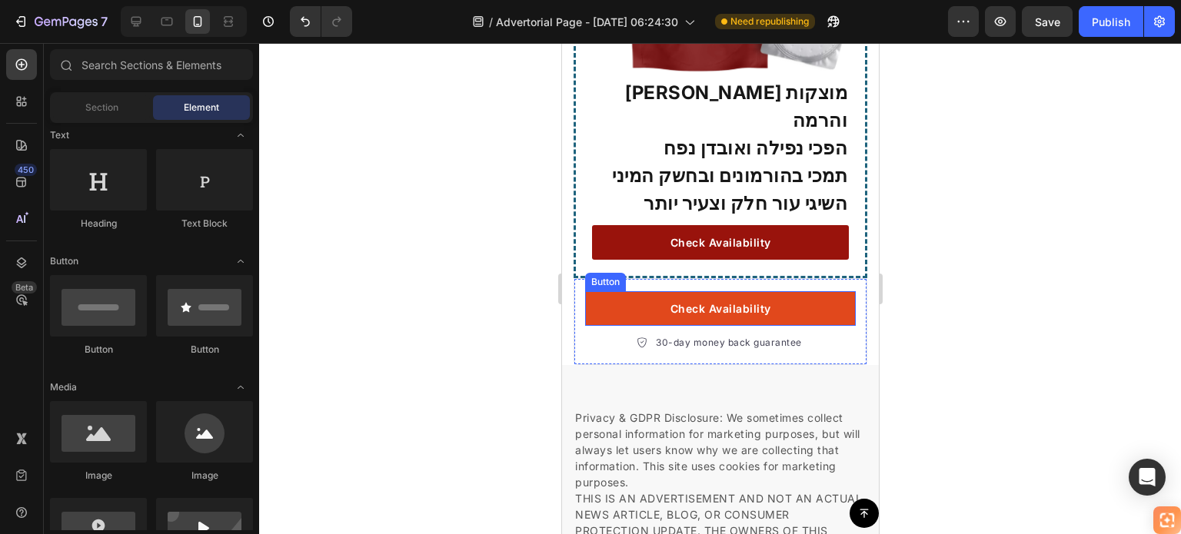
click at [794, 291] on link "Check Availability" at bounding box center [719, 308] width 271 height 35
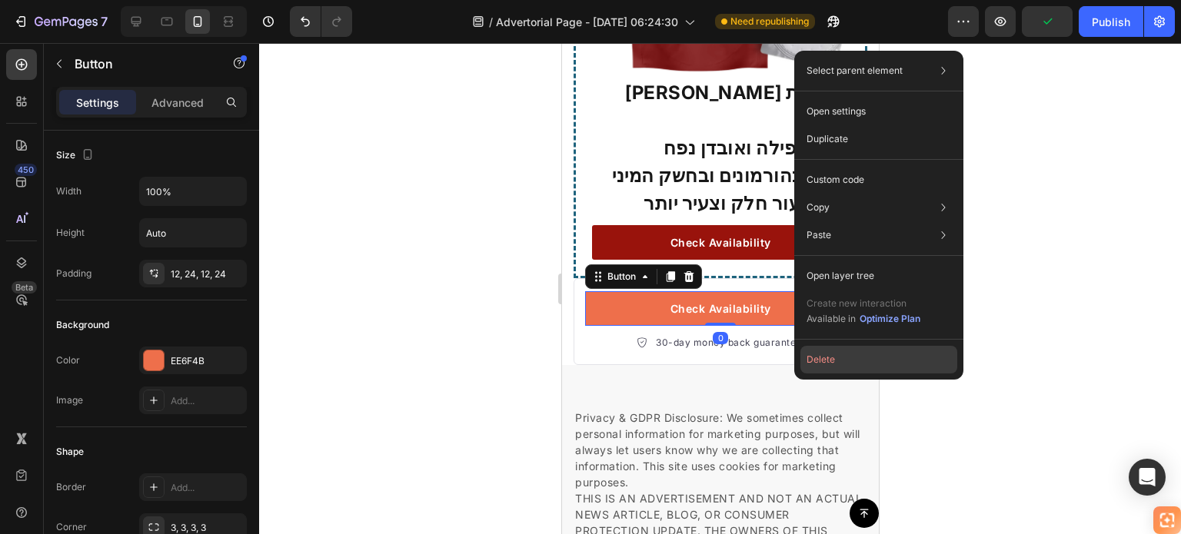
click at [815, 352] on button "Delete" at bounding box center [878, 360] width 157 height 28
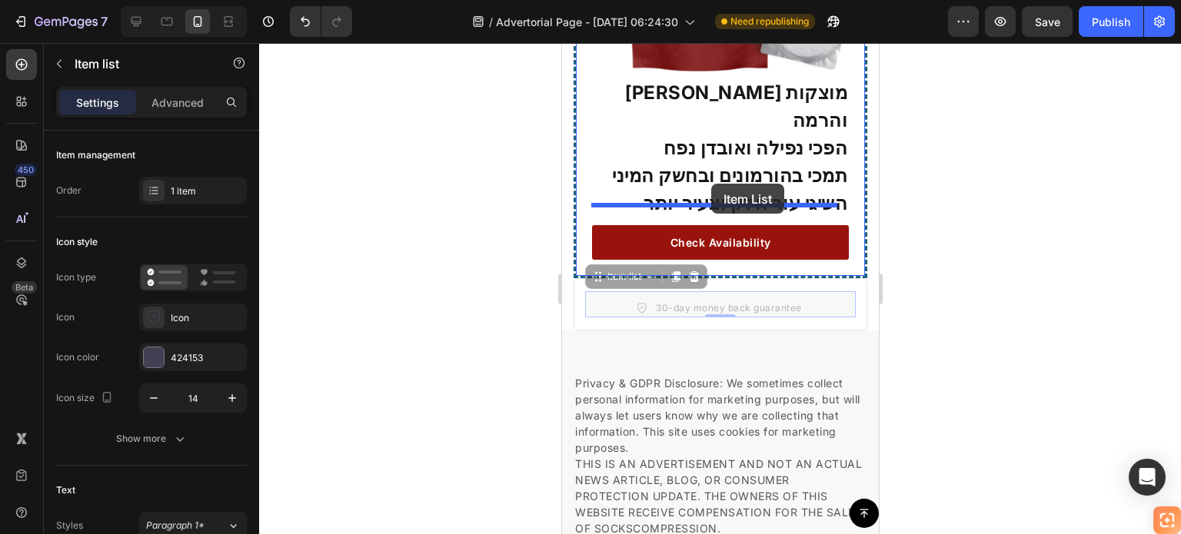
drag, startPoint x: 720, startPoint y: 234, endPoint x: 710, endPoint y: 184, distance: 51.7
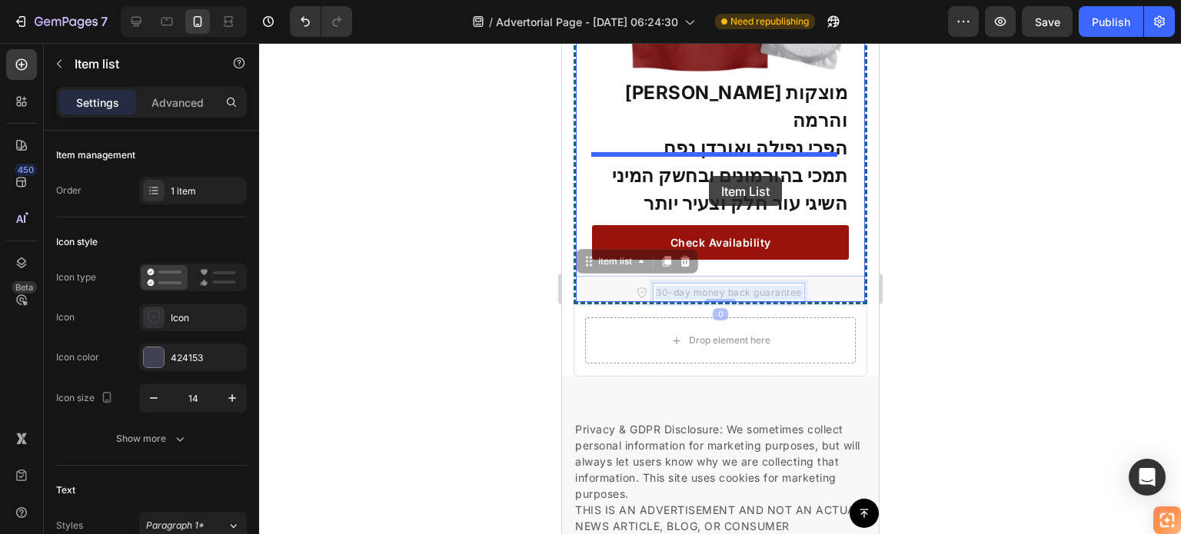
drag, startPoint x: 702, startPoint y: 214, endPoint x: 708, endPoint y: 176, distance: 38.2
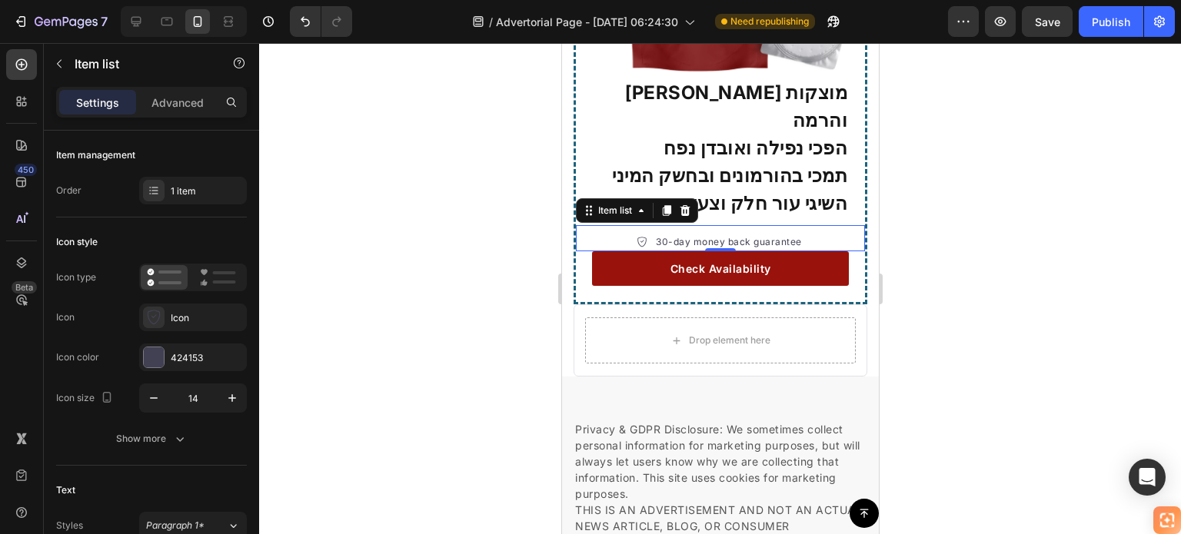
click at [667, 225] on div "30-day money back guarantee" at bounding box center [719, 238] width 289 height 26
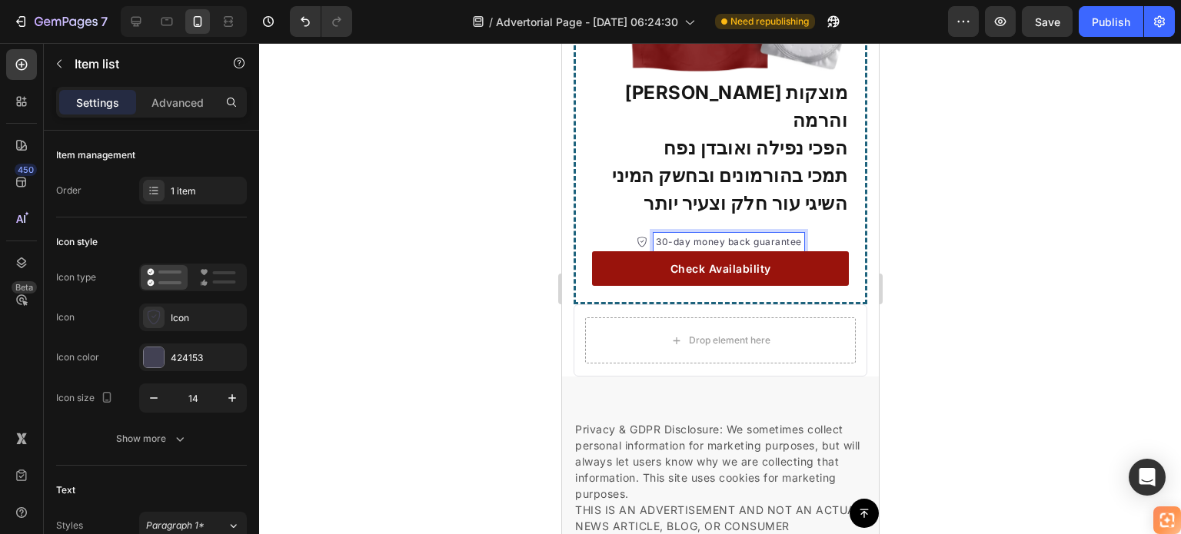
click at [659, 235] on p "30-day money back guarantee" at bounding box center [728, 242] width 146 height 14
click at [660, 235] on p "30-day money back guarantee" at bounding box center [728, 242] width 146 height 14
click at [945, 164] on div at bounding box center [720, 288] width 922 height 491
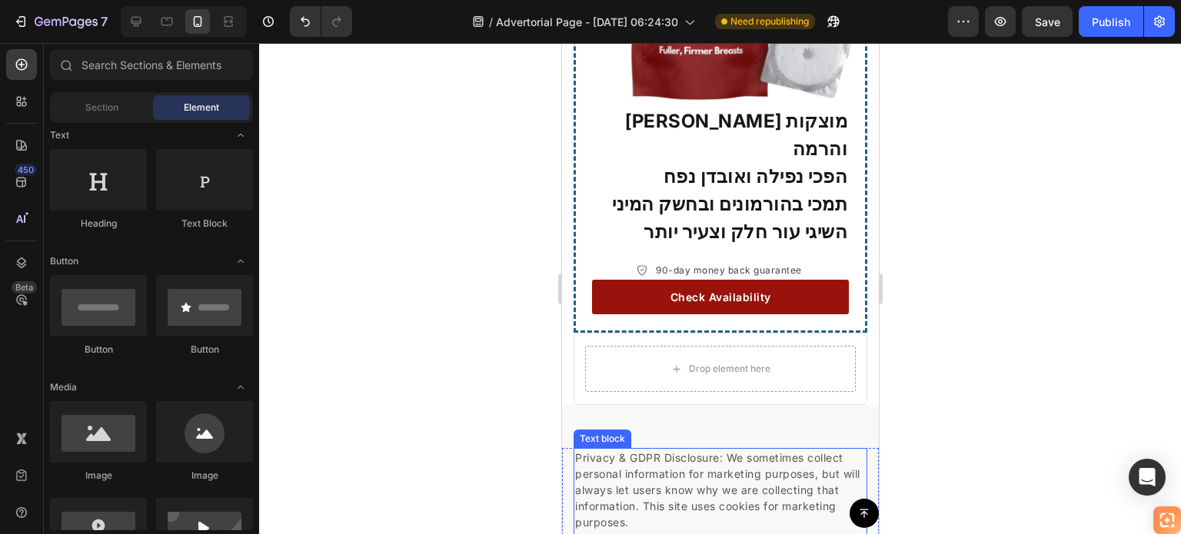
scroll to position [4208, 0]
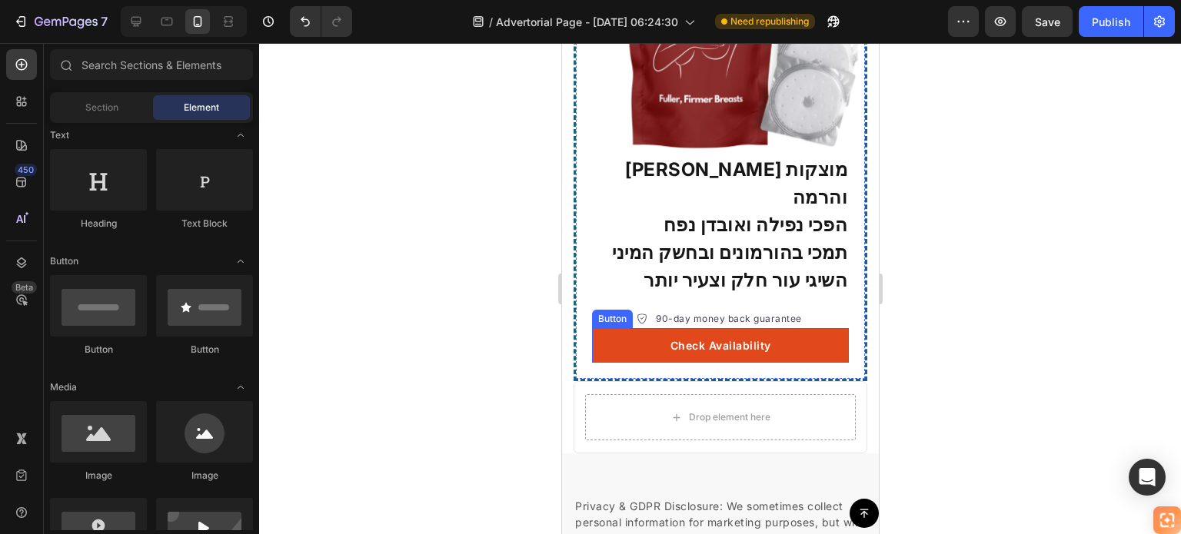
click at [822, 328] on link "Check Availability" at bounding box center [719, 345] width 257 height 35
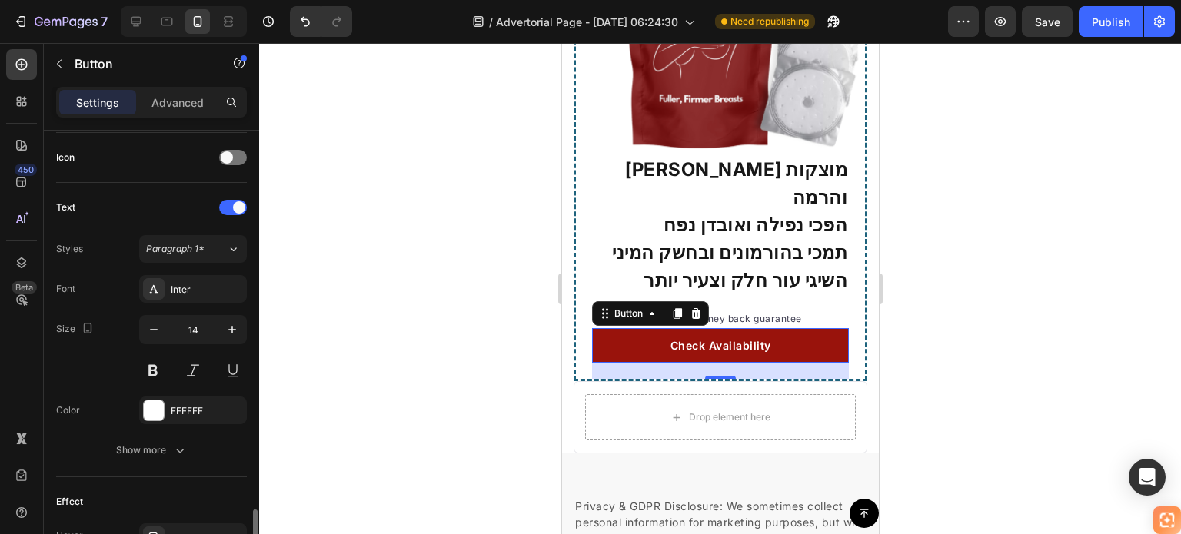
scroll to position [615, 0]
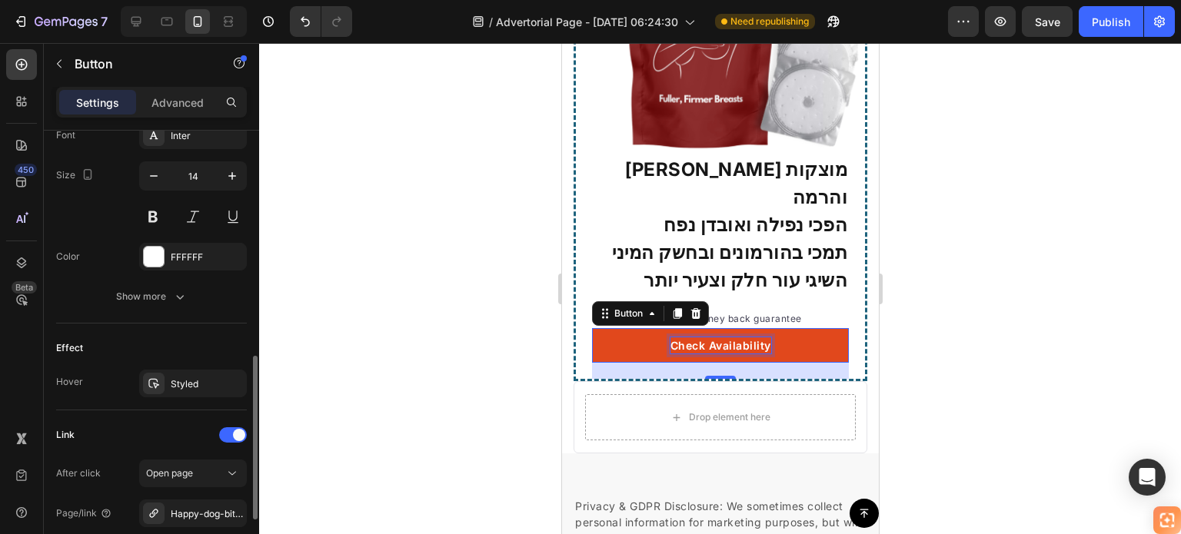
click at [736, 337] on div "Check Availability" at bounding box center [719, 345] width 101 height 16
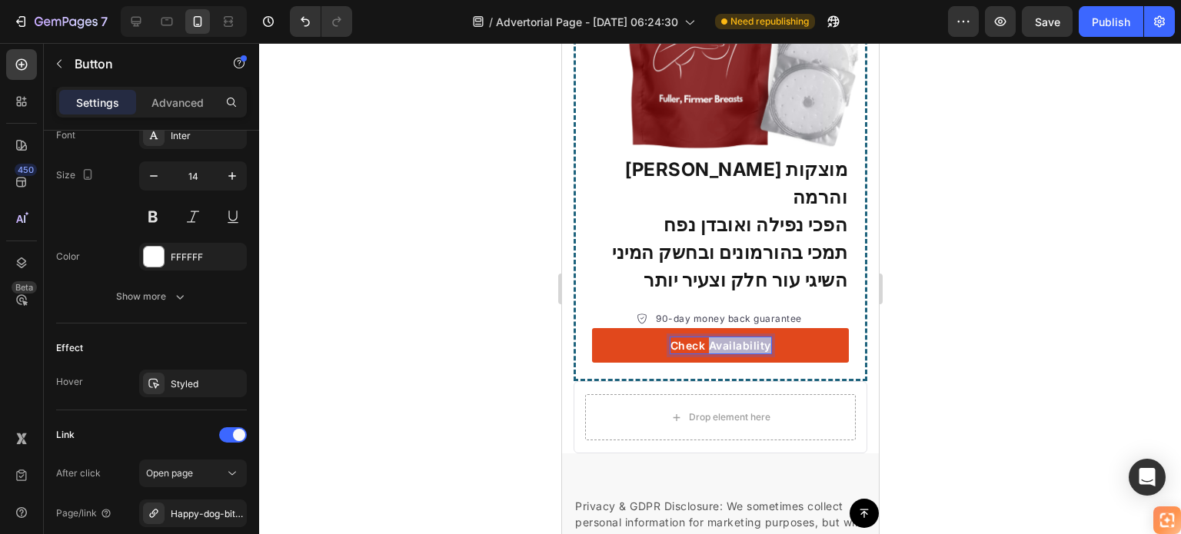
click at [736, 337] on p "Check Availability" at bounding box center [719, 345] width 101 height 16
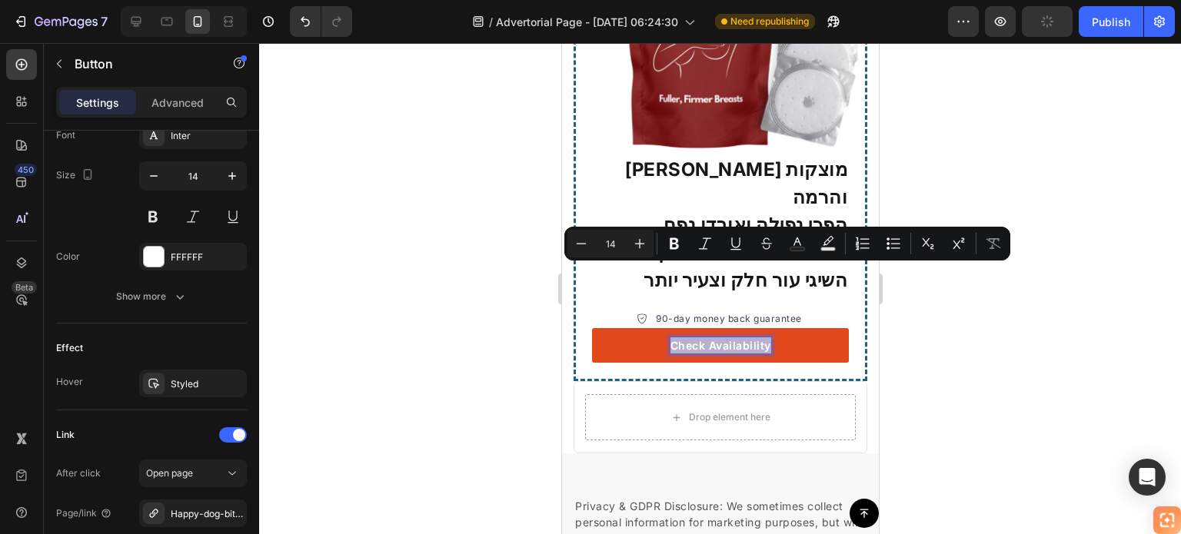
copy p "Check Availability"
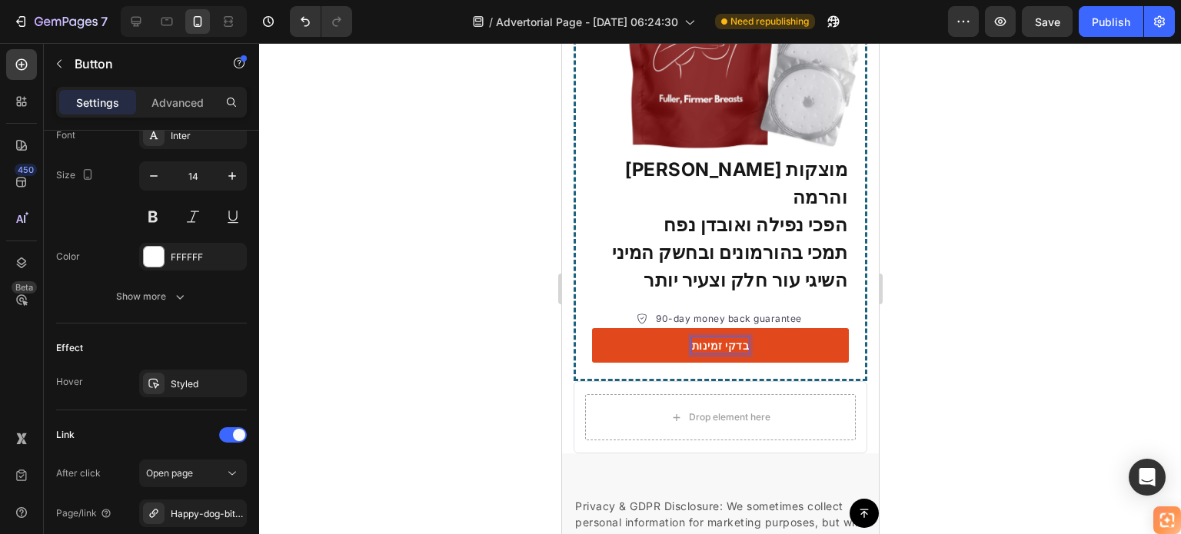
click at [744, 328] on link "בדקי זמינות" at bounding box center [719, 345] width 257 height 35
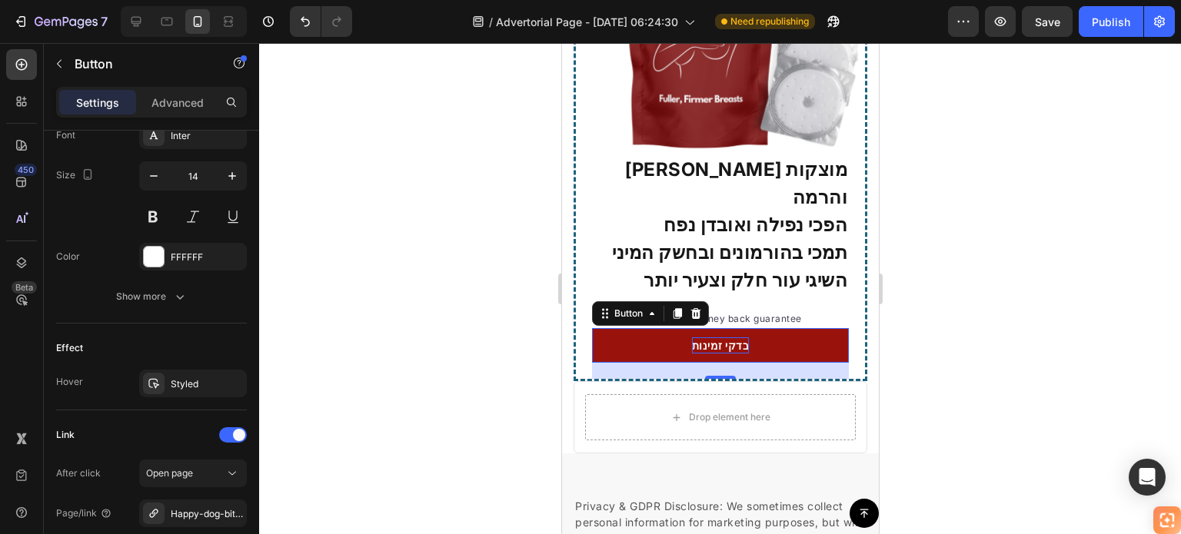
click at [726, 339] on strong "בדקי זמינות" at bounding box center [720, 345] width 58 height 13
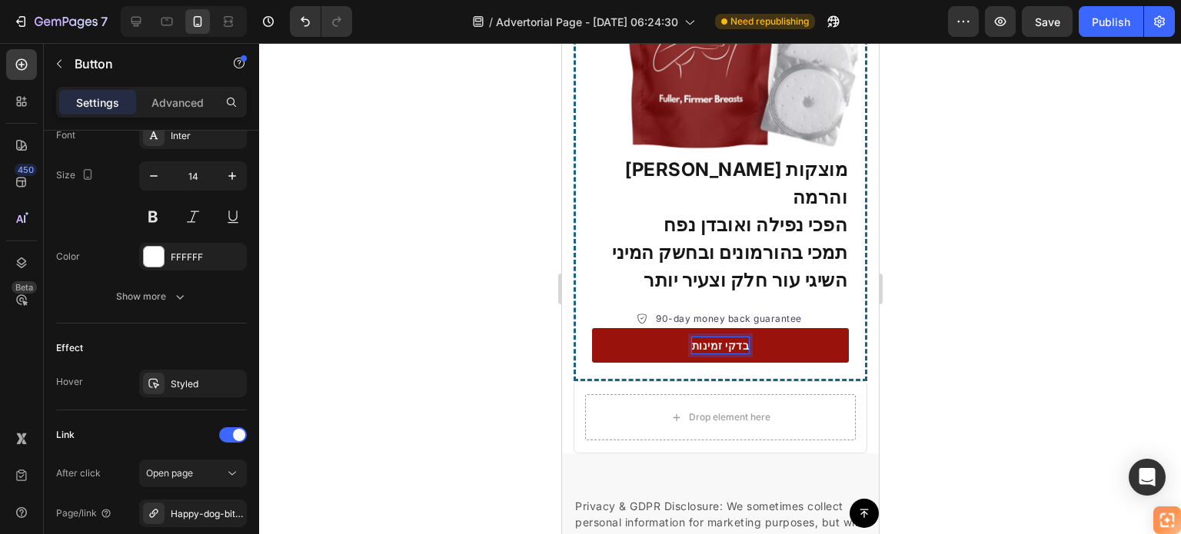
click at [711, 339] on strong "בדקי זמינות" at bounding box center [720, 345] width 58 height 13
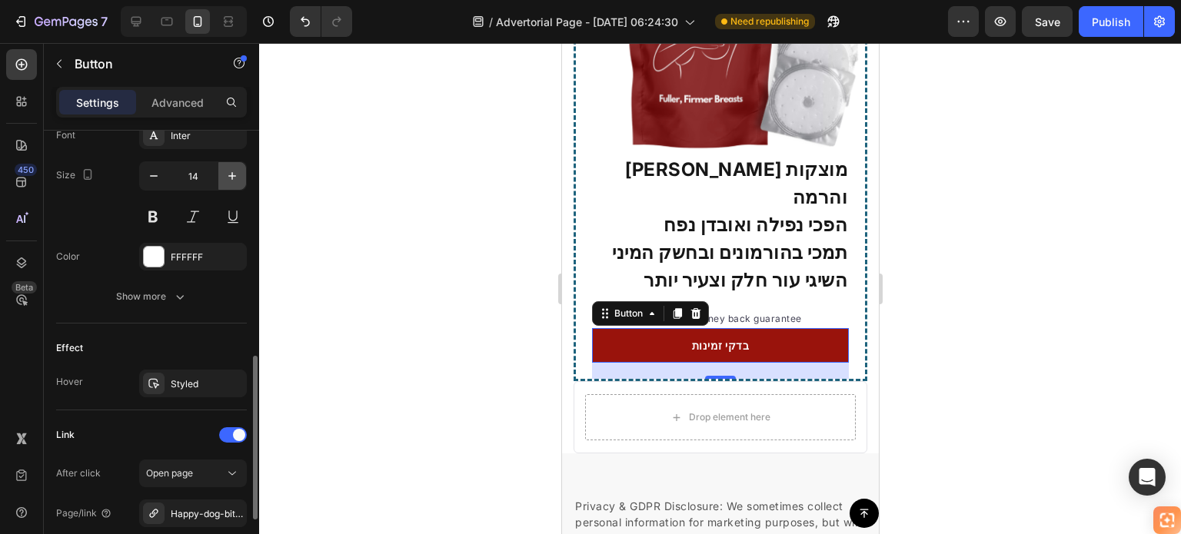
click at [230, 173] on icon "button" at bounding box center [231, 175] width 15 height 15
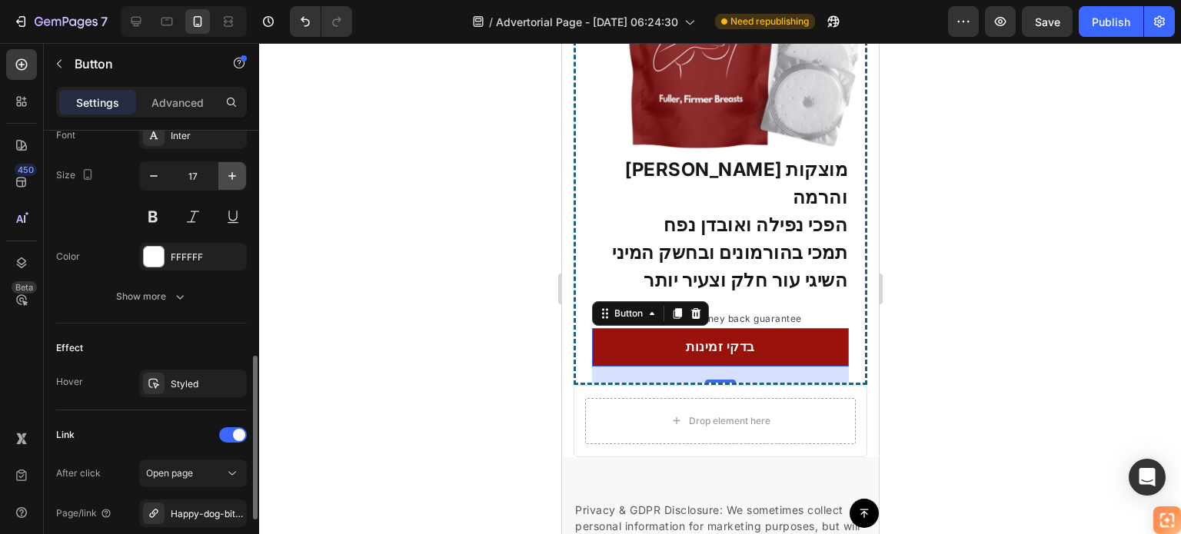
click at [230, 173] on icon "button" at bounding box center [231, 175] width 15 height 15
click at [156, 177] on icon "button" at bounding box center [153, 175] width 15 height 15
type input "19"
click at [154, 216] on button at bounding box center [153, 217] width 28 height 28
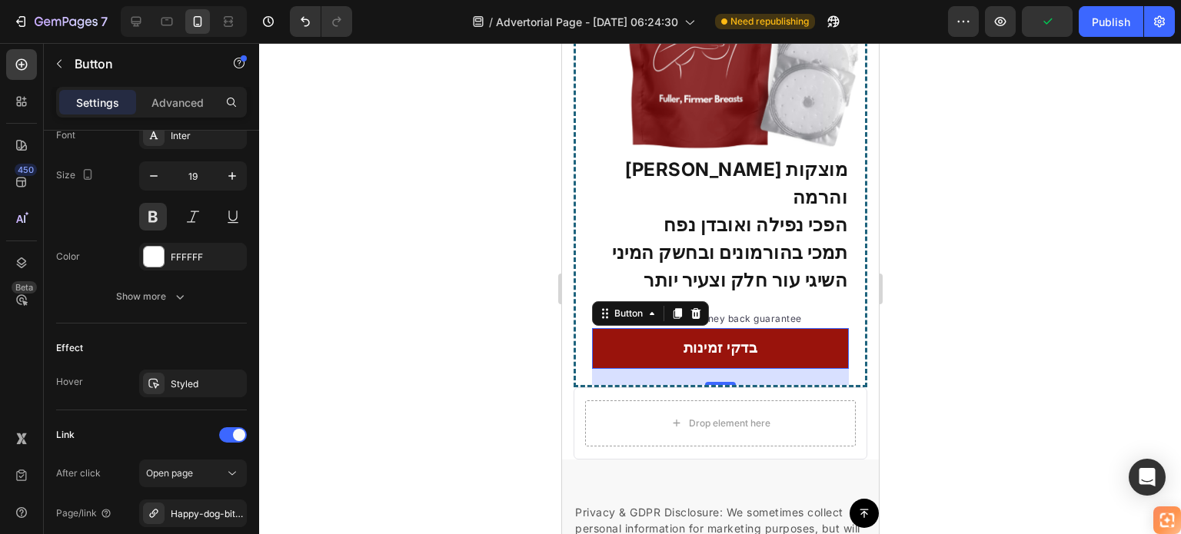
click at [1034, 254] on div at bounding box center [720, 288] width 922 height 491
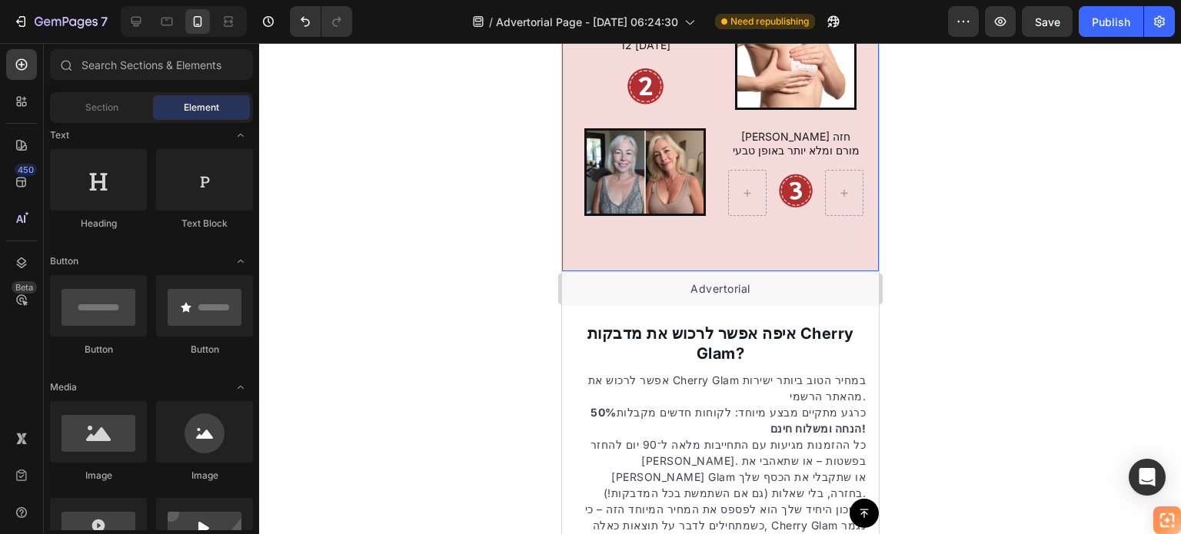
scroll to position [3516, 0]
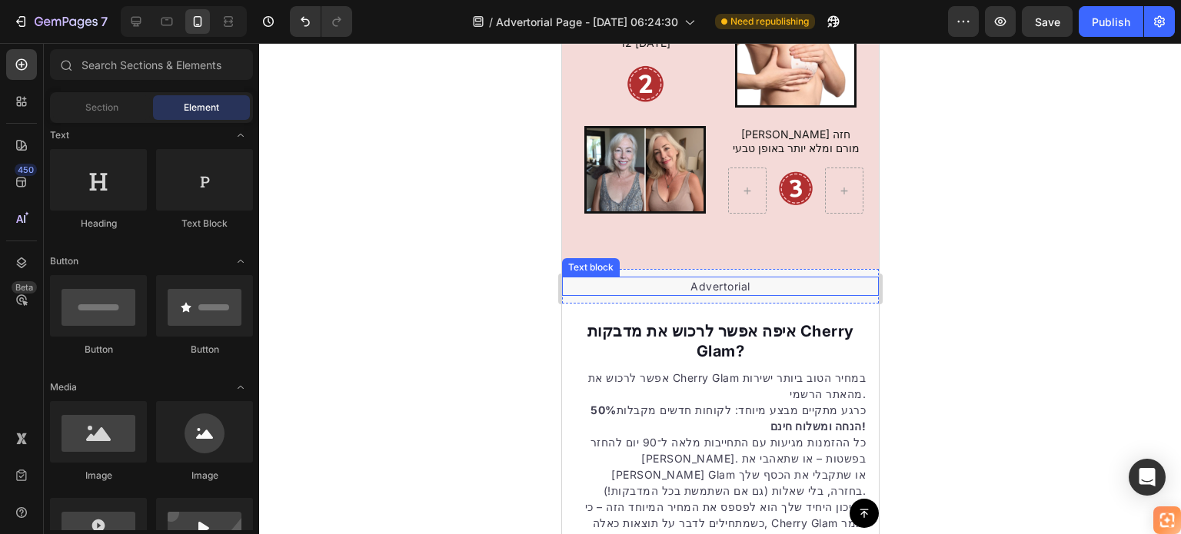
click at [764, 294] on p "Advertorial" at bounding box center [720, 286] width 314 height 16
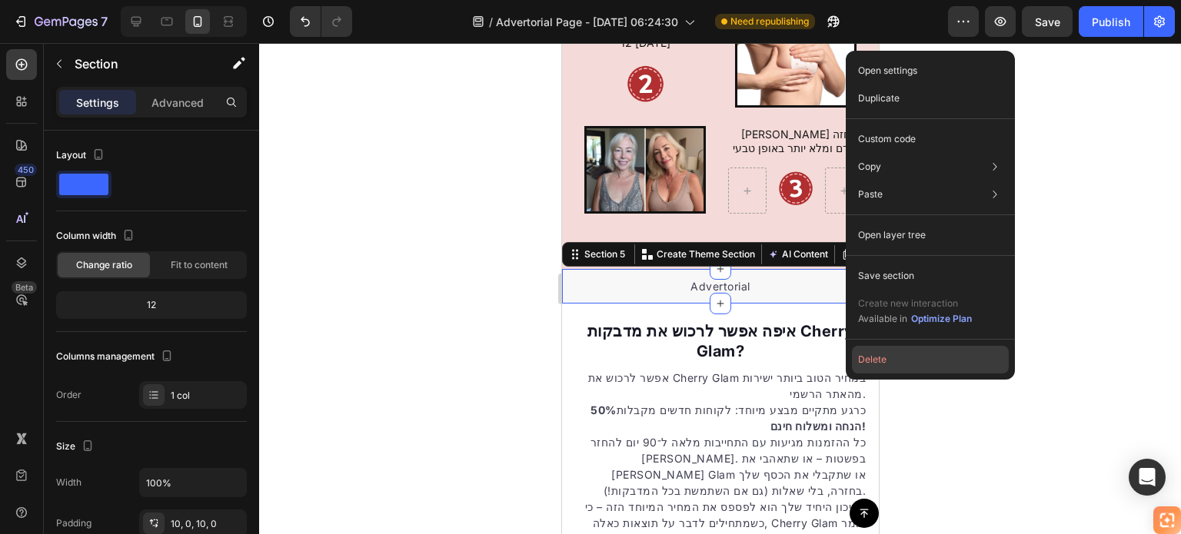
drag, startPoint x: 881, startPoint y: 358, endPoint x: 304, endPoint y: 311, distance: 578.4
click at [881, 358] on button "Delete" at bounding box center [930, 360] width 157 height 28
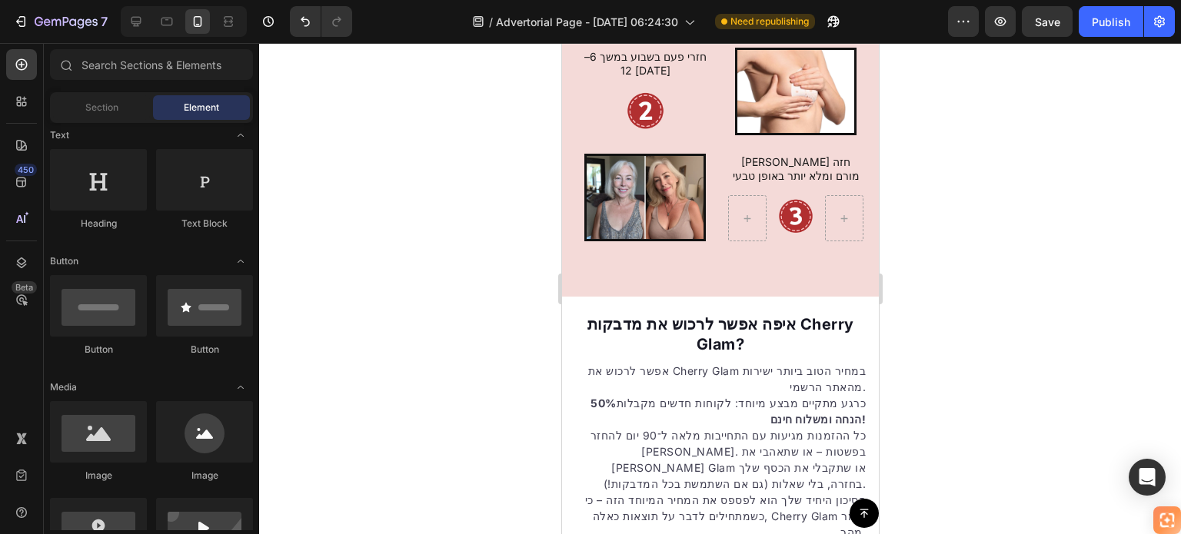
scroll to position [2133, 0]
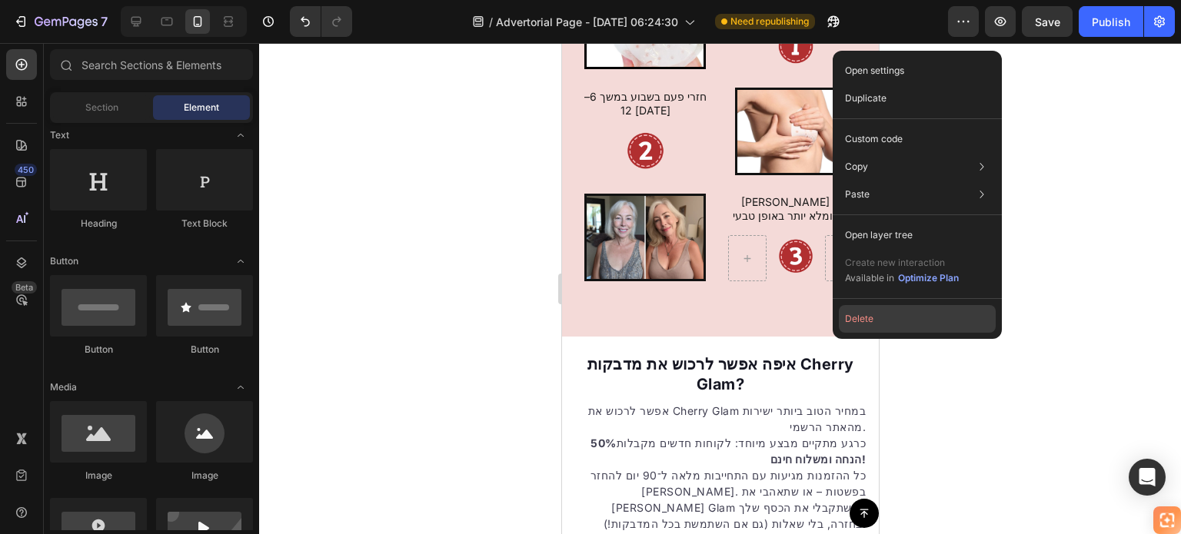
click at [861, 316] on button "Delete" at bounding box center [917, 319] width 157 height 28
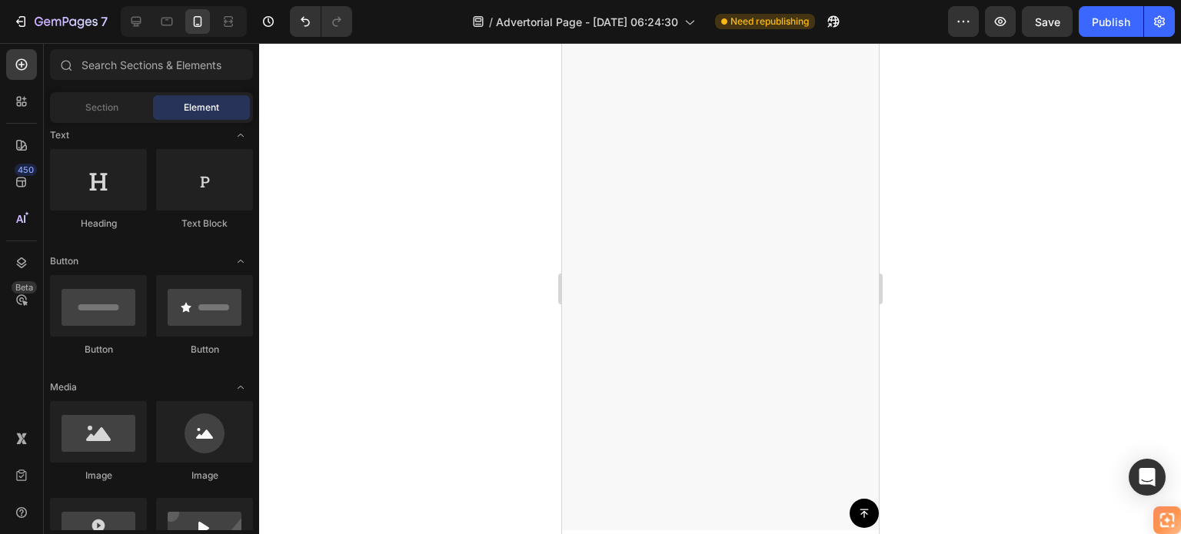
scroll to position [3286, 0]
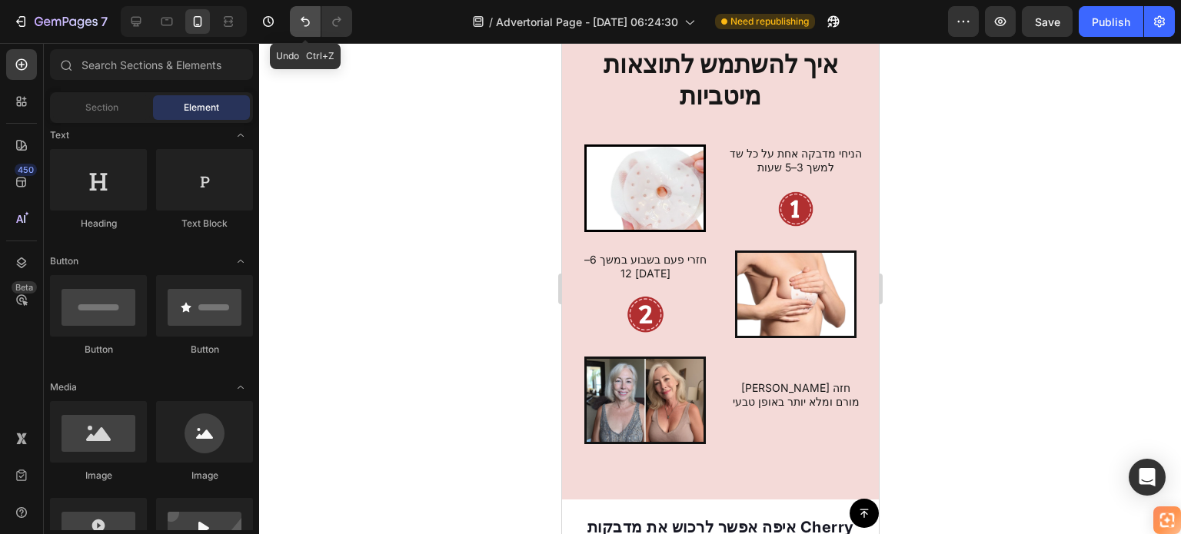
click at [297, 21] on icon "Undo/Redo" at bounding box center [304, 21] width 15 height 15
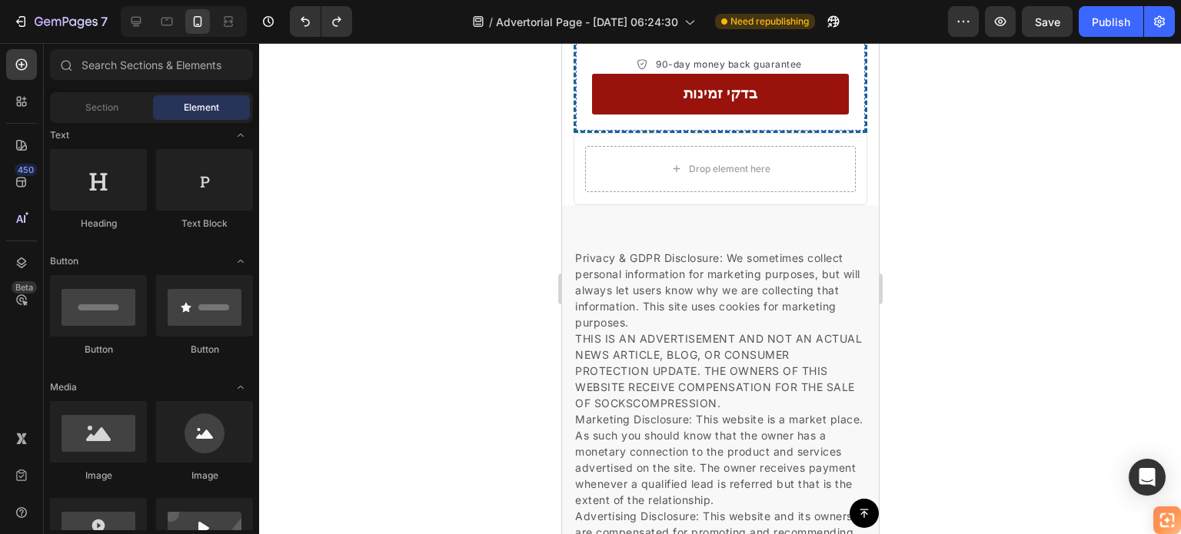
scroll to position [4516, 0]
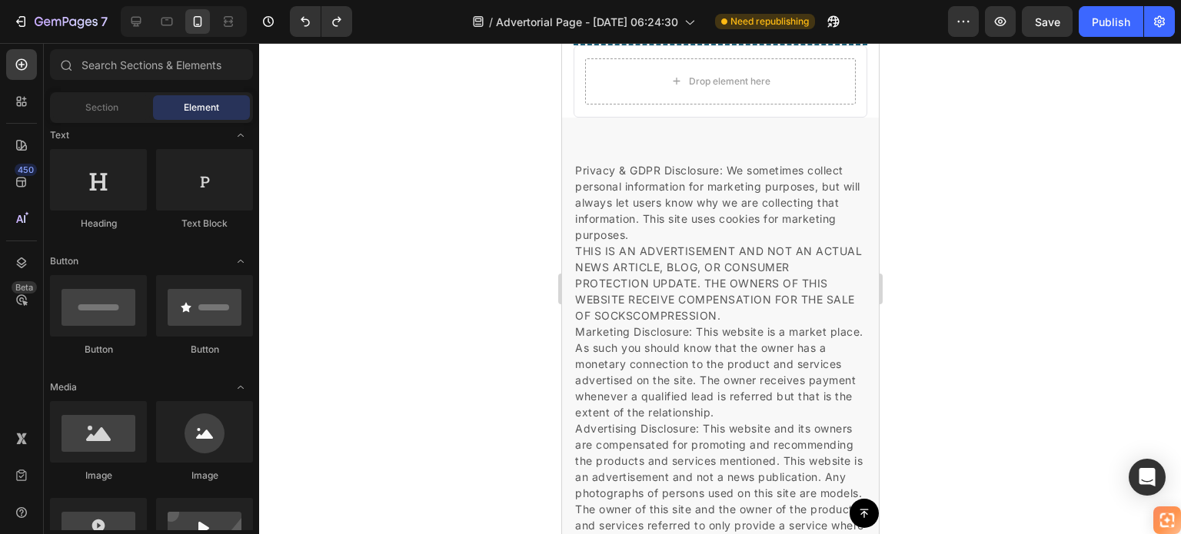
click at [720, 278] on p "Privacy & GDPR Disclosure: We sometimes collect personal information for market…" at bounding box center [719, 364] width 291 height 404
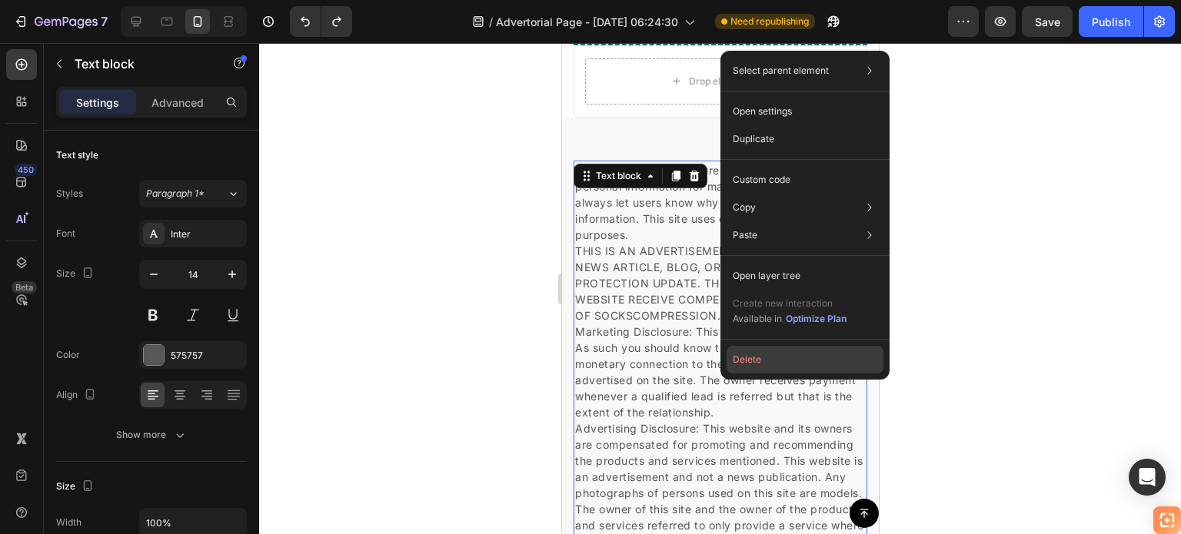
click at [760, 358] on button "Delete" at bounding box center [804, 360] width 157 height 28
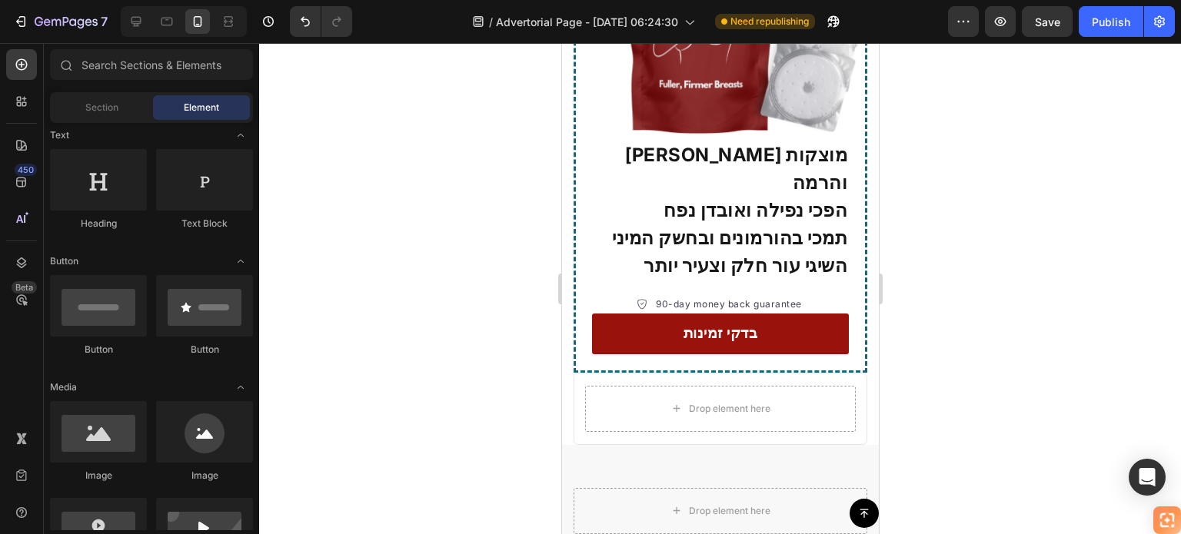
scroll to position [4177, 0]
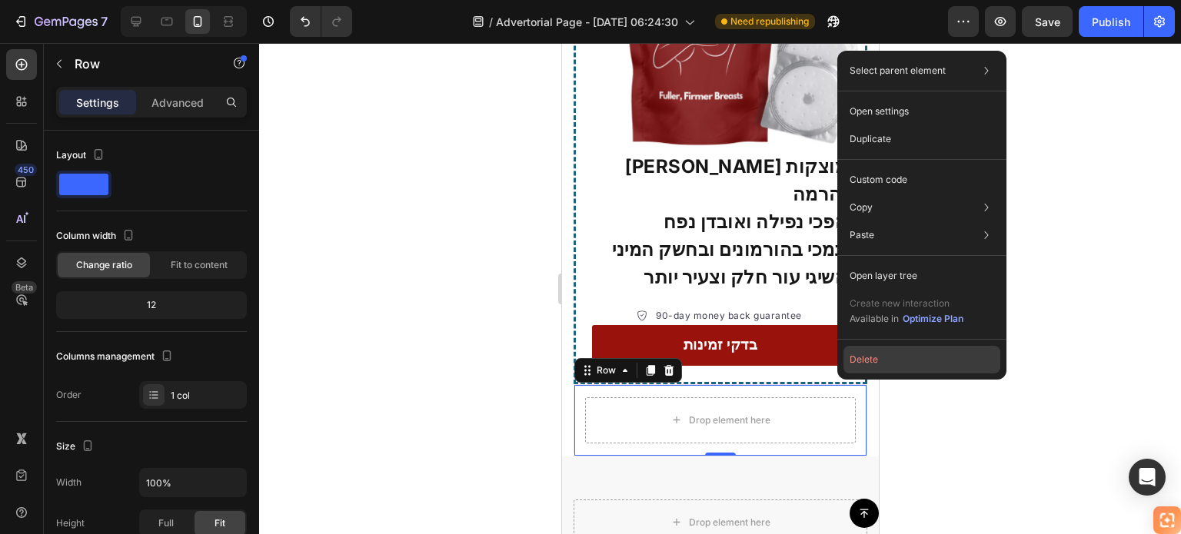
click at [861, 352] on button "Delete" at bounding box center [921, 360] width 157 height 28
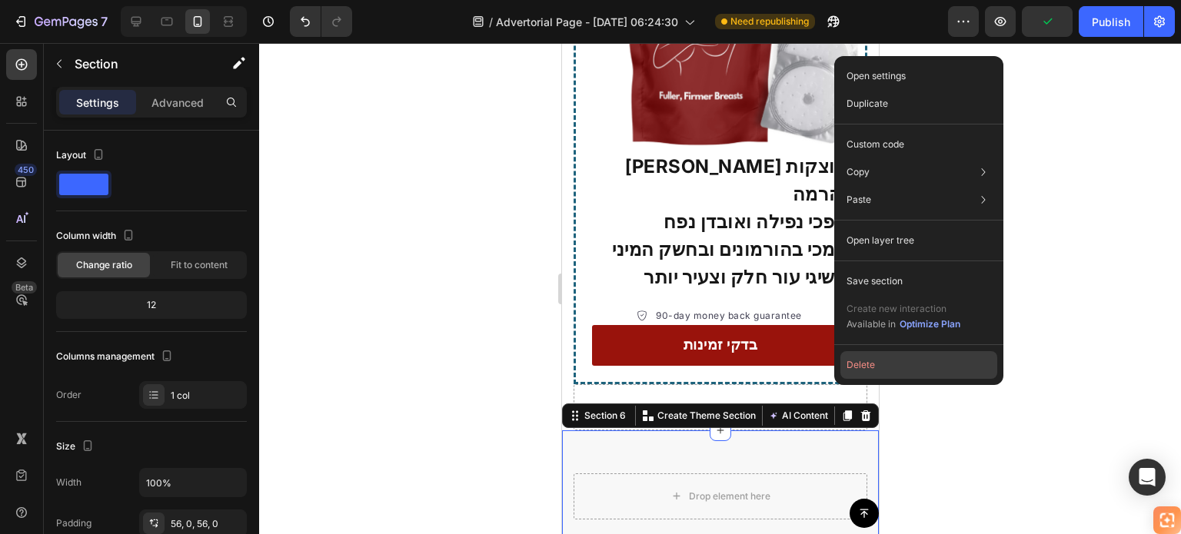
click at [862, 355] on button "Delete" at bounding box center [918, 365] width 157 height 28
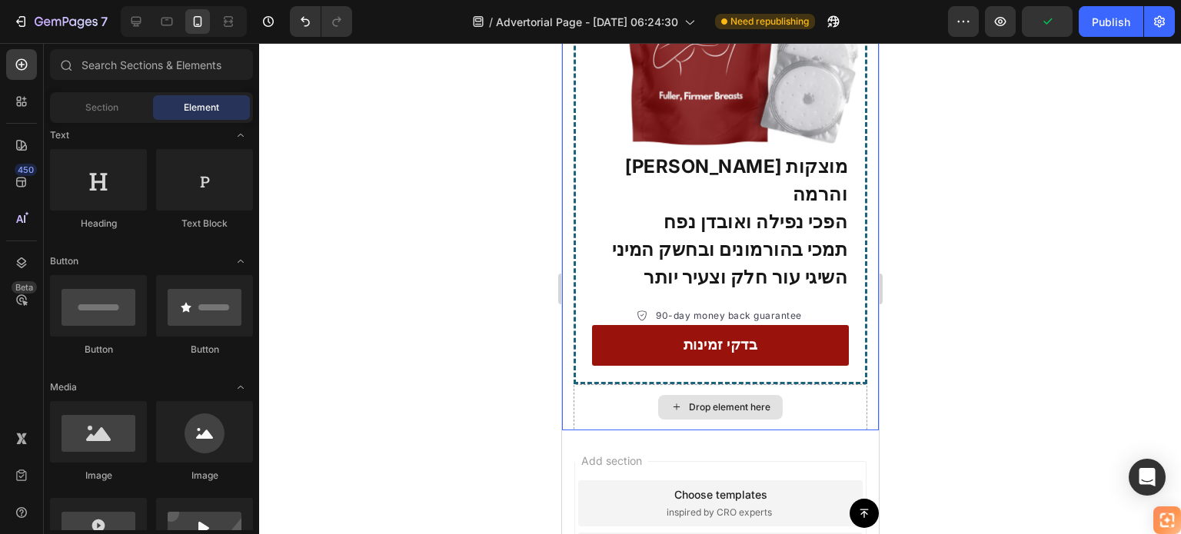
click at [840, 384] on div "Drop element here" at bounding box center [720, 407] width 294 height 46
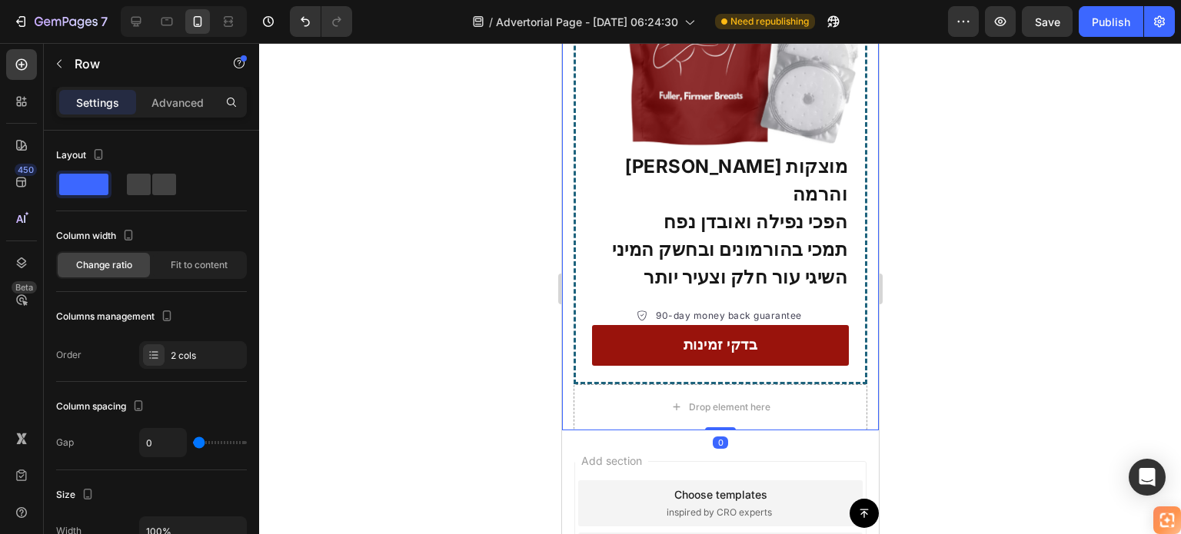
click at [955, 316] on div at bounding box center [720, 288] width 922 height 491
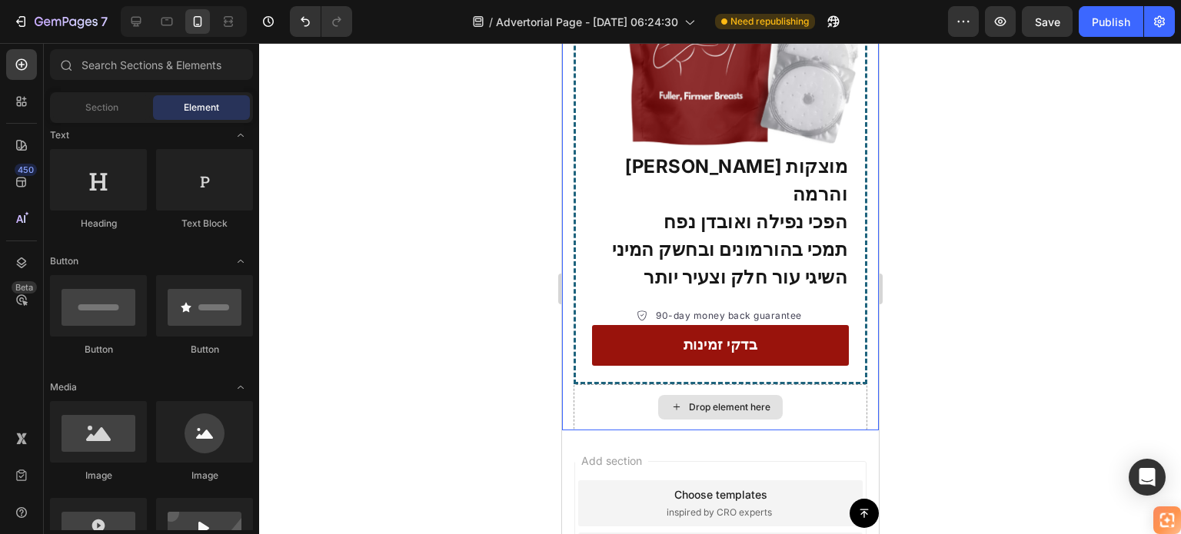
click at [626, 384] on div "Drop element here" at bounding box center [720, 407] width 294 height 46
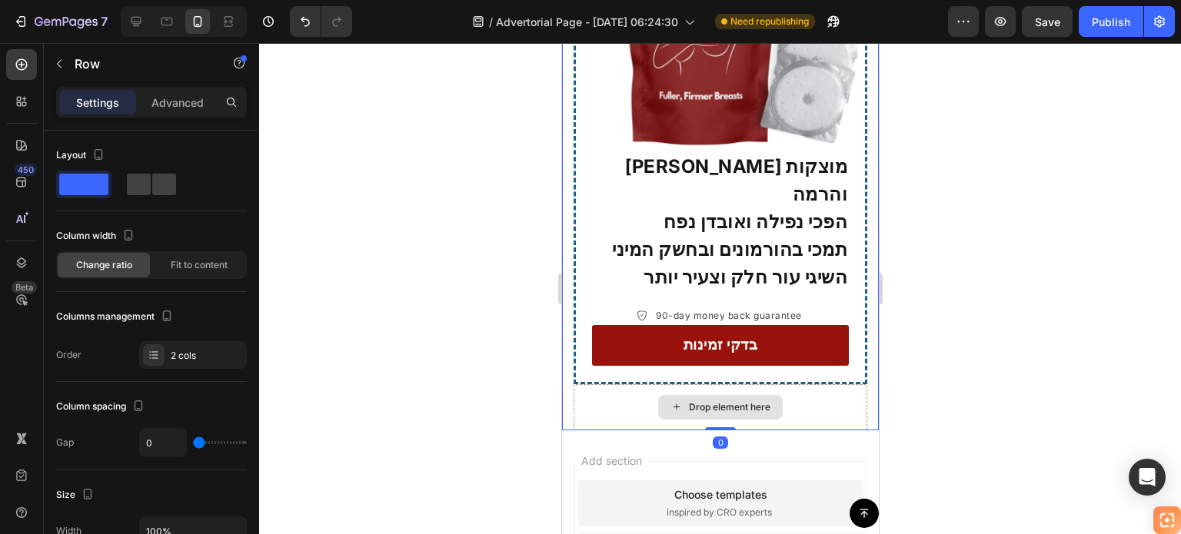
click at [752, 384] on div "Drop element here" at bounding box center [720, 407] width 294 height 46
click at [802, 384] on div "Drop element here" at bounding box center [720, 407] width 294 height 46
click at [983, 346] on div at bounding box center [720, 288] width 922 height 491
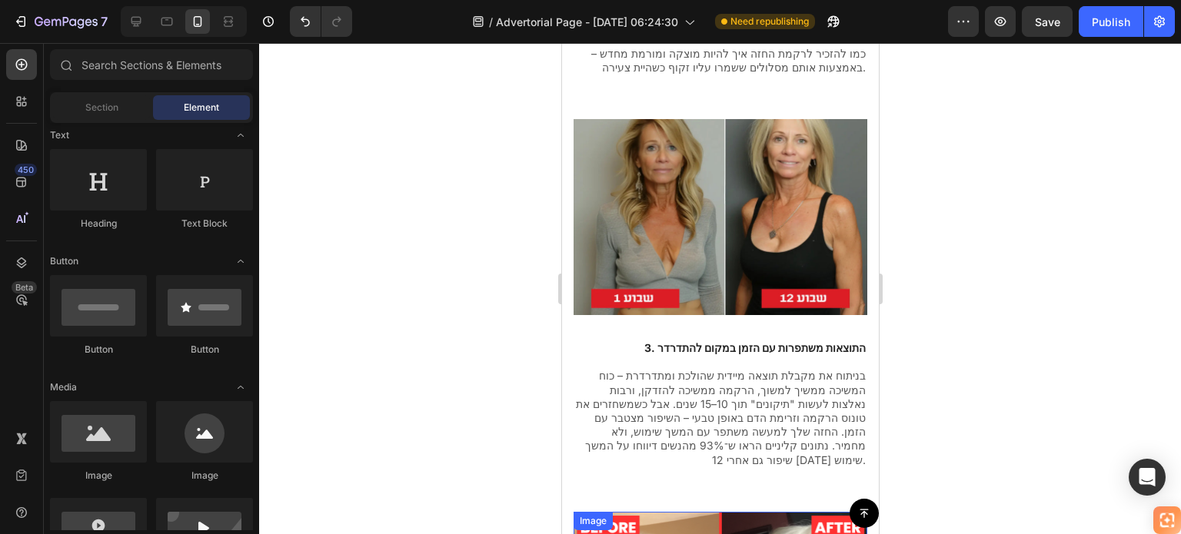
scroll to position [1614, 0]
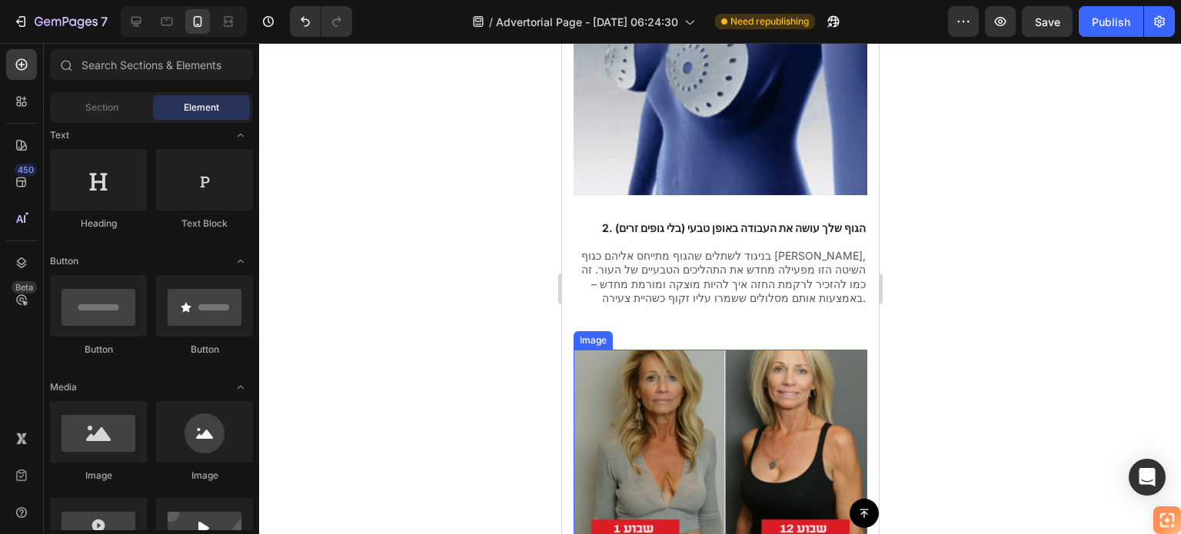
click at [706, 377] on img at bounding box center [720, 448] width 294 height 196
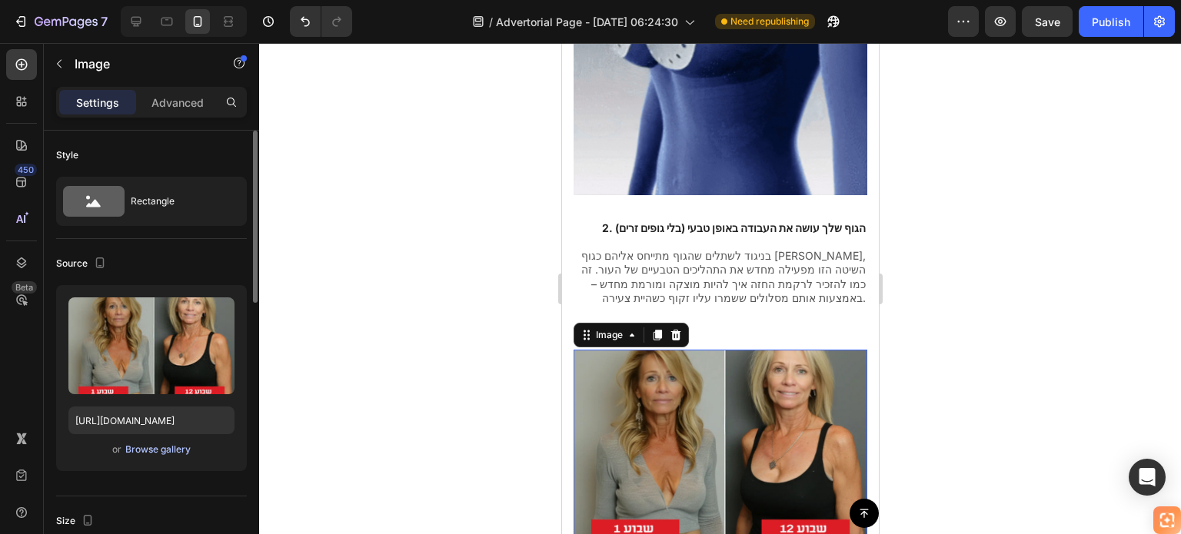
click at [168, 450] on div "Browse gallery" at bounding box center [157, 450] width 65 height 14
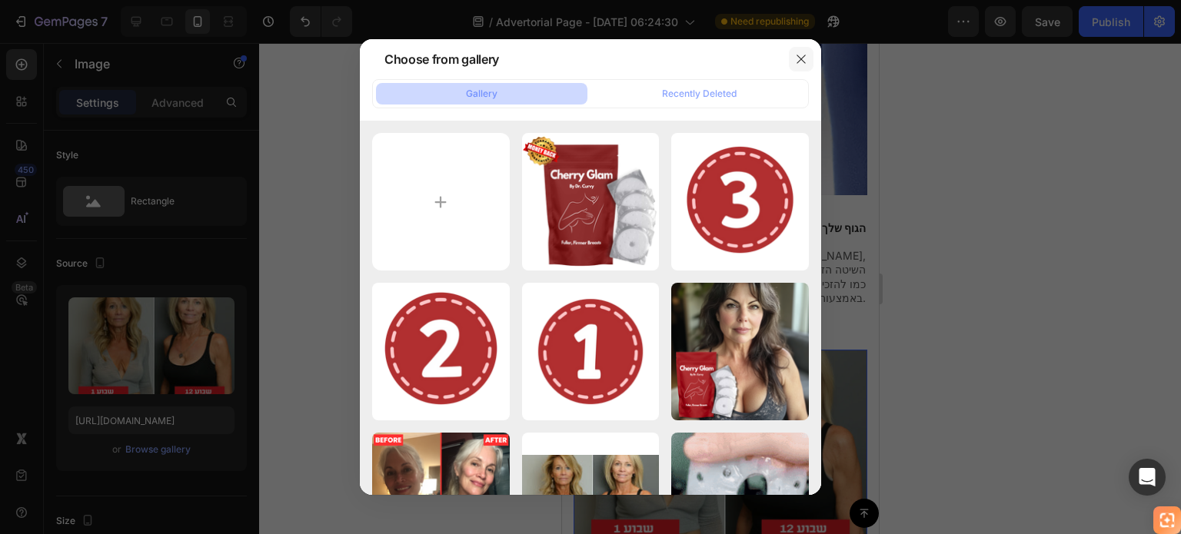
click at [801, 58] on icon "button" at bounding box center [801, 59] width 12 height 12
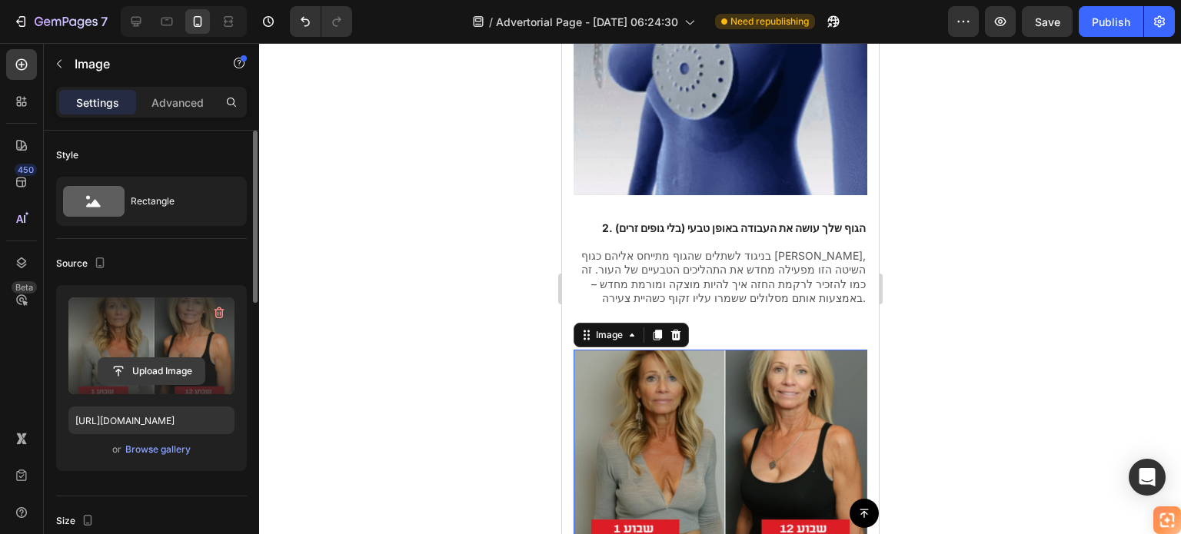
click at [160, 365] on input "file" at bounding box center [151, 371] width 106 height 26
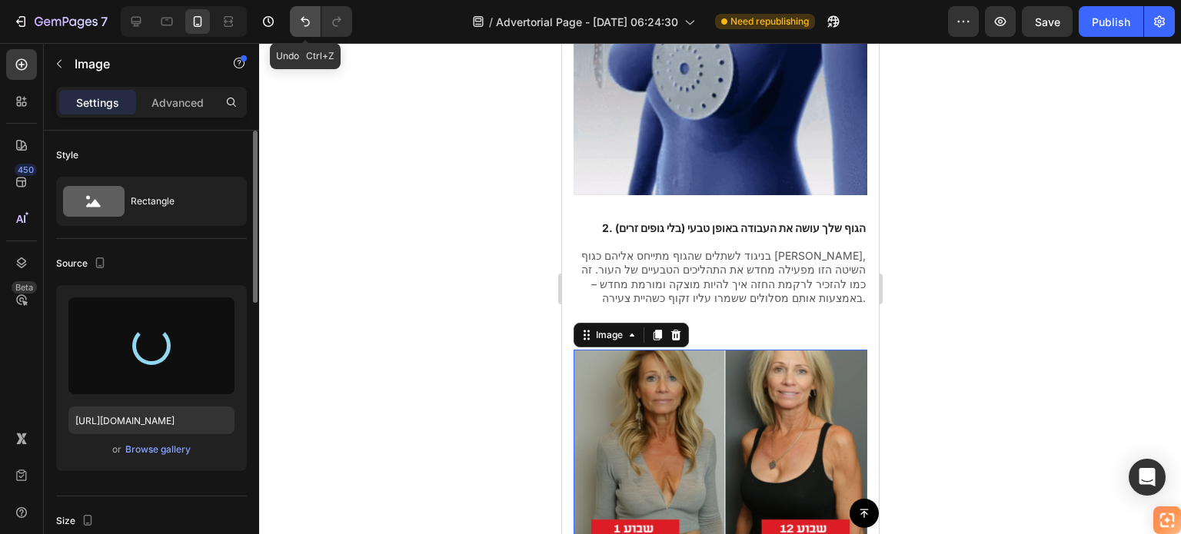
click at [310, 27] on icon "Undo/Redo" at bounding box center [304, 21] width 15 height 15
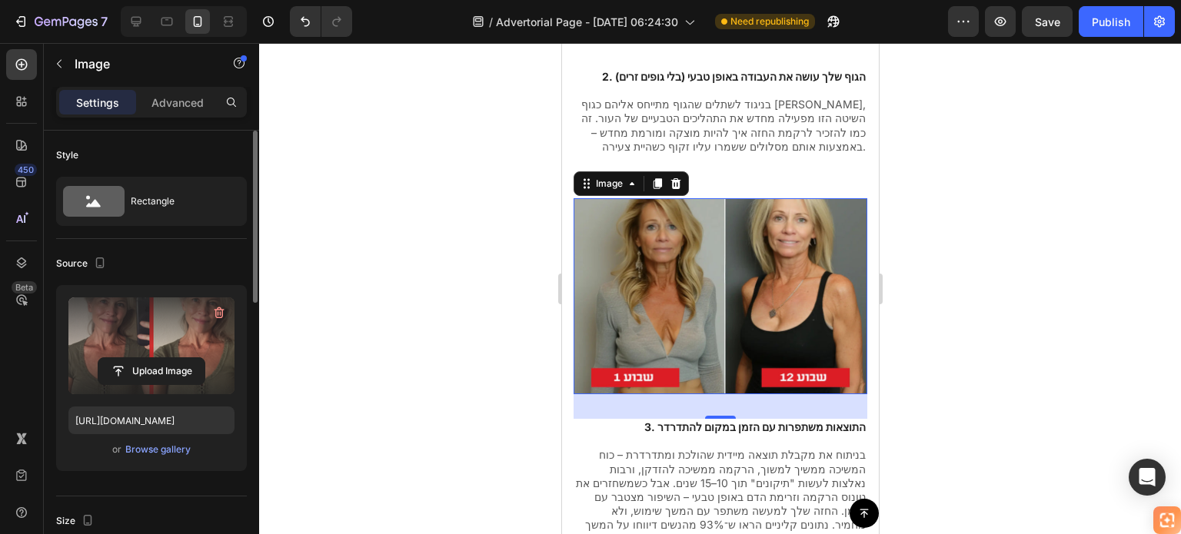
scroll to position [1768, 0]
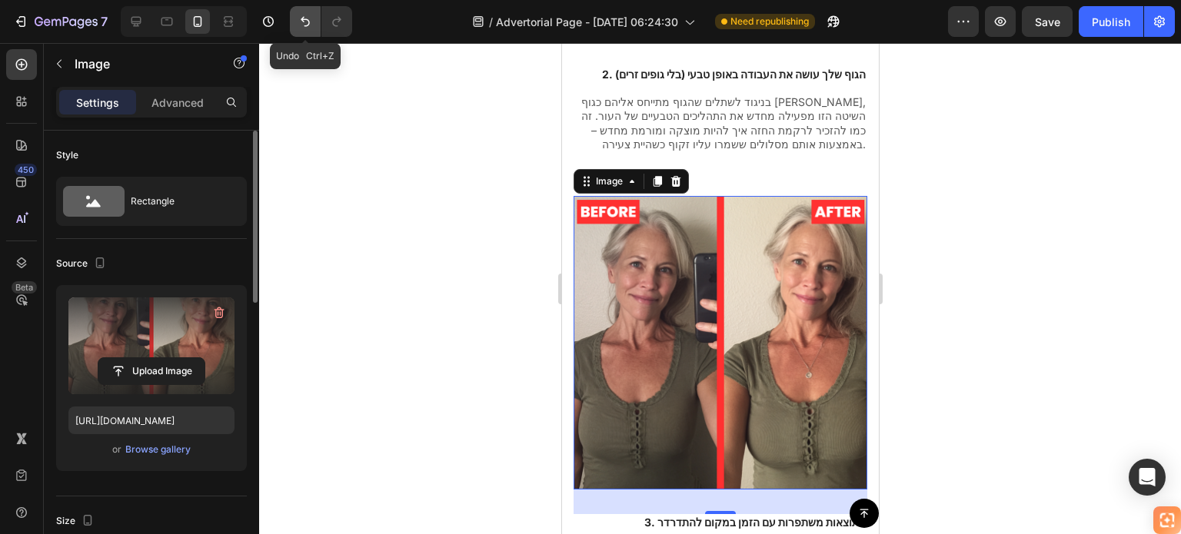
click at [301, 26] on icon "Undo/Redo" at bounding box center [304, 21] width 15 height 15
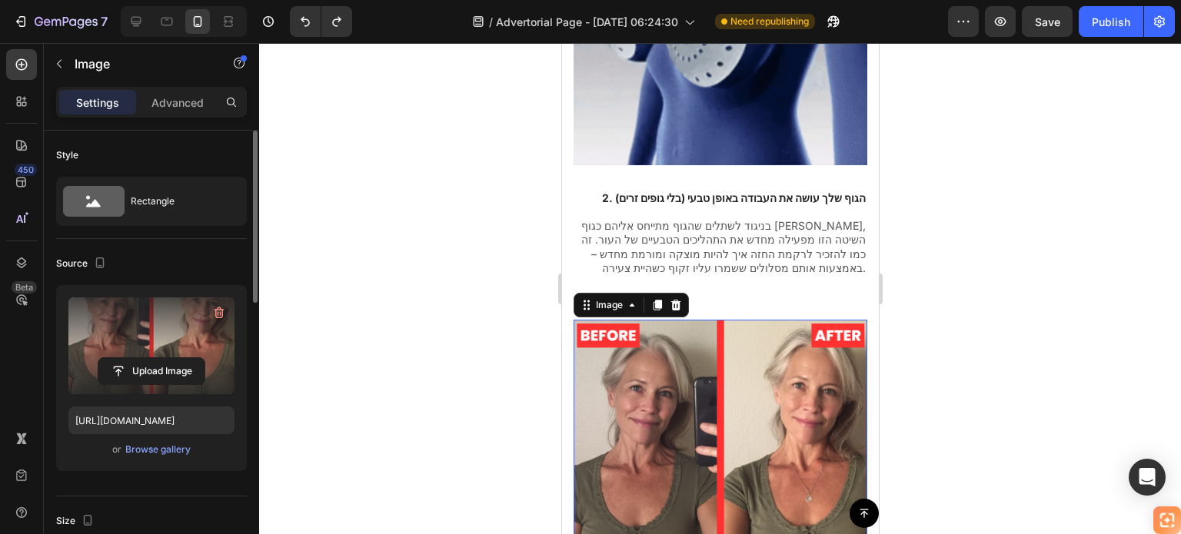
scroll to position [1614, 0]
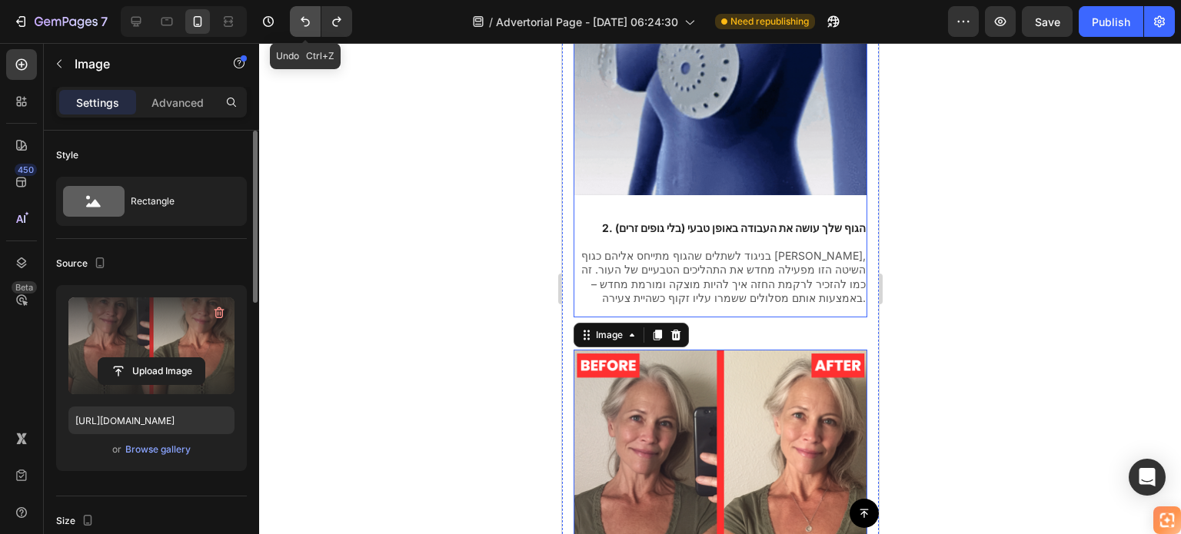
click at [298, 16] on icon "Undo/Redo" at bounding box center [304, 21] width 15 height 15
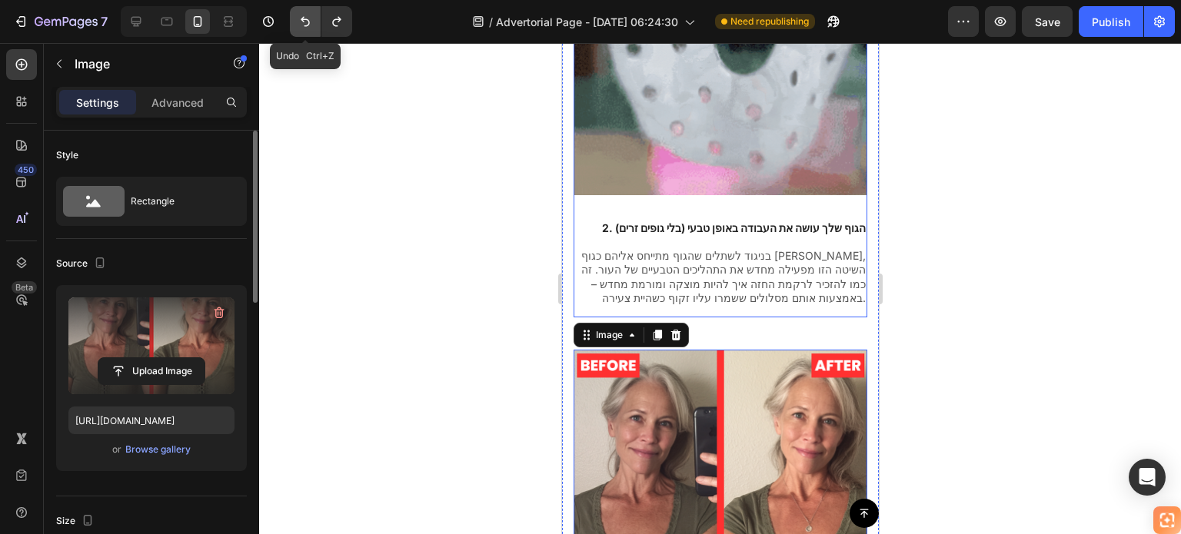
type input "https://cdn.shopify.com/s/files/1/0714/0563/3707/files/gempages_579488357478826…"
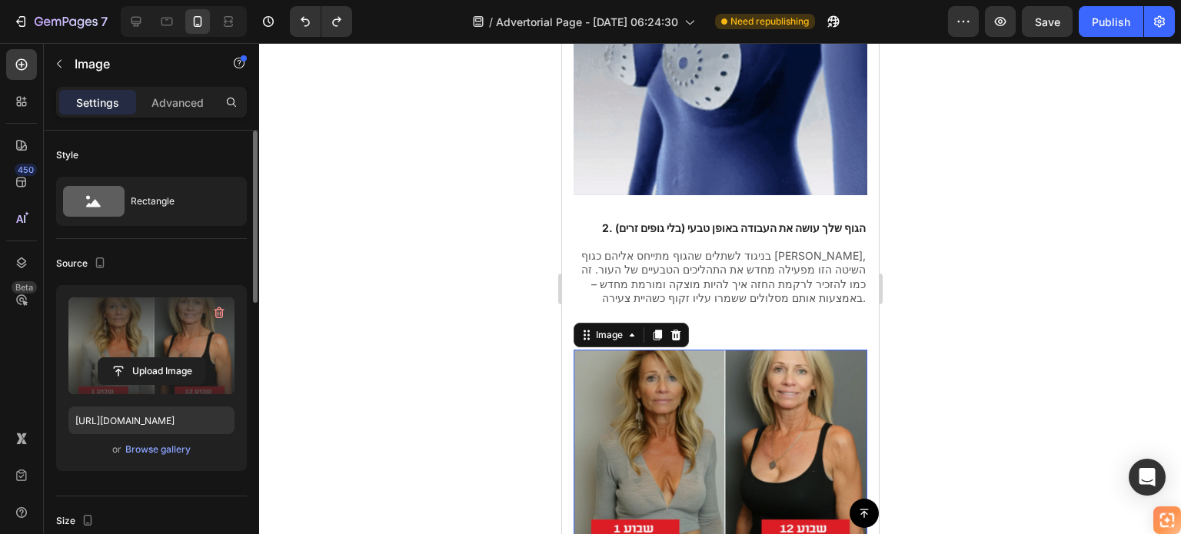
drag, startPoint x: 965, startPoint y: 205, endPoint x: 935, endPoint y: 208, distance: 30.1
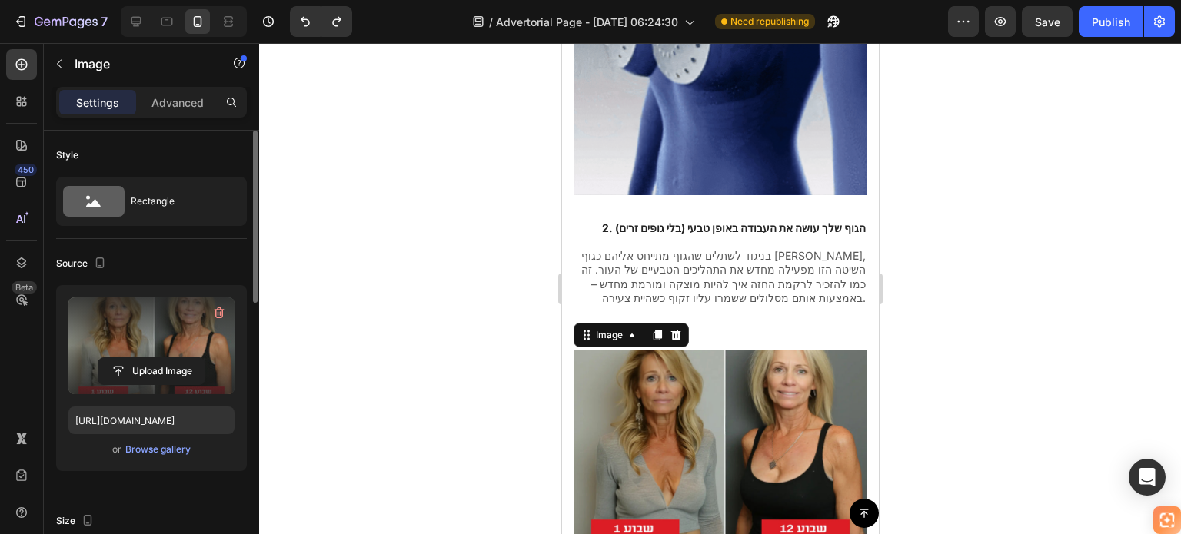
click at [965, 207] on div at bounding box center [720, 288] width 922 height 491
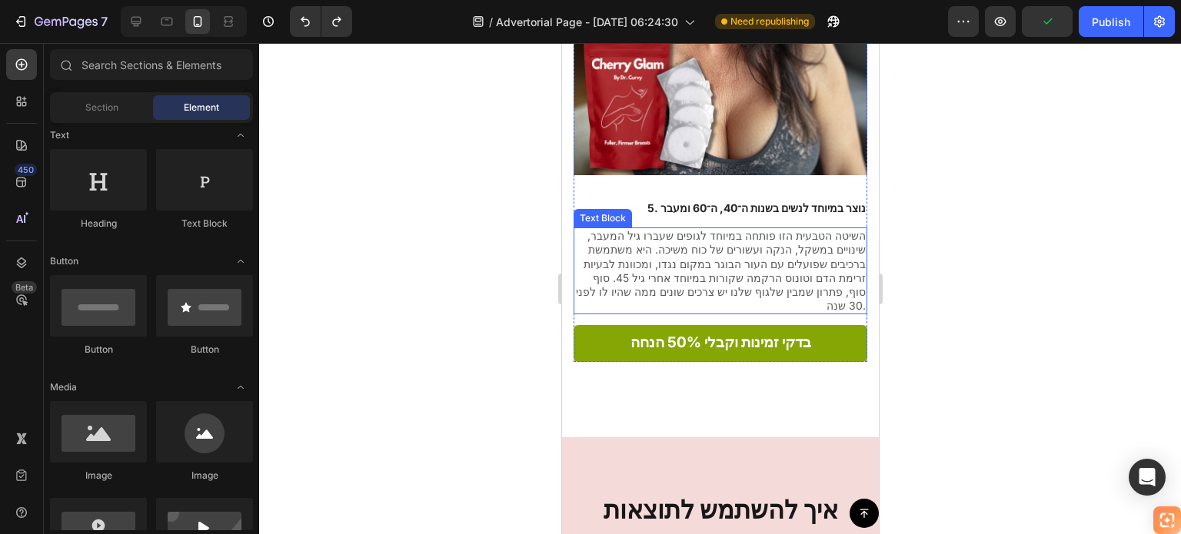
scroll to position [2998, 0]
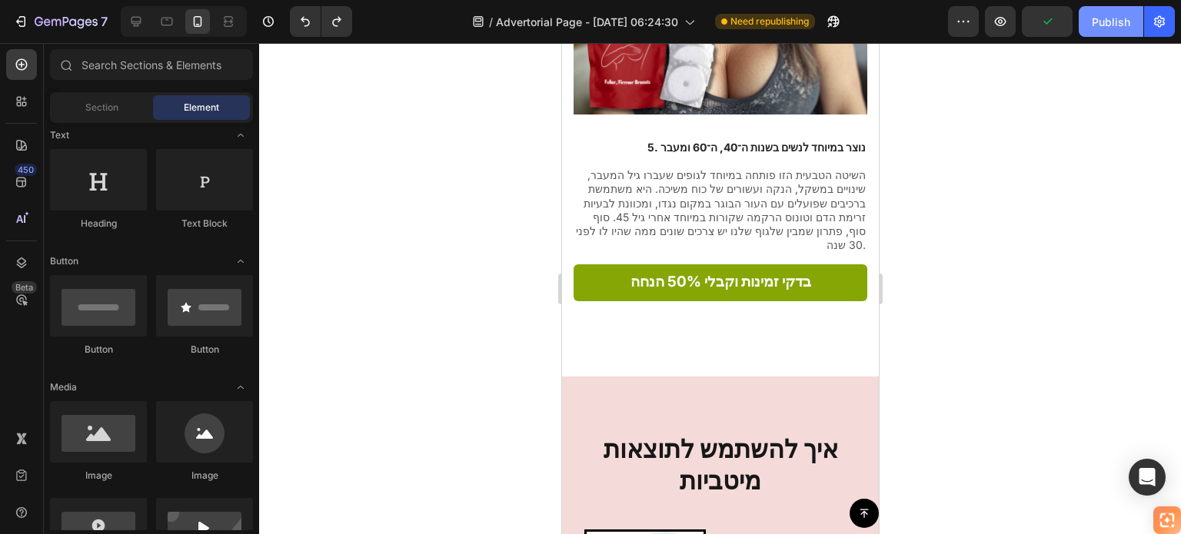
click at [1104, 21] on div "Publish" at bounding box center [1110, 22] width 38 height 16
click at [775, 28] on div "Need republishing" at bounding box center [765, 21] width 100 height 15
click at [930, 151] on div at bounding box center [720, 288] width 922 height 491
